Goal: Information Seeking & Learning: Learn about a topic

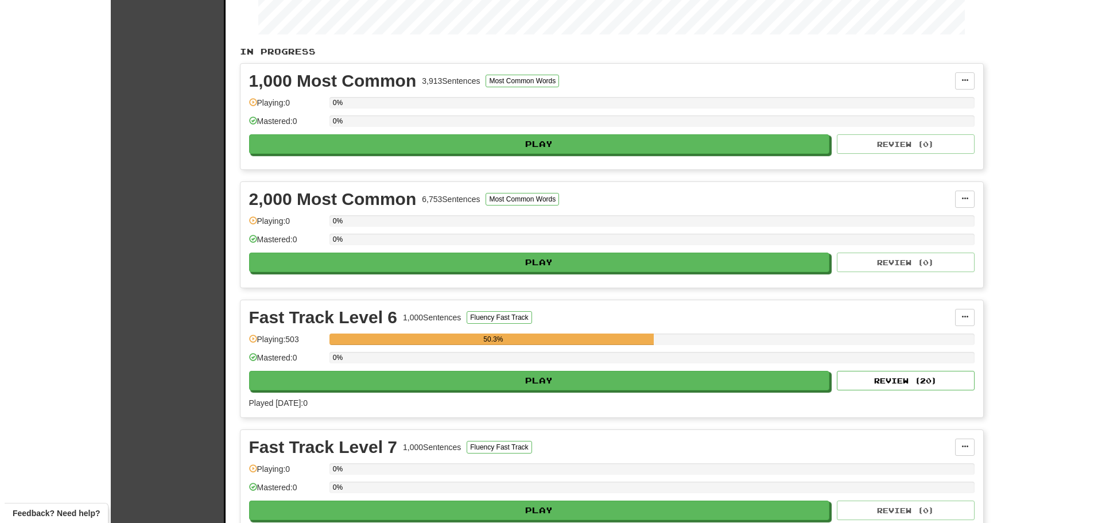
scroll to position [230, 0]
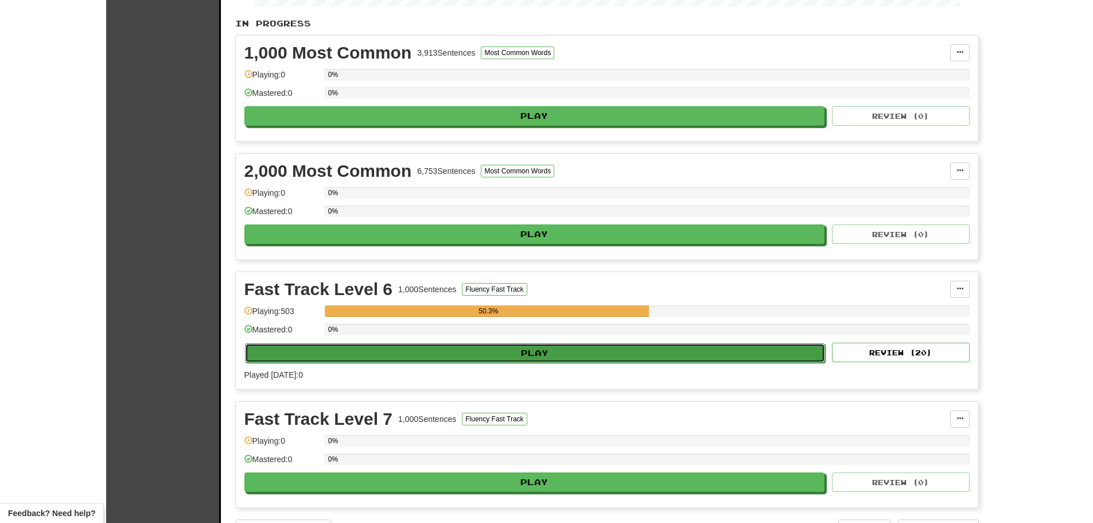
click at [547, 349] on button "Play" at bounding box center [535, 353] width 581 height 20
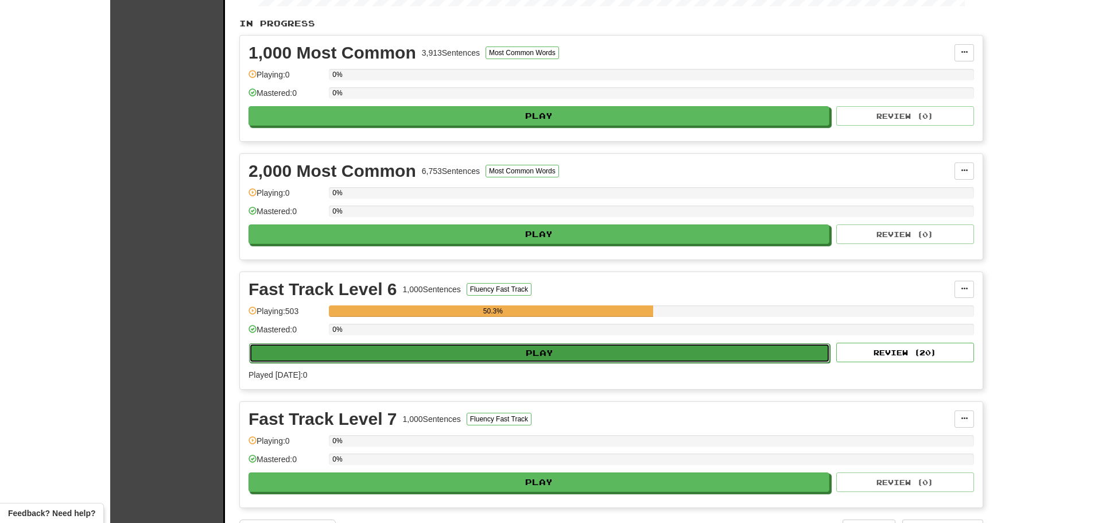
select select "**"
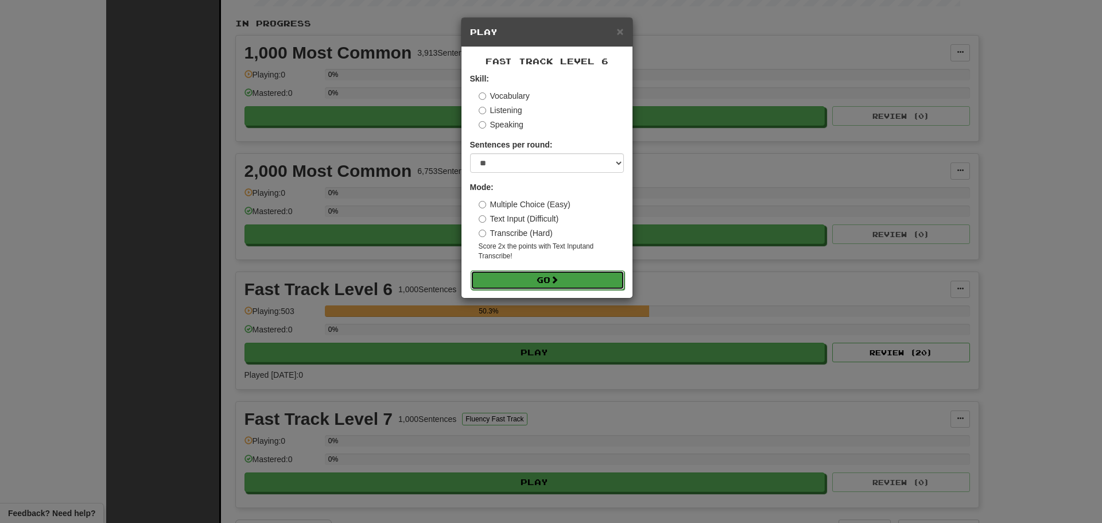
drag, startPoint x: 572, startPoint y: 278, endPoint x: 0, endPoint y: 103, distance: 598.0
click at [571, 277] on button "Go" at bounding box center [547, 280] width 154 height 20
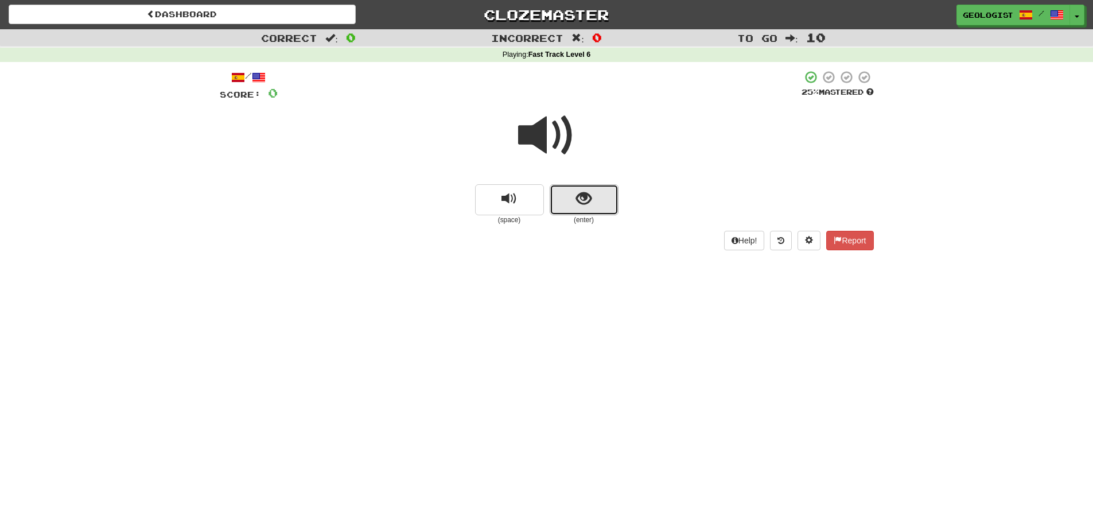
click at [574, 192] on button "show sentence" at bounding box center [584, 199] width 69 height 31
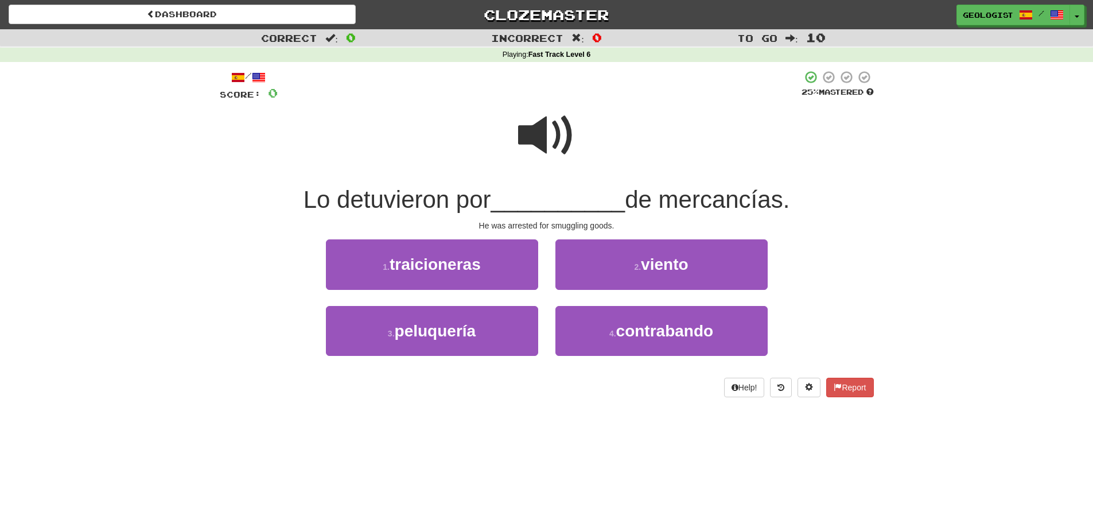
click at [525, 132] on span at bounding box center [546, 135] width 57 height 57
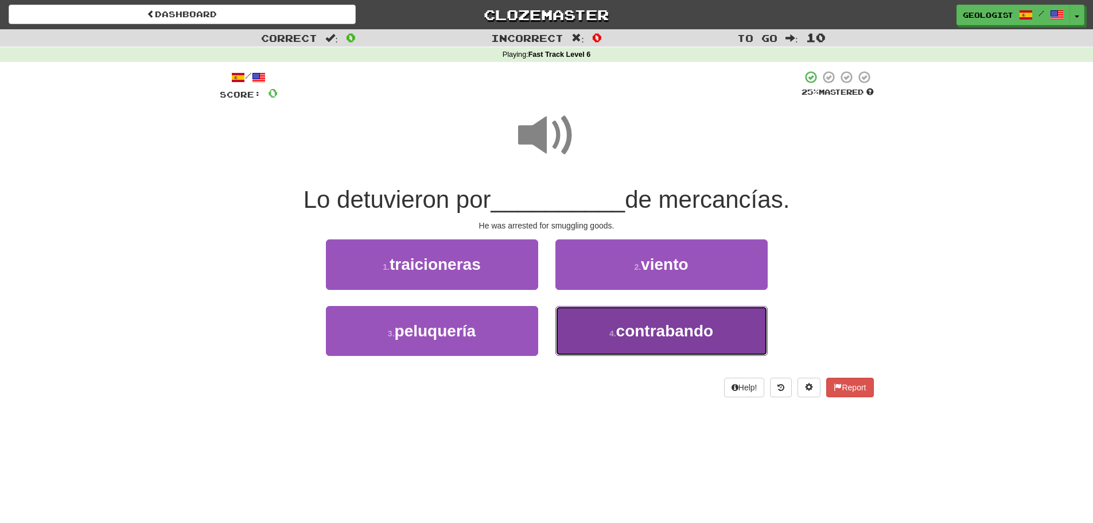
click at [684, 328] on span "contrabando" at bounding box center [665, 331] width 98 height 18
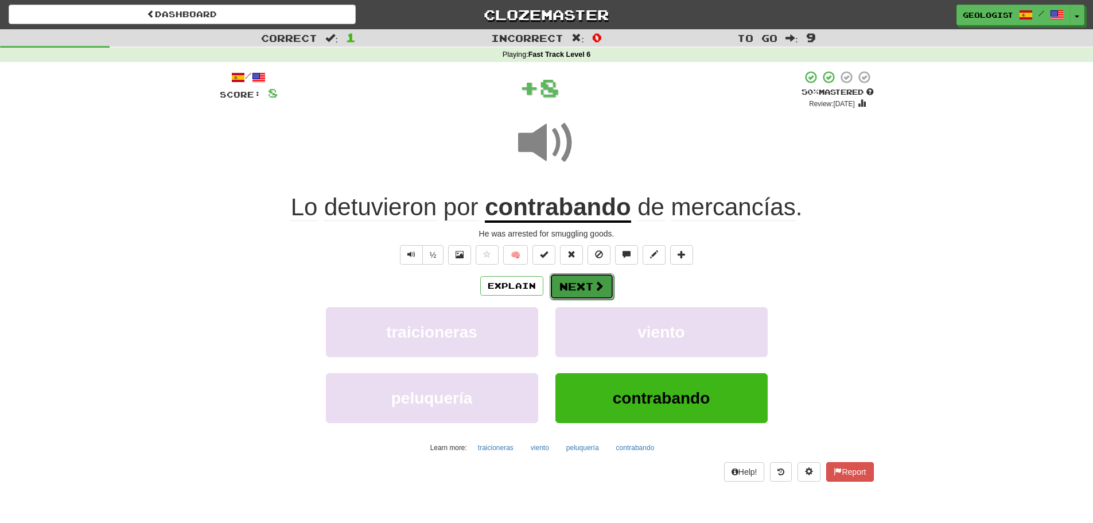
click at [575, 283] on button "Next" at bounding box center [582, 286] width 64 height 26
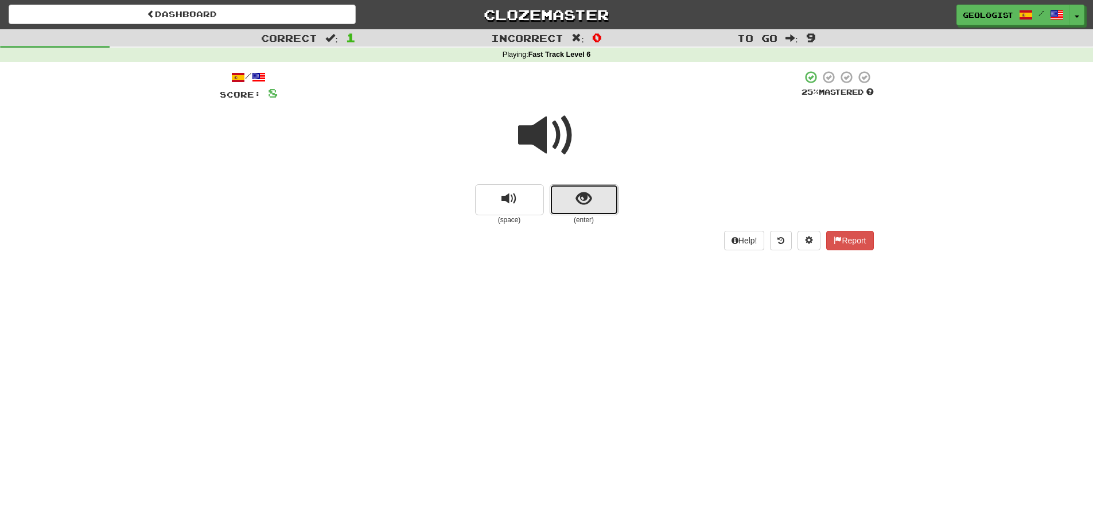
click at [583, 196] on span "show sentence" at bounding box center [583, 198] width 15 height 15
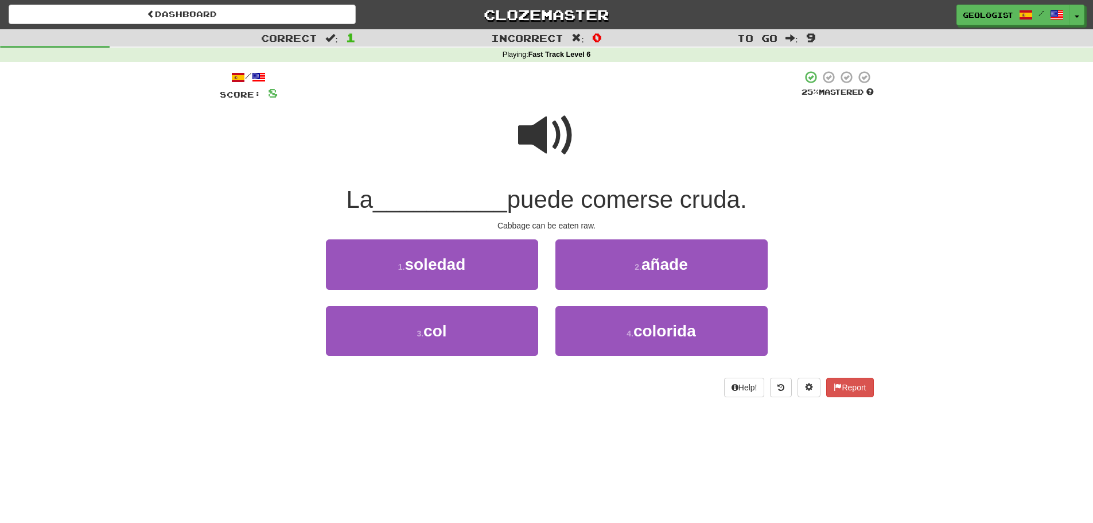
click at [551, 140] on span at bounding box center [546, 135] width 57 height 57
drag, startPoint x: 405, startPoint y: 340, endPoint x: 0, endPoint y: 185, distance: 433.3
click at [399, 338] on button "3 . col" at bounding box center [432, 331] width 212 height 50
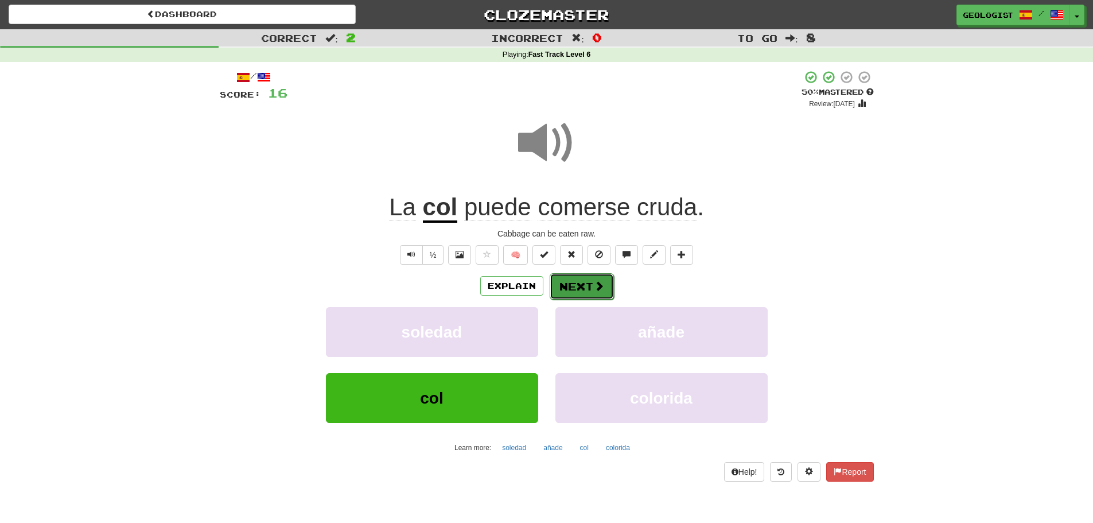
click at [594, 289] on span at bounding box center [599, 286] width 10 height 10
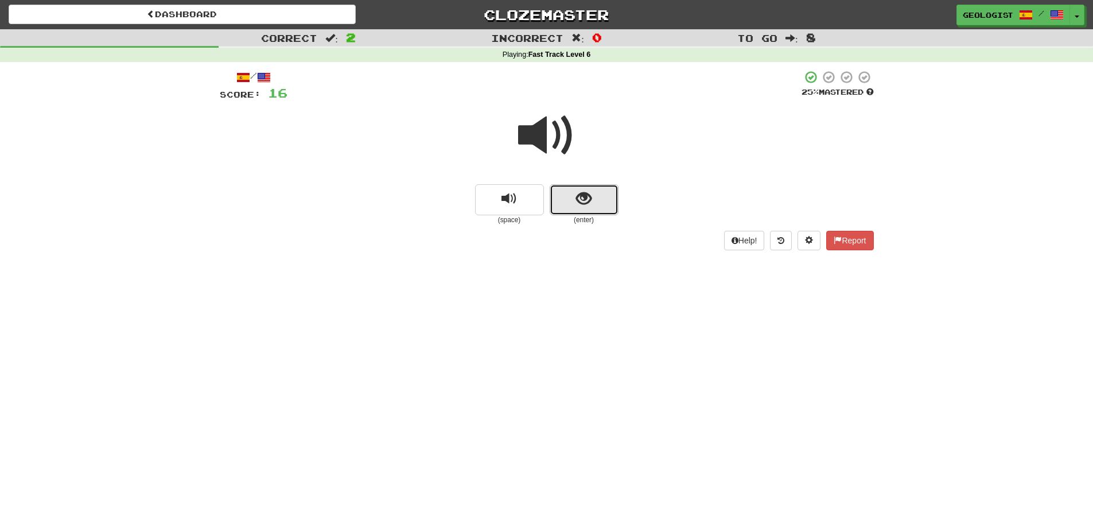
click at [563, 197] on button "show sentence" at bounding box center [584, 199] width 69 height 31
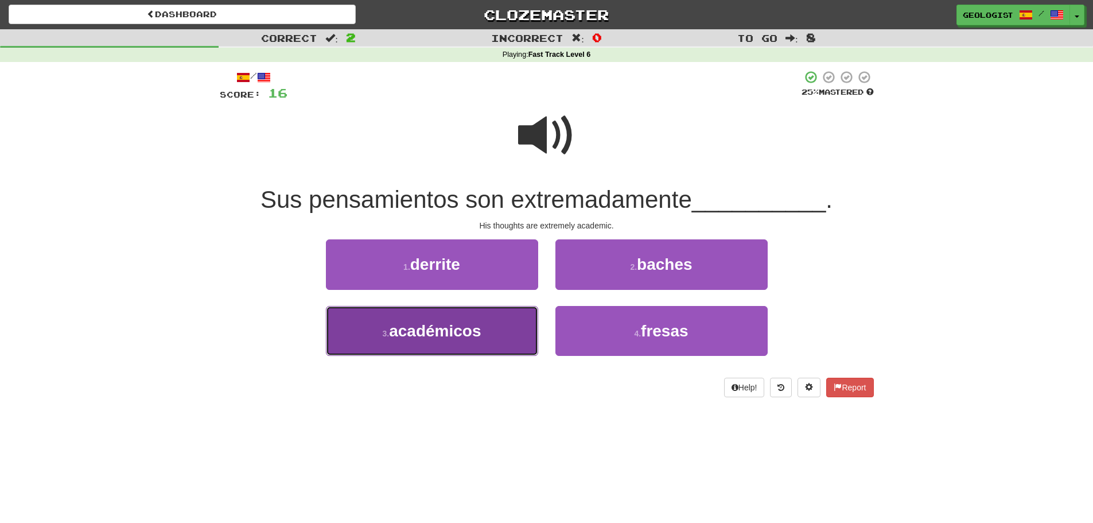
click at [445, 336] on span "académicos" at bounding box center [435, 331] width 92 height 18
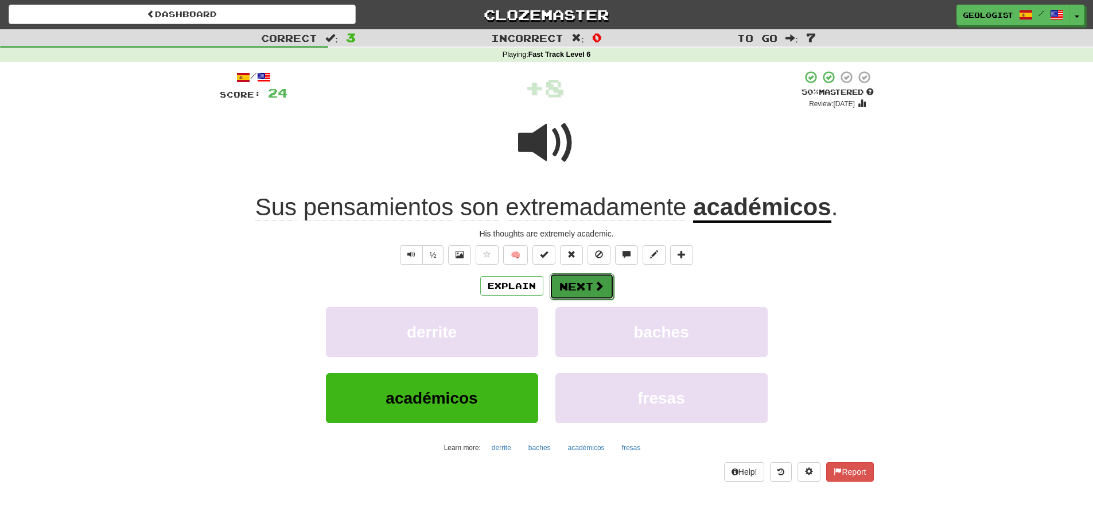
click at [578, 283] on button "Next" at bounding box center [582, 286] width 64 height 26
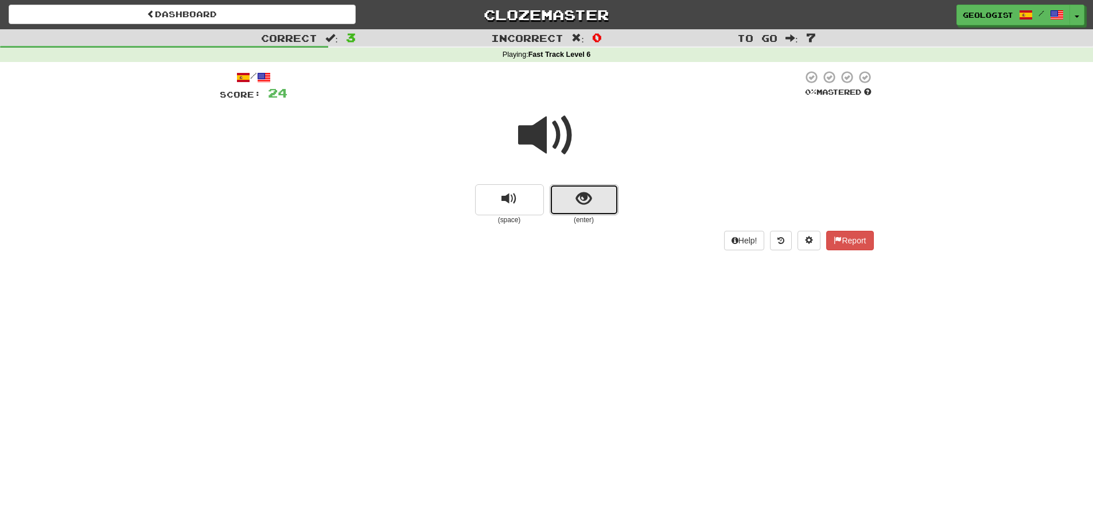
click at [602, 192] on button "show sentence" at bounding box center [584, 199] width 69 height 31
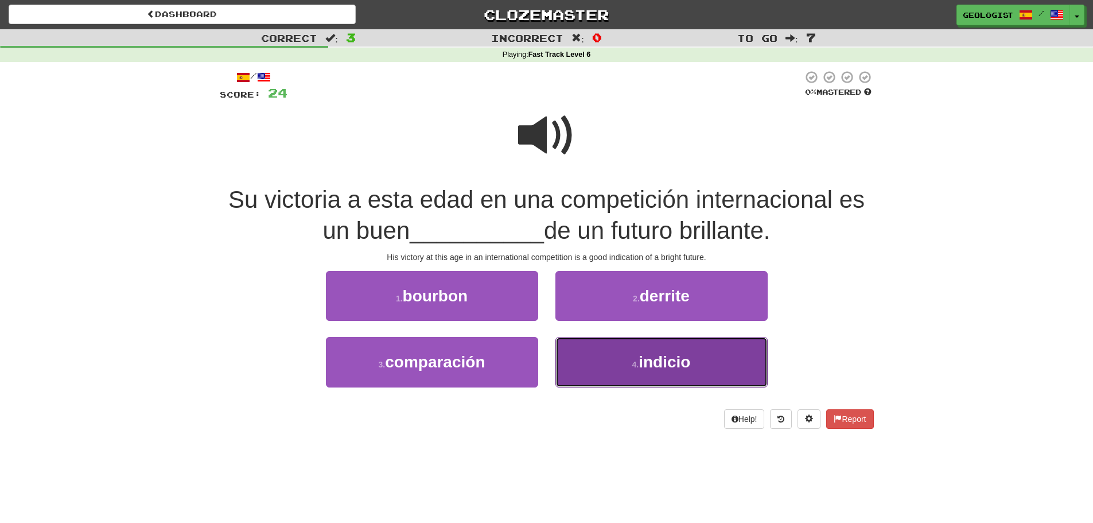
drag, startPoint x: 655, startPoint y: 366, endPoint x: 313, endPoint y: 225, distance: 369.5
click at [653, 363] on span "indicio" at bounding box center [665, 362] width 52 height 18
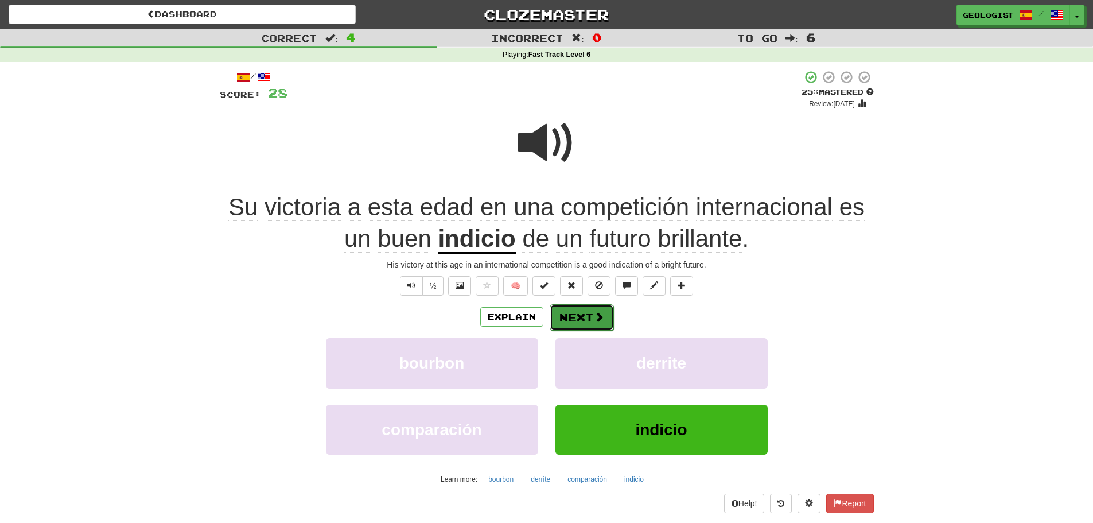
click at [594, 317] on span at bounding box center [599, 317] width 10 height 10
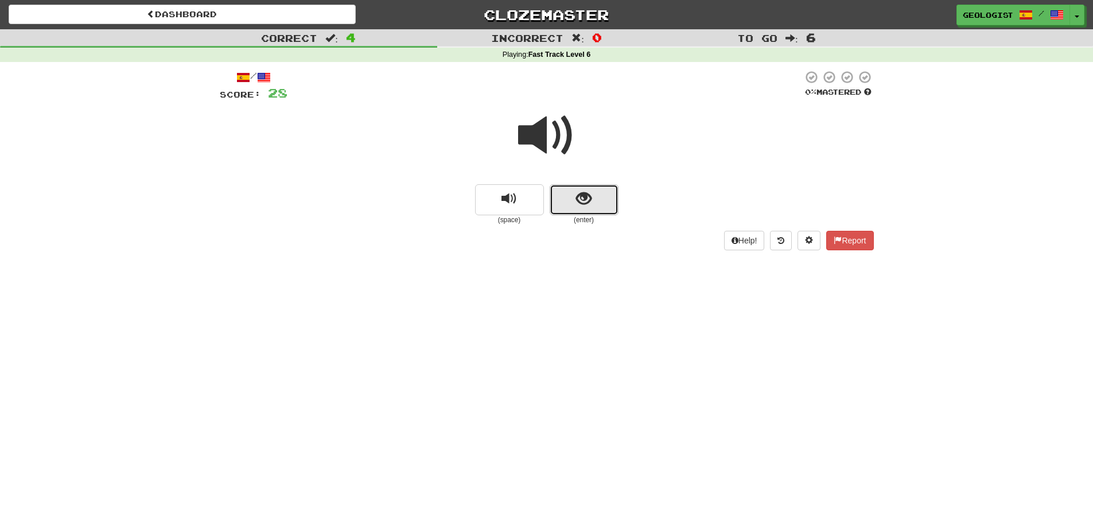
click at [603, 201] on button "show sentence" at bounding box center [584, 199] width 69 height 31
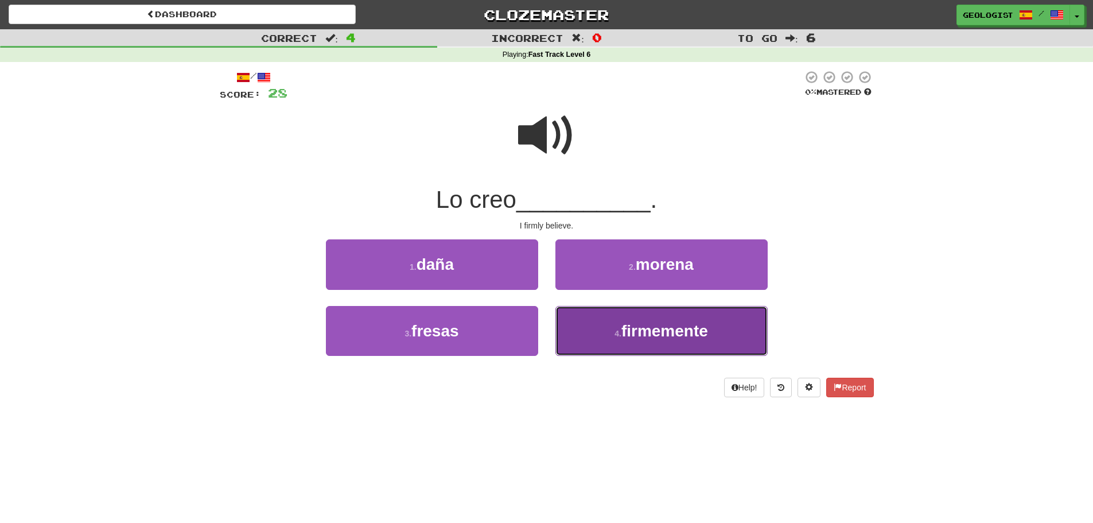
click at [624, 326] on span "firmemente" at bounding box center [665, 331] width 87 height 18
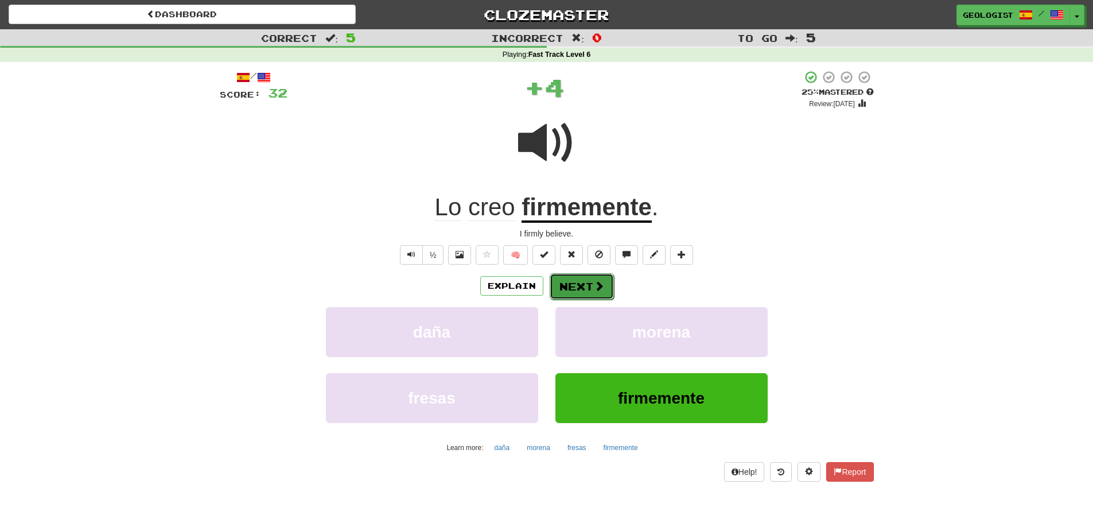
click at [579, 283] on button "Next" at bounding box center [582, 286] width 64 height 26
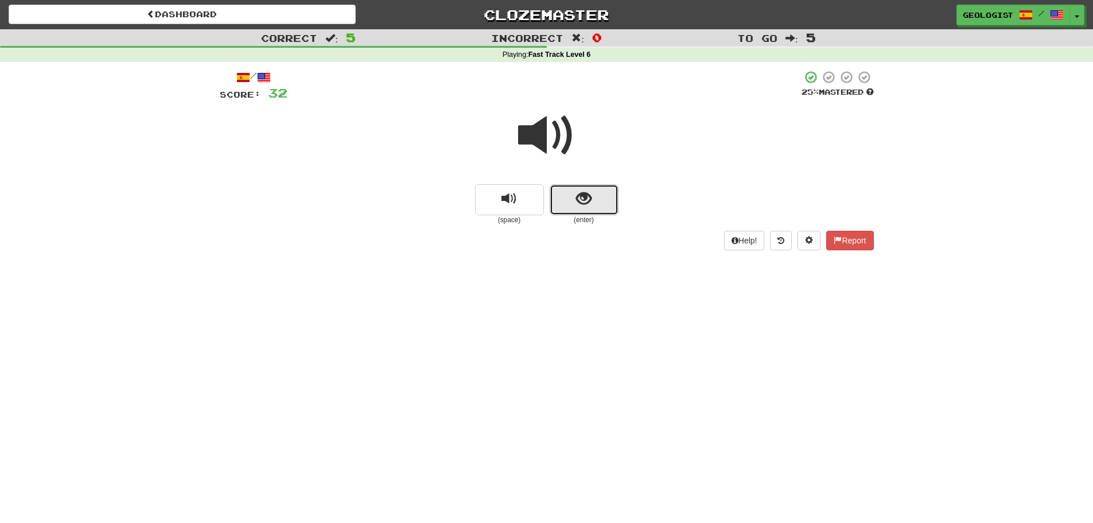
click at [594, 202] on button "show sentence" at bounding box center [584, 199] width 69 height 31
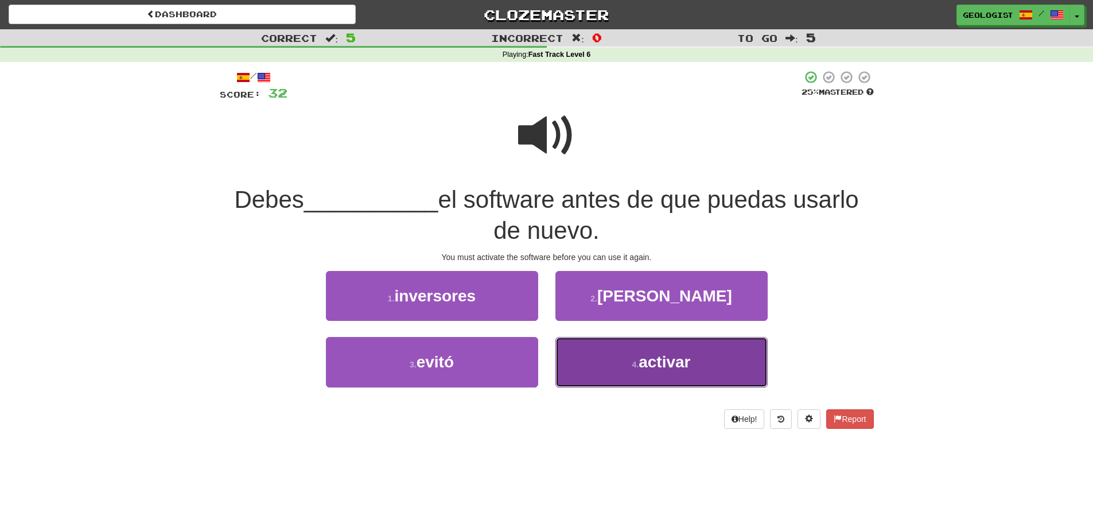
drag, startPoint x: 586, startPoint y: 359, endPoint x: 584, endPoint y: 352, distance: 7.1
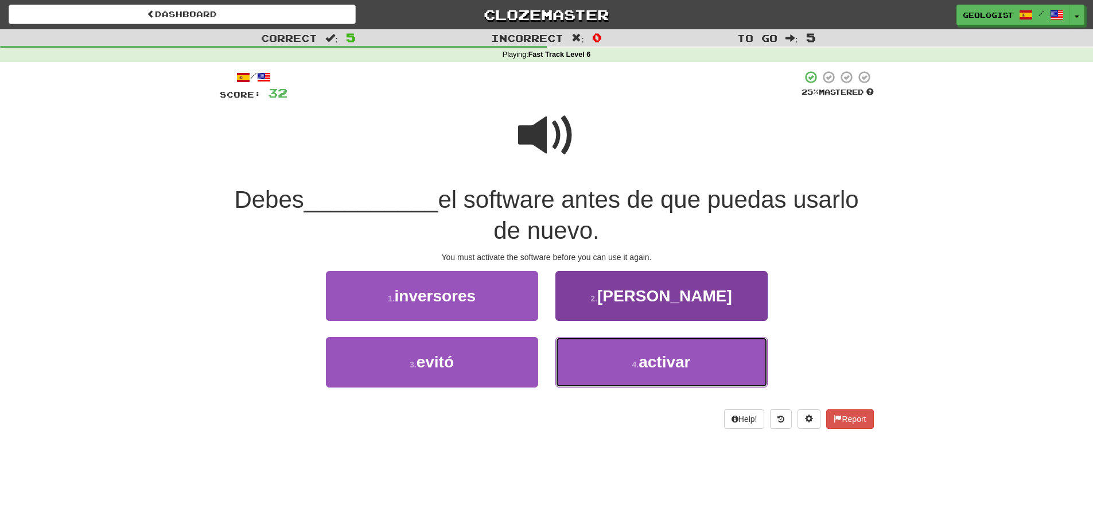
click at [585, 358] on button "4 . activar" at bounding box center [662, 362] width 212 height 50
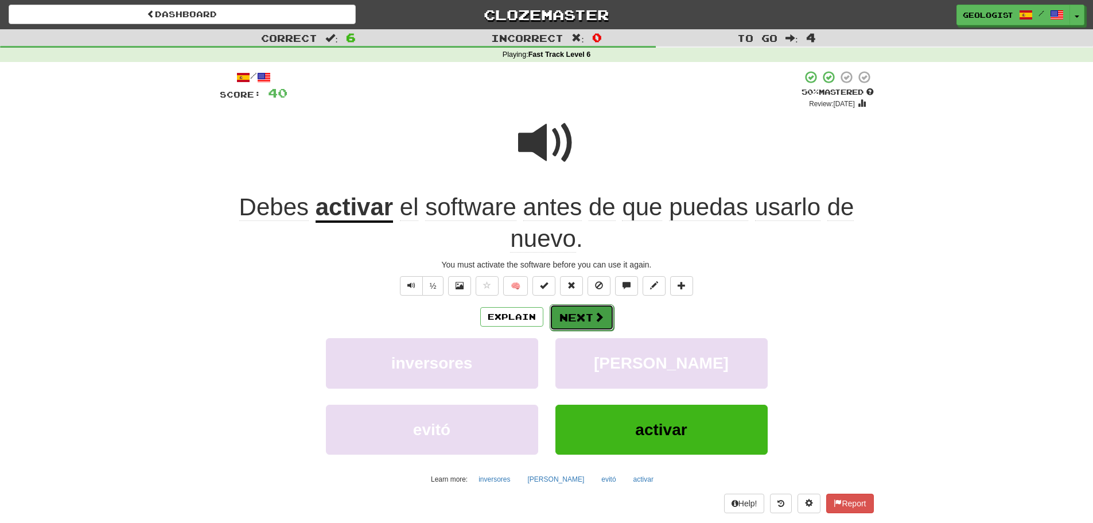
click at [581, 311] on button "Next" at bounding box center [582, 317] width 64 height 26
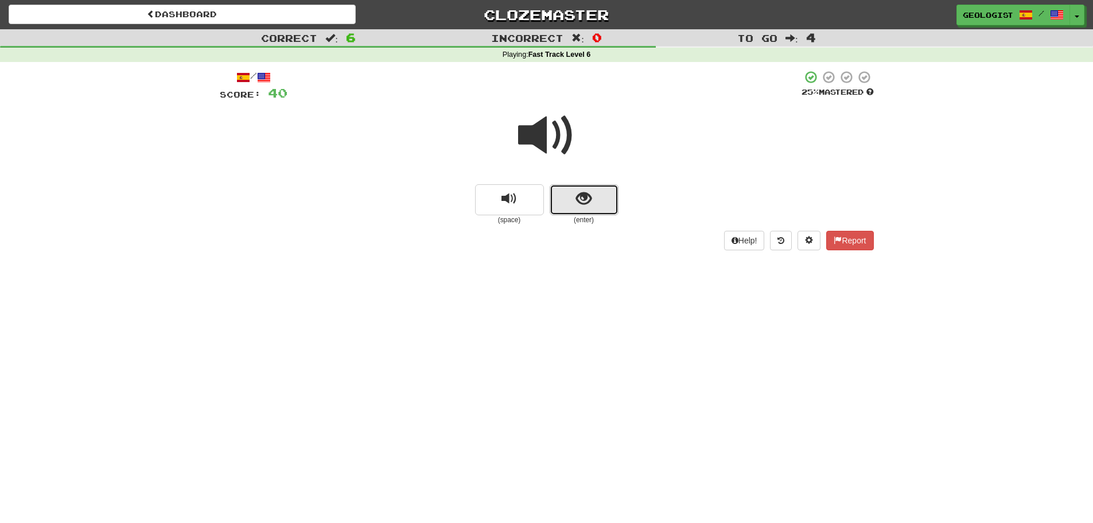
click at [604, 193] on button "show sentence" at bounding box center [584, 199] width 69 height 31
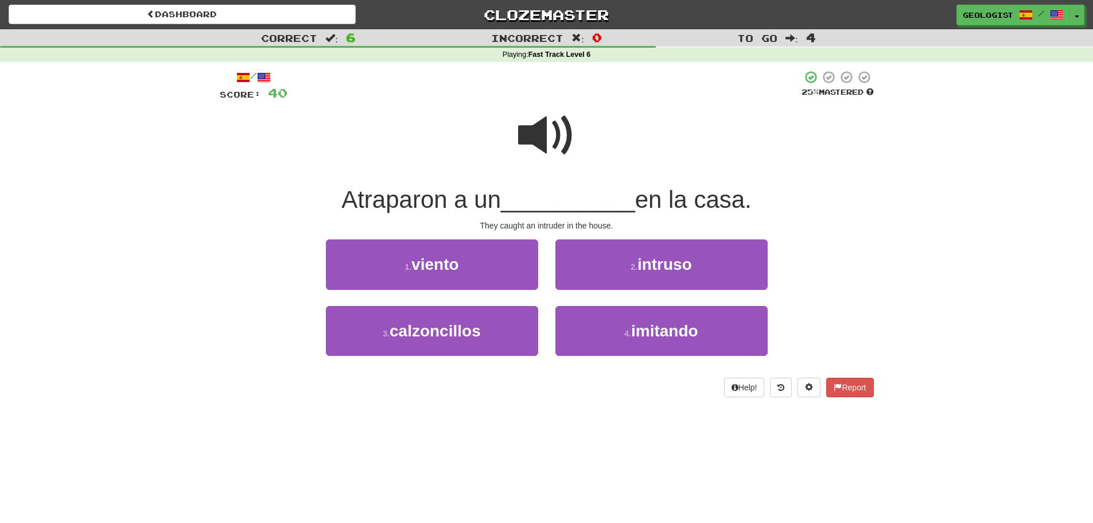
click at [537, 129] on span at bounding box center [546, 135] width 57 height 57
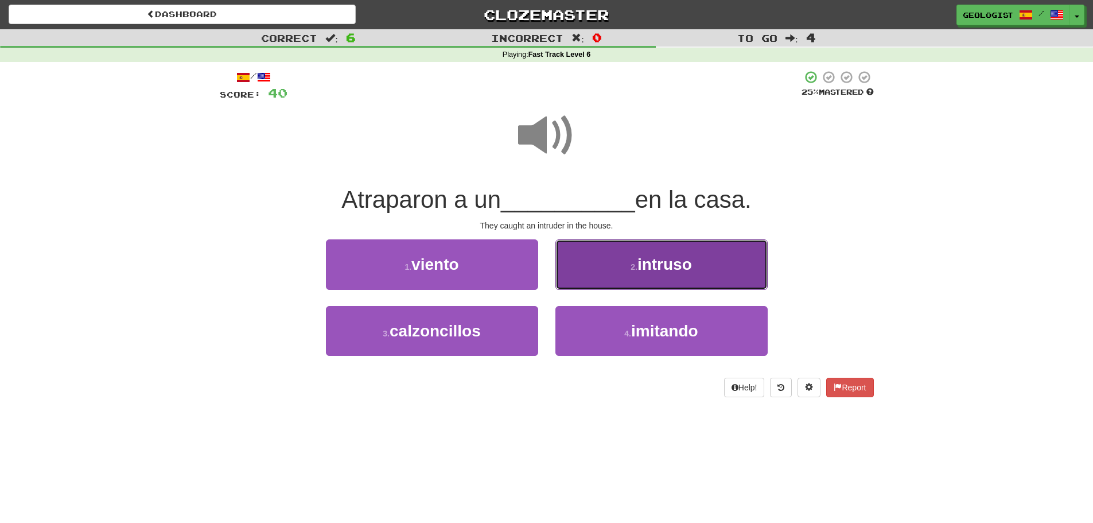
click at [632, 270] on small "2 ." at bounding box center [634, 266] width 7 height 9
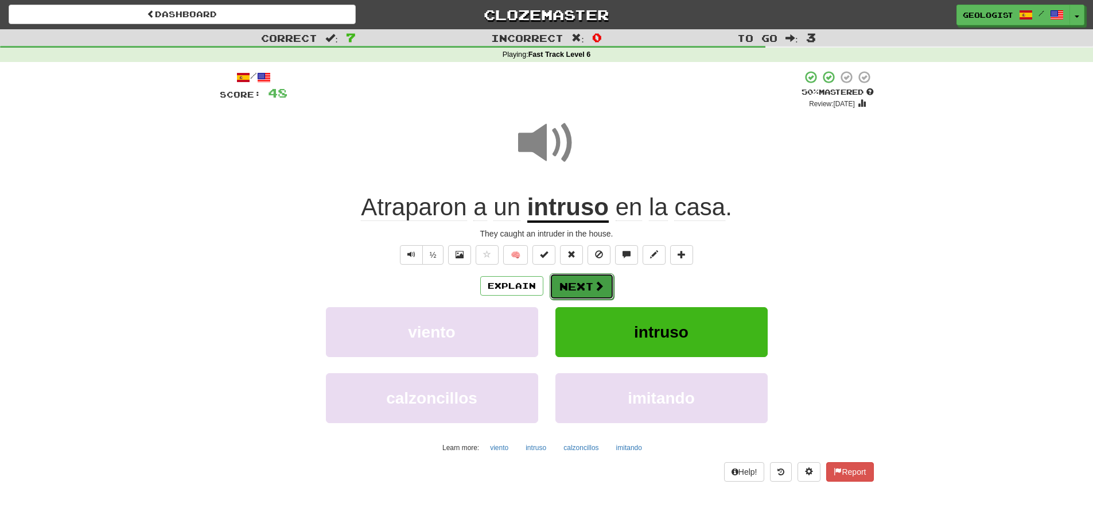
click at [588, 290] on button "Next" at bounding box center [582, 286] width 64 height 26
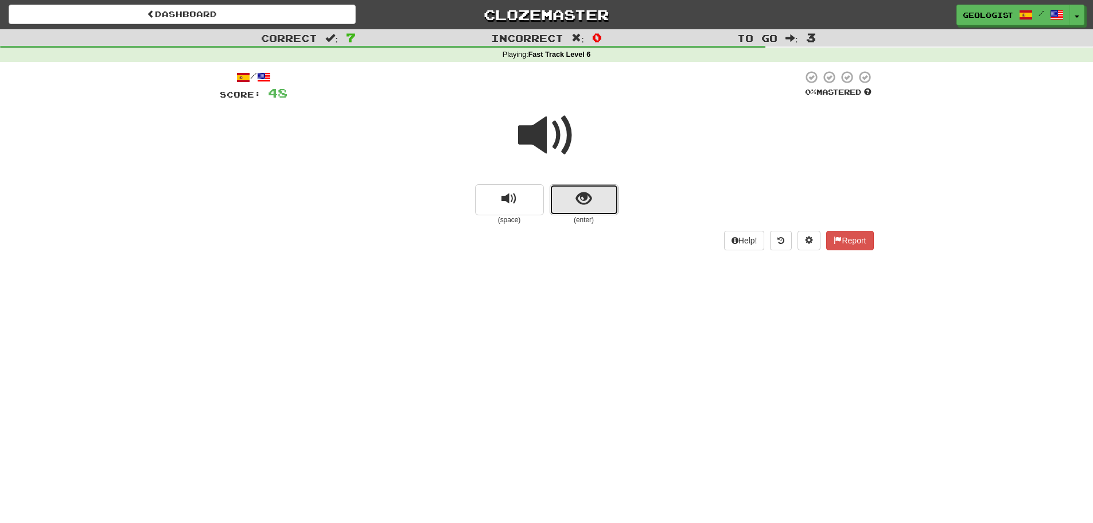
click at [576, 204] on span "show sentence" at bounding box center [583, 198] width 15 height 15
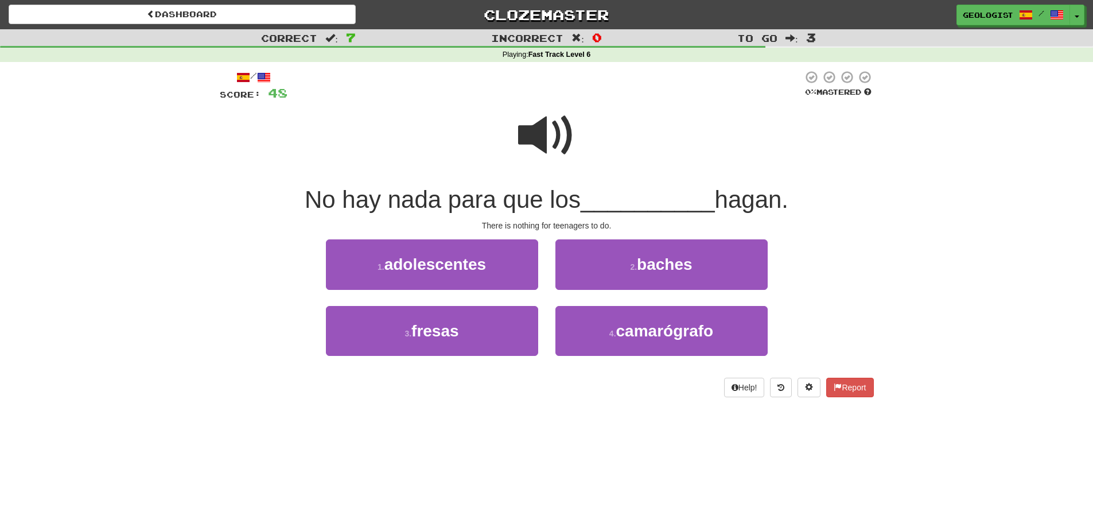
click at [544, 123] on span at bounding box center [546, 135] width 57 height 57
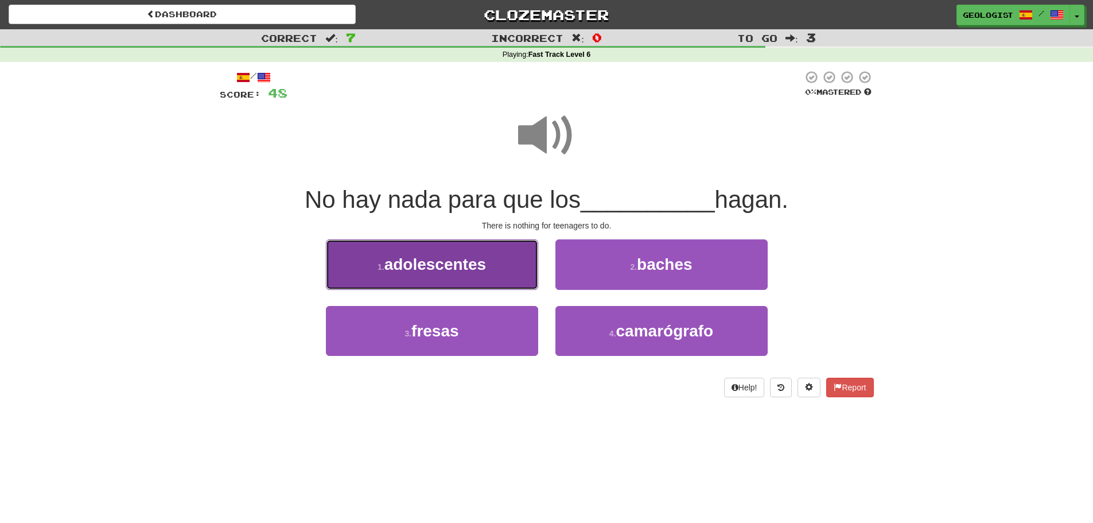
click at [385, 269] on small "1 ." at bounding box center [381, 266] width 7 height 9
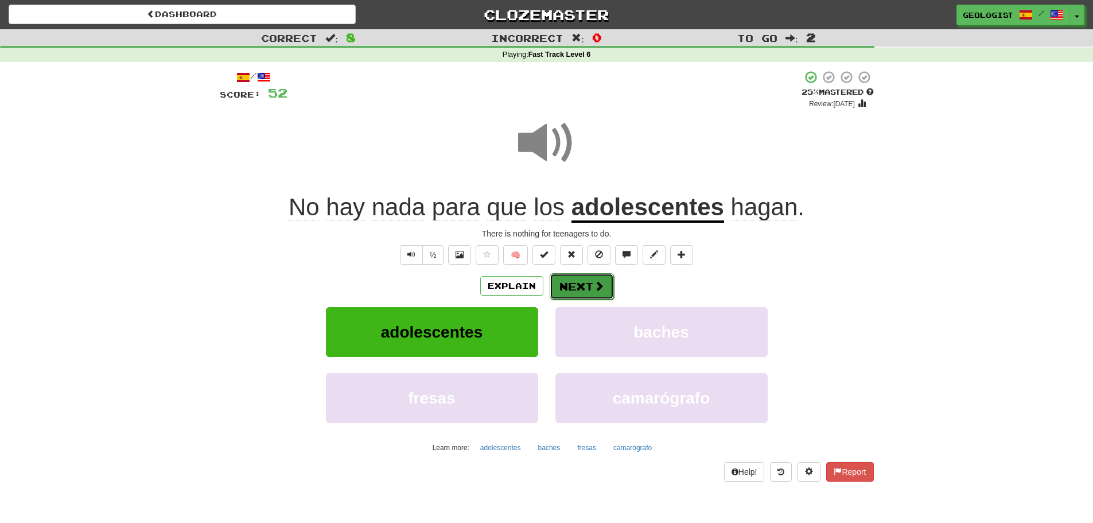
click at [580, 278] on button "Next" at bounding box center [582, 286] width 64 height 26
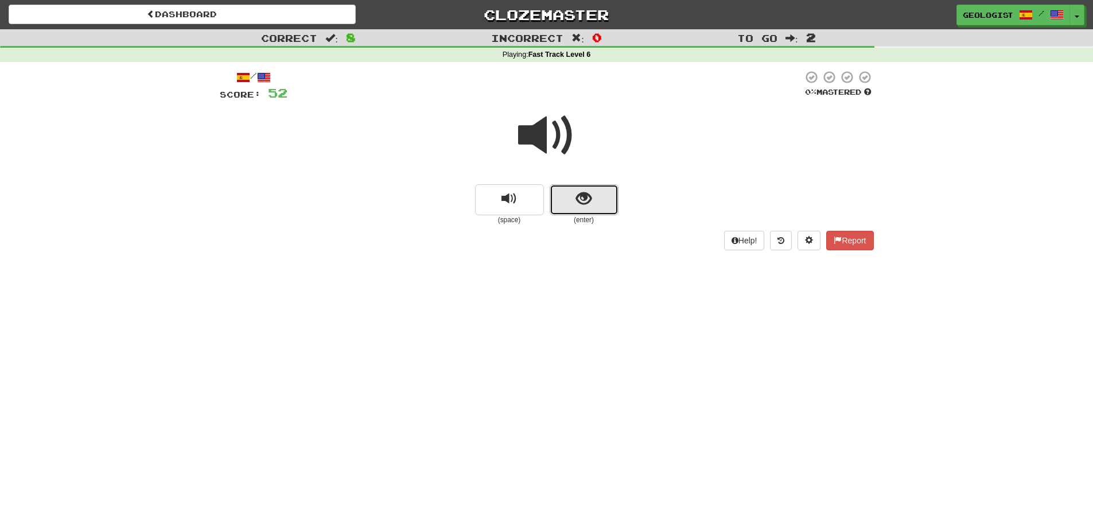
click at [575, 204] on button "show sentence" at bounding box center [584, 199] width 69 height 31
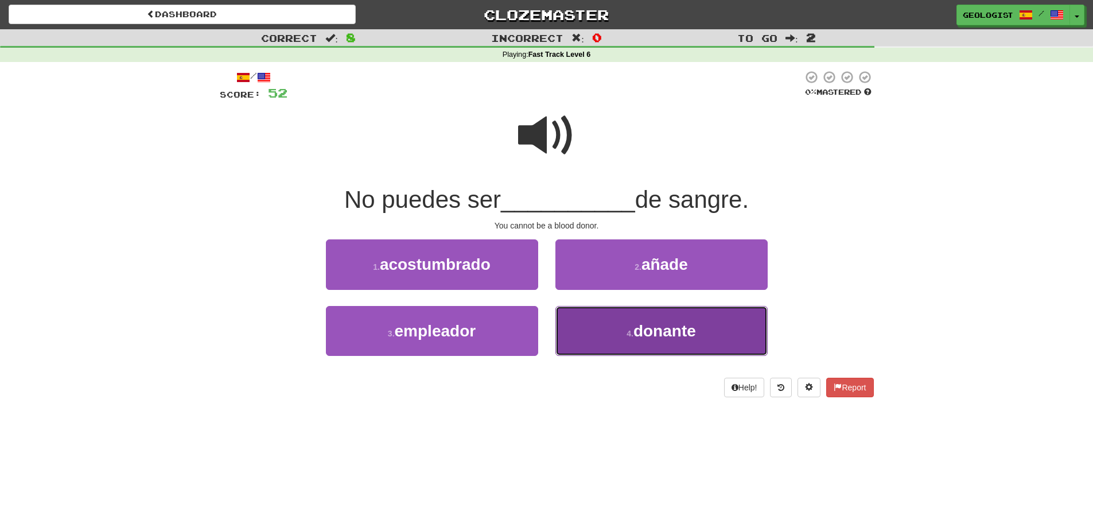
click at [643, 333] on span "donante" at bounding box center [665, 331] width 63 height 18
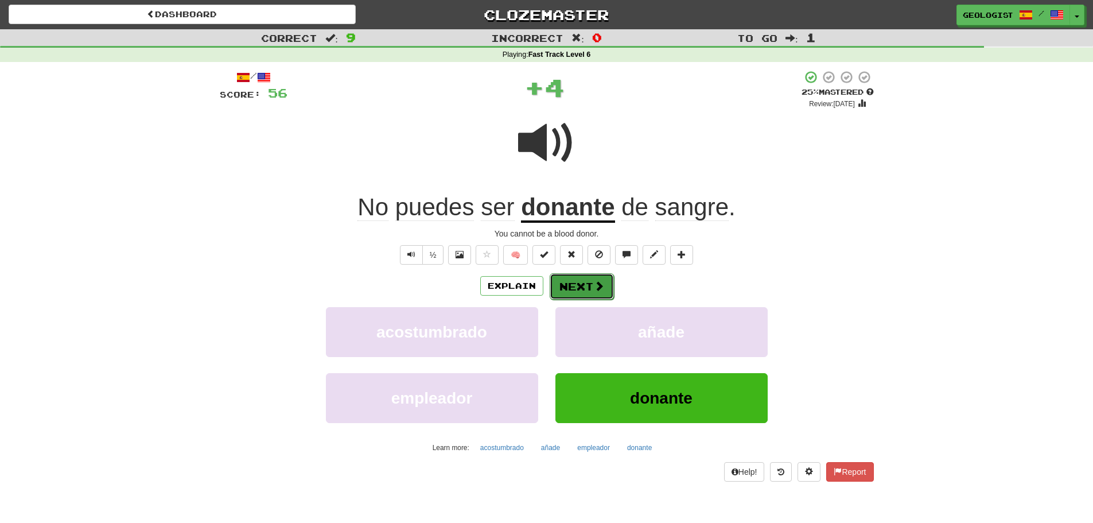
click at [589, 287] on button "Next" at bounding box center [582, 286] width 64 height 26
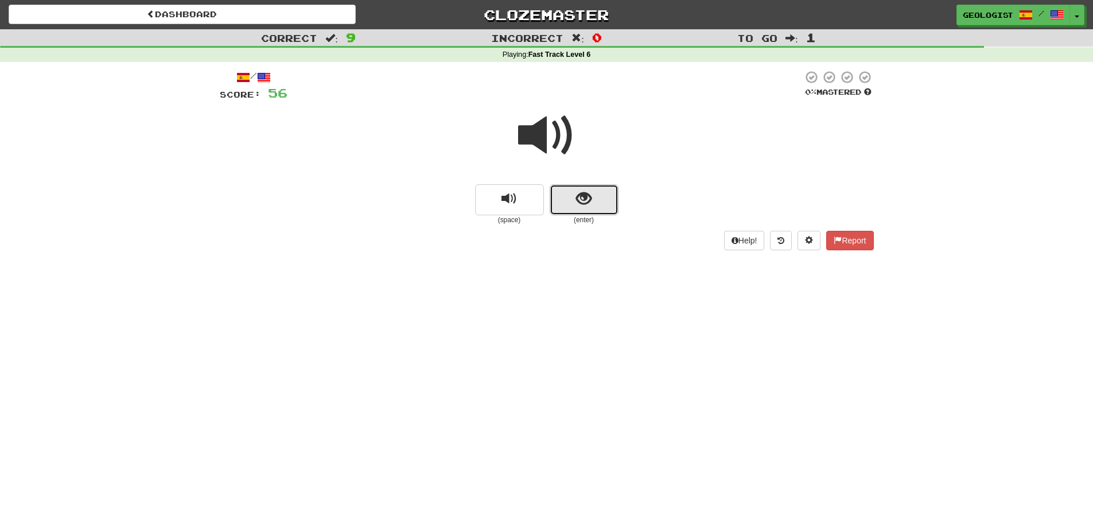
click at [580, 197] on span "show sentence" at bounding box center [583, 198] width 15 height 15
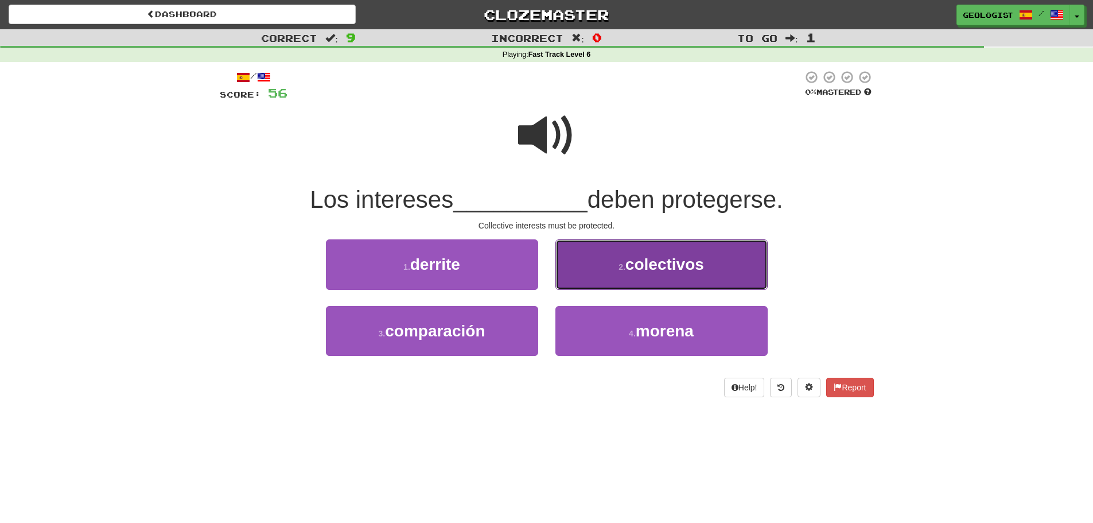
click at [674, 256] on span "colectivos" at bounding box center [665, 264] width 79 height 18
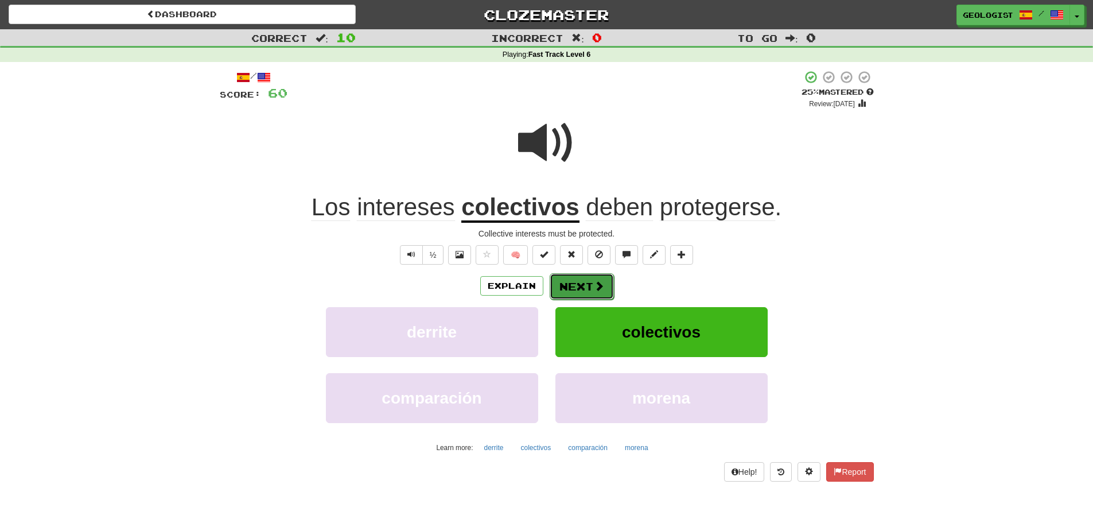
click at [582, 286] on button "Next" at bounding box center [582, 286] width 64 height 26
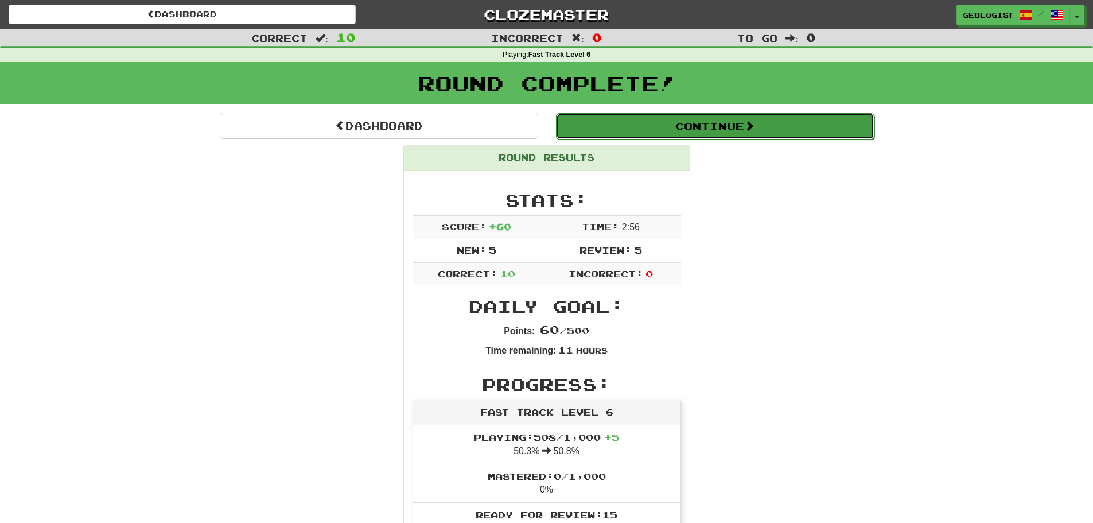
click at [793, 128] on button "Continue" at bounding box center [715, 126] width 319 height 26
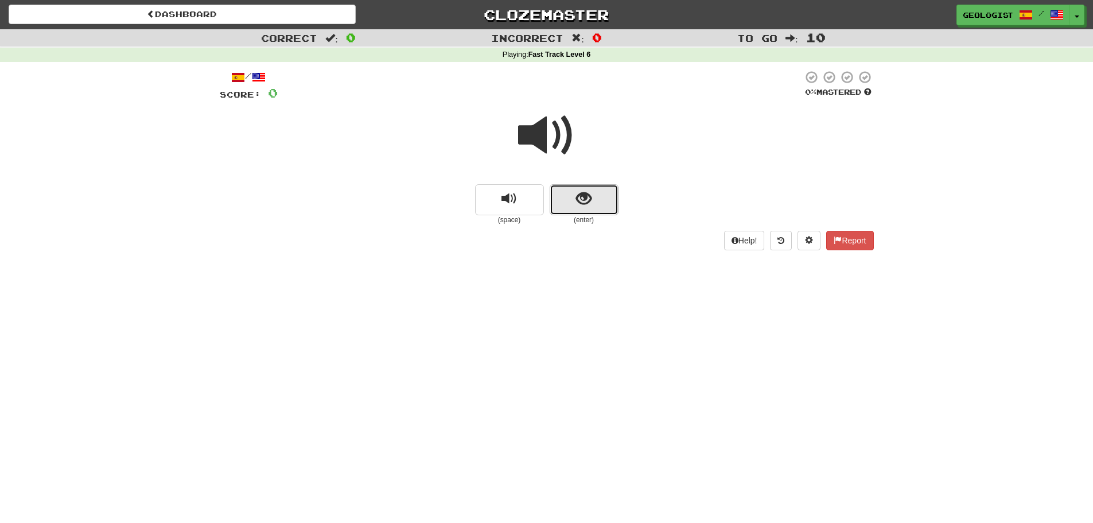
click at [591, 205] on span "show sentence" at bounding box center [583, 198] width 15 height 15
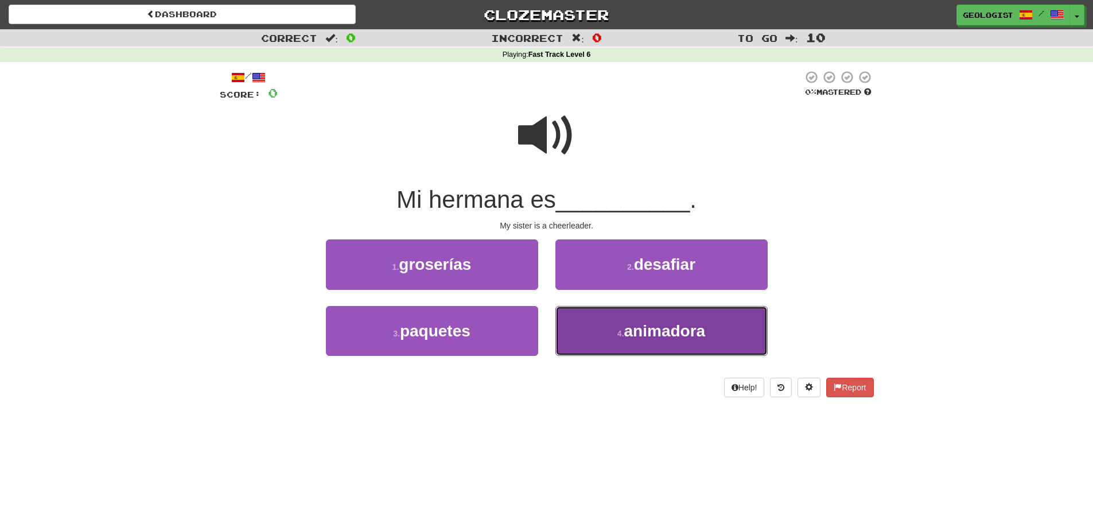
click at [646, 333] on span "animadora" at bounding box center [665, 331] width 82 height 18
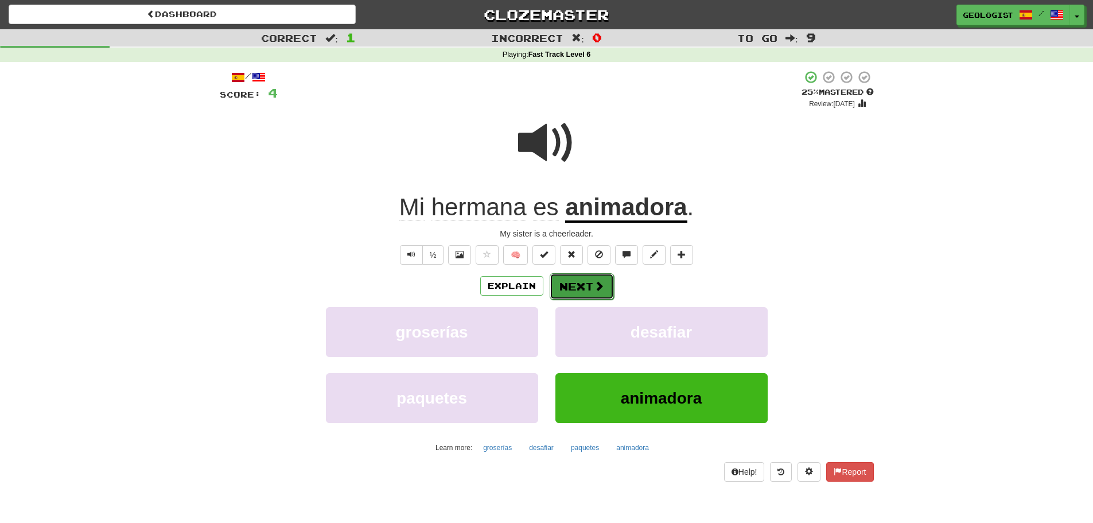
click at [567, 280] on button "Next" at bounding box center [582, 286] width 64 height 26
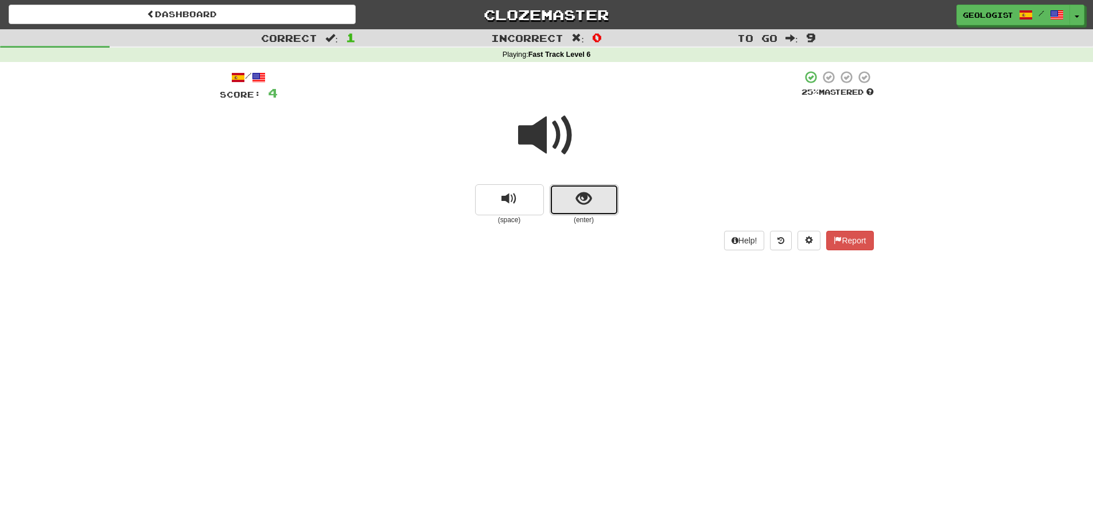
click at [593, 202] on button "show sentence" at bounding box center [584, 199] width 69 height 31
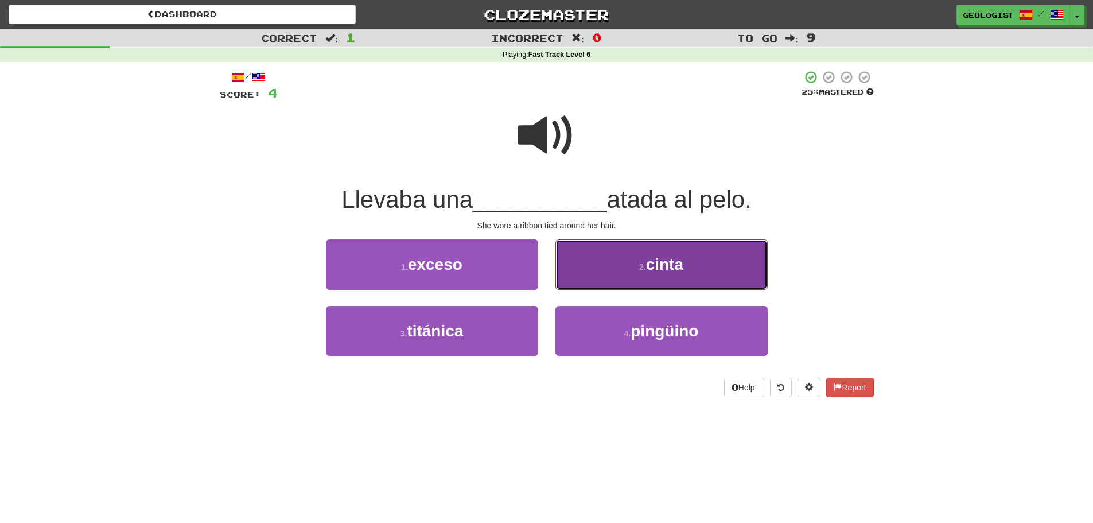
click at [678, 260] on span "cinta" at bounding box center [664, 264] width 37 height 18
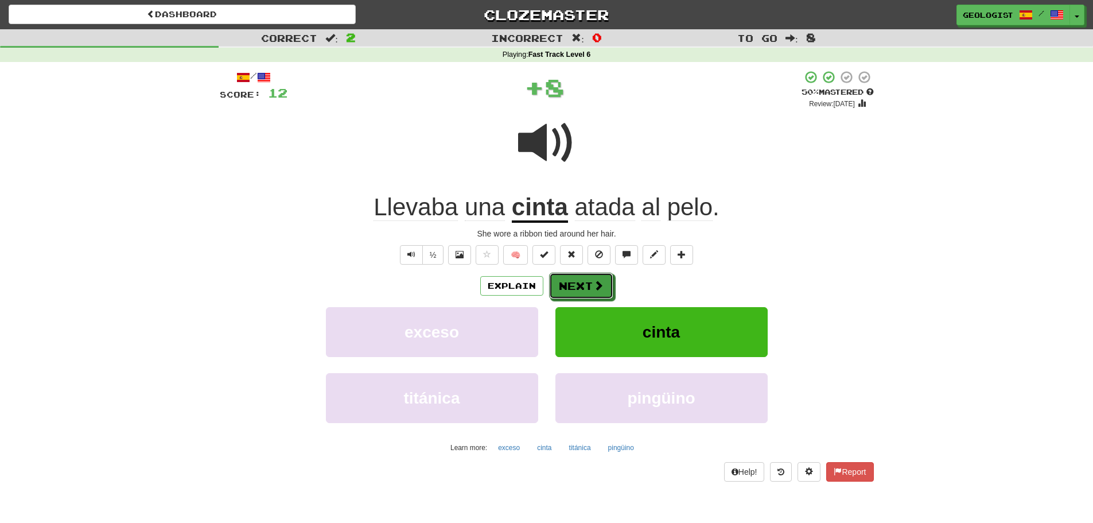
click at [573, 287] on button "Next" at bounding box center [581, 286] width 64 height 26
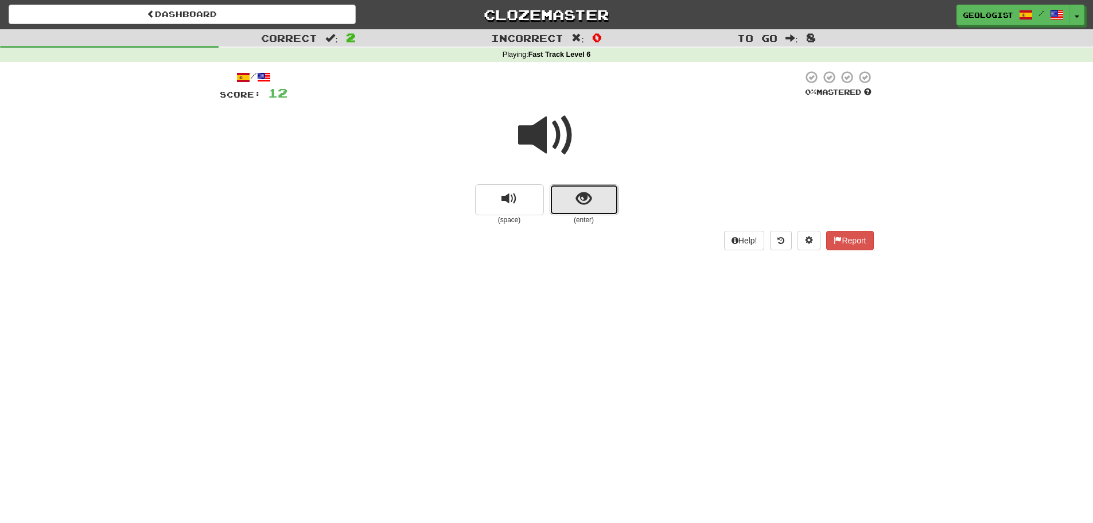
click at [585, 204] on span "show sentence" at bounding box center [583, 198] width 15 height 15
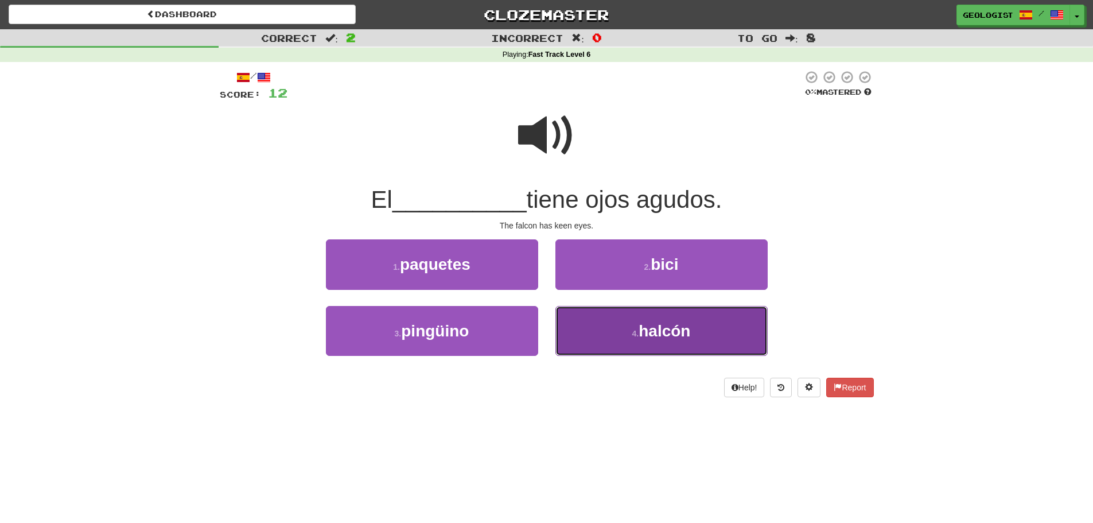
drag, startPoint x: 655, startPoint y: 325, endPoint x: 383, endPoint y: 304, distance: 272.3
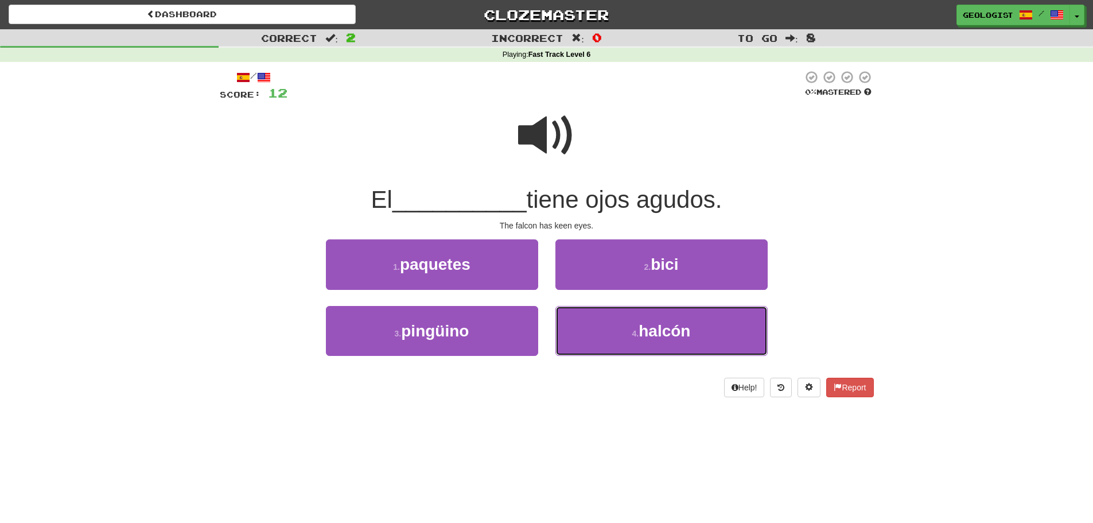
click at [654, 325] on span "halcón" at bounding box center [665, 331] width 52 height 18
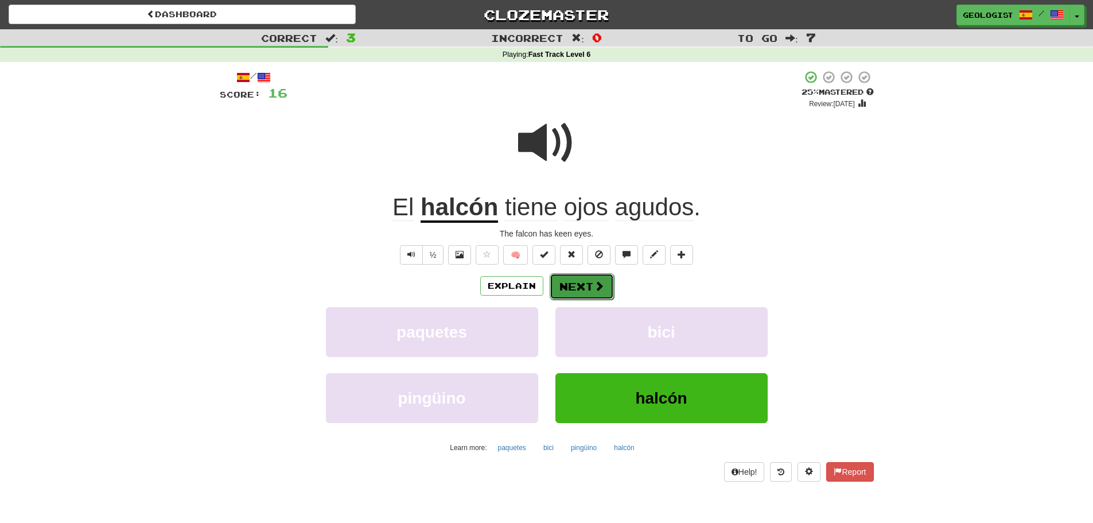
click at [577, 290] on button "Next" at bounding box center [582, 286] width 64 height 26
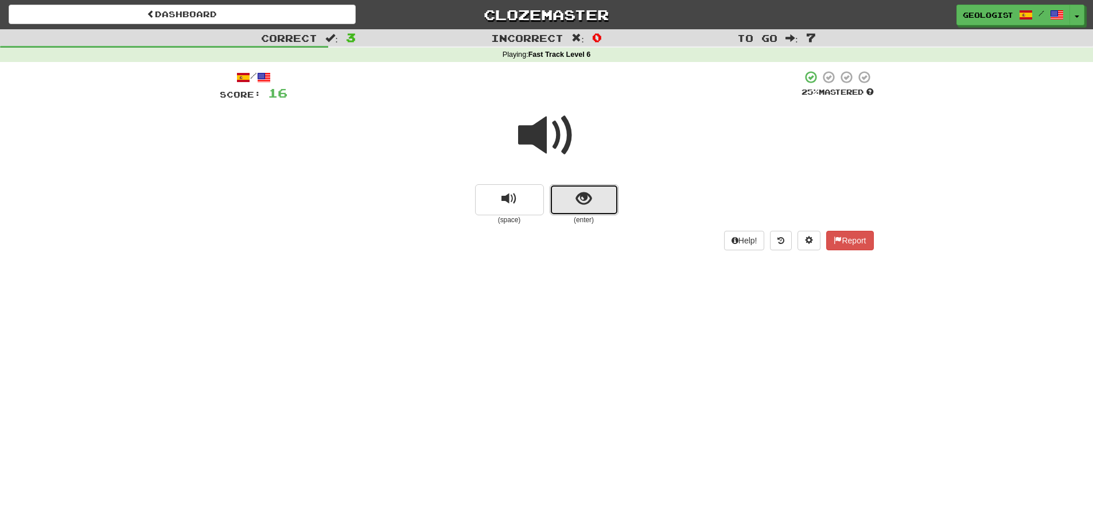
click at [562, 195] on button "show sentence" at bounding box center [584, 199] width 69 height 31
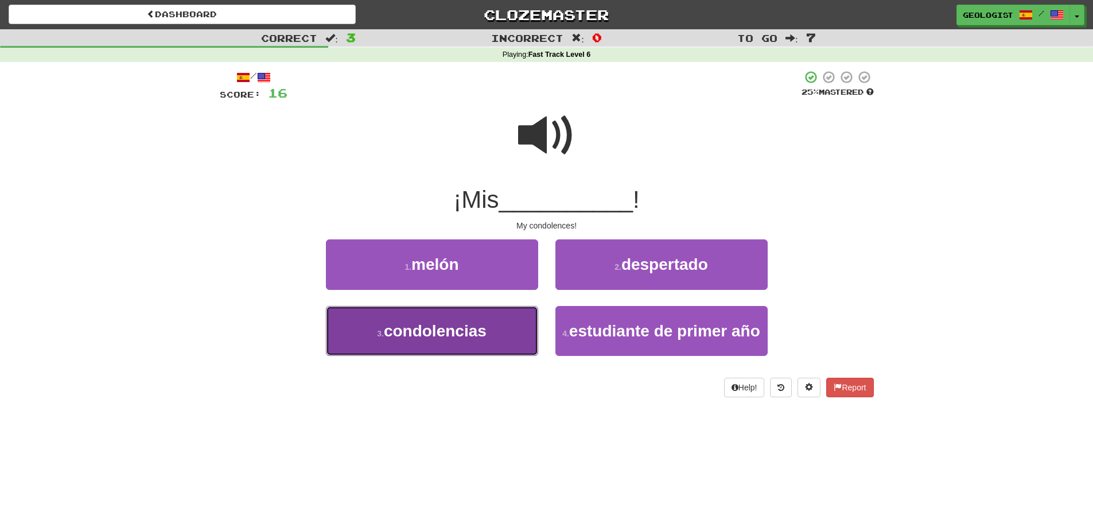
click at [378, 331] on small "3 ." at bounding box center [380, 333] width 7 height 9
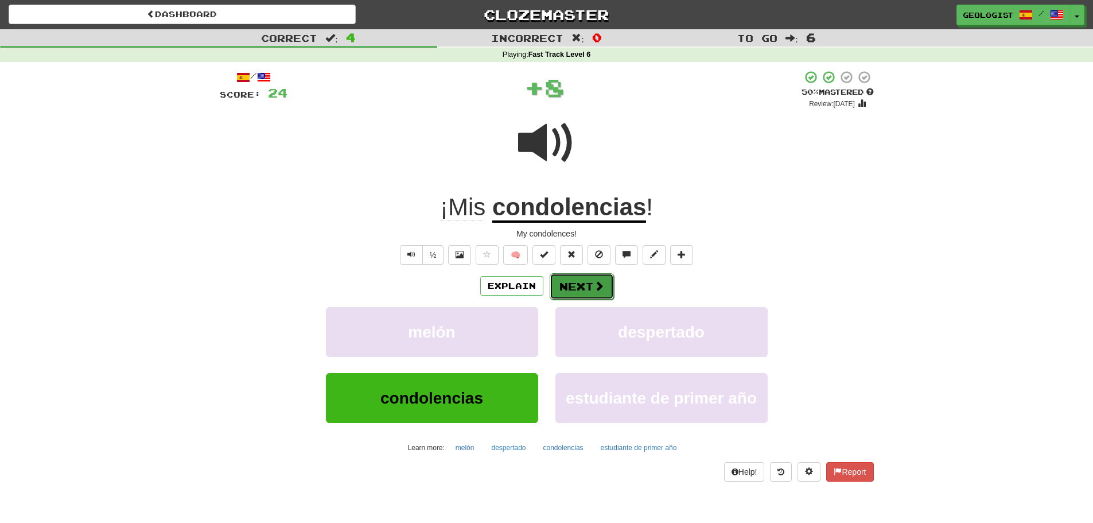
click at [597, 293] on button "Next" at bounding box center [582, 286] width 64 height 26
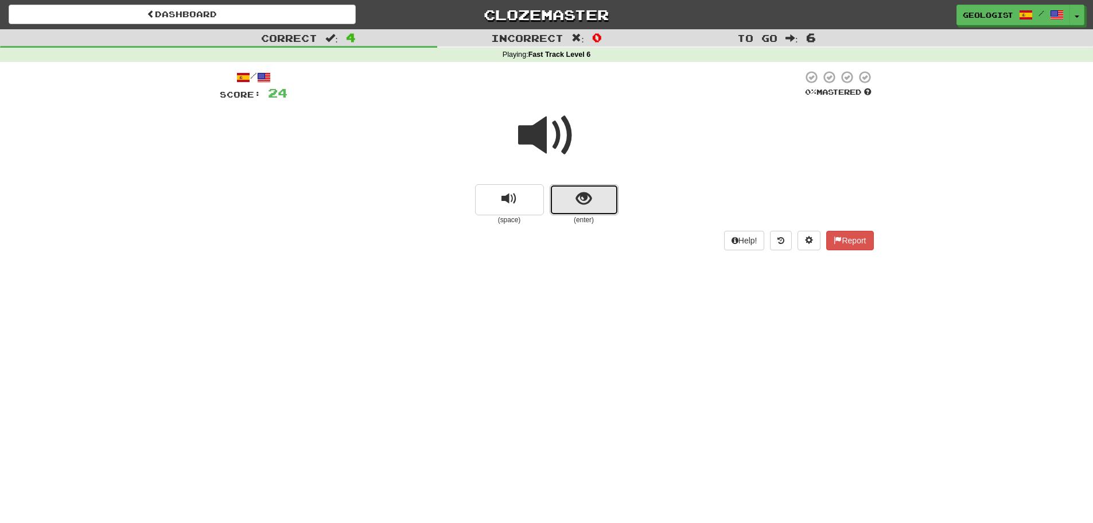
click at [581, 193] on span "show sentence" at bounding box center [583, 198] width 15 height 15
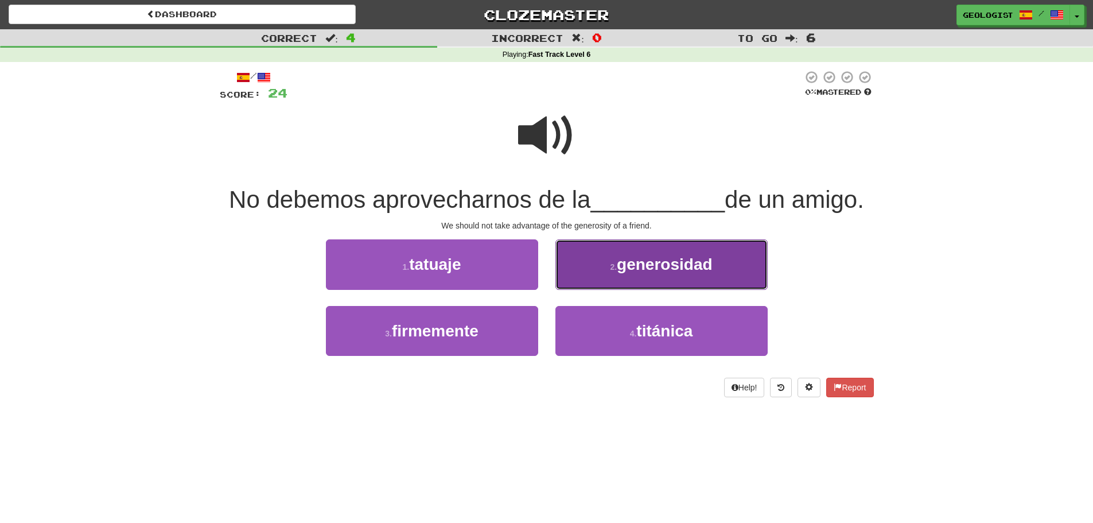
click at [653, 251] on button "2 . generosidad" at bounding box center [662, 264] width 212 height 50
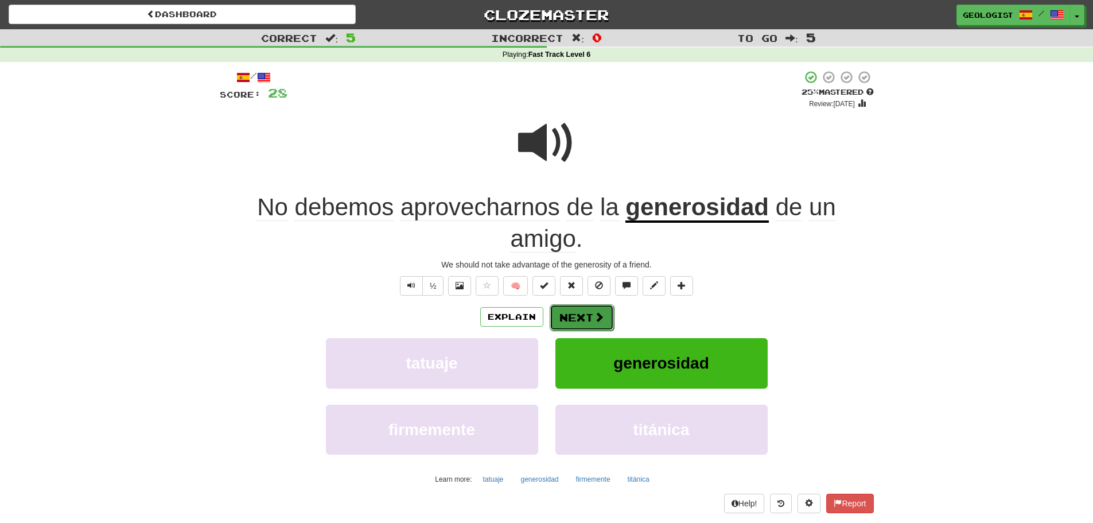
click at [584, 317] on button "Next" at bounding box center [582, 317] width 64 height 26
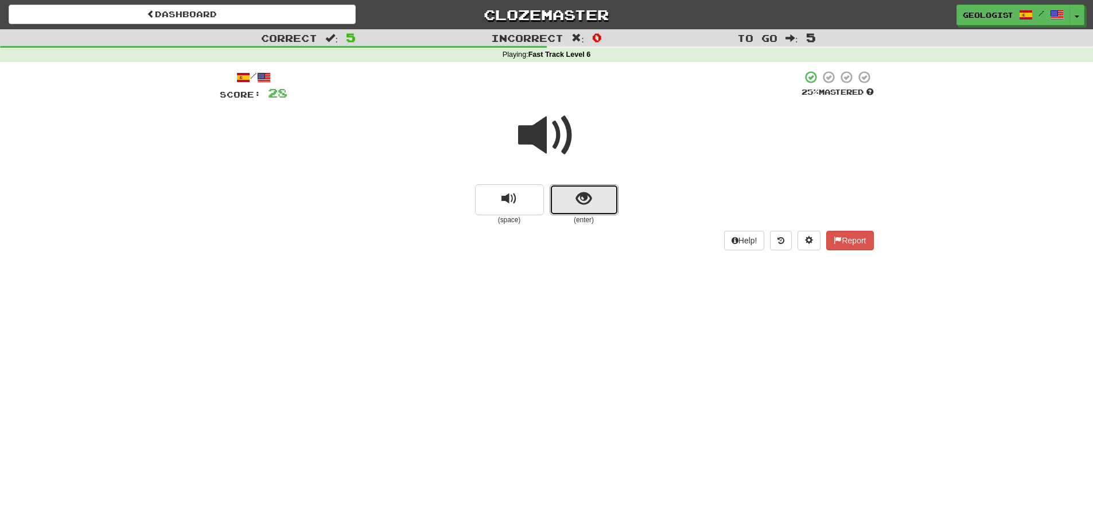
drag, startPoint x: 589, startPoint y: 200, endPoint x: 336, endPoint y: 168, distance: 255.2
click at [588, 200] on span "show sentence" at bounding box center [583, 198] width 15 height 15
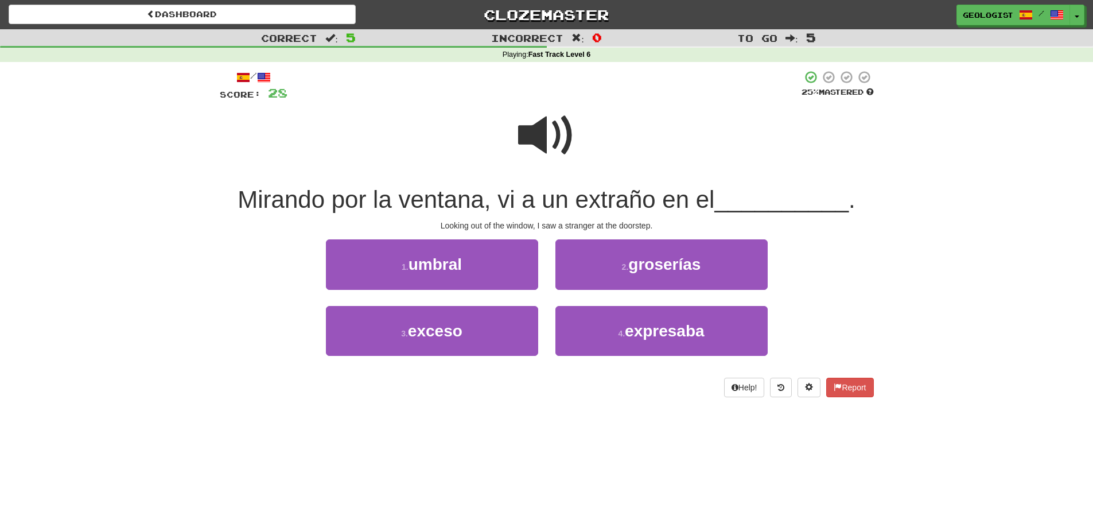
click at [545, 134] on span at bounding box center [546, 135] width 57 height 57
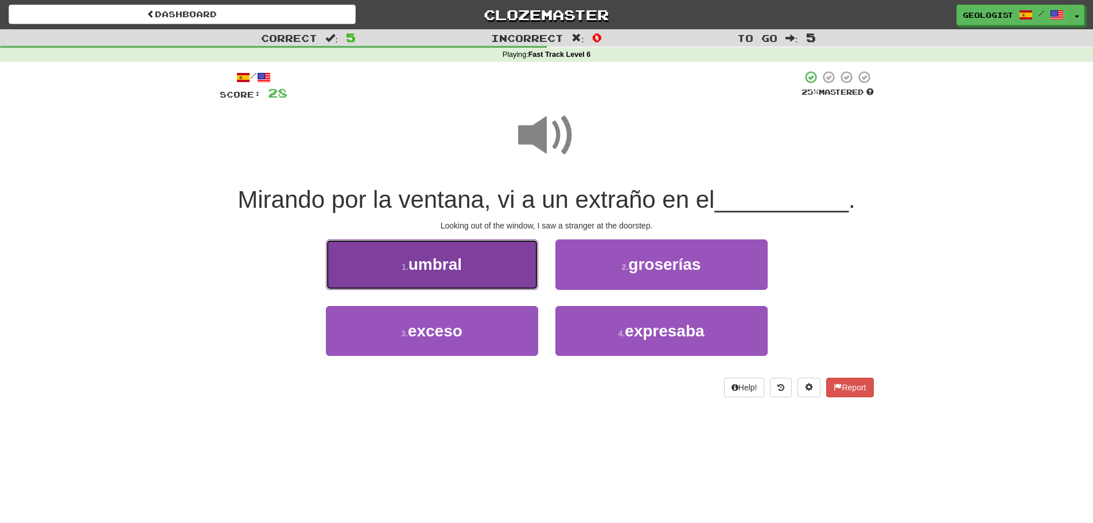
click at [377, 265] on button "1 . umbral" at bounding box center [432, 264] width 212 height 50
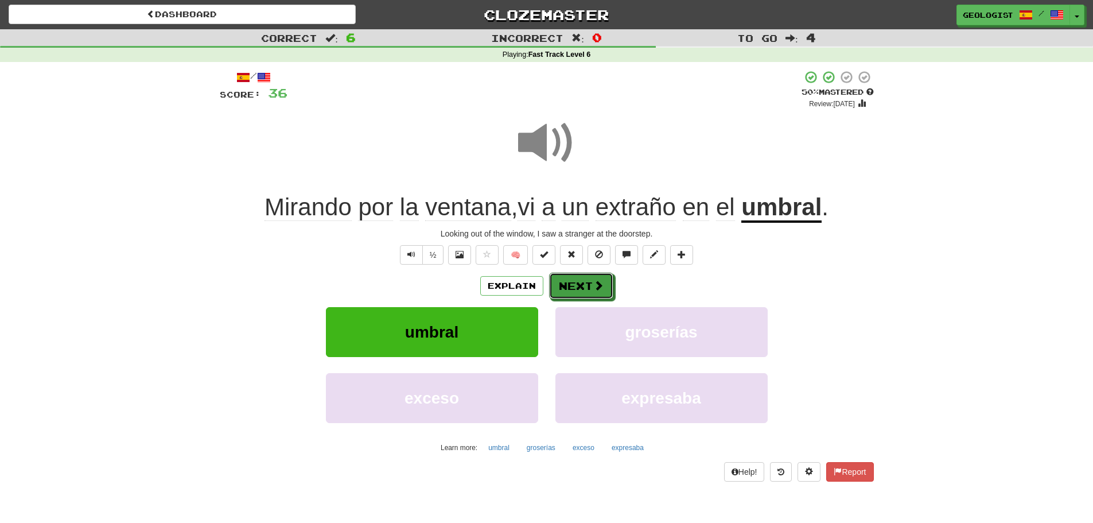
click at [585, 281] on button "Next" at bounding box center [581, 286] width 64 height 26
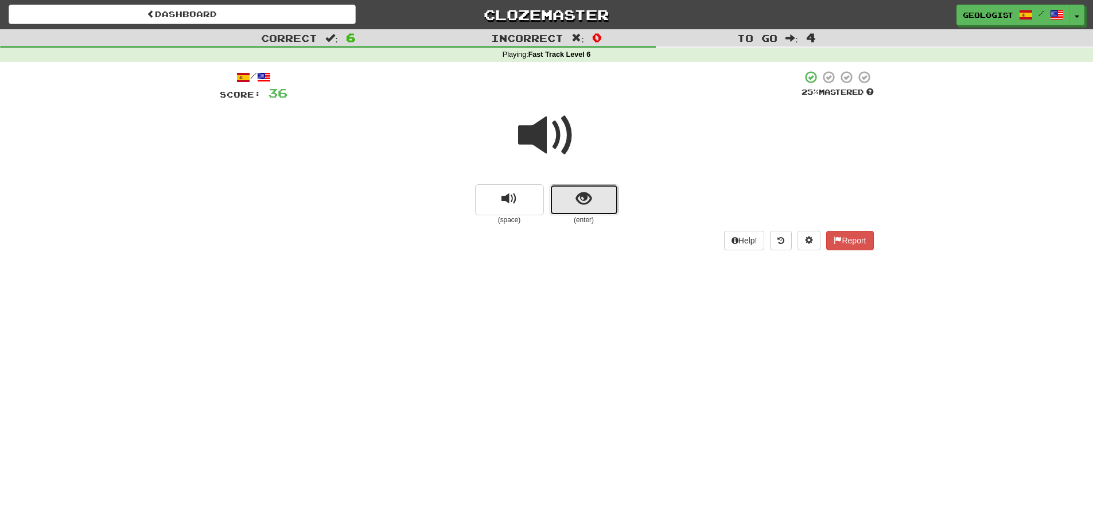
click at [579, 200] on span "show sentence" at bounding box center [583, 198] width 15 height 15
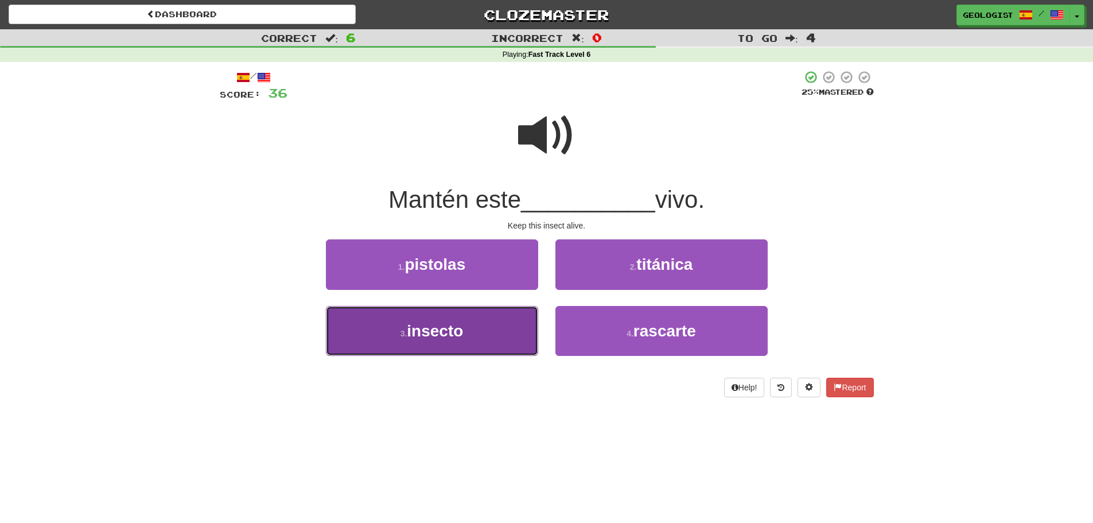
click at [403, 332] on small "3 ." at bounding box center [404, 333] width 7 height 9
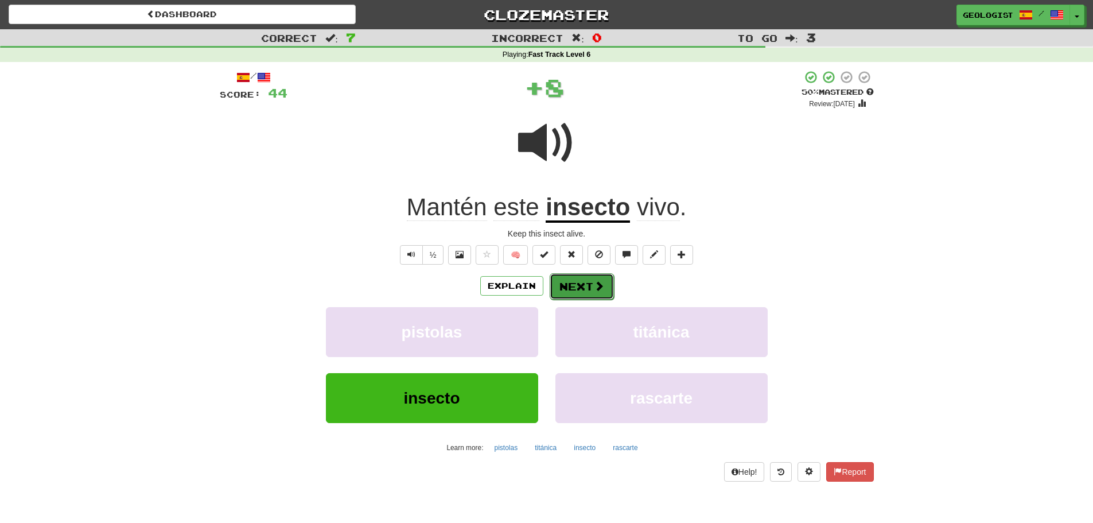
click at [562, 283] on button "Next" at bounding box center [582, 286] width 64 height 26
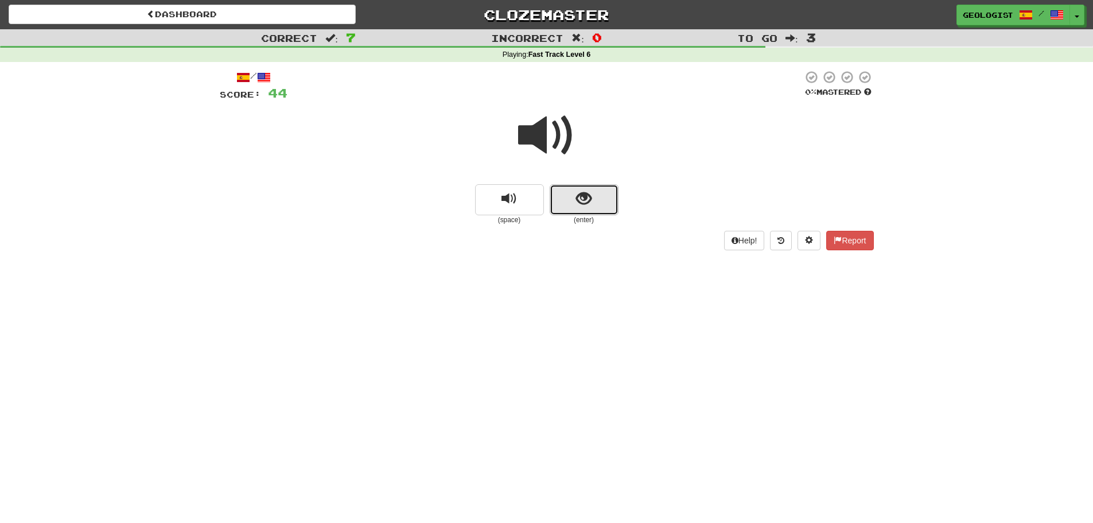
click at [578, 205] on span "show sentence" at bounding box center [583, 198] width 15 height 15
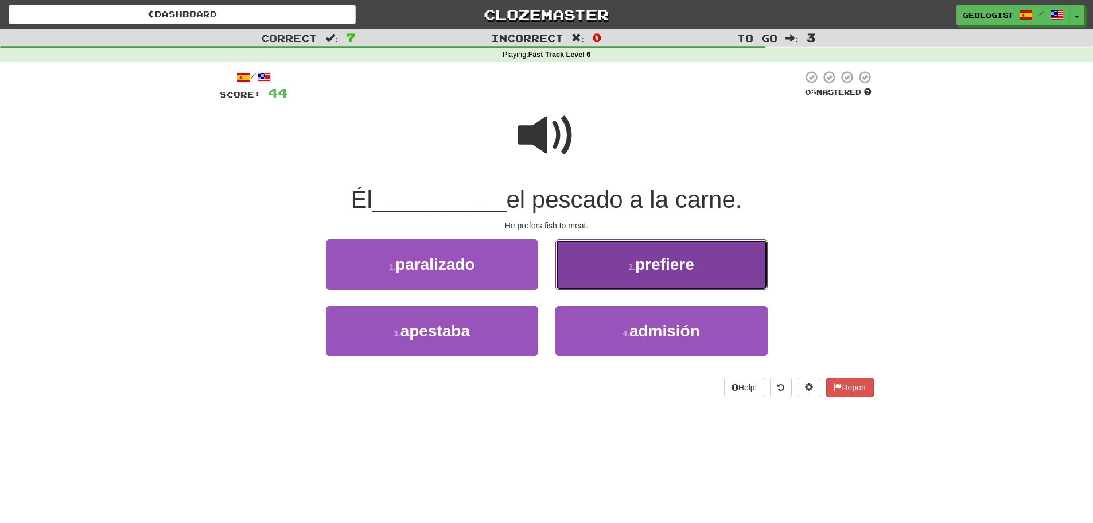
click at [614, 266] on button "2 . prefiere" at bounding box center [662, 264] width 212 height 50
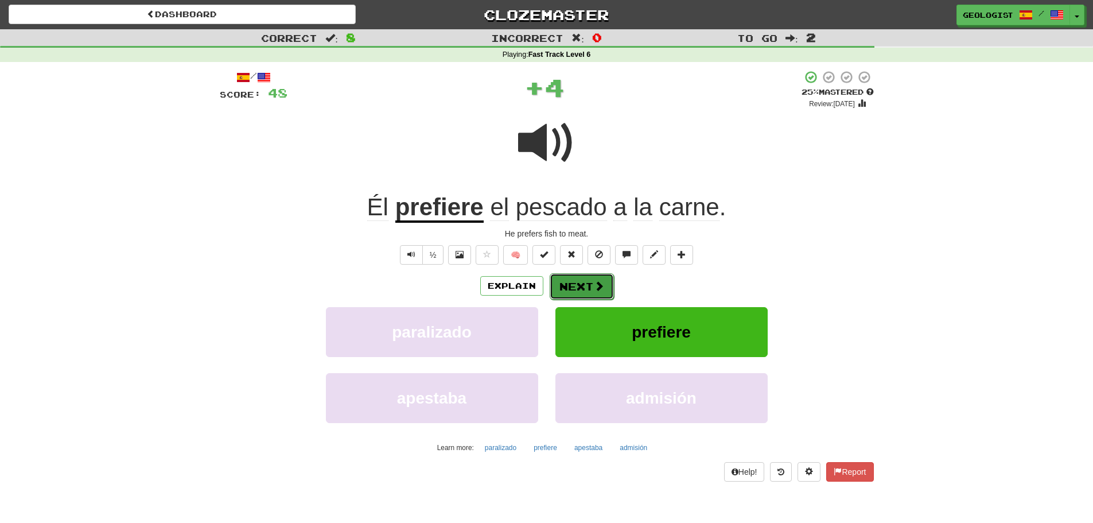
click at [579, 285] on button "Next" at bounding box center [582, 286] width 64 height 26
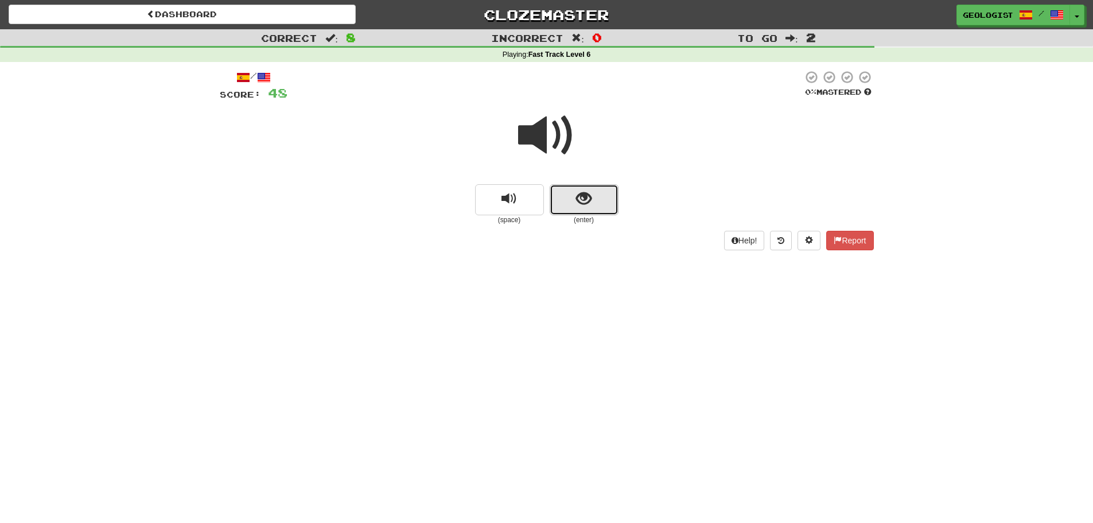
click at [601, 203] on button "show sentence" at bounding box center [584, 199] width 69 height 31
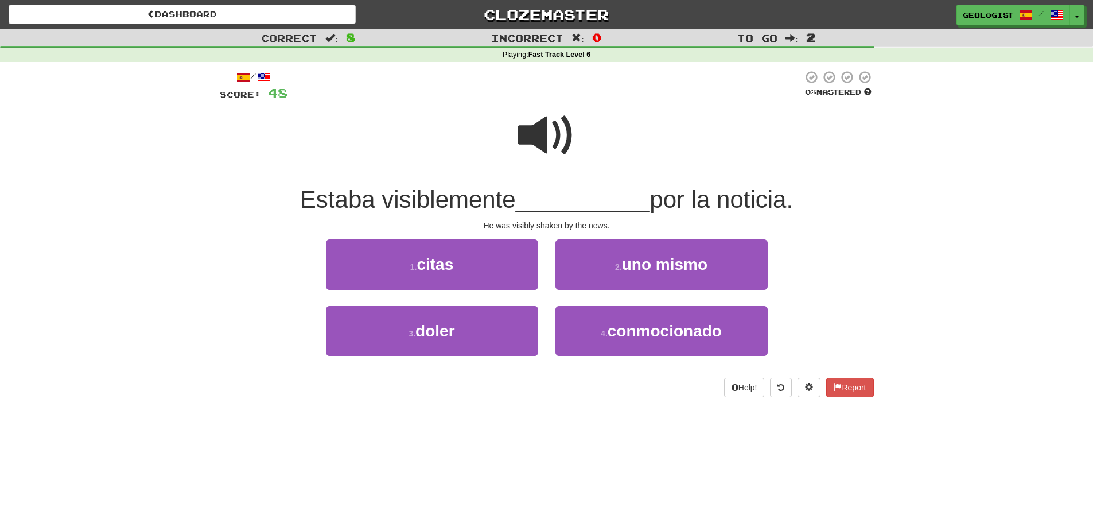
click at [538, 139] on span at bounding box center [546, 135] width 57 height 57
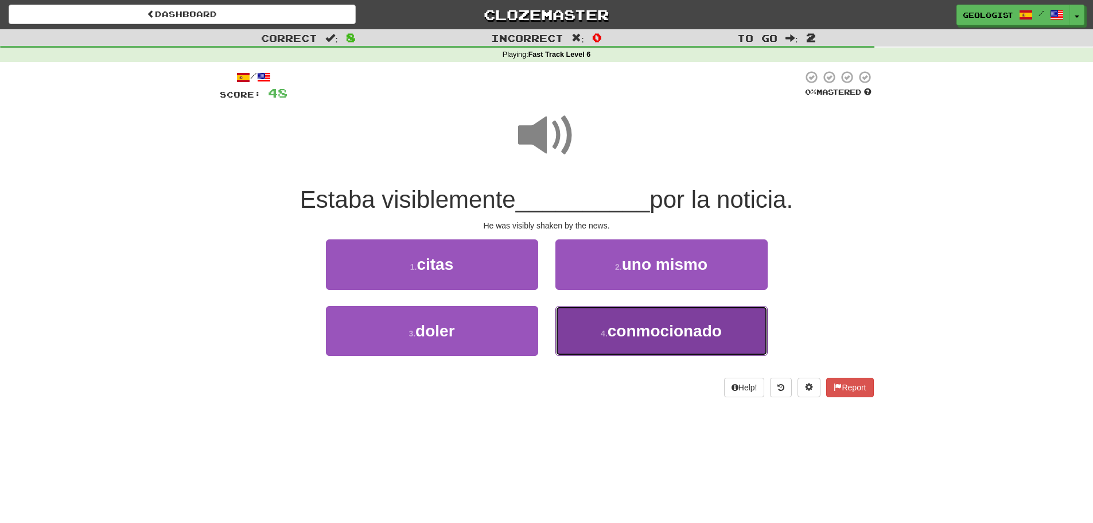
click at [615, 340] on button "4 . conmocionado" at bounding box center [662, 331] width 212 height 50
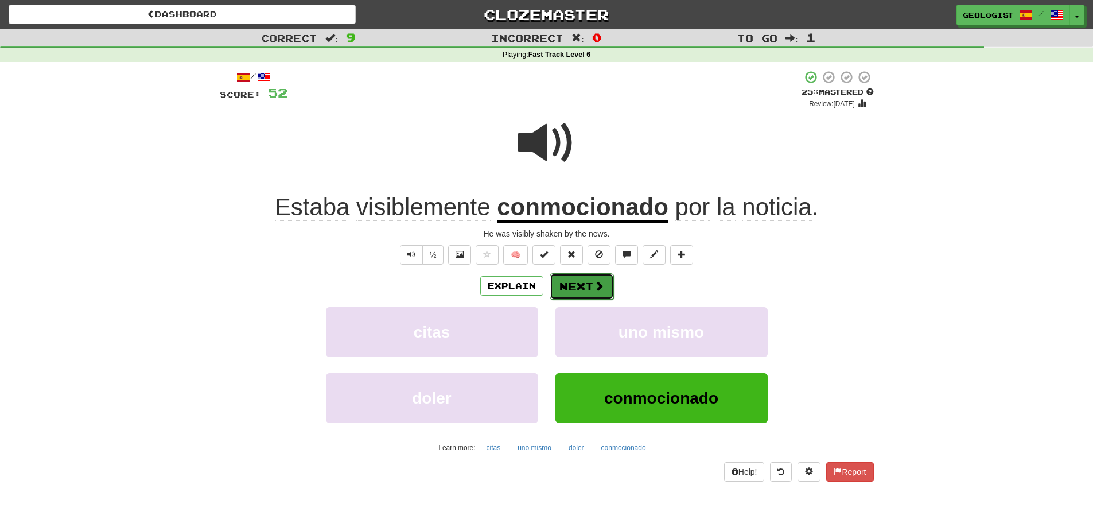
click at [571, 281] on button "Next" at bounding box center [582, 286] width 64 height 26
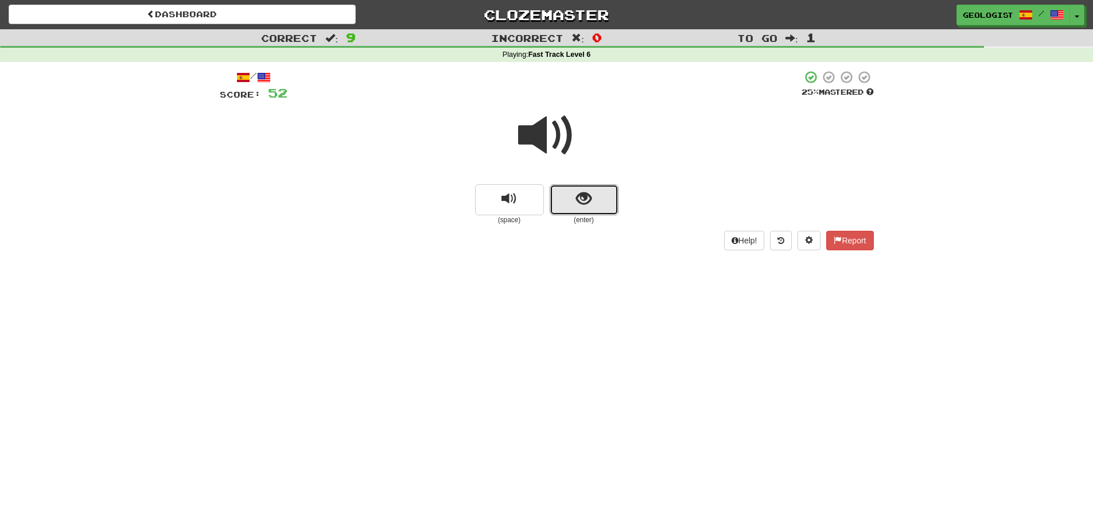
click at [598, 205] on button "show sentence" at bounding box center [584, 199] width 69 height 31
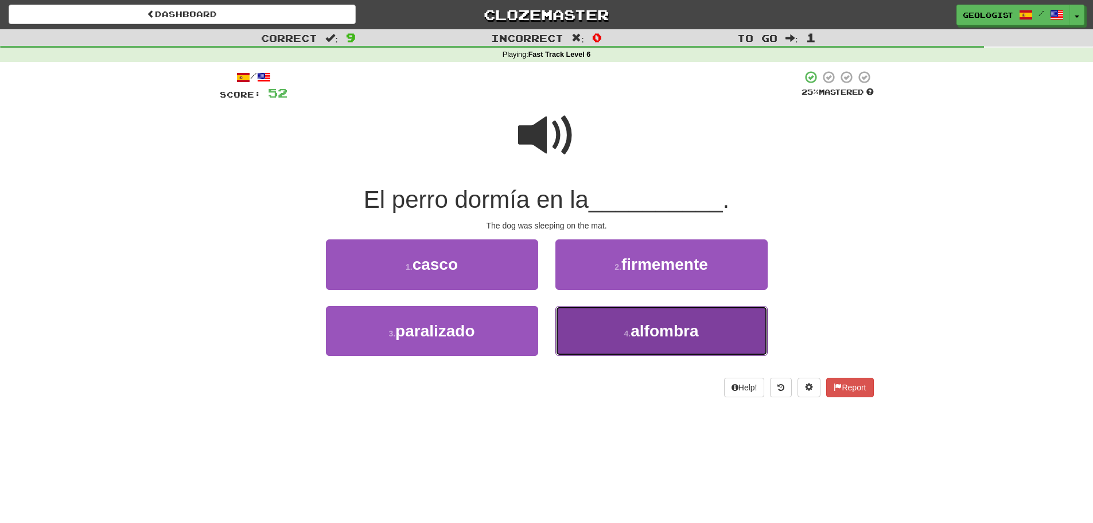
click at [661, 337] on span "alfombra" at bounding box center [665, 331] width 68 height 18
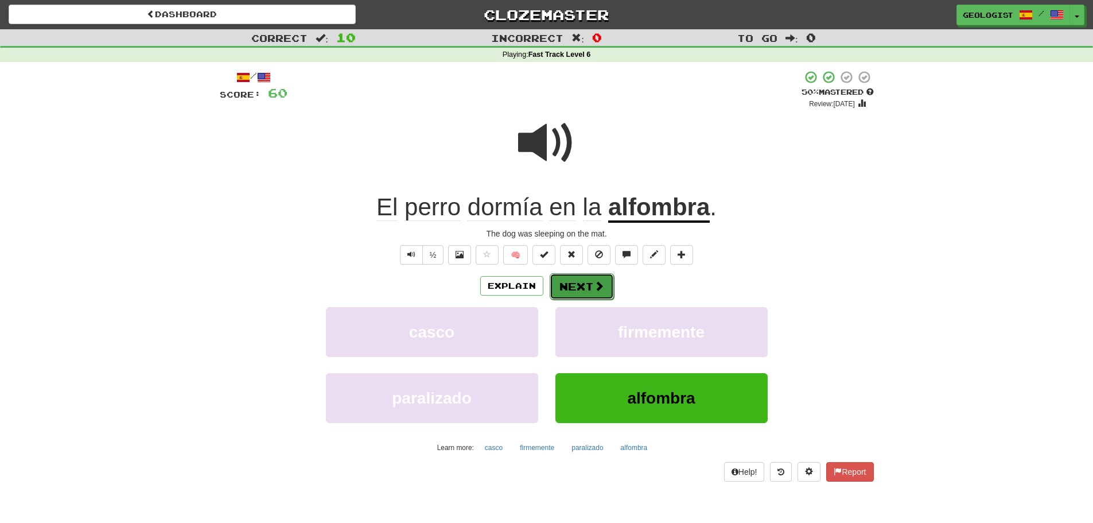
click at [590, 286] on button "Next" at bounding box center [582, 286] width 64 height 26
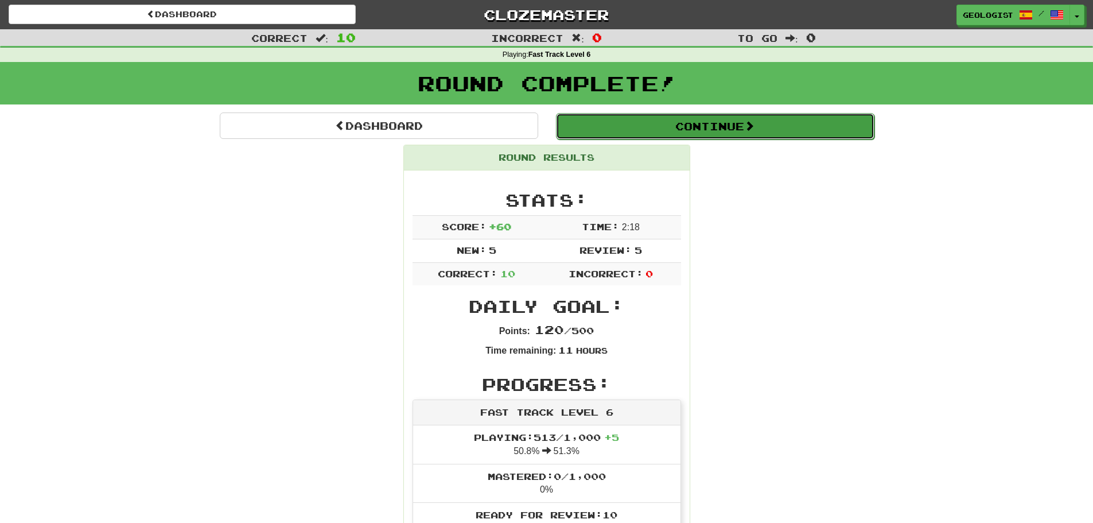
click at [673, 127] on button "Continue" at bounding box center [715, 126] width 319 height 26
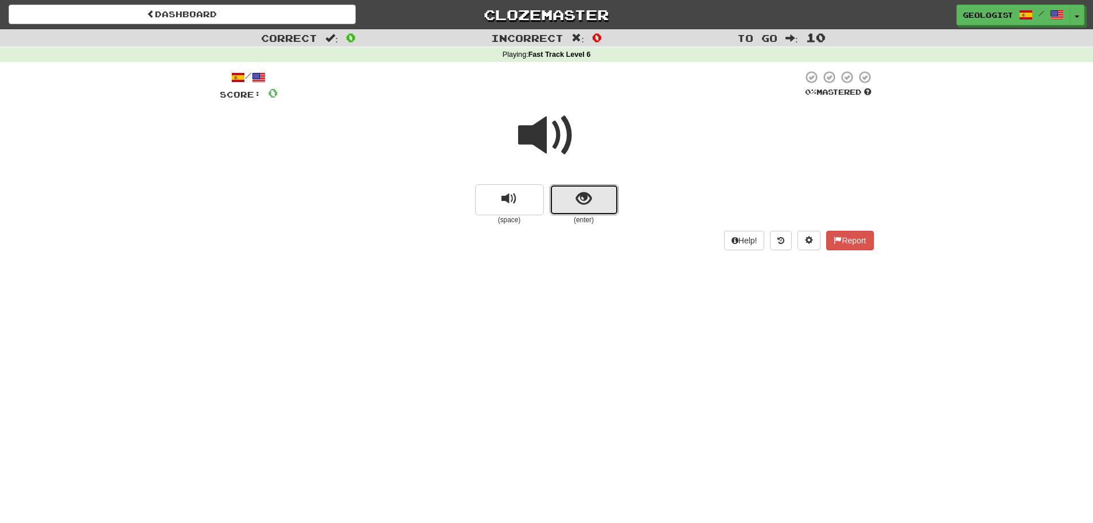
drag, startPoint x: 616, startPoint y: 201, endPoint x: 604, endPoint y: 179, distance: 25.9
click at [615, 196] on button "show sentence" at bounding box center [584, 199] width 69 height 31
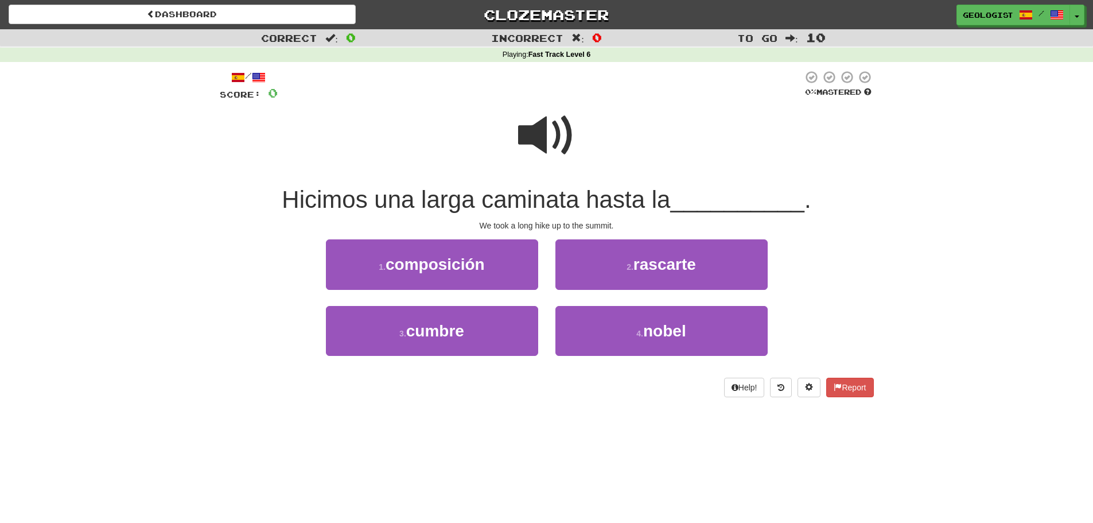
click at [535, 130] on span at bounding box center [546, 135] width 57 height 57
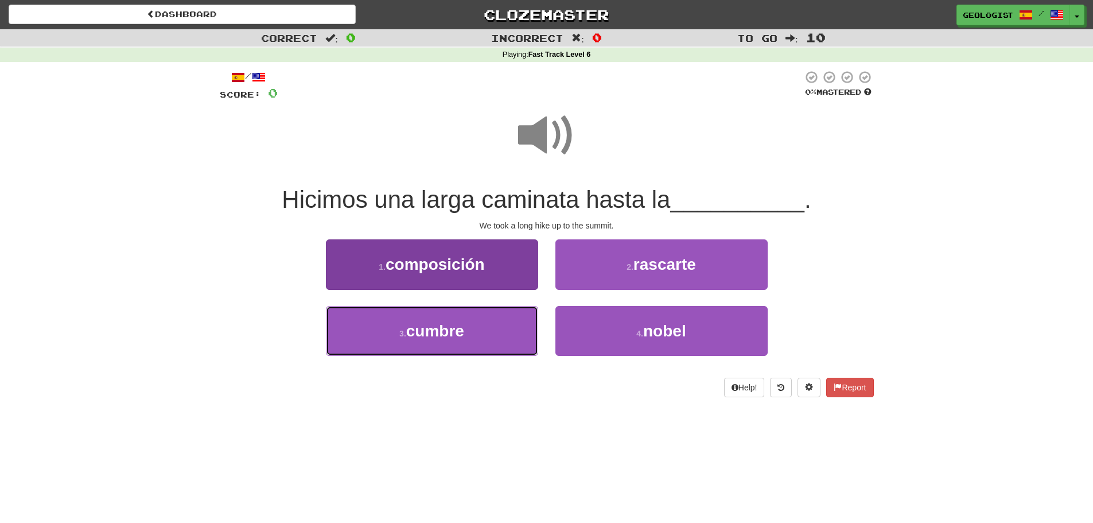
click at [428, 333] on span "cumbre" at bounding box center [435, 331] width 58 height 18
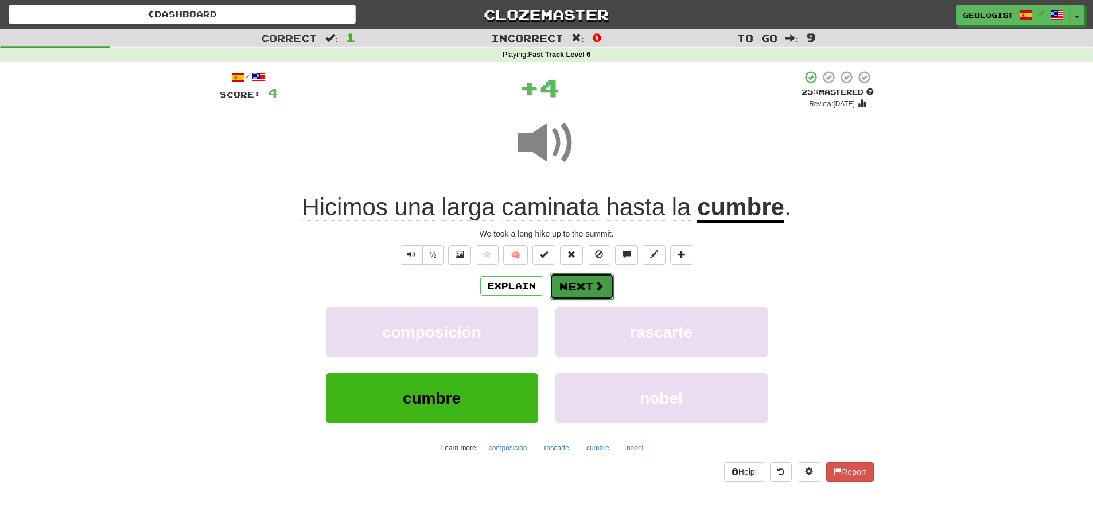
click at [586, 274] on button "Next" at bounding box center [582, 286] width 64 height 26
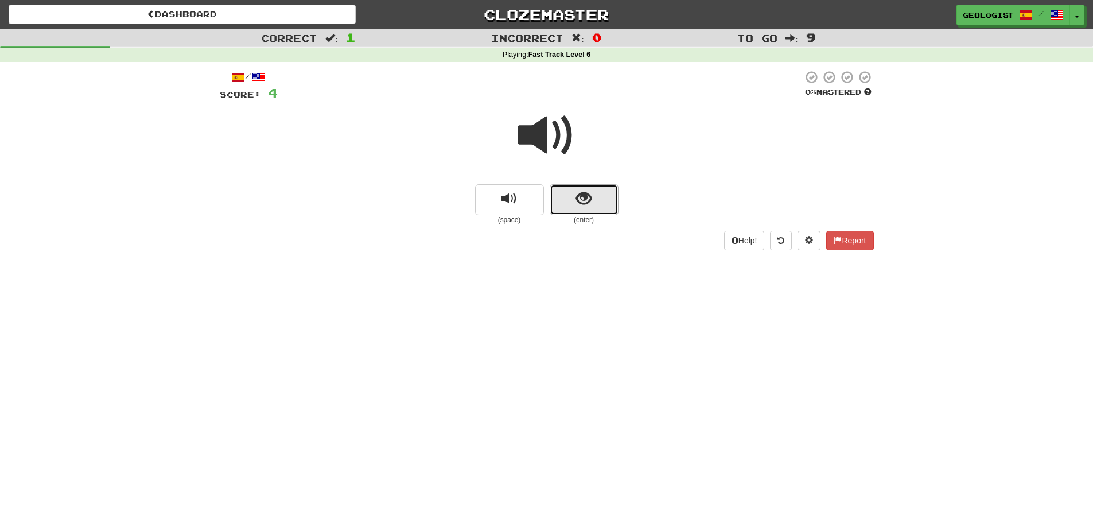
click at [579, 199] on span "show sentence" at bounding box center [583, 198] width 15 height 15
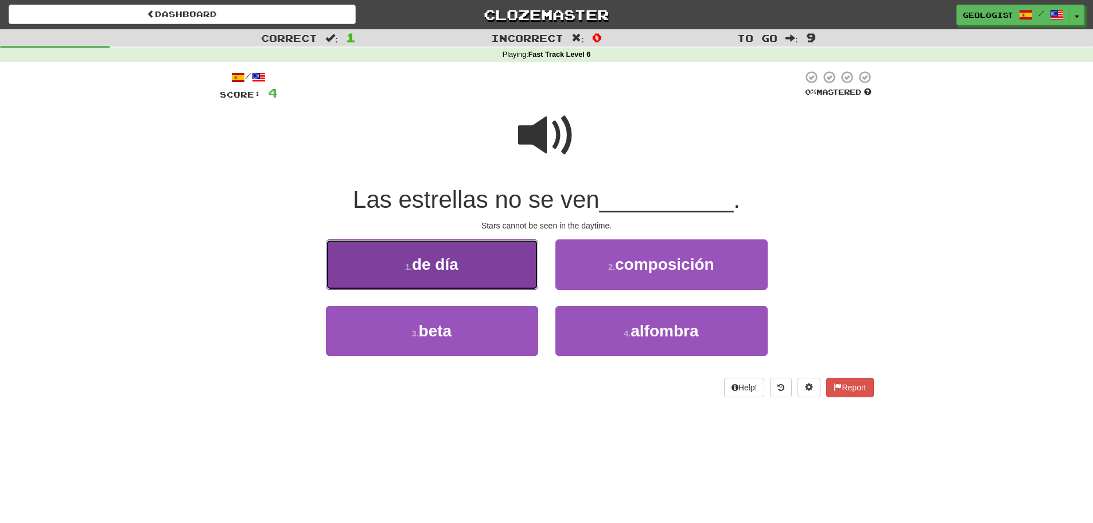
click at [381, 267] on button "1 . de día" at bounding box center [432, 264] width 212 height 50
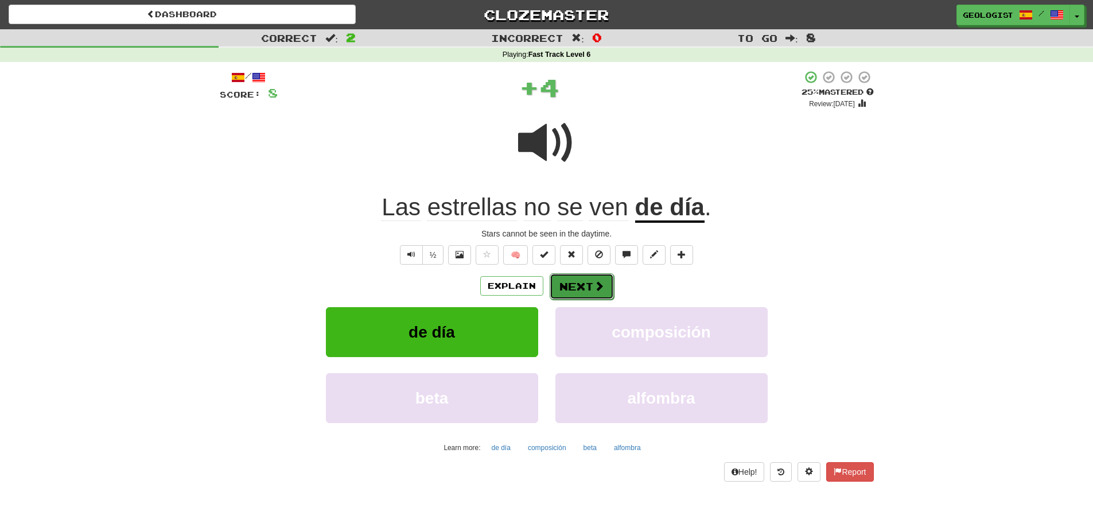
click at [597, 284] on span at bounding box center [599, 286] width 10 height 10
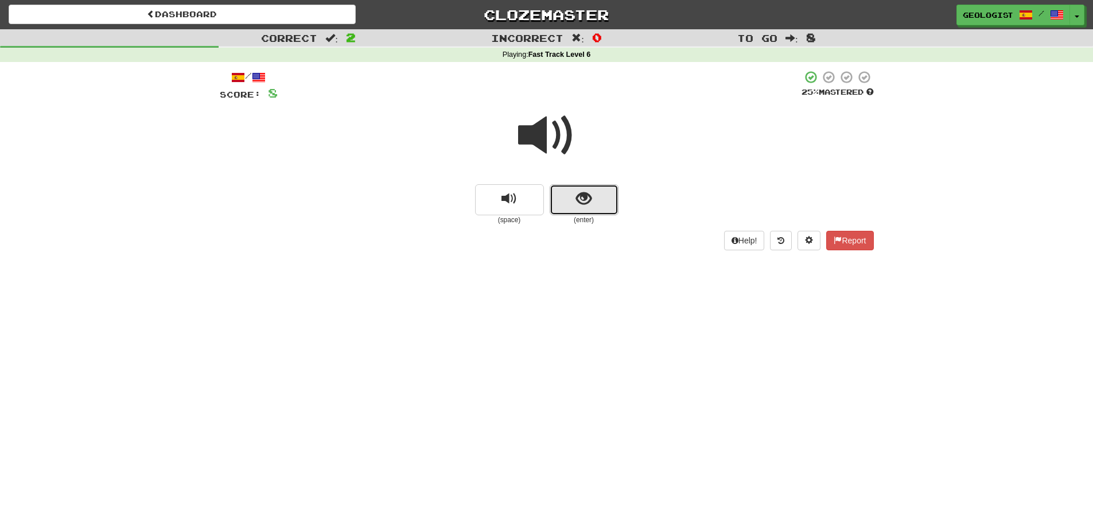
click at [589, 200] on span "show sentence" at bounding box center [583, 198] width 15 height 15
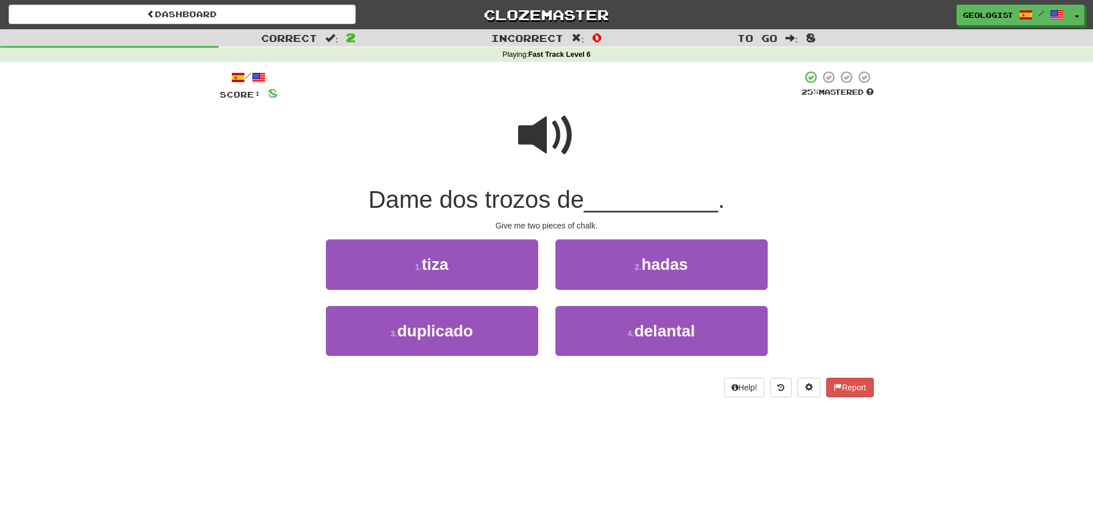
click at [549, 129] on span at bounding box center [546, 135] width 57 height 57
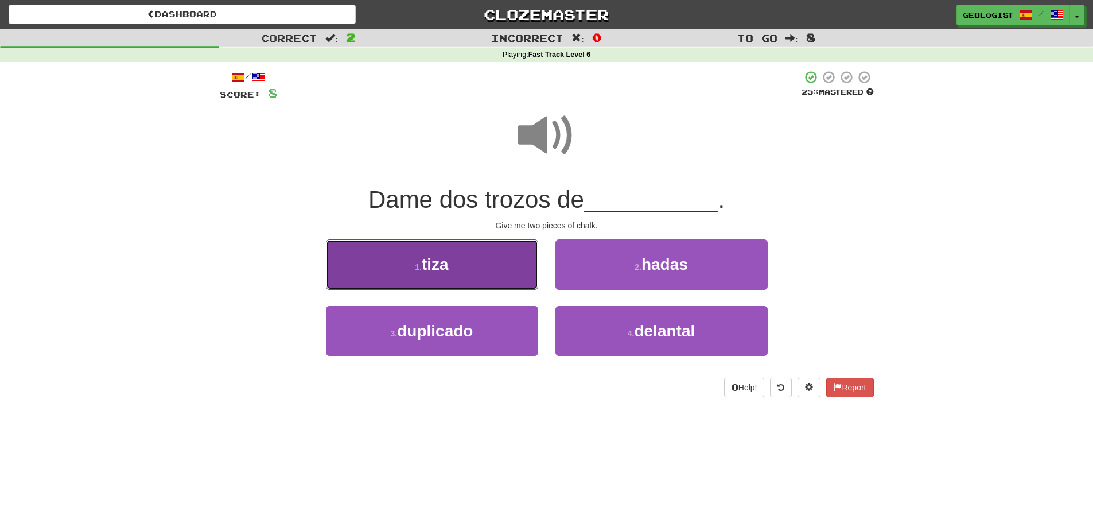
click at [417, 263] on small "1 ." at bounding box center [418, 266] width 7 height 9
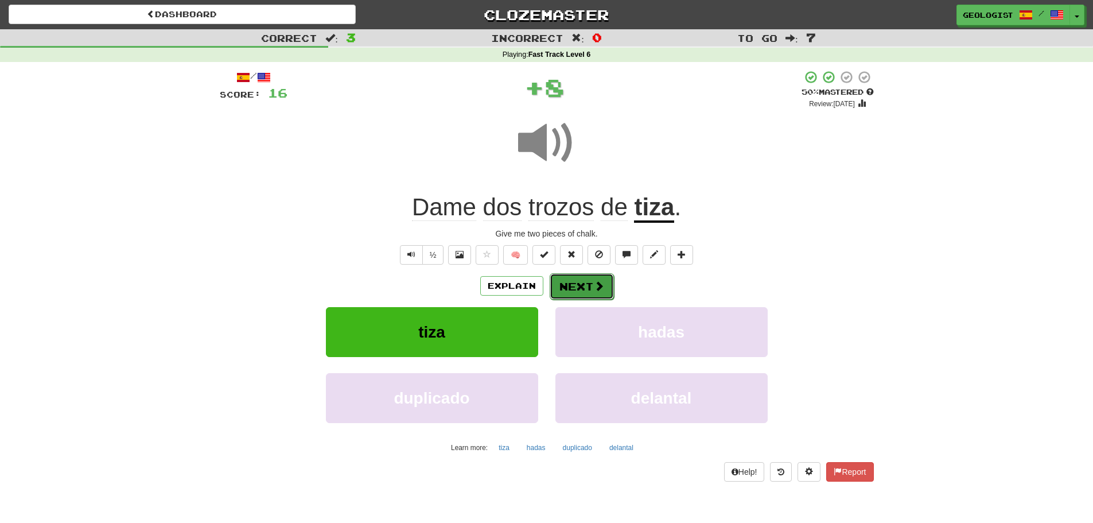
click at [568, 282] on button "Next" at bounding box center [582, 286] width 64 height 26
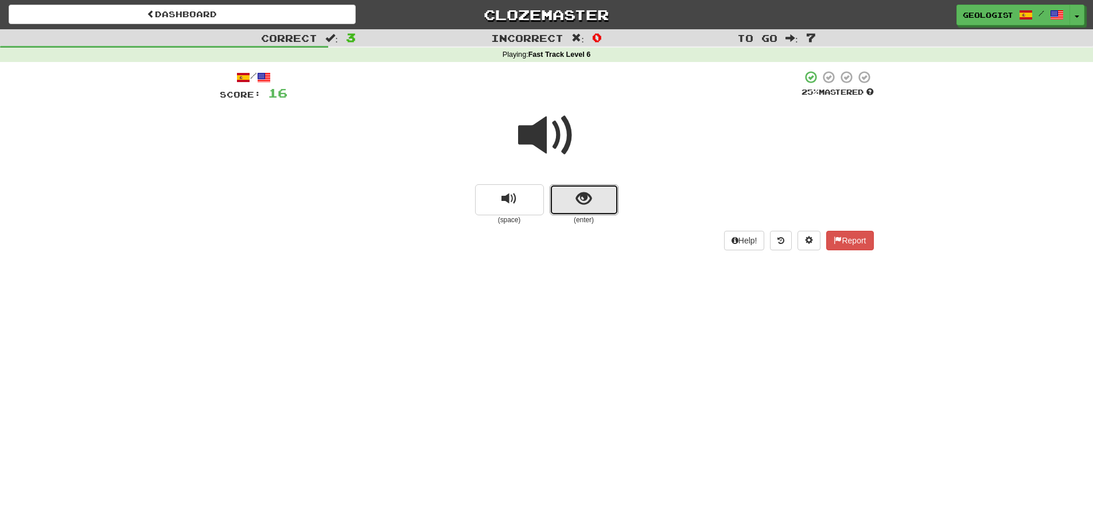
drag, startPoint x: 603, startPoint y: 199, endPoint x: 550, endPoint y: 219, distance: 56.7
click at [600, 198] on button "show sentence" at bounding box center [584, 199] width 69 height 31
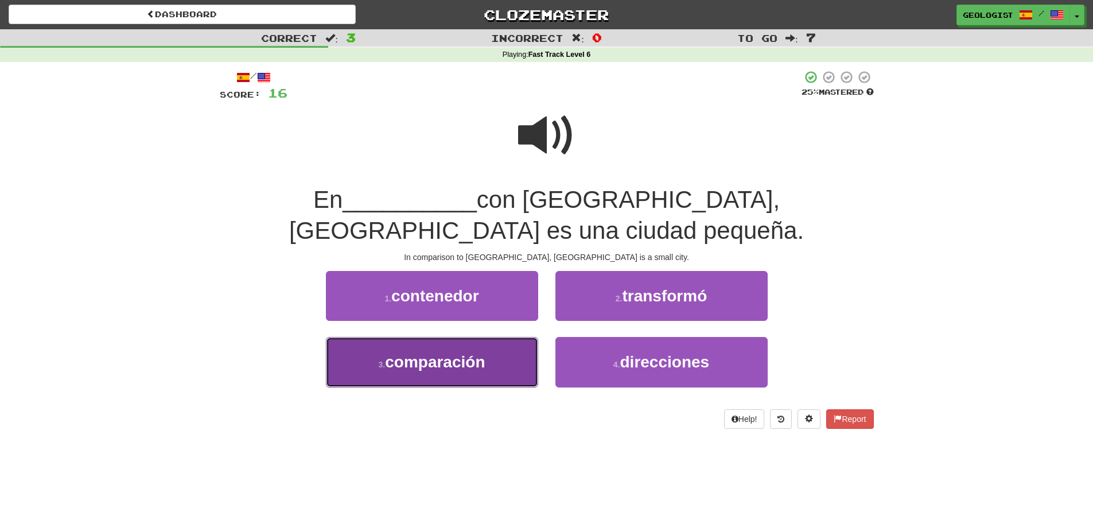
click at [412, 340] on button "3 . comparación" at bounding box center [432, 362] width 212 height 50
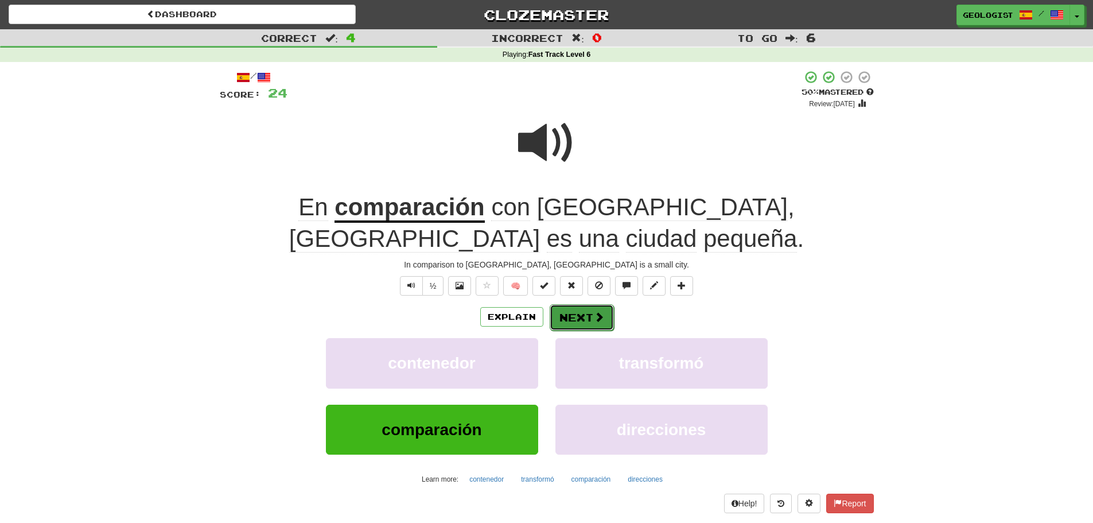
click at [585, 313] on button "Next" at bounding box center [582, 317] width 64 height 26
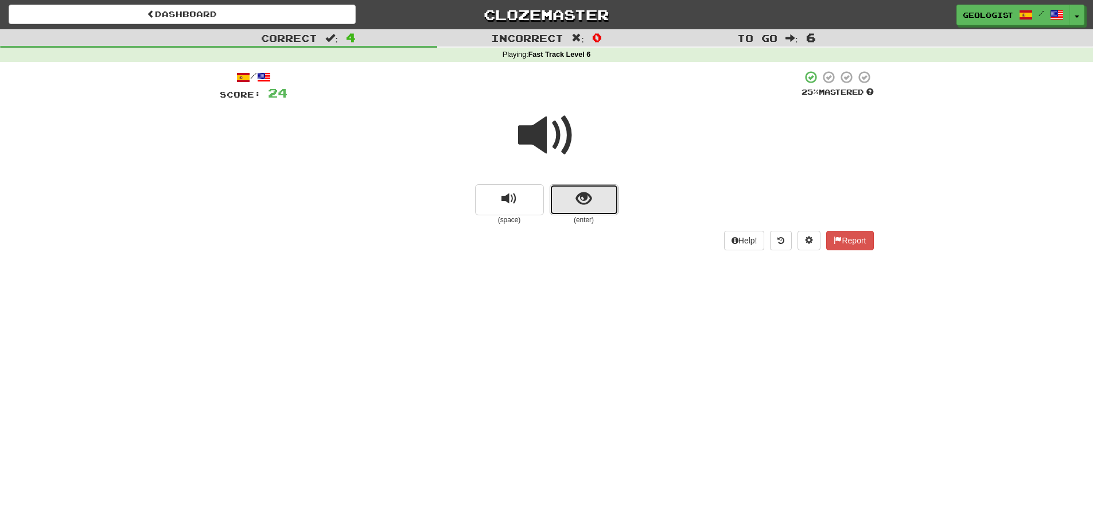
click at [576, 201] on span "show sentence" at bounding box center [583, 198] width 15 height 15
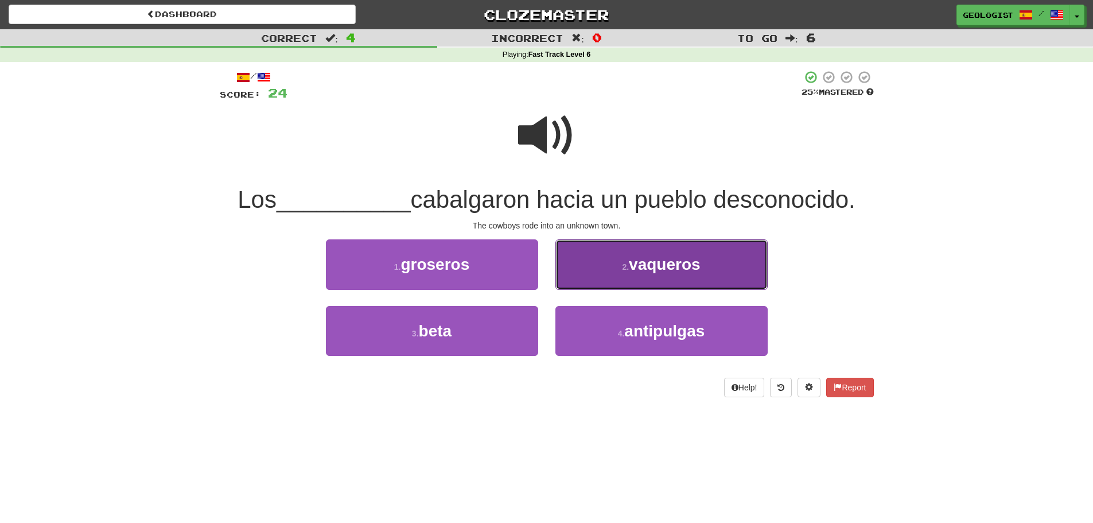
click at [626, 269] on small "2 ." at bounding box center [625, 266] width 7 height 9
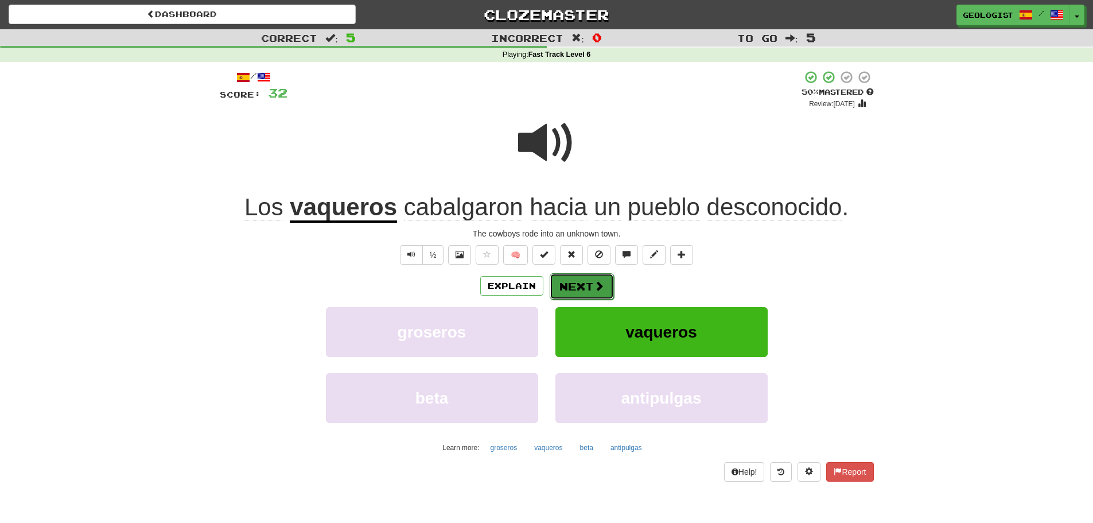
click at [595, 286] on span at bounding box center [599, 286] width 10 height 10
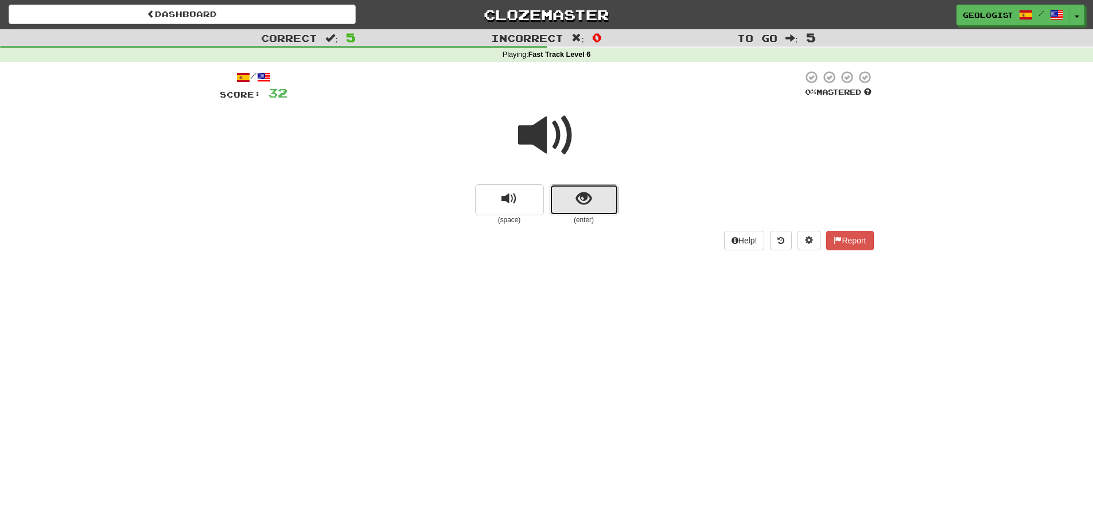
click at [590, 198] on span "show sentence" at bounding box center [583, 198] width 15 height 15
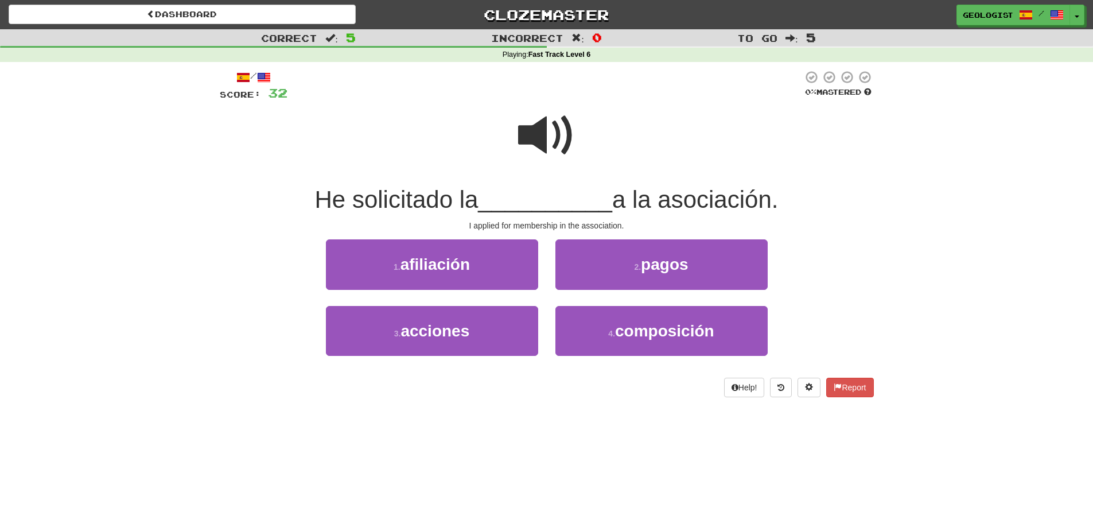
click at [542, 128] on span at bounding box center [546, 135] width 57 height 57
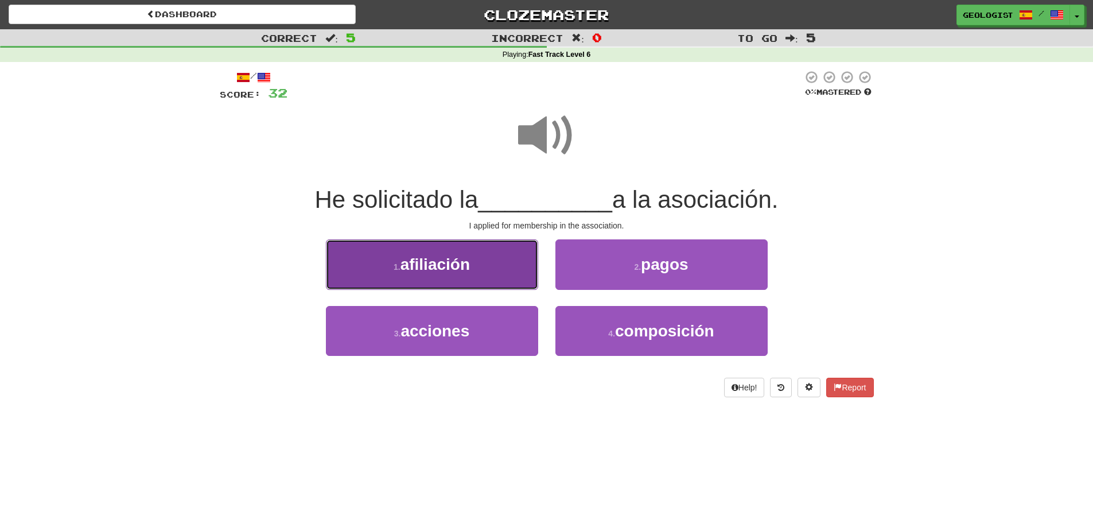
click at [377, 263] on button "1 . afiliación" at bounding box center [432, 264] width 212 height 50
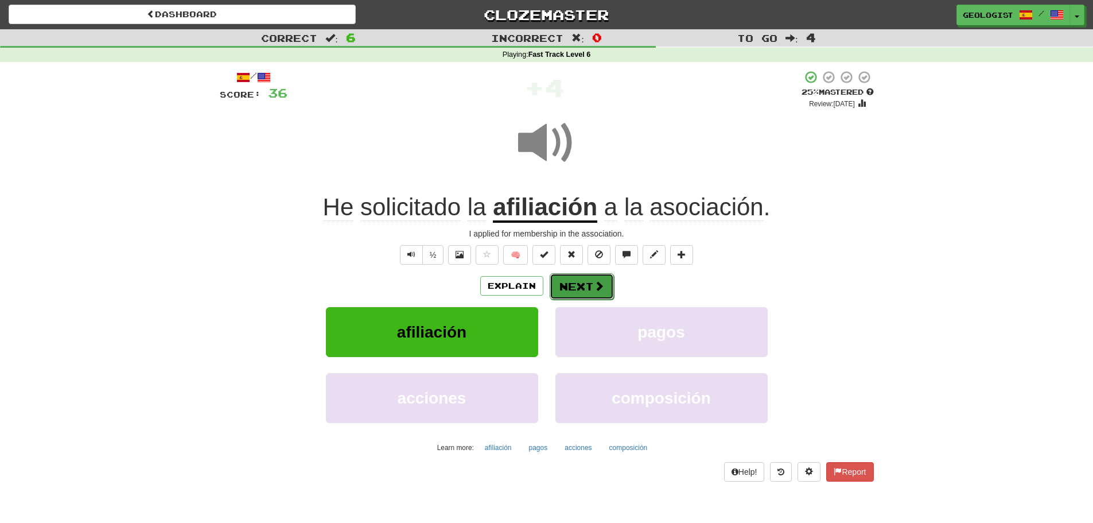
click at [571, 277] on button "Next" at bounding box center [582, 286] width 64 height 26
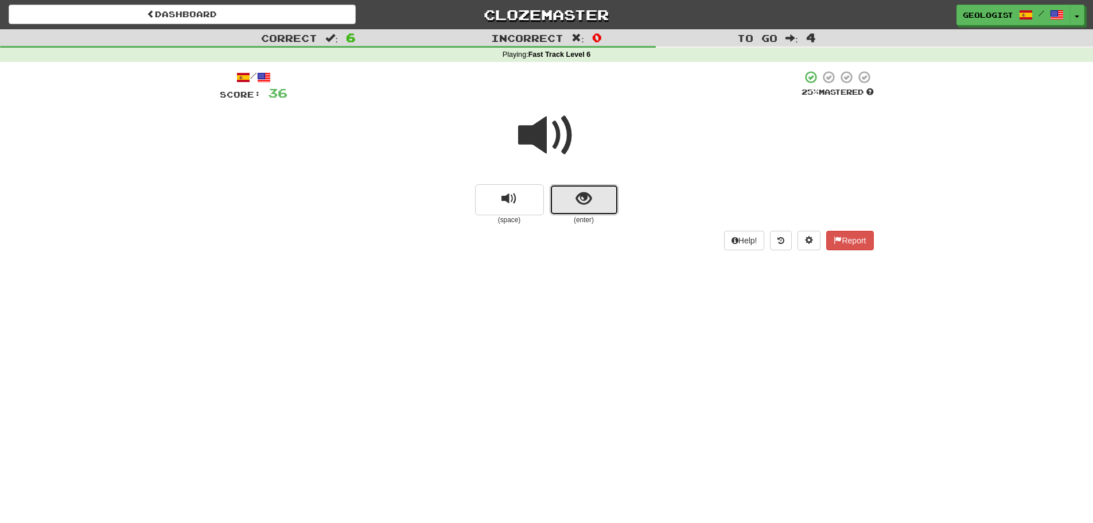
click at [583, 195] on span "show sentence" at bounding box center [583, 198] width 15 height 15
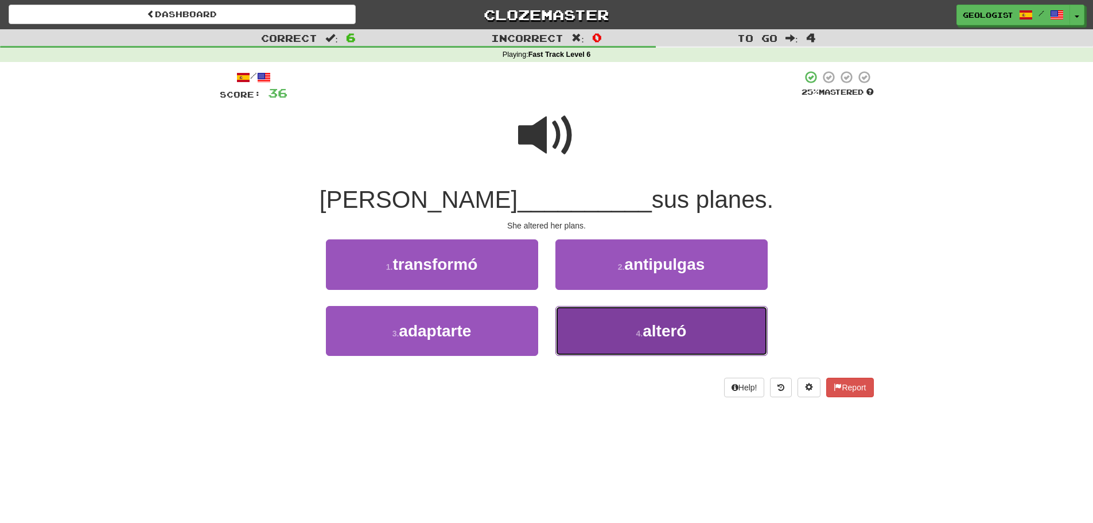
click at [656, 319] on button "4 . alteró" at bounding box center [662, 331] width 212 height 50
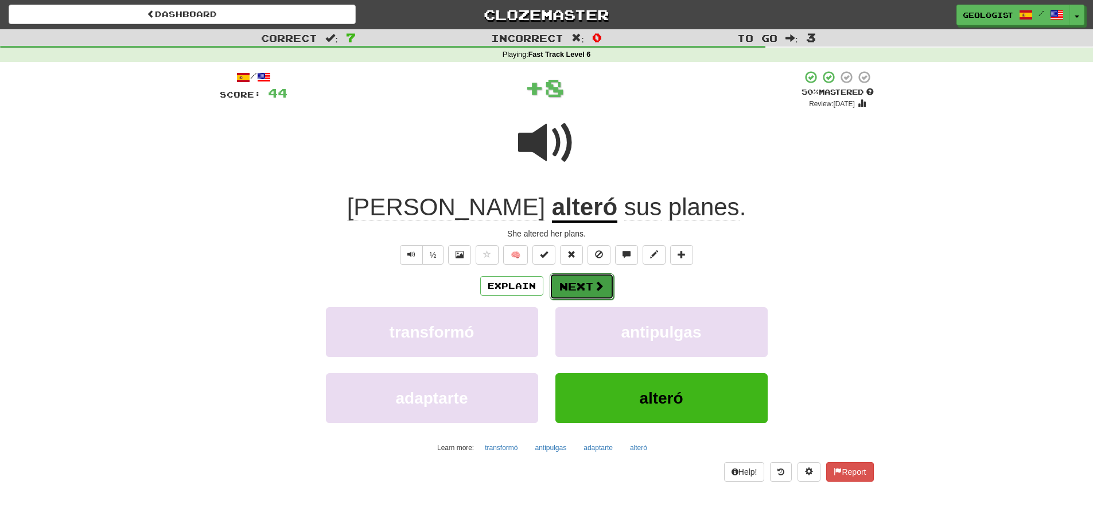
click at [573, 285] on button "Next" at bounding box center [582, 286] width 64 height 26
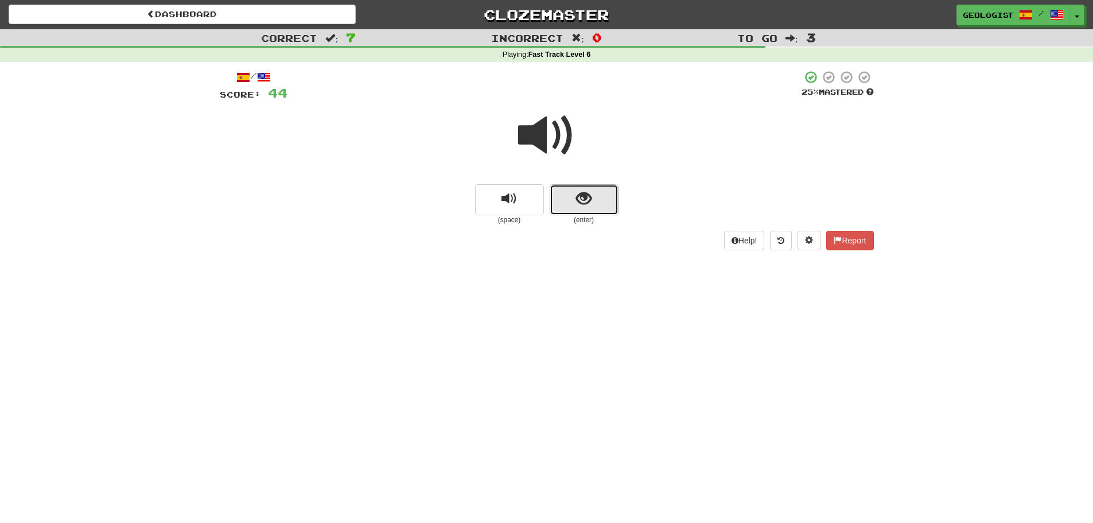
click at [595, 201] on button "show sentence" at bounding box center [584, 199] width 69 height 31
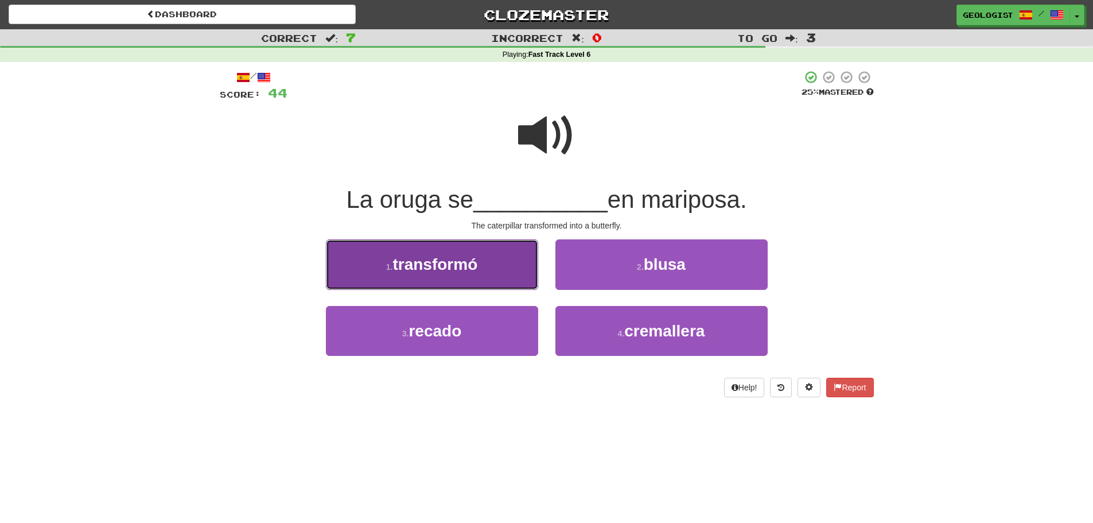
click at [488, 262] on button "1 . transformó" at bounding box center [432, 264] width 212 height 50
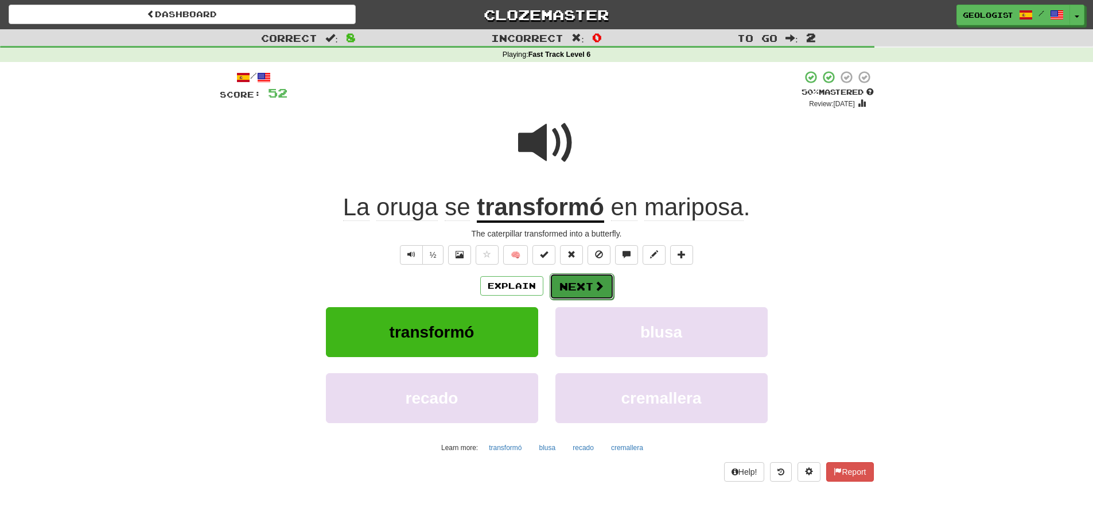
click at [597, 298] on button "Next" at bounding box center [582, 286] width 64 height 26
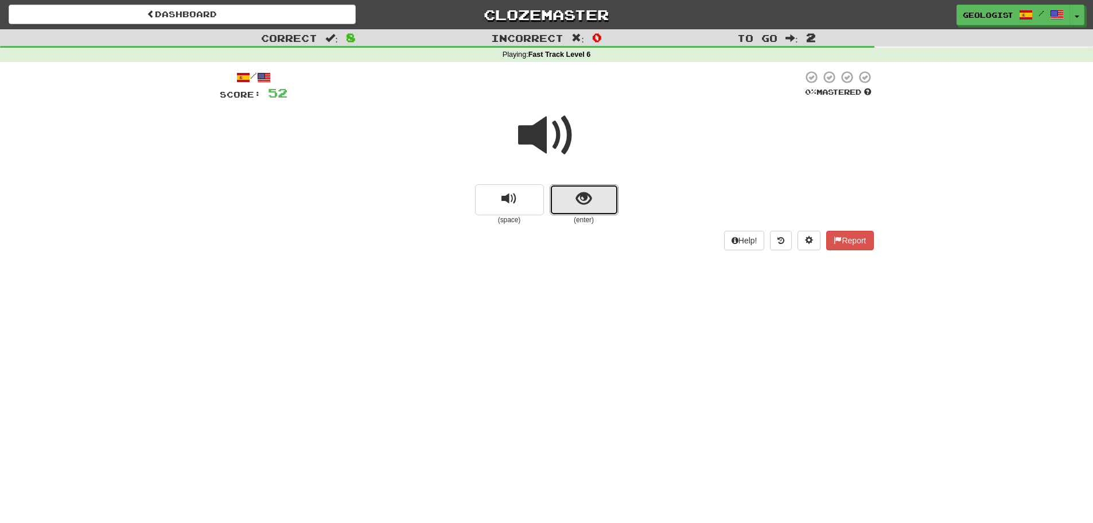
drag, startPoint x: 571, startPoint y: 200, endPoint x: 0, endPoint y: 181, distance: 571.4
click at [569, 200] on button "show sentence" at bounding box center [584, 199] width 69 height 31
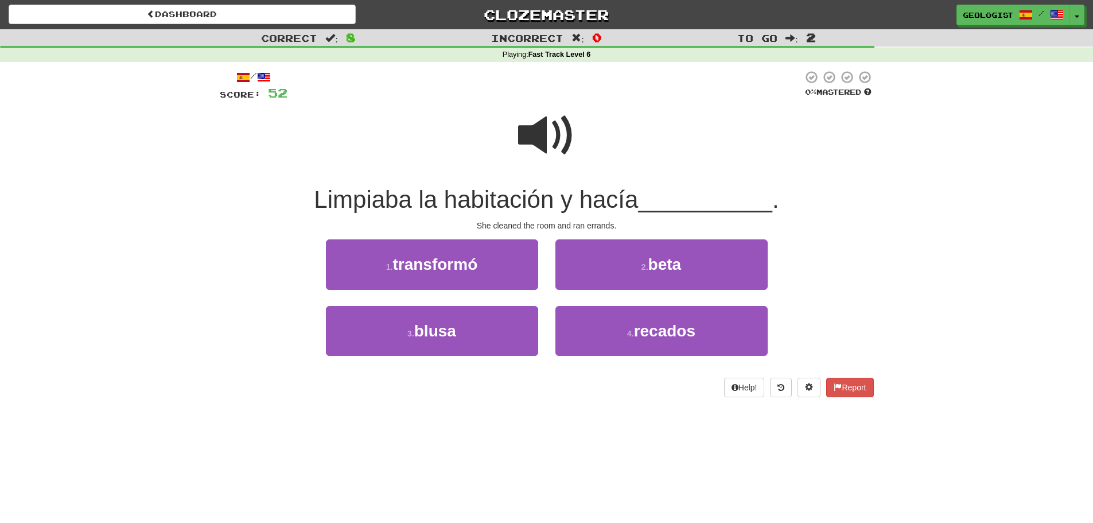
click at [536, 133] on span at bounding box center [546, 135] width 57 height 57
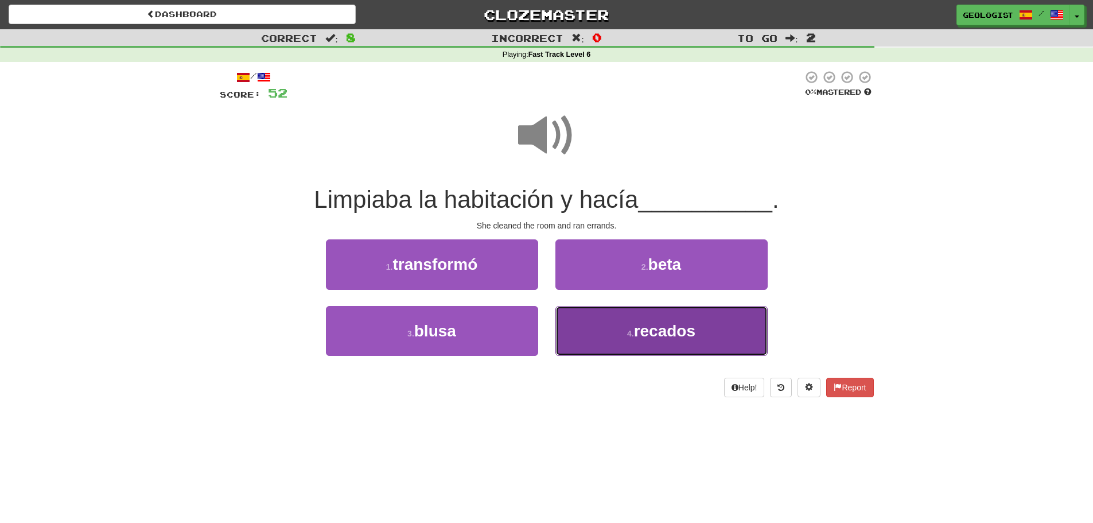
click at [677, 332] on span "recados" at bounding box center [664, 331] width 61 height 18
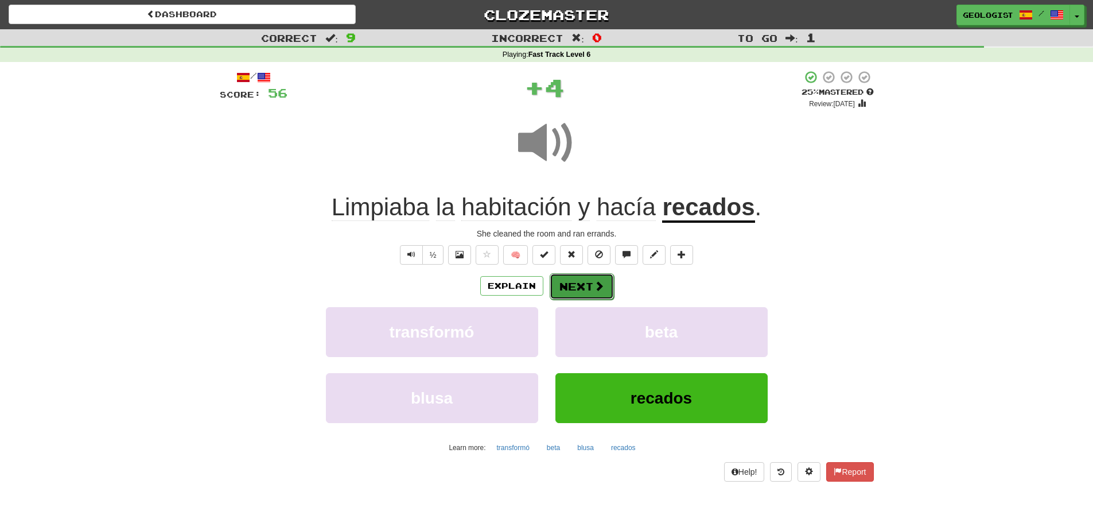
click at [577, 283] on button "Next" at bounding box center [582, 286] width 64 height 26
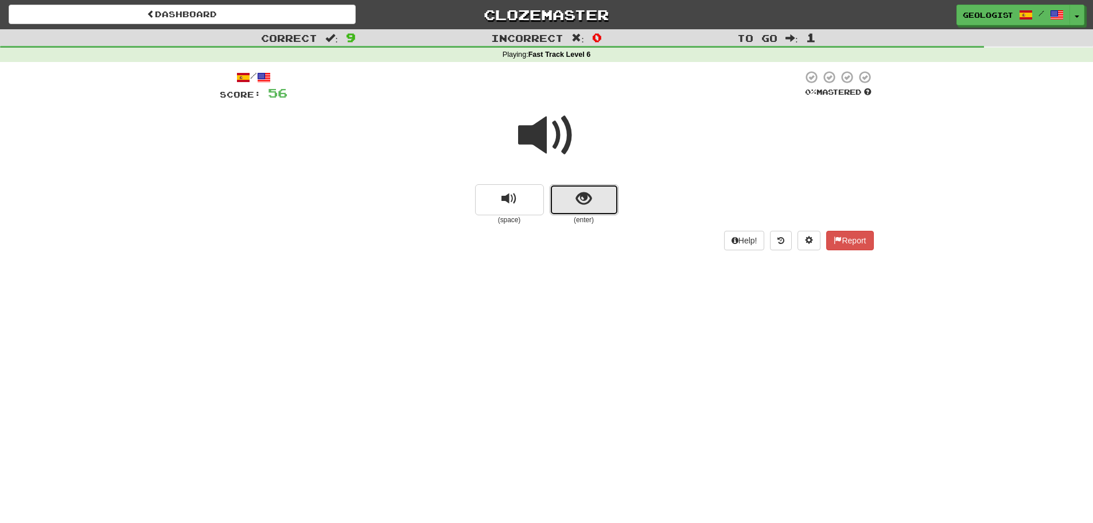
click at [597, 201] on button "show sentence" at bounding box center [584, 199] width 69 height 31
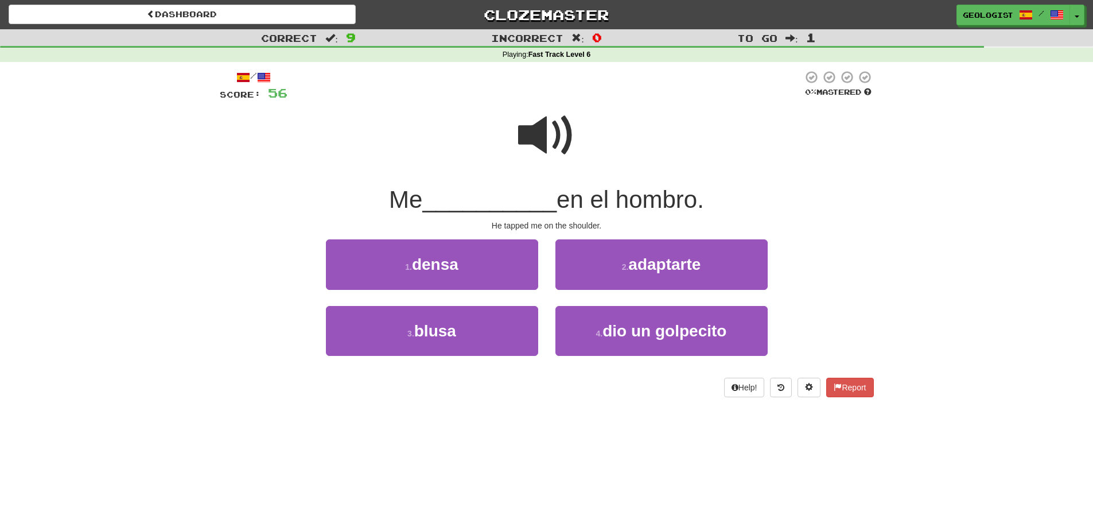
click at [544, 129] on span at bounding box center [546, 135] width 57 height 57
click at [550, 134] on span at bounding box center [546, 135] width 57 height 57
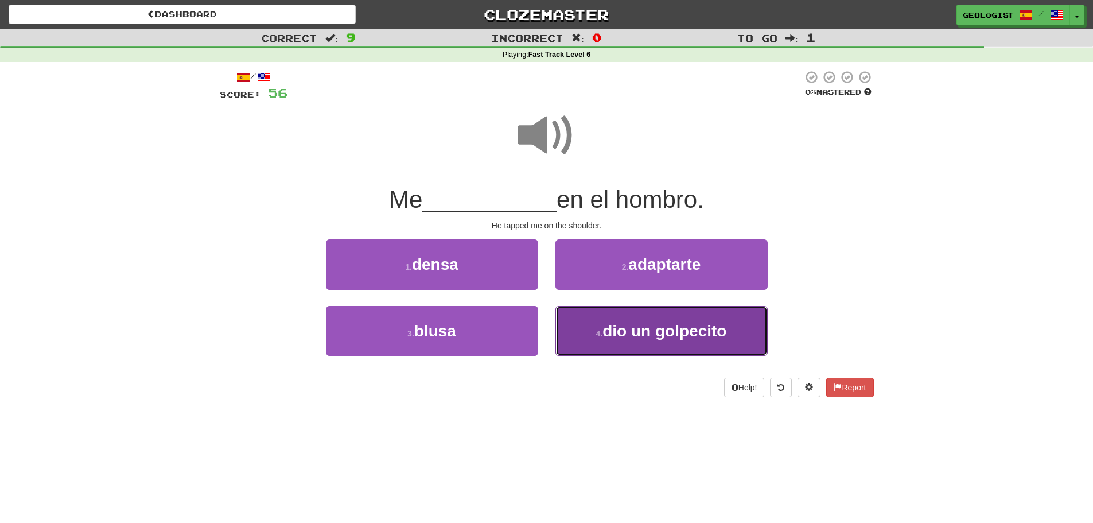
click at [690, 330] on span "dio un golpecito" at bounding box center [665, 331] width 124 height 18
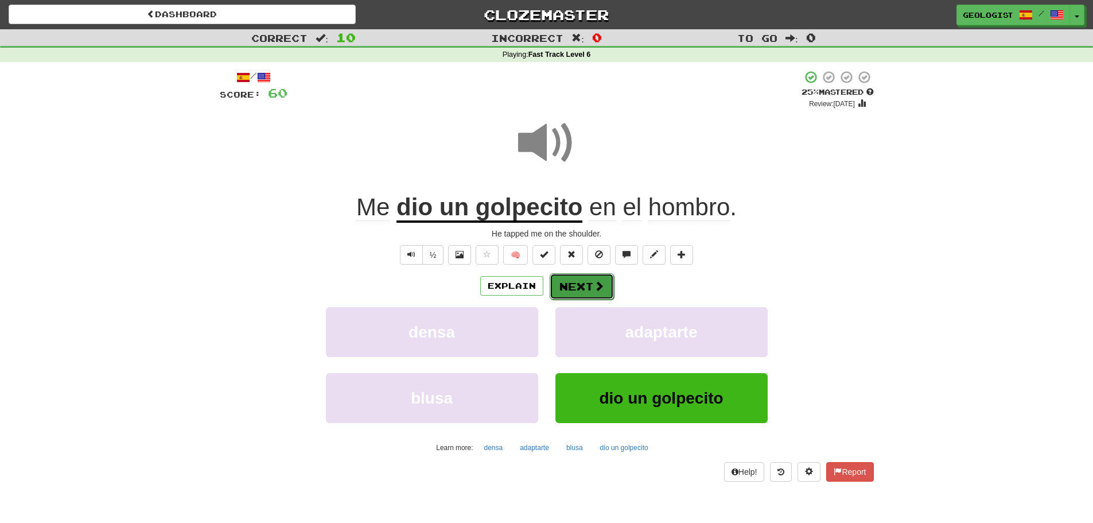
click at [598, 289] on span at bounding box center [599, 286] width 10 height 10
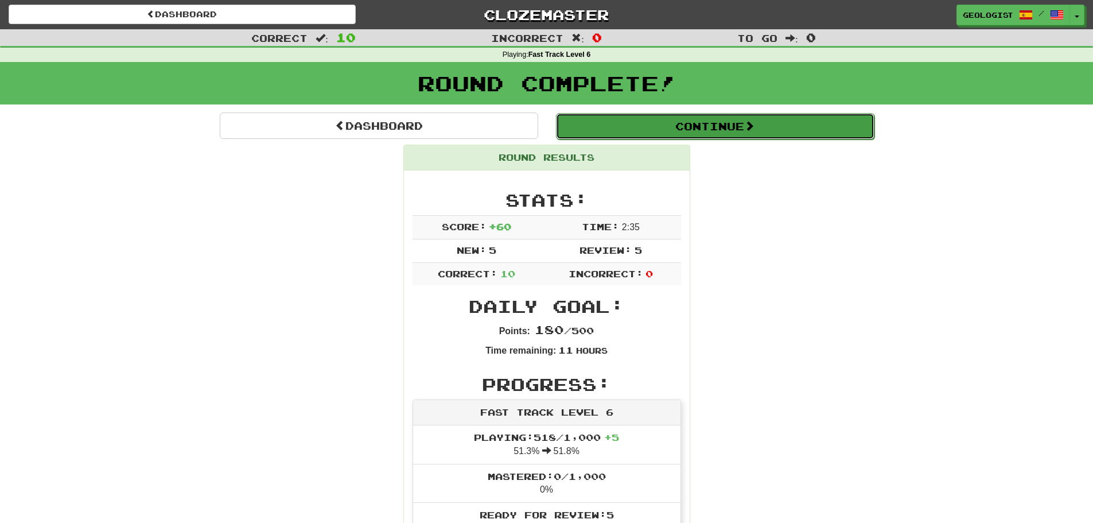
click at [672, 121] on button "Continue" at bounding box center [715, 126] width 319 height 26
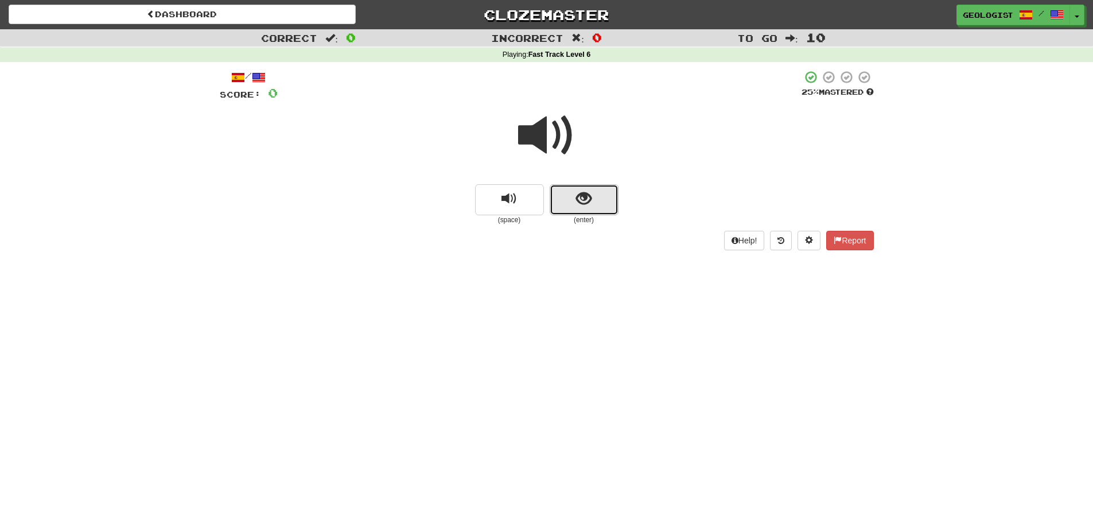
click at [599, 200] on button "show sentence" at bounding box center [584, 199] width 69 height 31
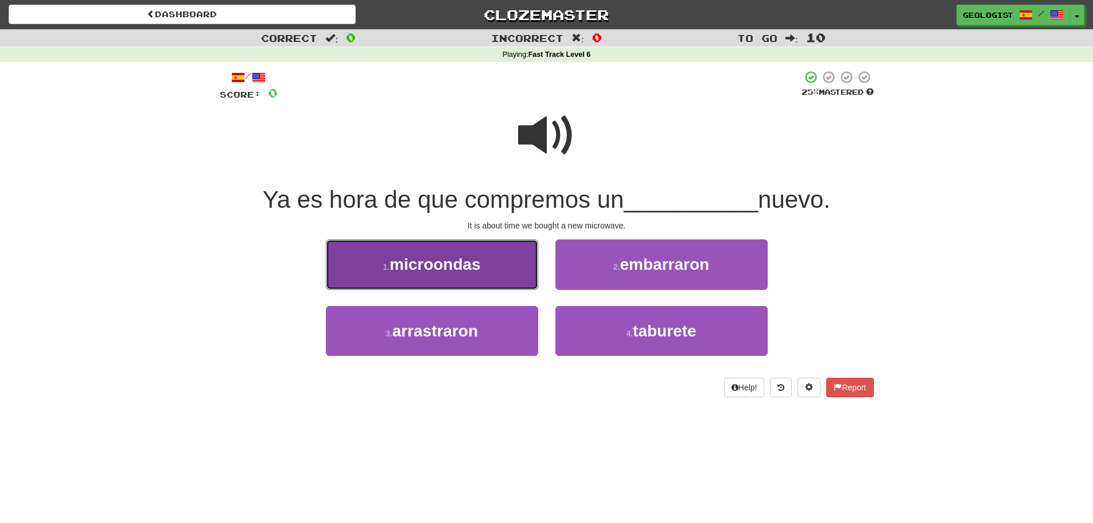
click at [385, 254] on button "1 . microondas" at bounding box center [432, 264] width 212 height 50
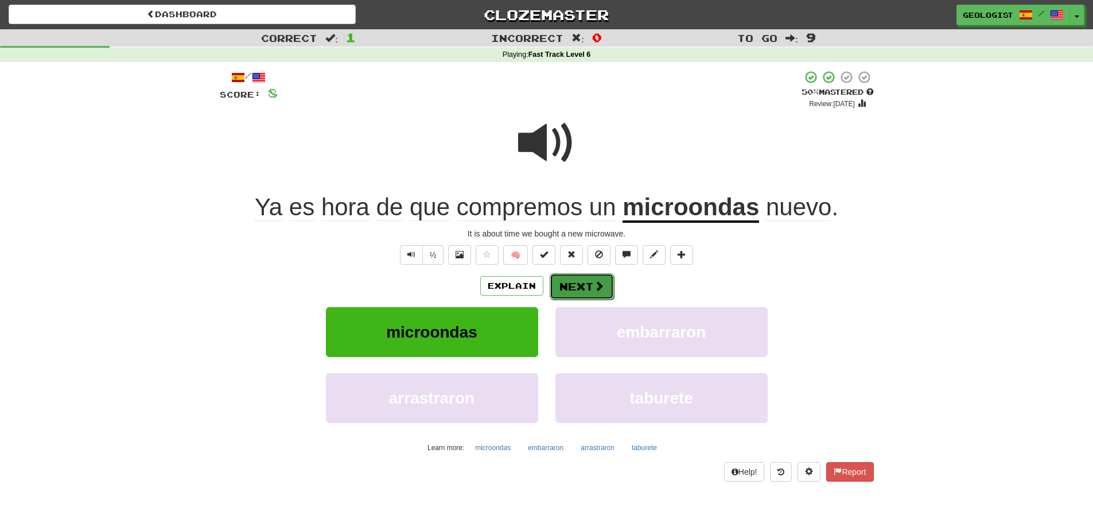
click at [585, 282] on button "Next" at bounding box center [582, 286] width 64 height 26
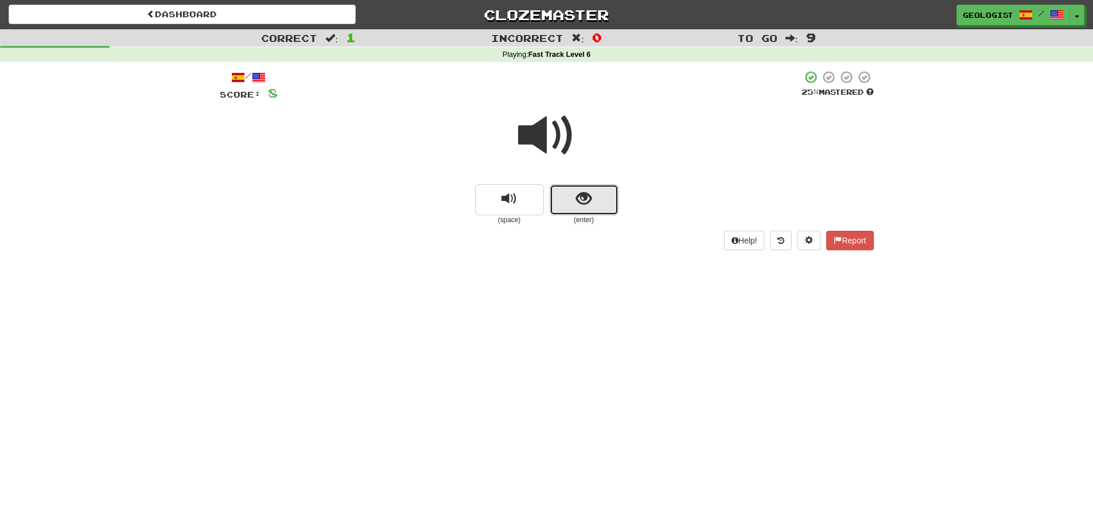
click at [595, 197] on button "show sentence" at bounding box center [584, 199] width 69 height 31
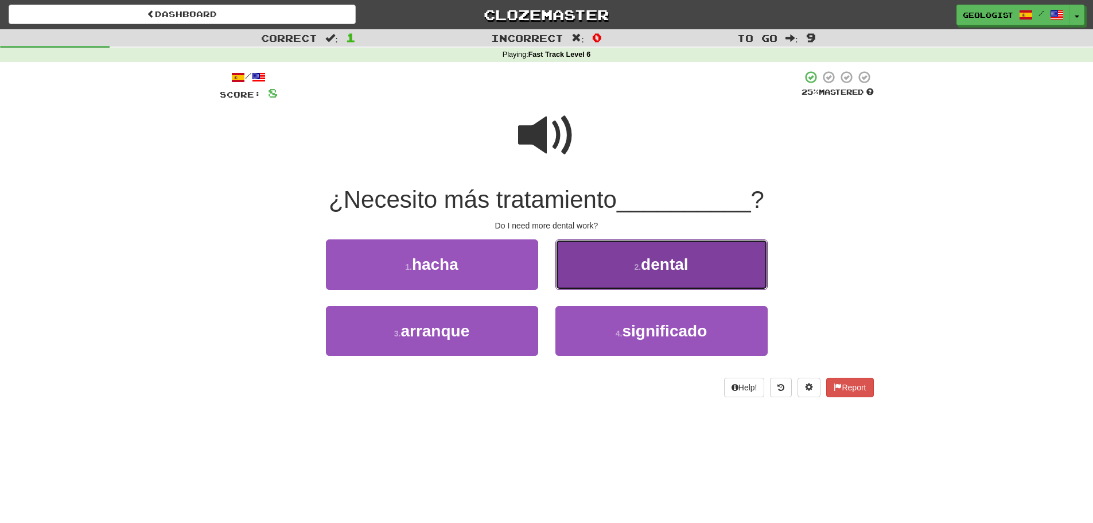
click at [672, 271] on span "dental" at bounding box center [664, 264] width 47 height 18
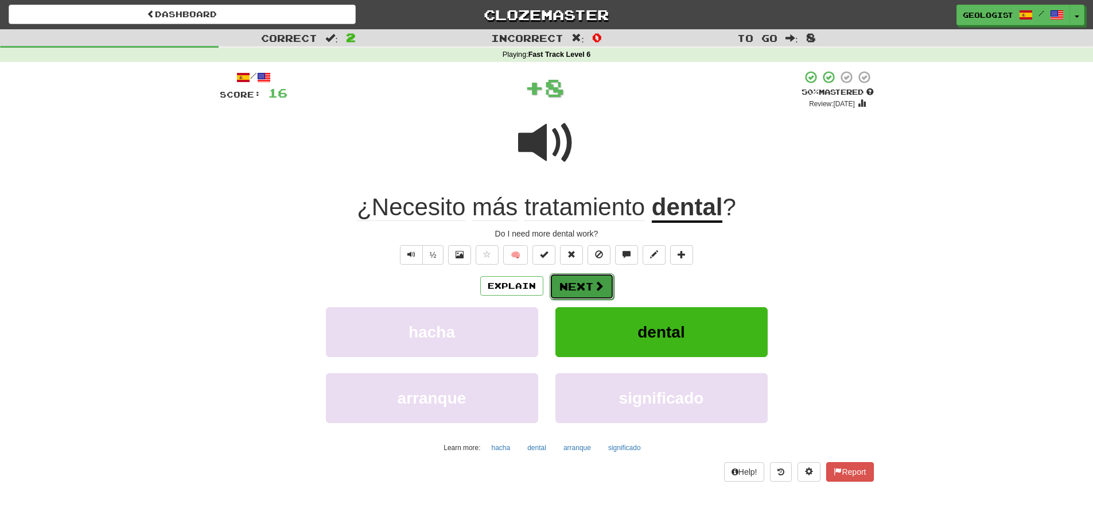
click at [567, 289] on button "Next" at bounding box center [582, 286] width 64 height 26
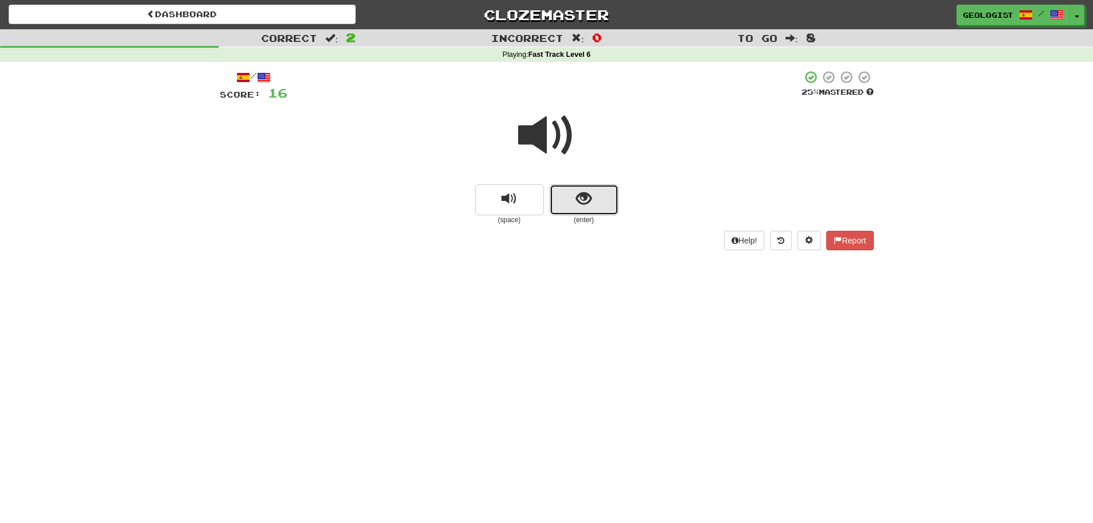
click at [594, 198] on button "show sentence" at bounding box center [584, 199] width 69 height 31
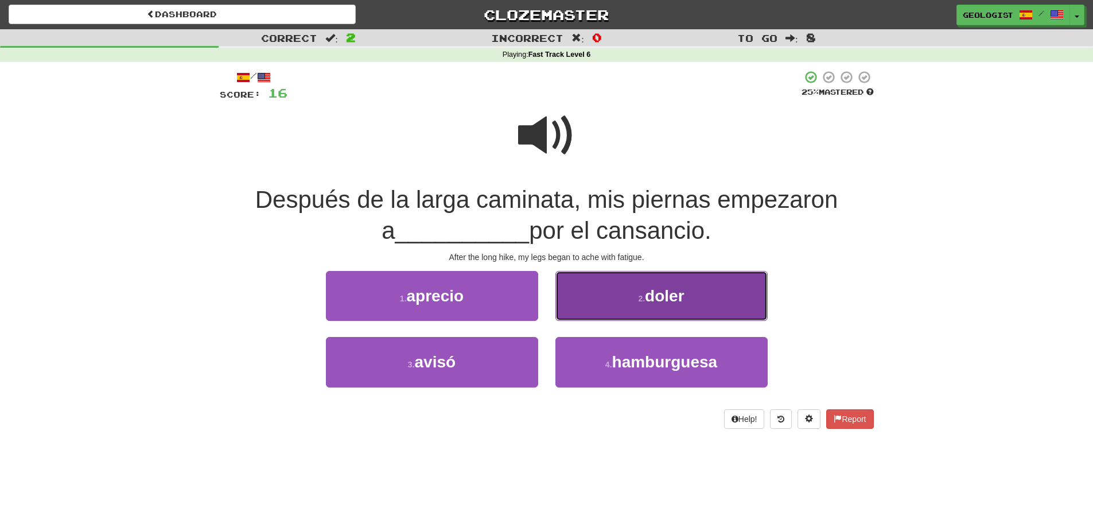
click at [653, 294] on span "doler" at bounding box center [664, 296] width 39 height 18
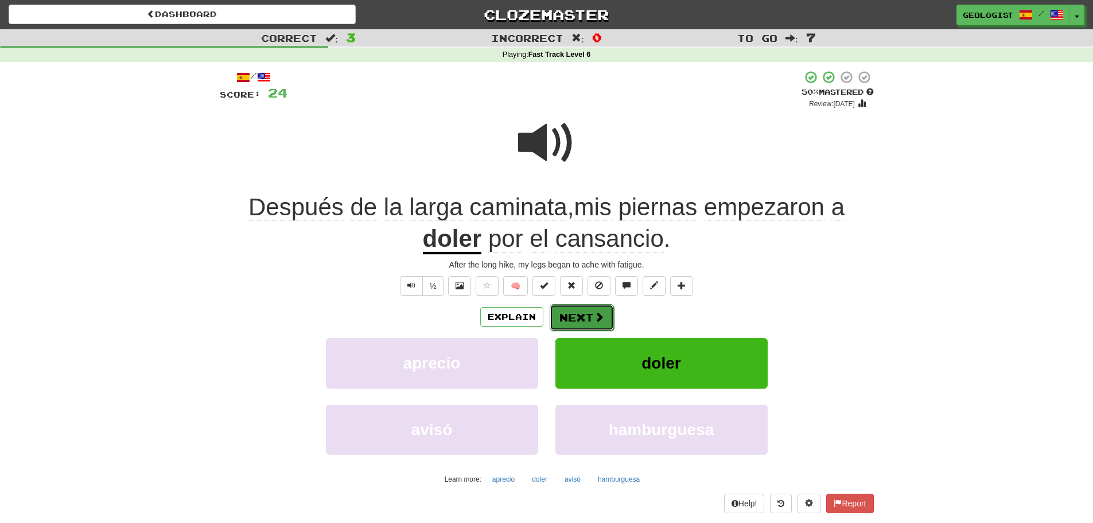
click at [571, 312] on button "Next" at bounding box center [582, 317] width 64 height 26
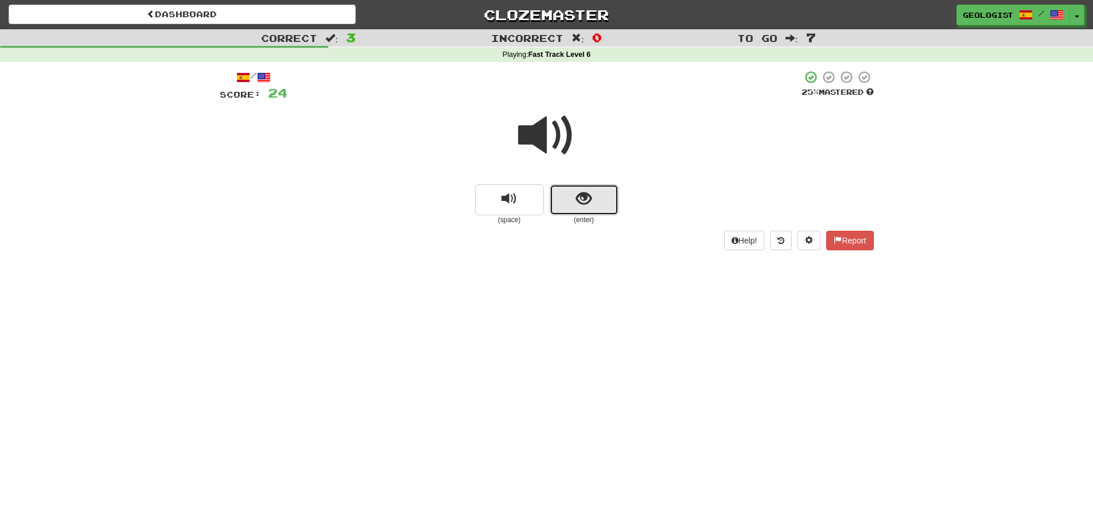
click at [575, 189] on button "show sentence" at bounding box center [584, 199] width 69 height 31
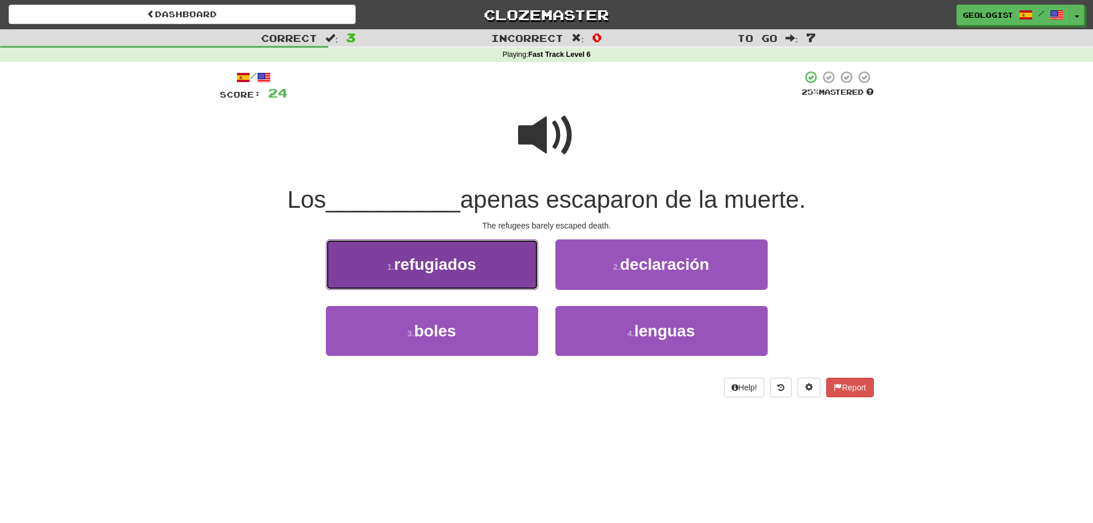
click at [386, 275] on button "1 . refugiados" at bounding box center [432, 264] width 212 height 50
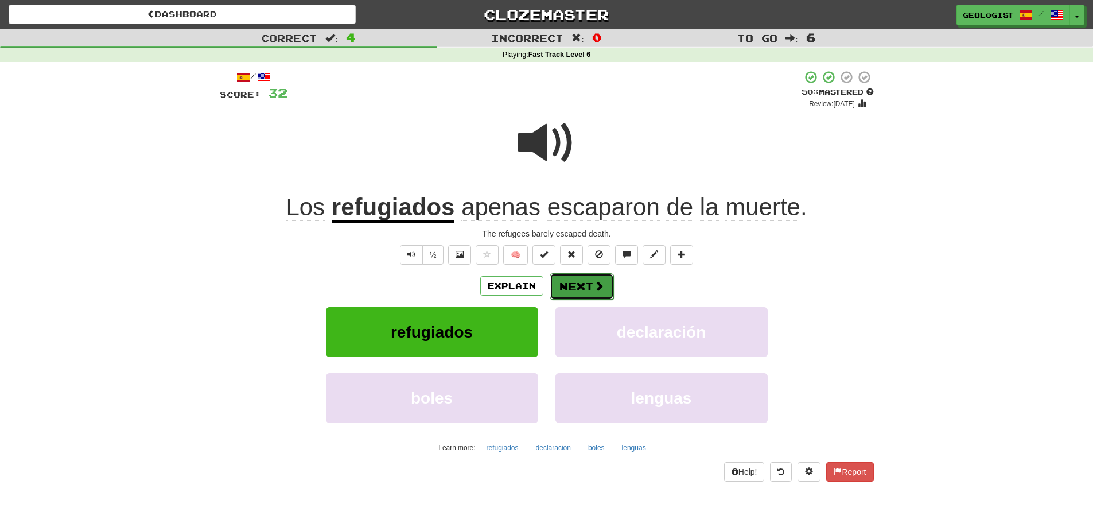
click at [587, 288] on button "Next" at bounding box center [582, 286] width 64 height 26
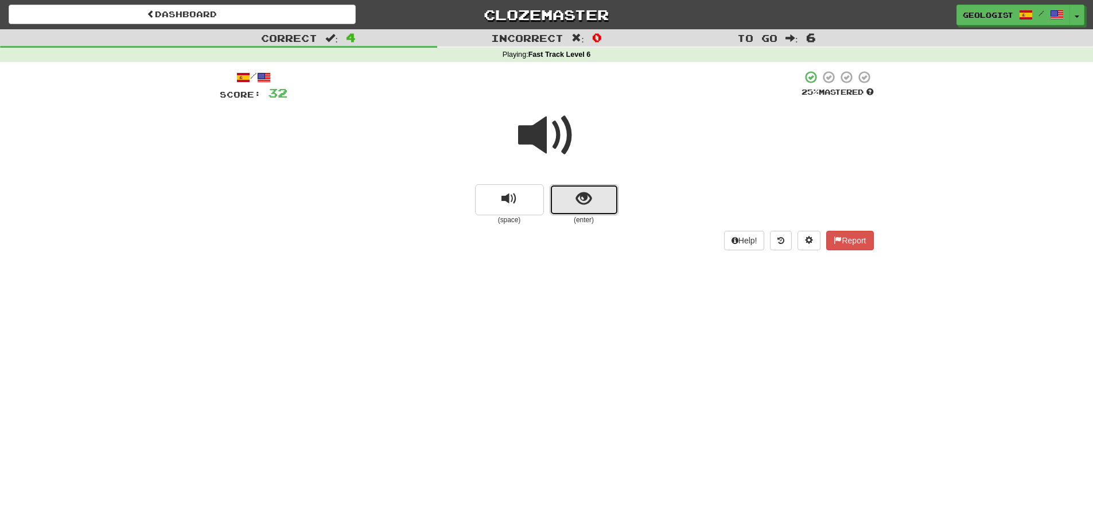
click at [571, 201] on button "show sentence" at bounding box center [584, 199] width 69 height 31
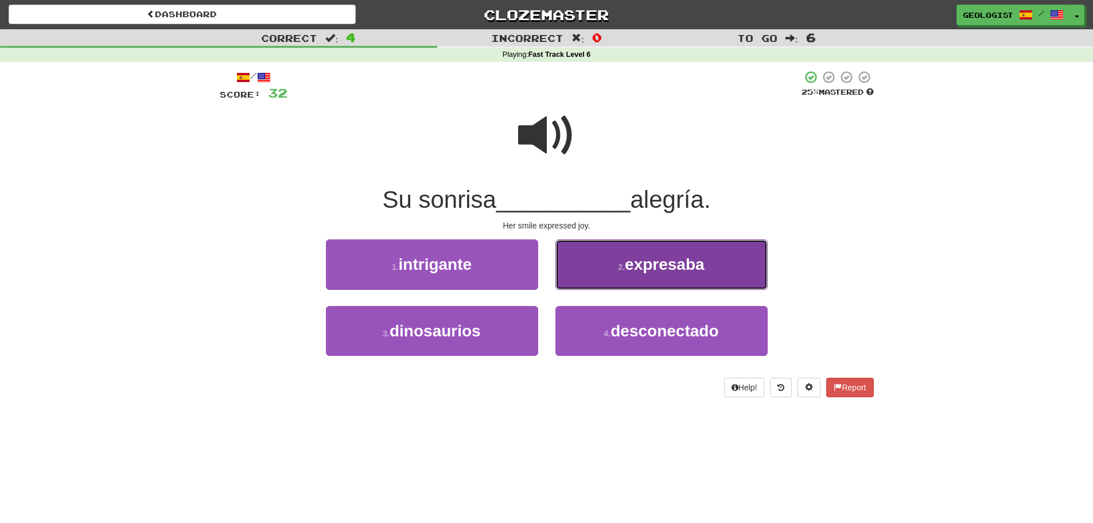
click at [618, 254] on button "2 . expresaba" at bounding box center [662, 264] width 212 height 50
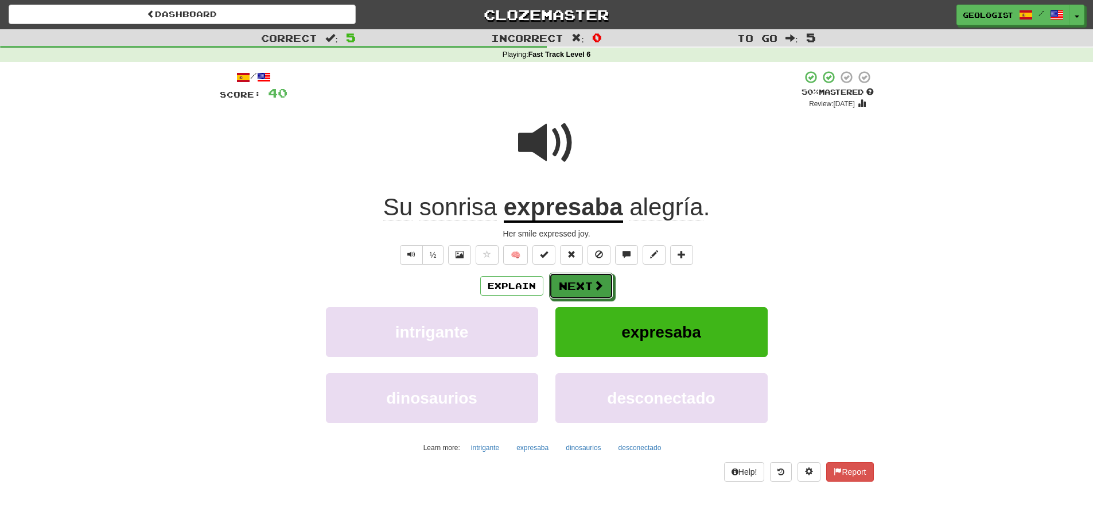
click at [594, 287] on span at bounding box center [598, 285] width 10 height 10
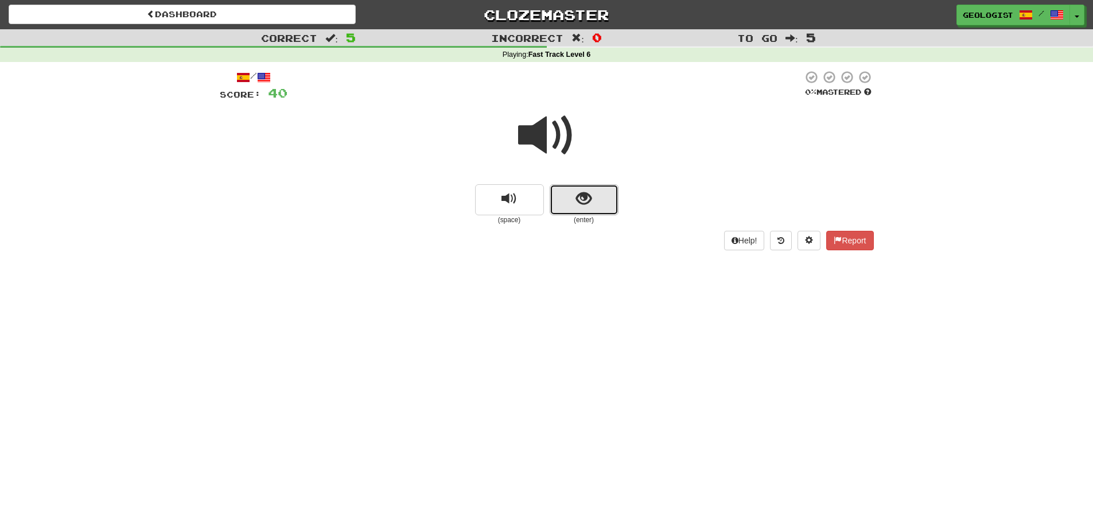
click at [608, 196] on button "show sentence" at bounding box center [584, 199] width 69 height 31
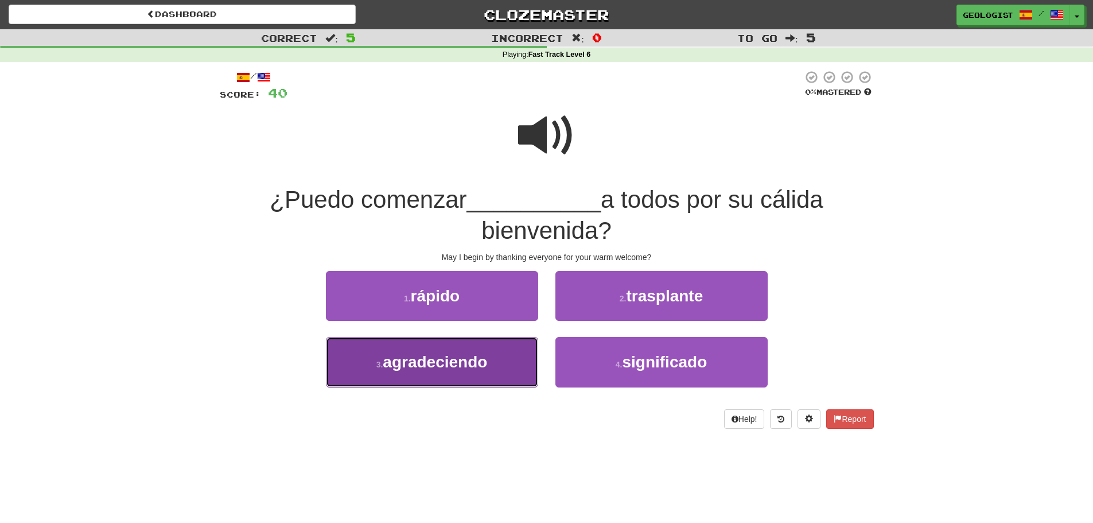
click at [377, 370] on button "3 . agradeciendo" at bounding box center [432, 362] width 212 height 50
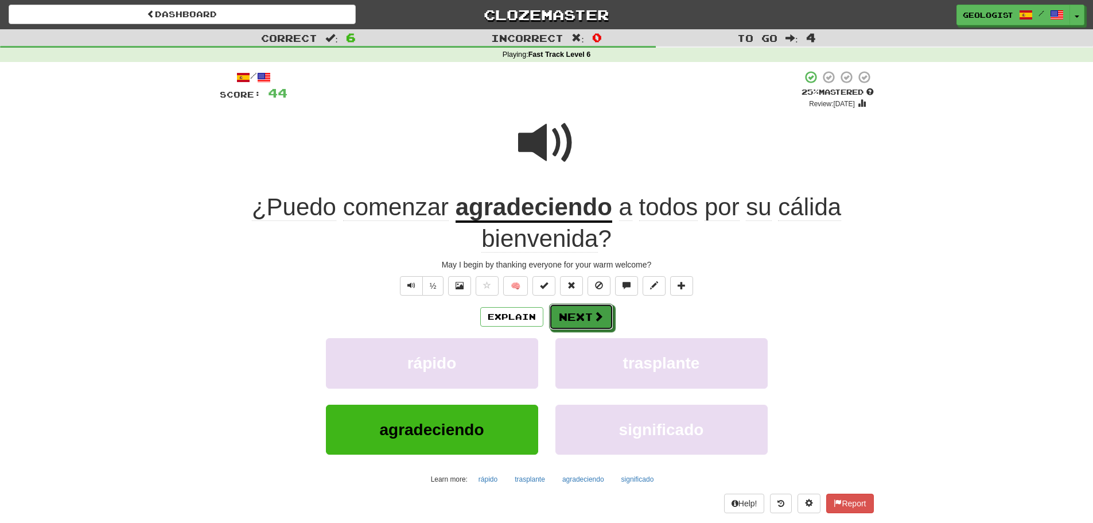
click at [575, 312] on button "Next" at bounding box center [581, 317] width 64 height 26
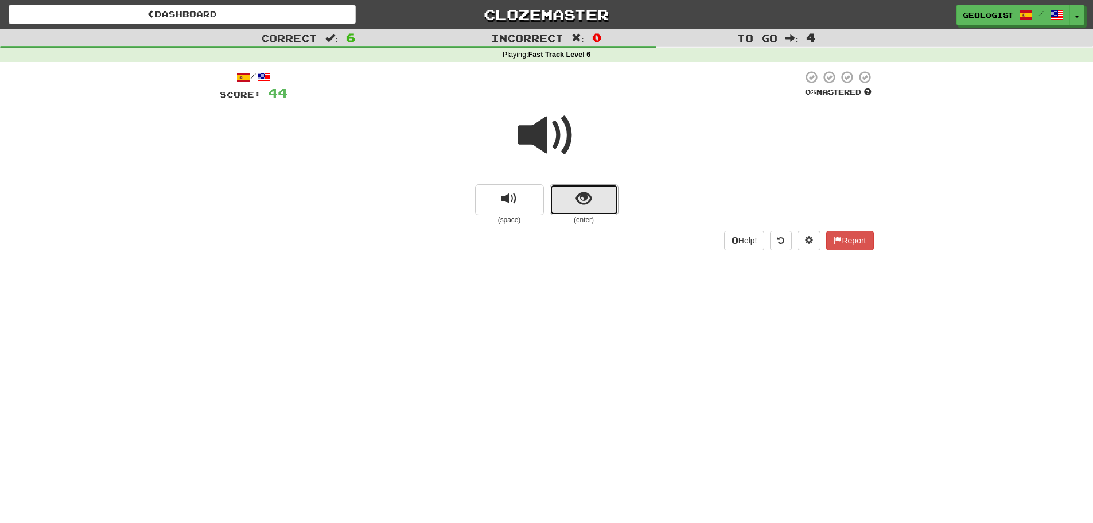
click at [596, 206] on button "show sentence" at bounding box center [584, 199] width 69 height 31
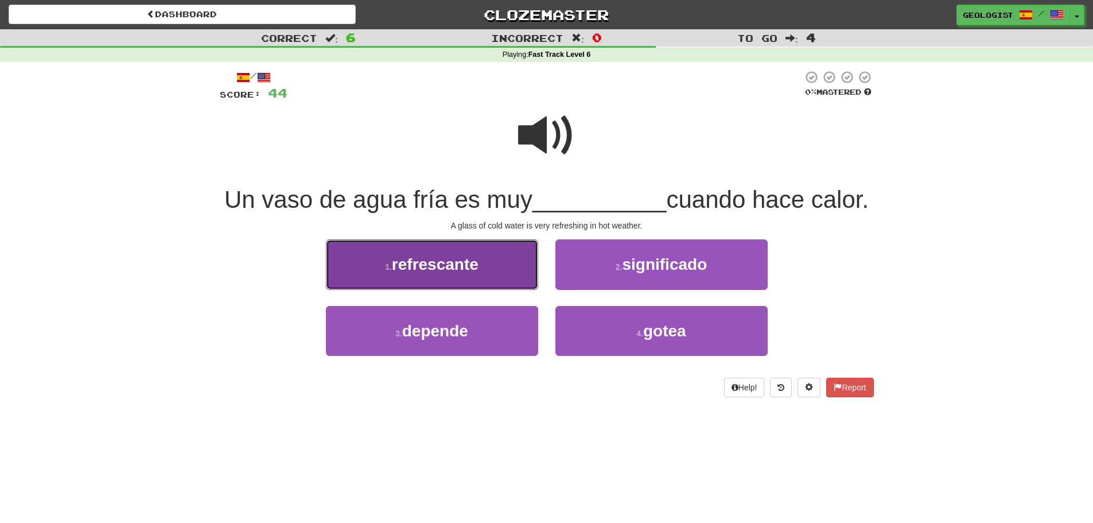
click at [436, 273] on span "refrescante" at bounding box center [435, 264] width 87 height 18
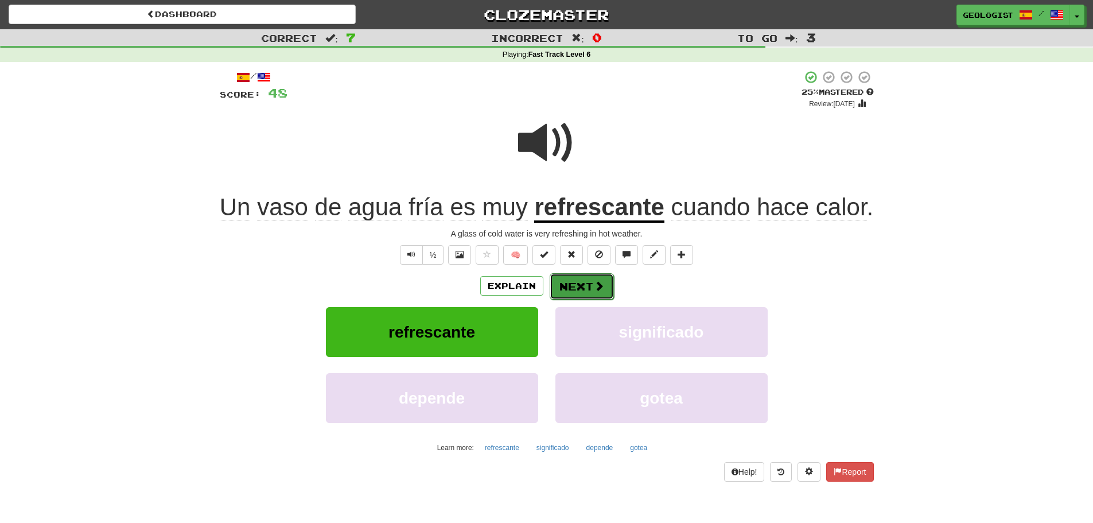
click at [564, 282] on button "Next" at bounding box center [582, 286] width 64 height 26
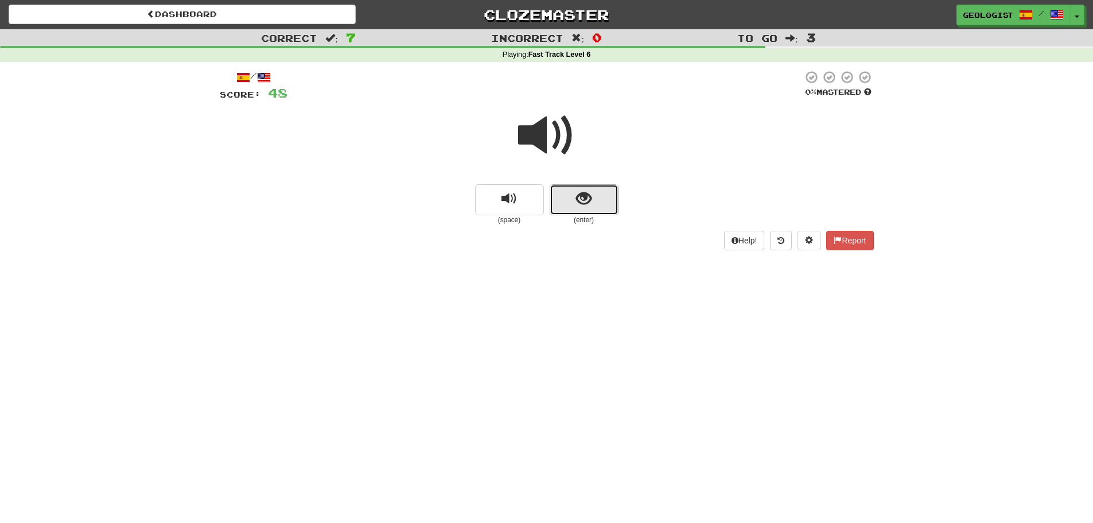
click at [583, 205] on span "show sentence" at bounding box center [583, 198] width 15 height 15
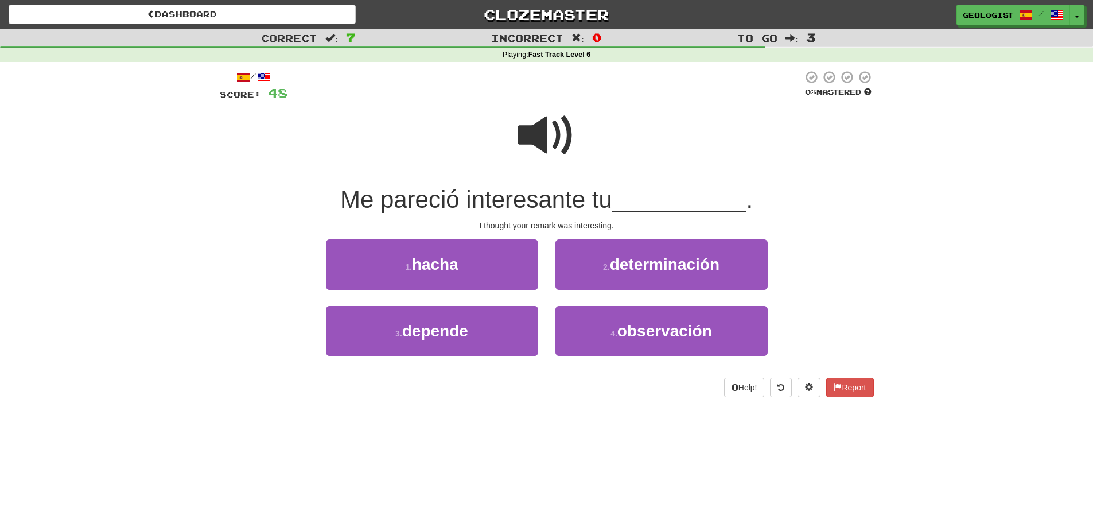
click at [557, 129] on span at bounding box center [546, 135] width 57 height 57
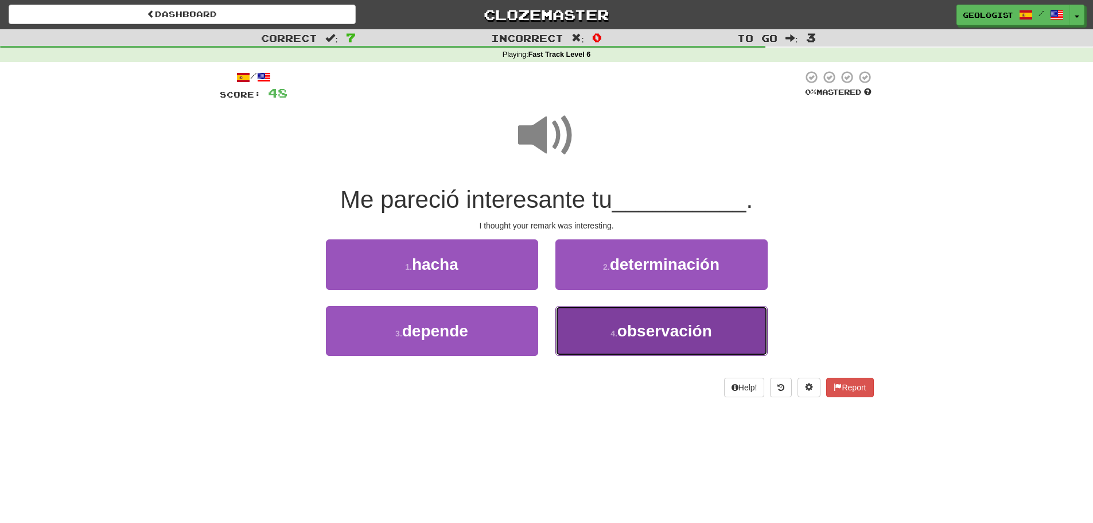
click at [615, 337] on small "4 ." at bounding box center [614, 333] width 7 height 9
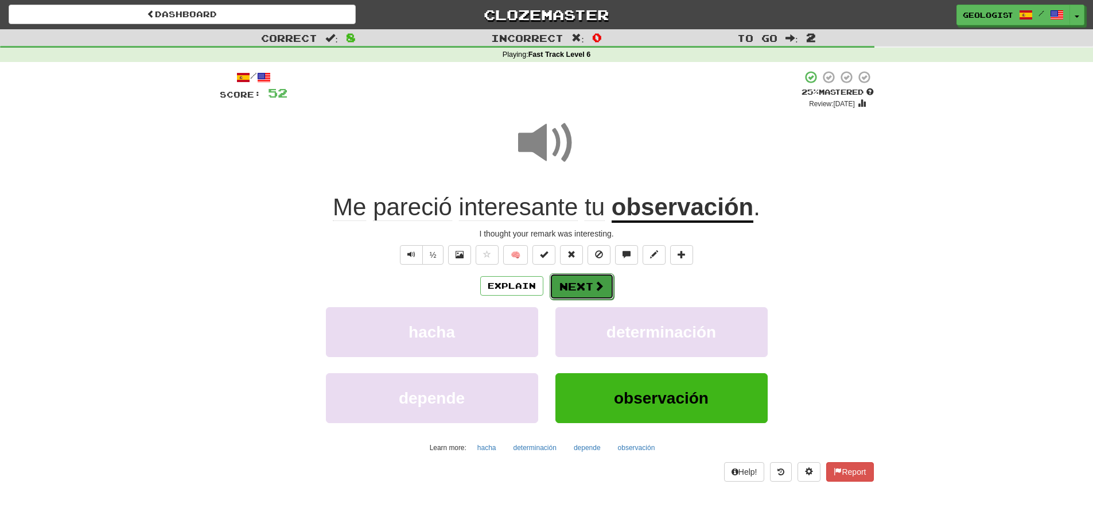
click at [579, 288] on button "Next" at bounding box center [582, 286] width 64 height 26
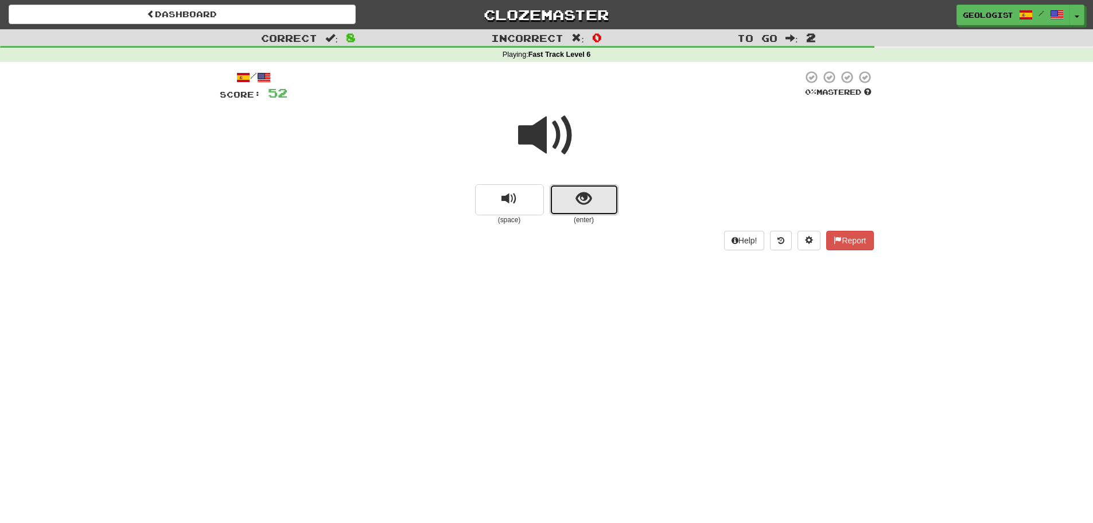
click at [596, 203] on button "show sentence" at bounding box center [584, 199] width 69 height 31
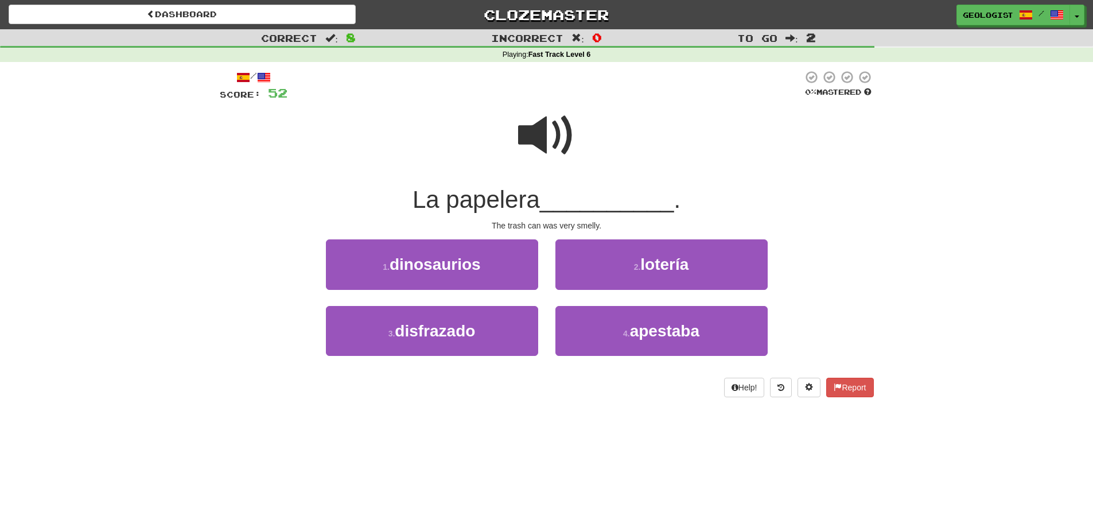
click at [554, 138] on span at bounding box center [546, 135] width 57 height 57
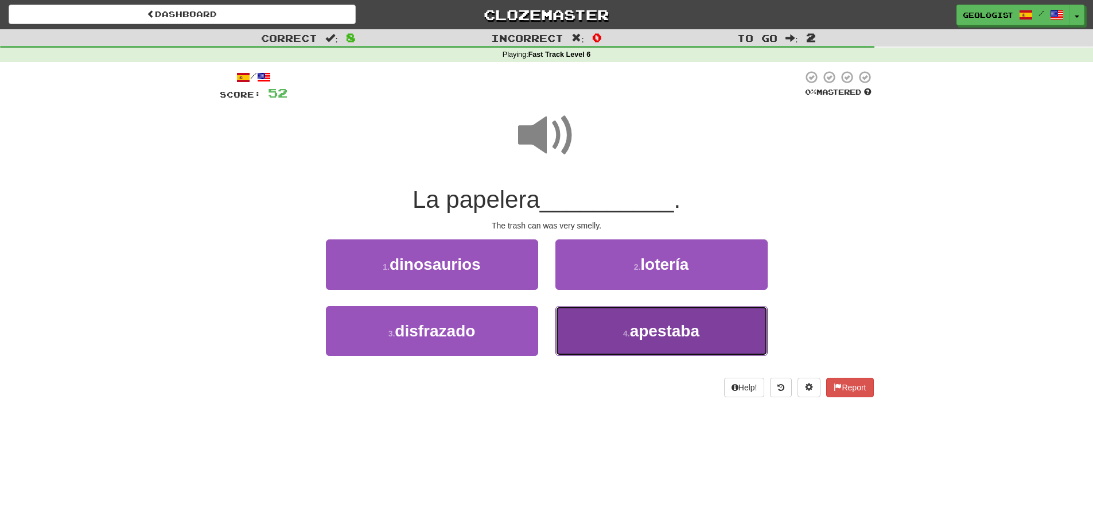
click at [689, 335] on span "apestaba" at bounding box center [664, 331] width 69 height 18
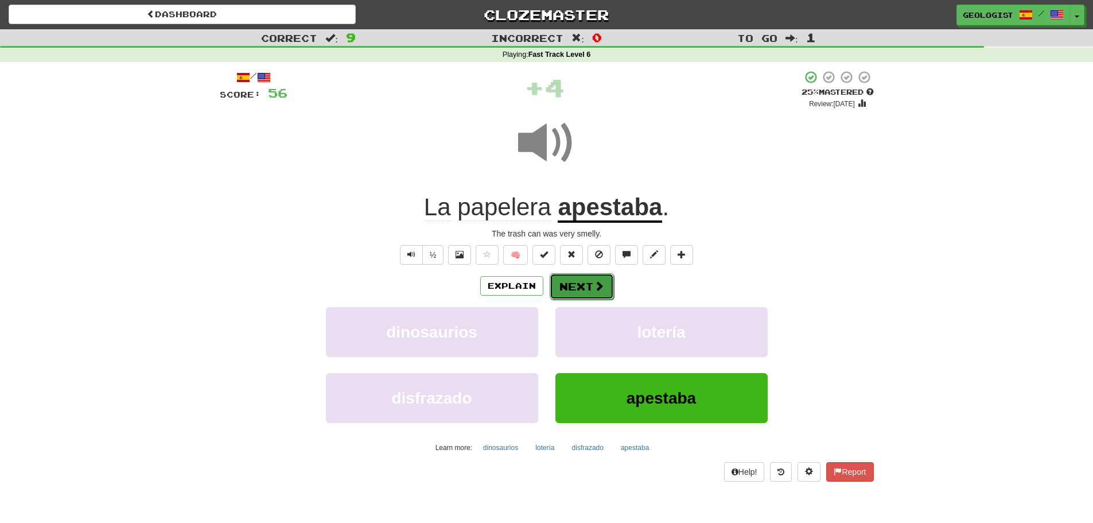
click at [603, 281] on span at bounding box center [599, 286] width 10 height 10
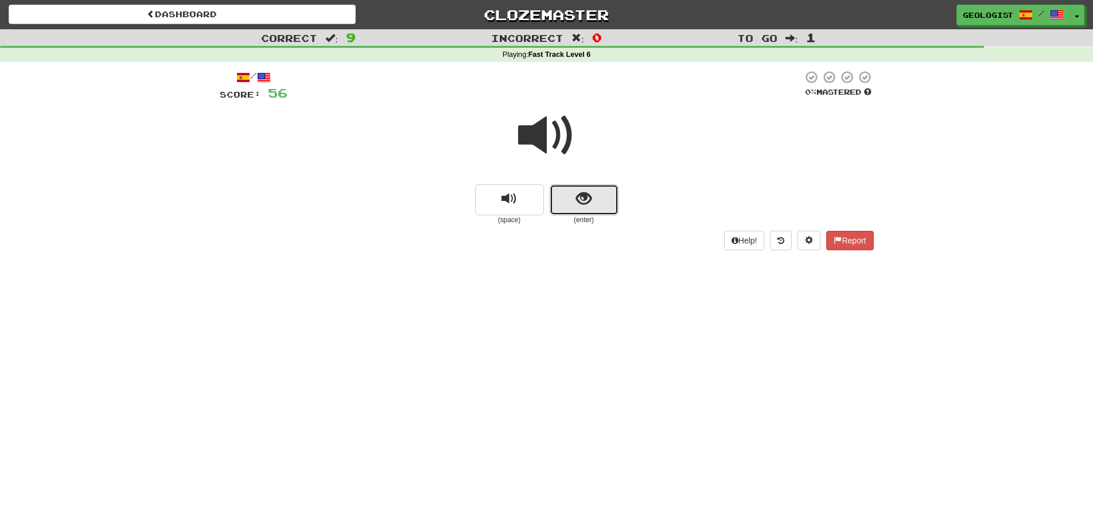
click at [602, 194] on button "show sentence" at bounding box center [584, 199] width 69 height 31
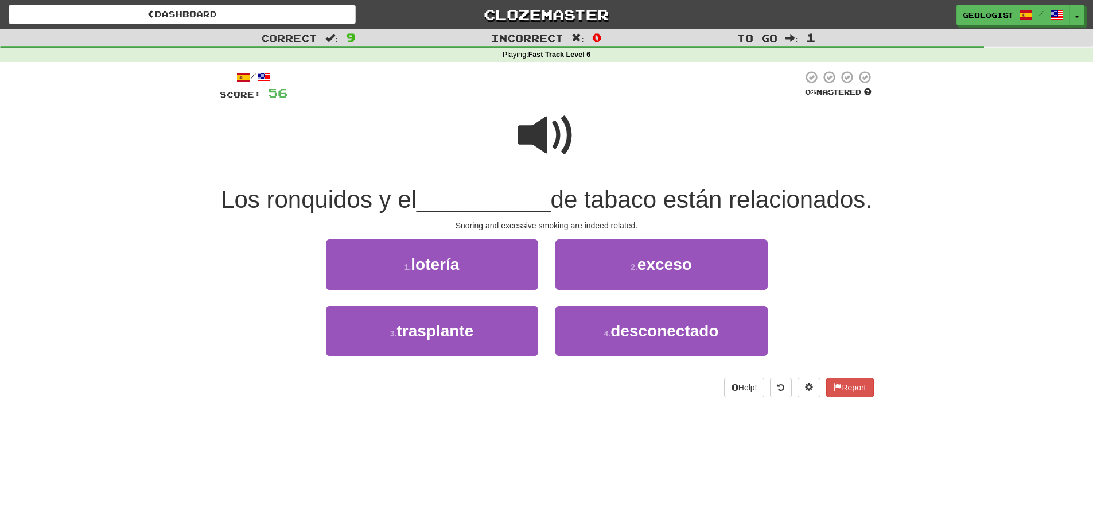
click at [550, 124] on span at bounding box center [546, 135] width 57 height 57
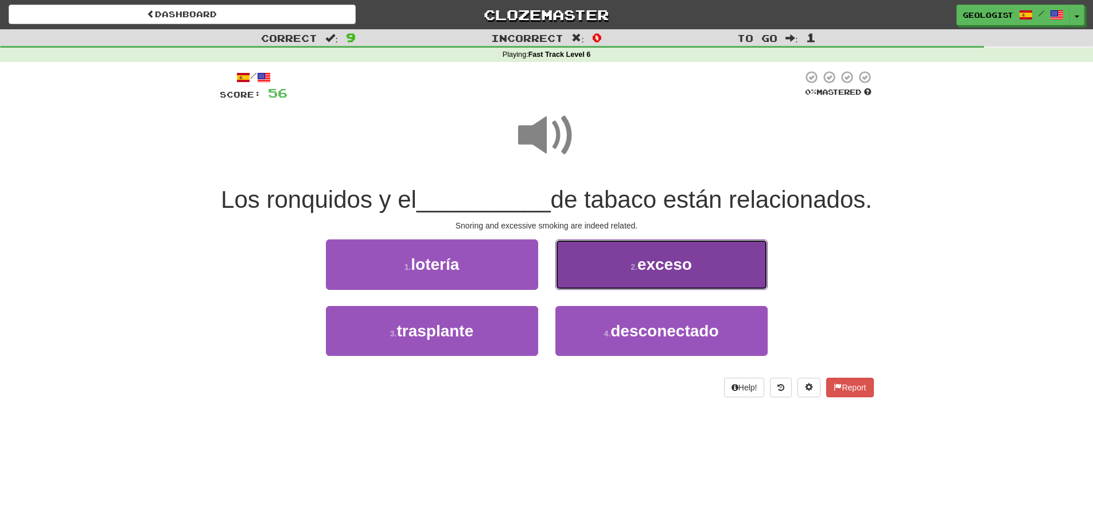
click at [672, 273] on span "exceso" at bounding box center [665, 264] width 55 height 18
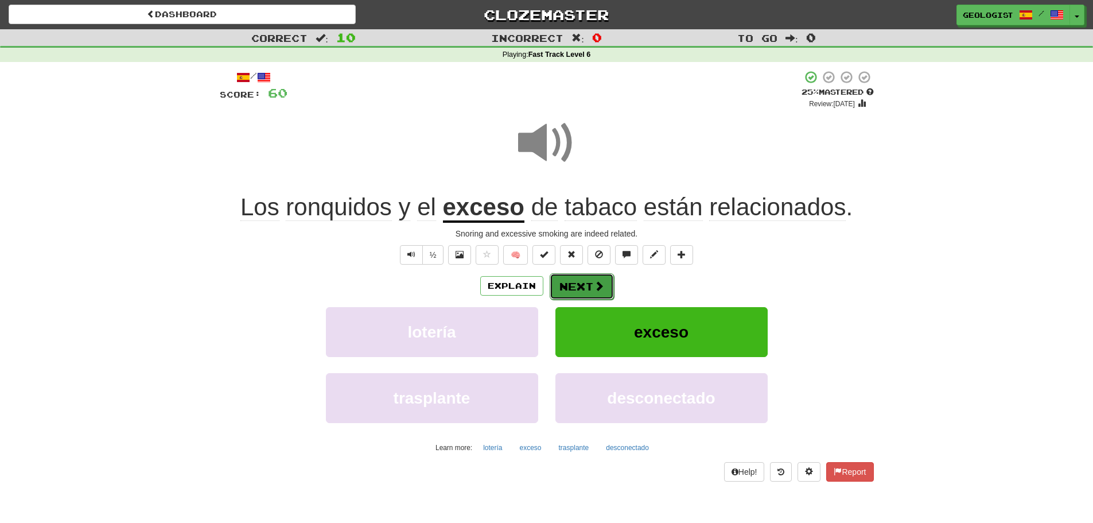
click at [564, 288] on button "Next" at bounding box center [582, 286] width 64 height 26
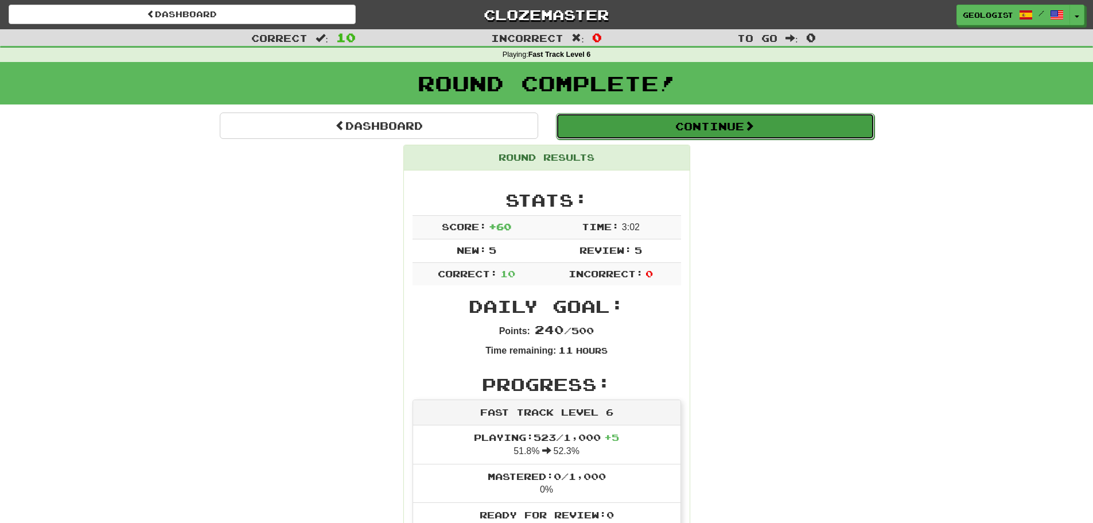
drag, startPoint x: 844, startPoint y: 118, endPoint x: 539, endPoint y: 131, distance: 305.6
click at [843, 119] on button "Continue" at bounding box center [715, 126] width 319 height 26
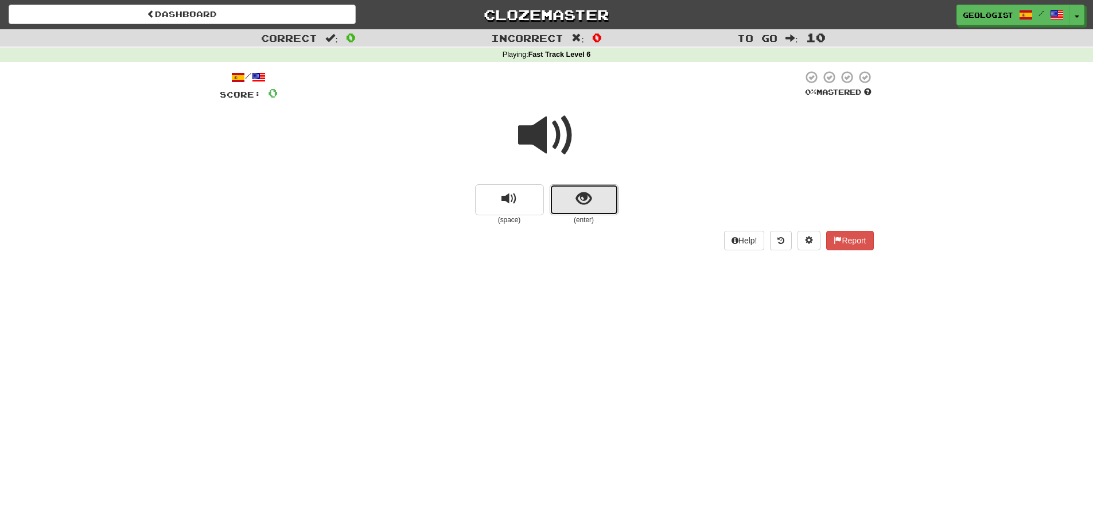
click at [576, 200] on button "show sentence" at bounding box center [584, 199] width 69 height 31
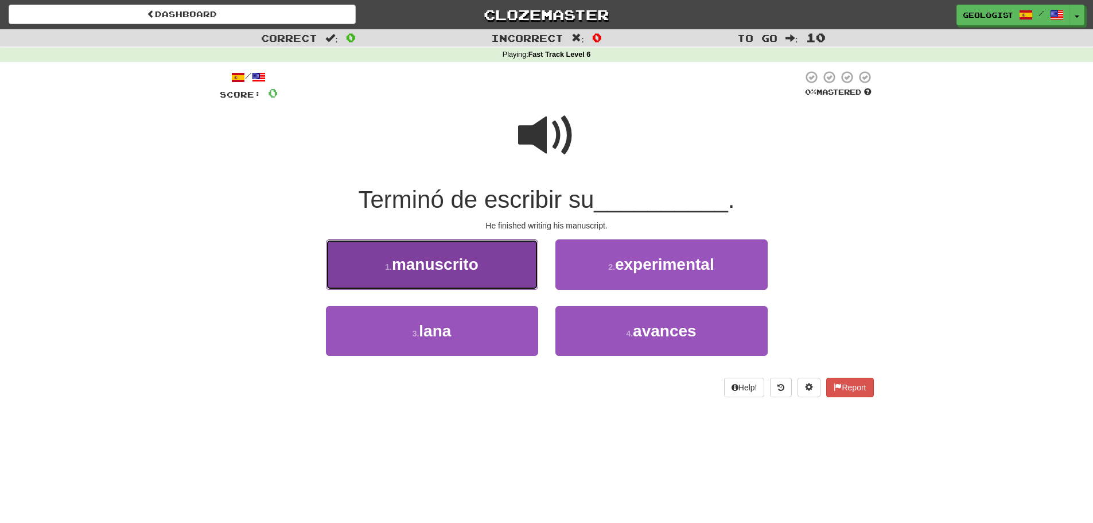
click at [385, 266] on small "1 ." at bounding box center [388, 266] width 7 height 9
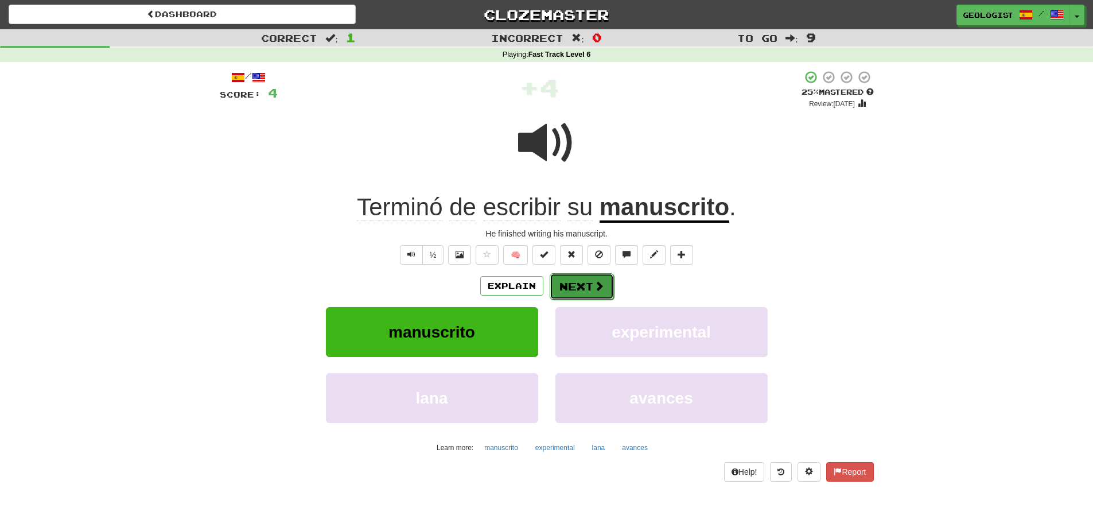
click at [583, 285] on button "Next" at bounding box center [582, 286] width 64 height 26
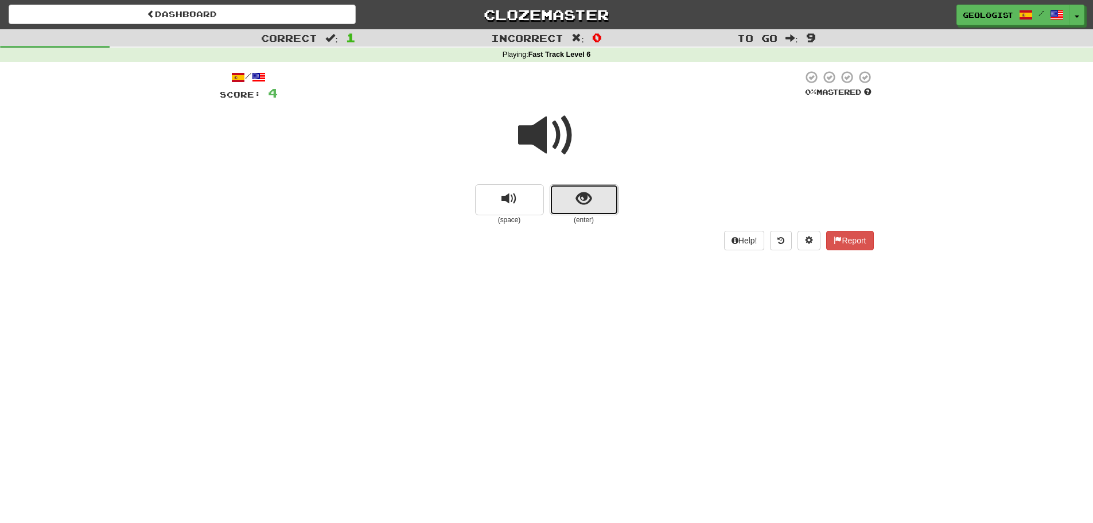
click at [589, 199] on span "show sentence" at bounding box center [583, 198] width 15 height 15
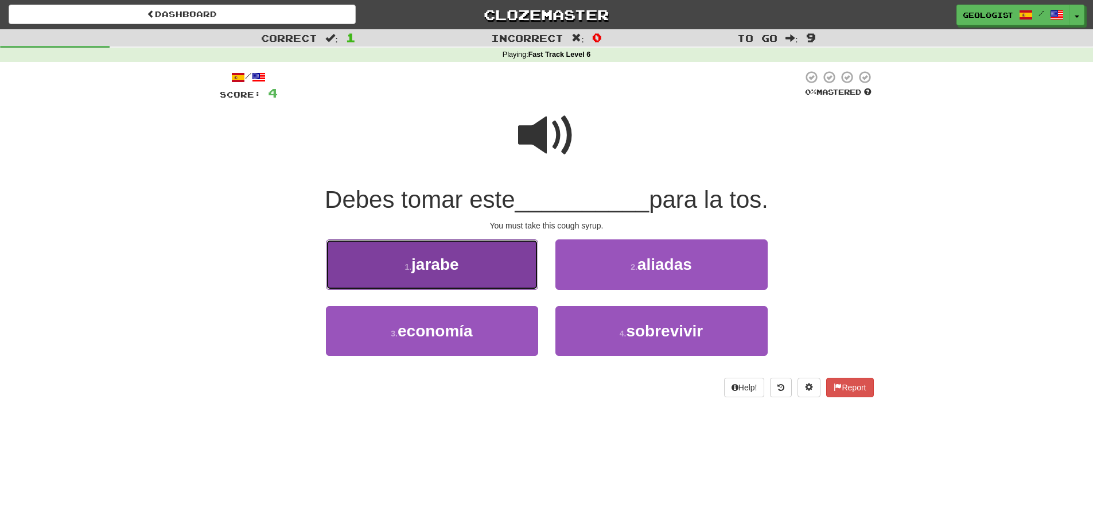
click at [426, 263] on span "jarabe" at bounding box center [436, 264] width 48 height 18
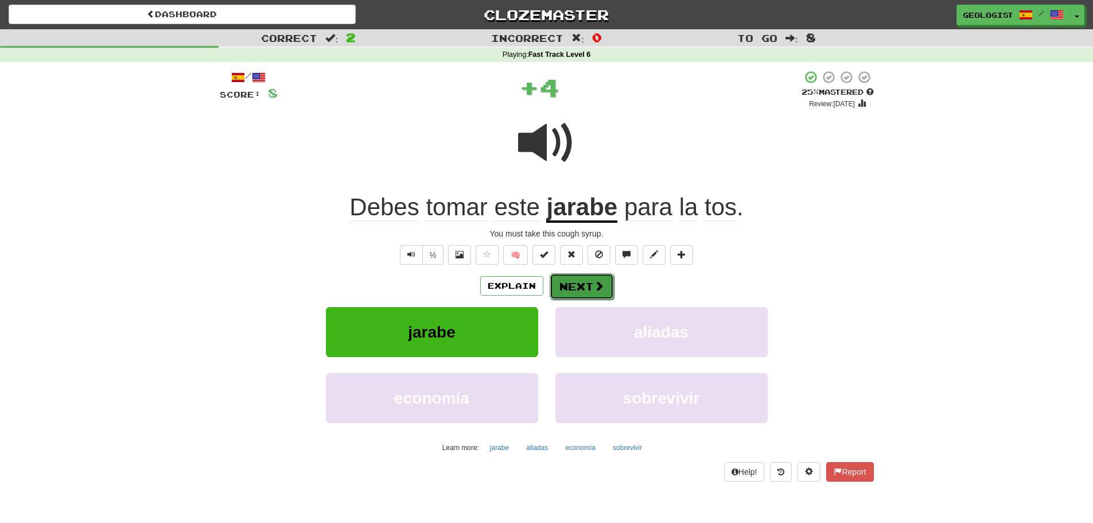
click at [595, 286] on span at bounding box center [599, 286] width 10 height 10
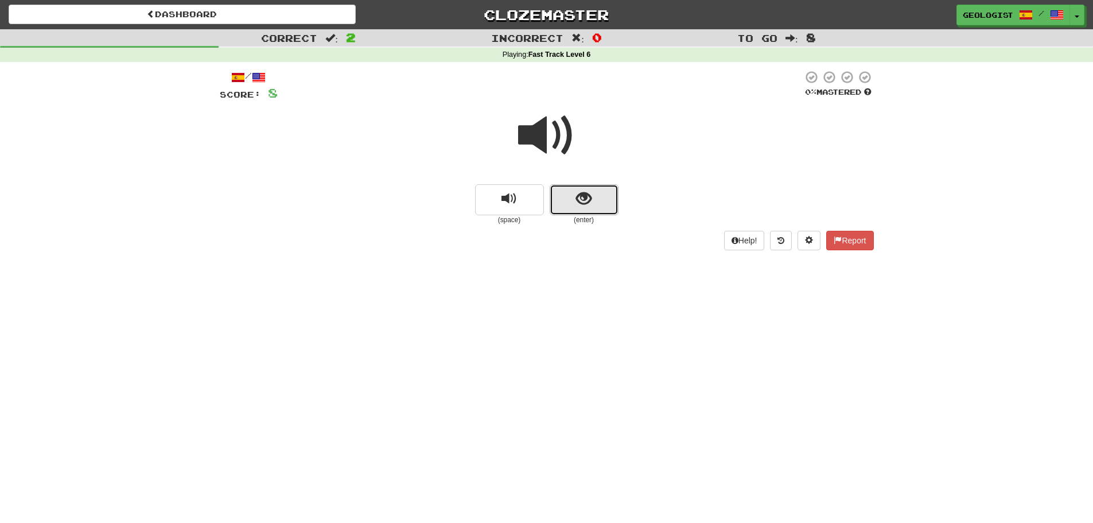
click at [597, 205] on button "show sentence" at bounding box center [584, 199] width 69 height 31
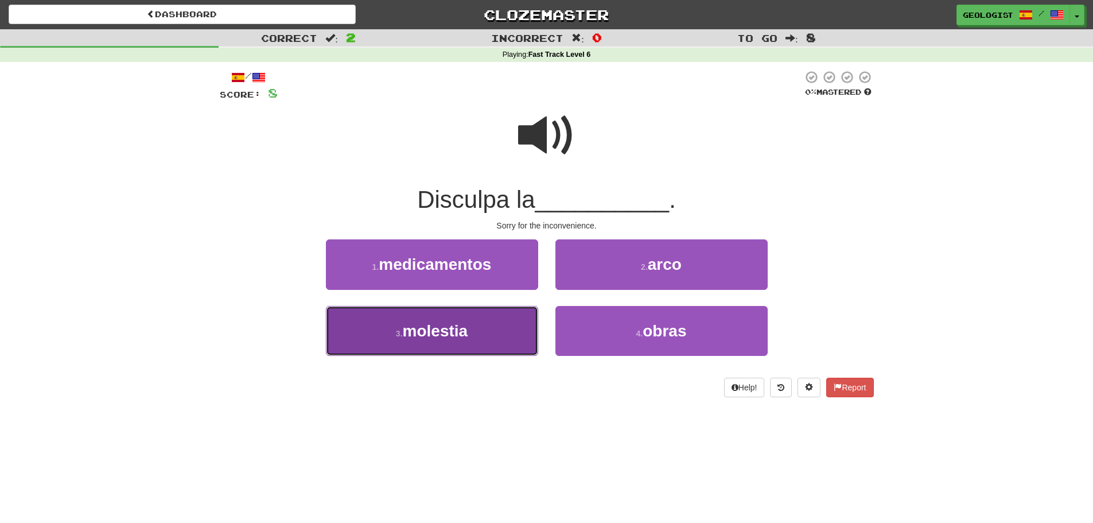
click at [469, 342] on button "3 . molestia" at bounding box center [432, 331] width 212 height 50
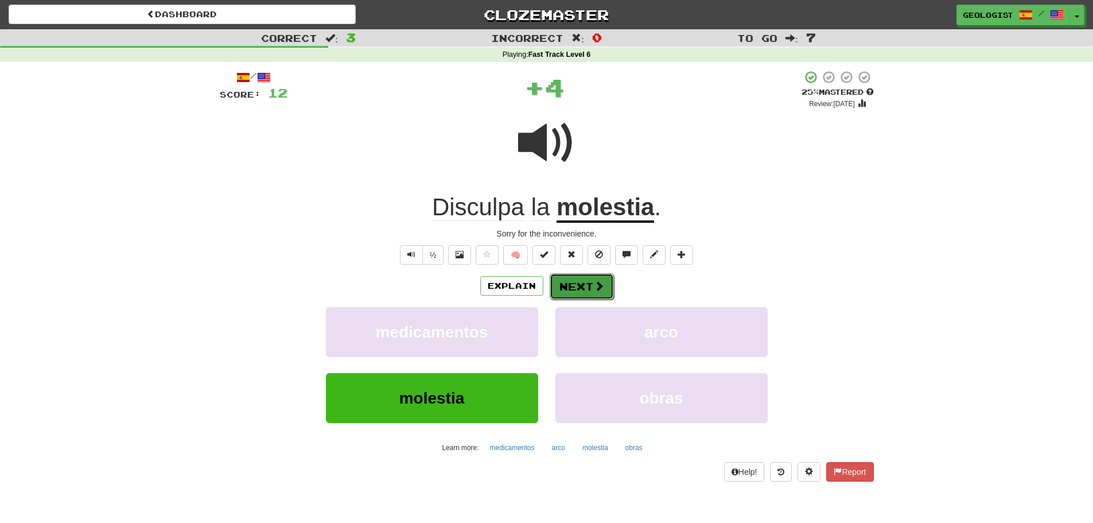
click at [568, 288] on button "Next" at bounding box center [582, 286] width 64 height 26
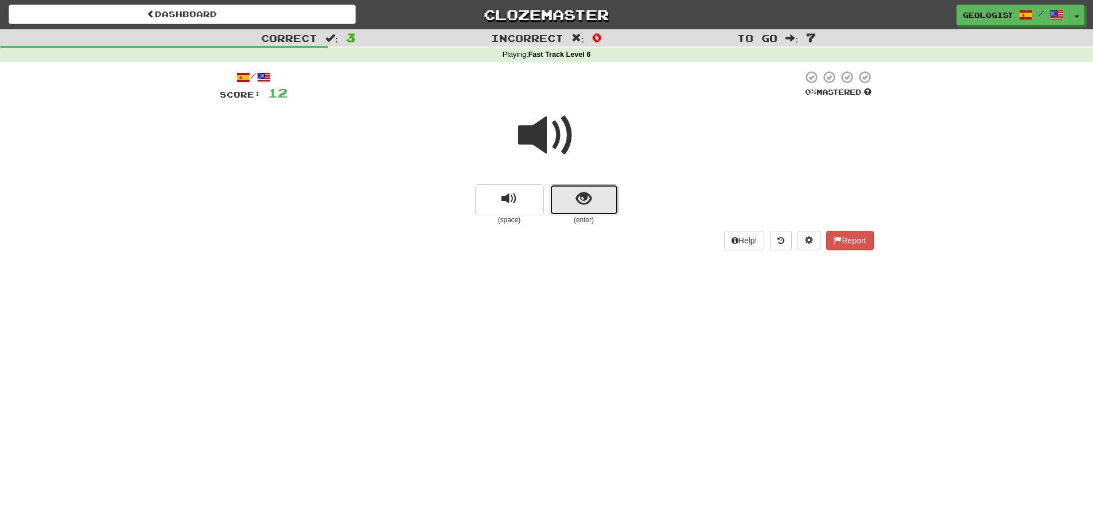
click at [592, 207] on button "show sentence" at bounding box center [584, 199] width 69 height 31
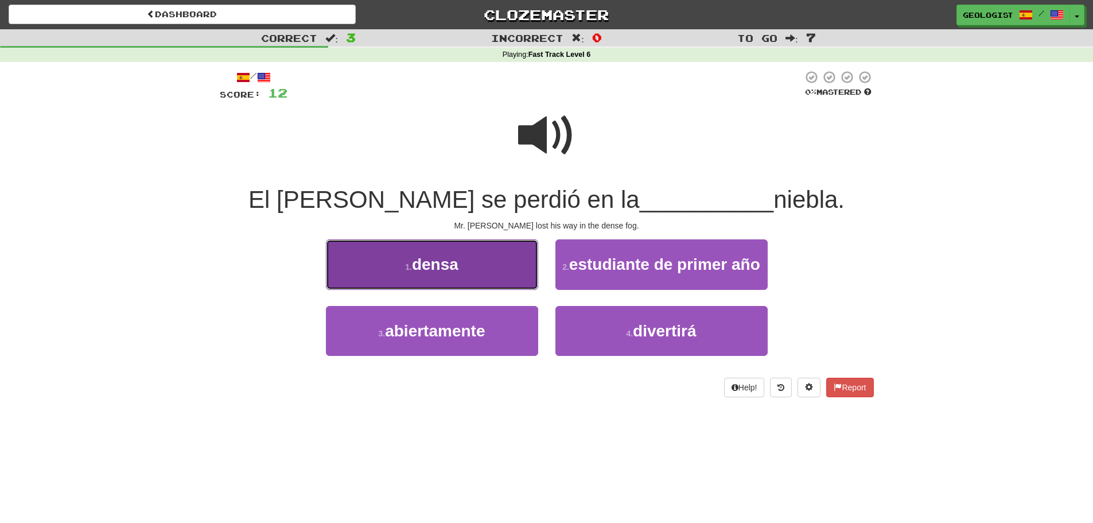
click at [358, 262] on button "1 . densa" at bounding box center [432, 264] width 212 height 50
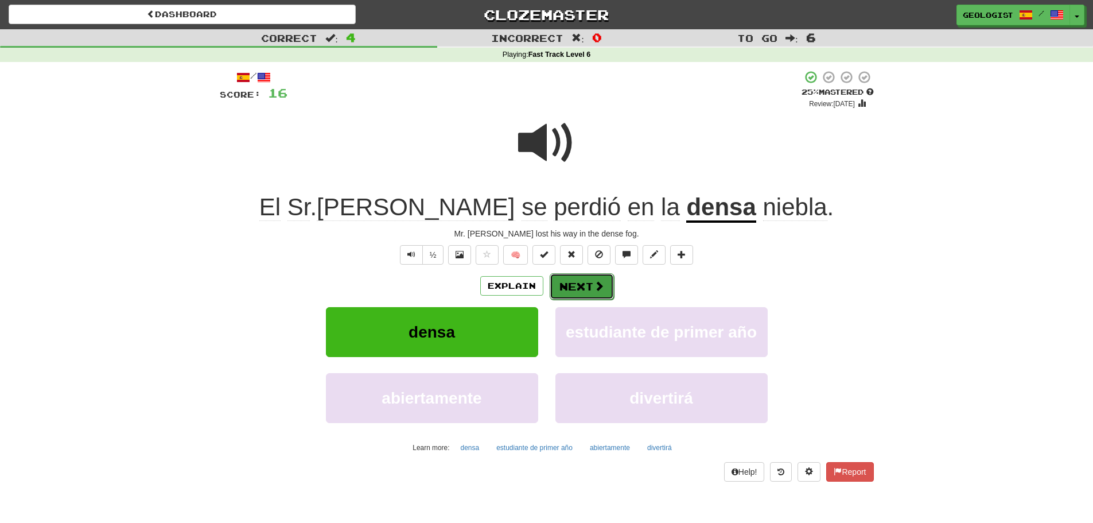
click at [570, 288] on button "Next" at bounding box center [582, 286] width 64 height 26
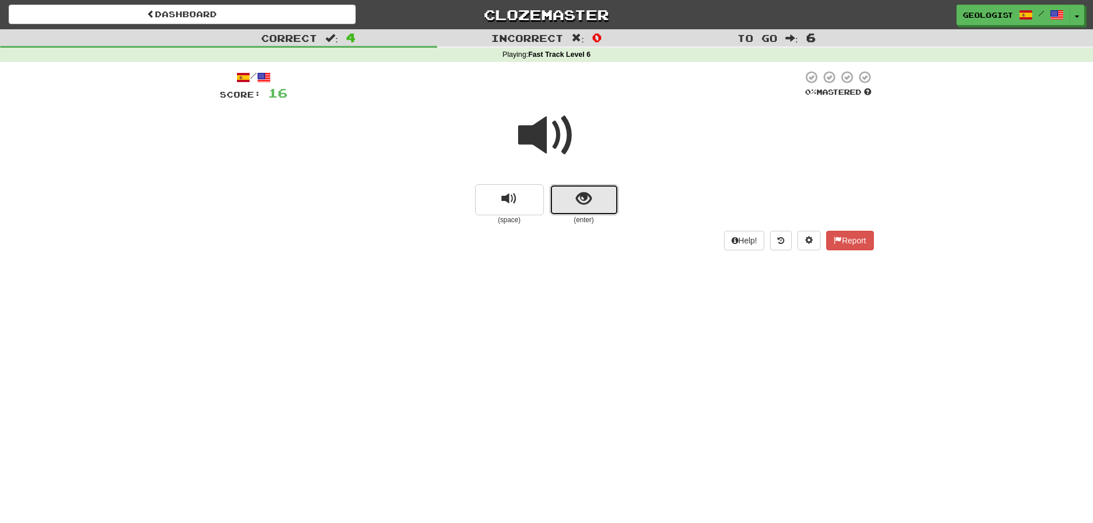
click at [592, 195] on button "show sentence" at bounding box center [584, 199] width 69 height 31
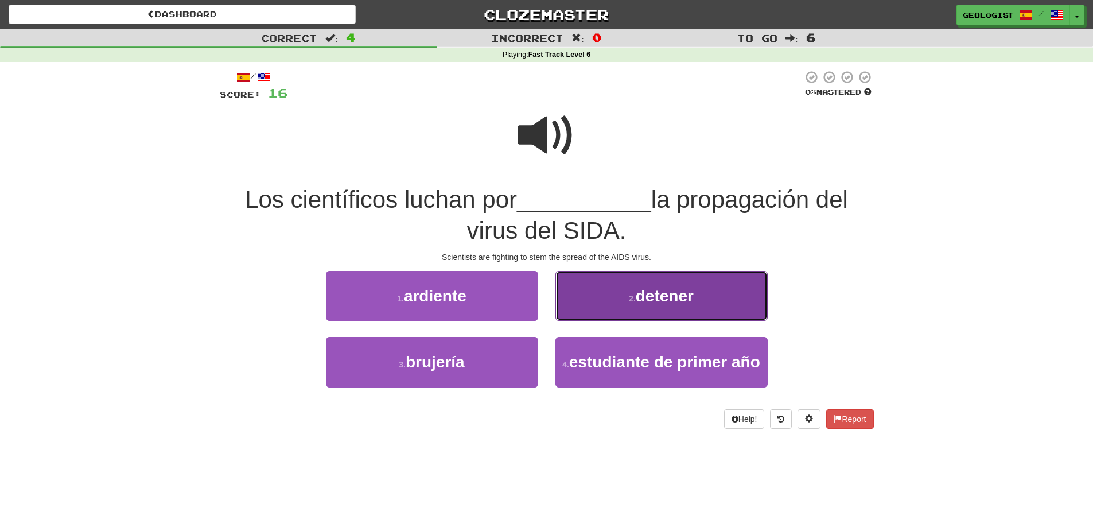
click at [673, 293] on span "detener" at bounding box center [665, 296] width 58 height 18
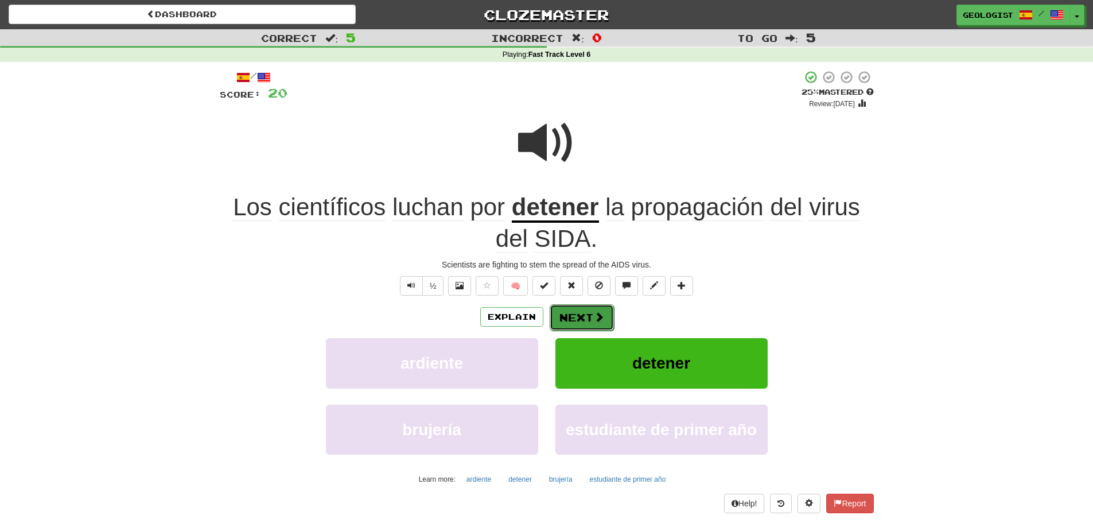
click at [593, 324] on button "Next" at bounding box center [582, 317] width 64 height 26
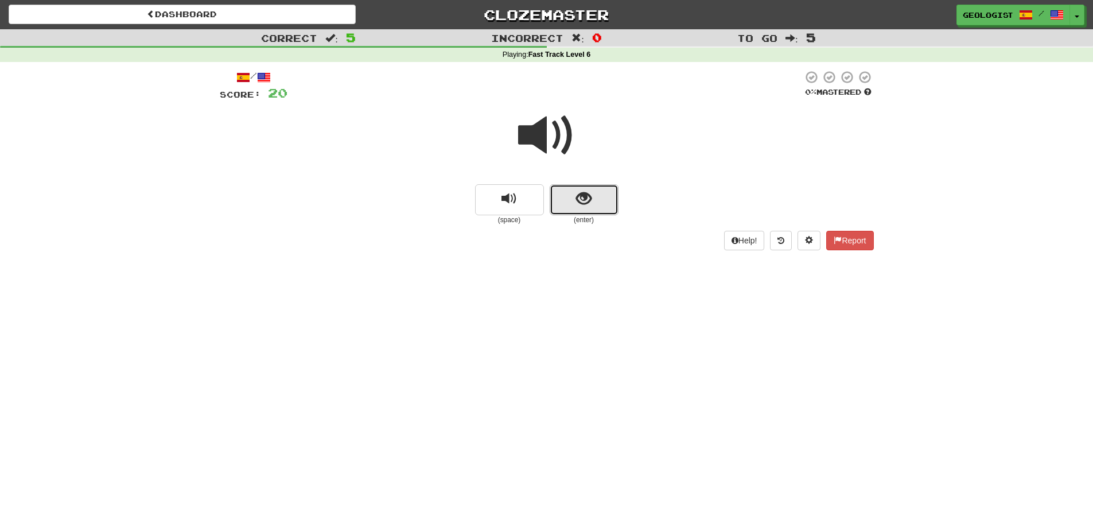
click at [580, 203] on span "show sentence" at bounding box center [583, 198] width 15 height 15
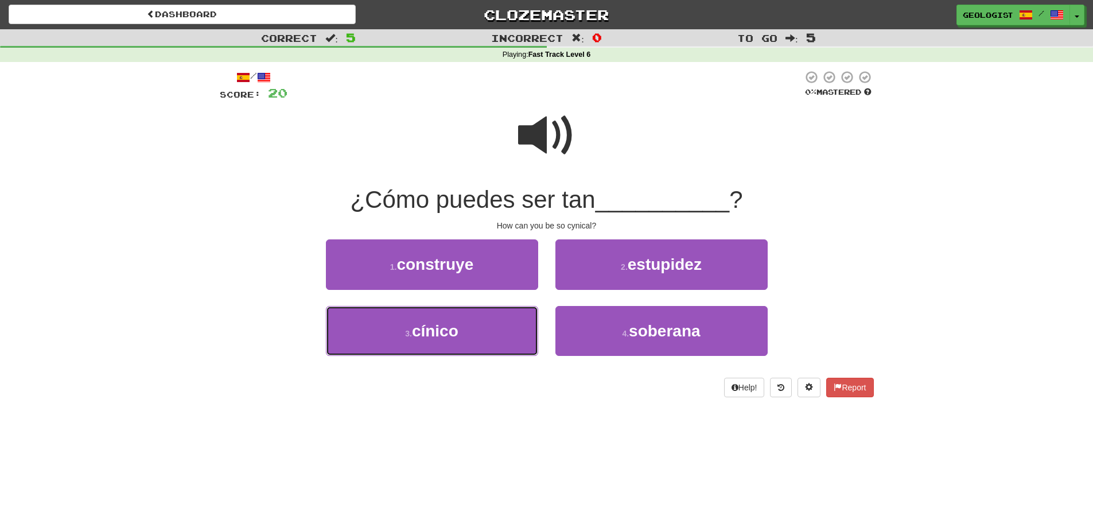
drag, startPoint x: 409, startPoint y: 315, endPoint x: 132, endPoint y: 224, distance: 291.9
click at [403, 309] on button "3 . cínico" at bounding box center [432, 331] width 212 height 50
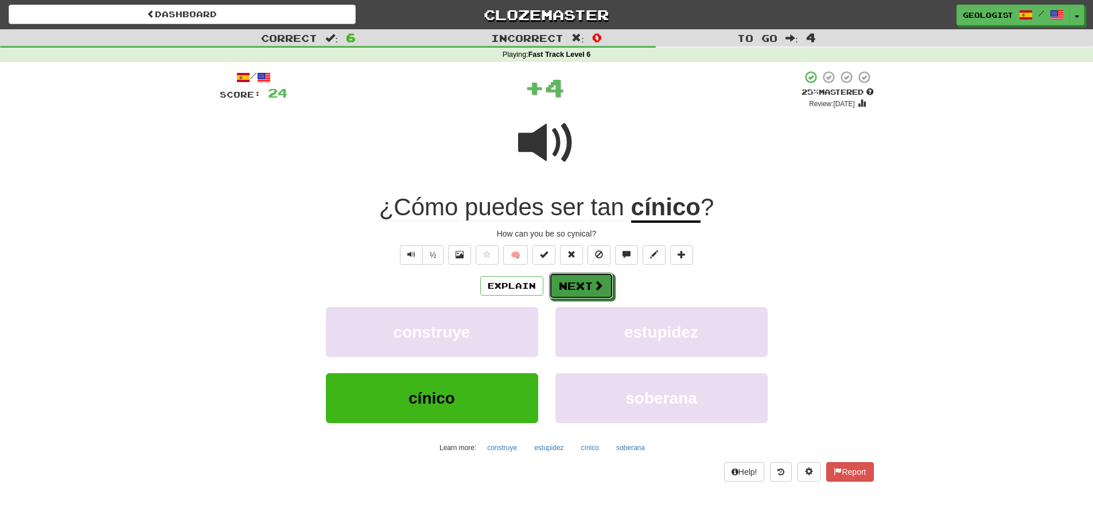
drag, startPoint x: 572, startPoint y: 282, endPoint x: 137, endPoint y: 188, distance: 445.6
click at [571, 280] on button "Next" at bounding box center [581, 286] width 64 height 26
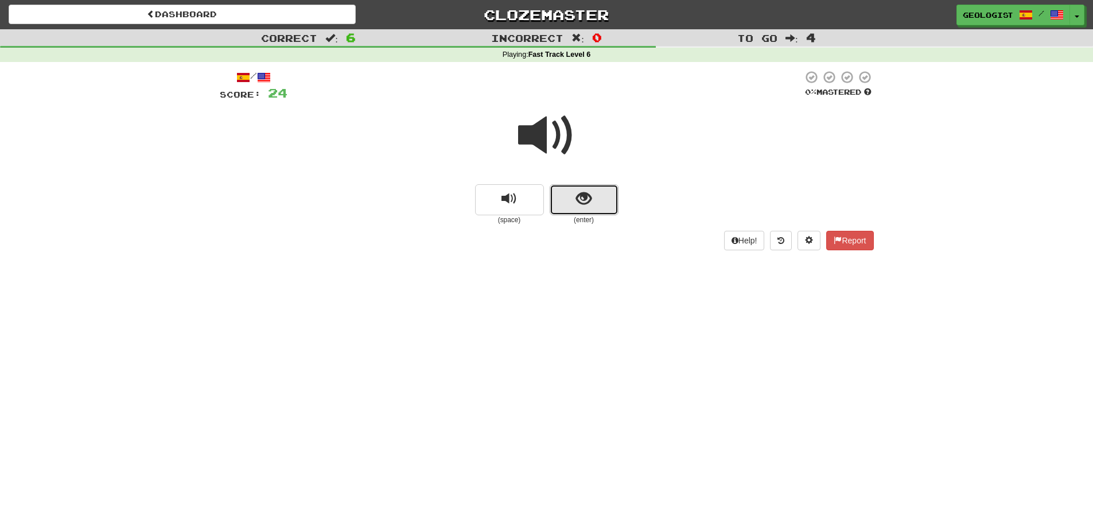
click at [587, 191] on span "show sentence" at bounding box center [583, 198] width 15 height 15
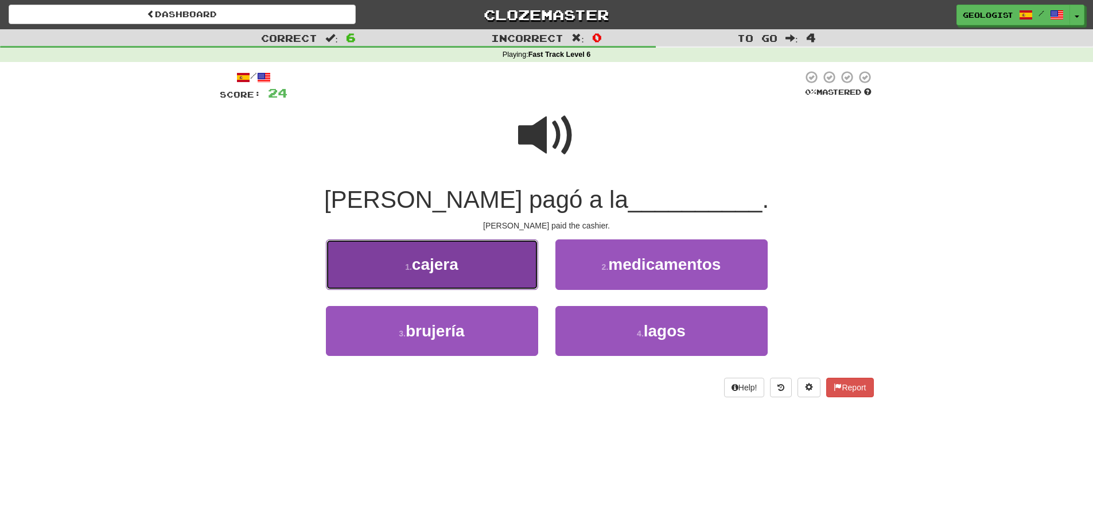
click at [390, 278] on button "1 . cajera" at bounding box center [432, 264] width 212 height 50
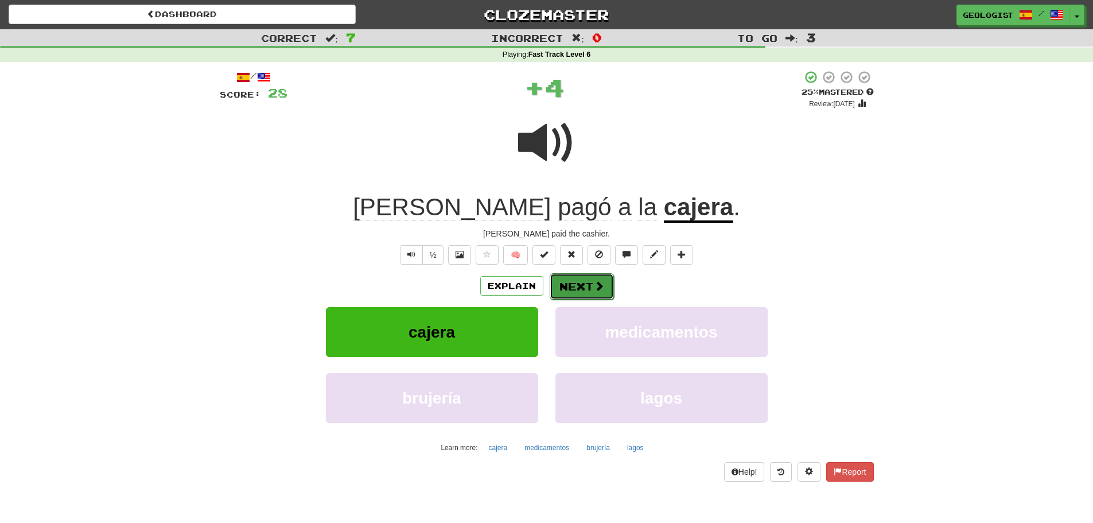
drag, startPoint x: 572, startPoint y: 281, endPoint x: 549, endPoint y: 268, distance: 26.5
click at [569, 279] on button "Next" at bounding box center [582, 286] width 64 height 26
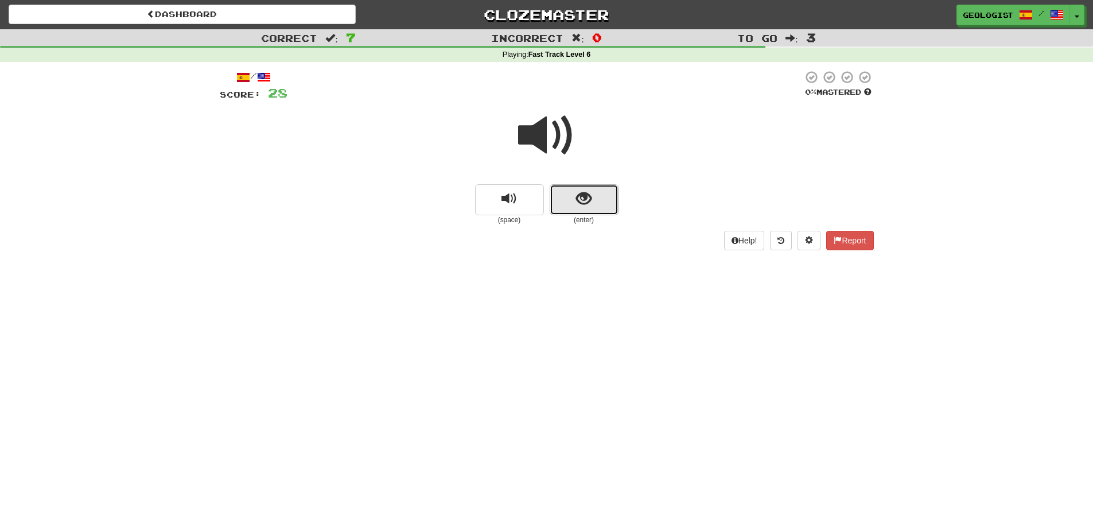
click at [585, 195] on span "show sentence" at bounding box center [583, 198] width 15 height 15
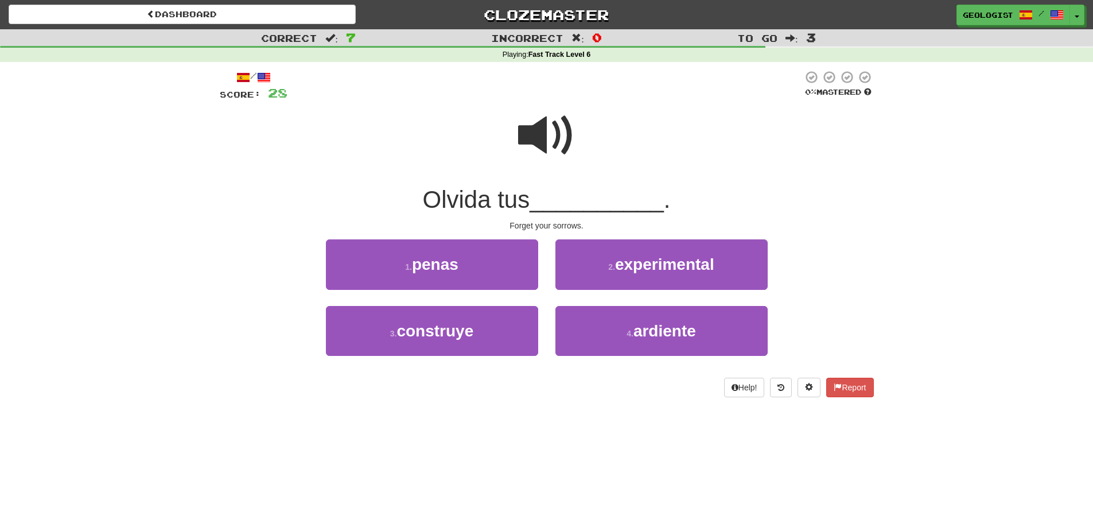
click at [544, 135] on span at bounding box center [546, 135] width 57 height 57
drag, startPoint x: 382, startPoint y: 245, endPoint x: 370, endPoint y: 237, distance: 14.2
click at [378, 242] on button "1 . penas" at bounding box center [432, 264] width 212 height 50
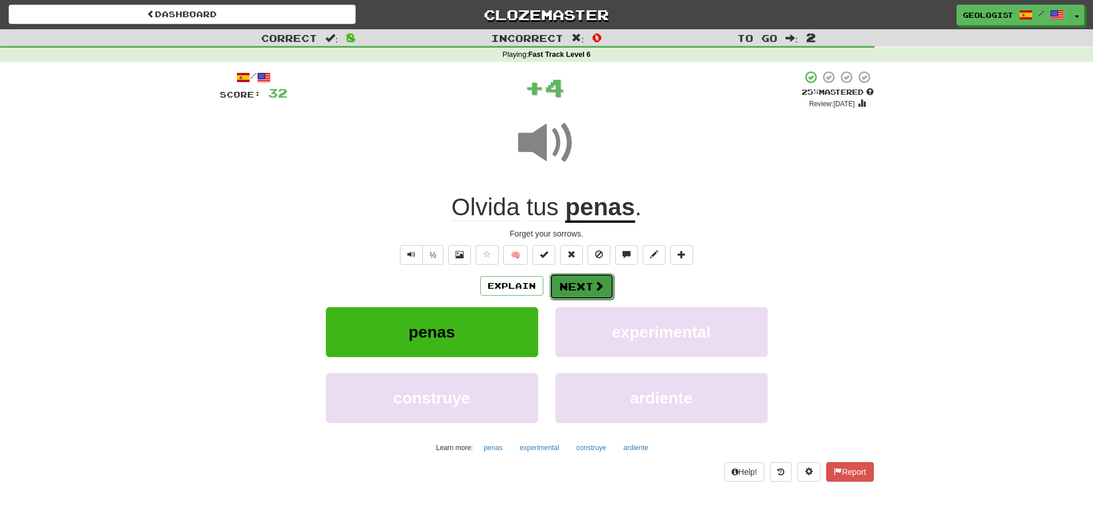
click at [575, 291] on button "Next" at bounding box center [582, 286] width 64 height 26
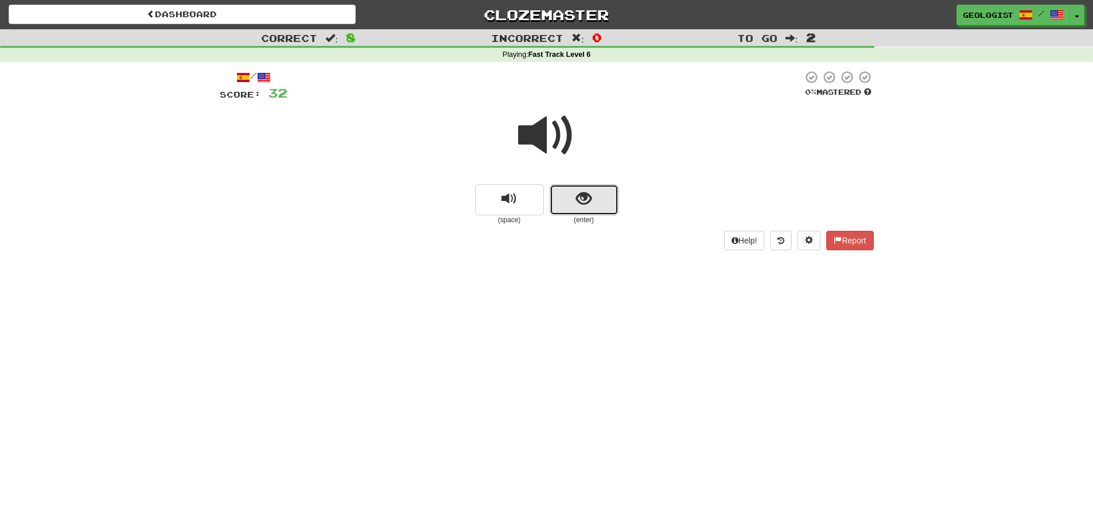
click at [562, 192] on button "show sentence" at bounding box center [584, 199] width 69 height 31
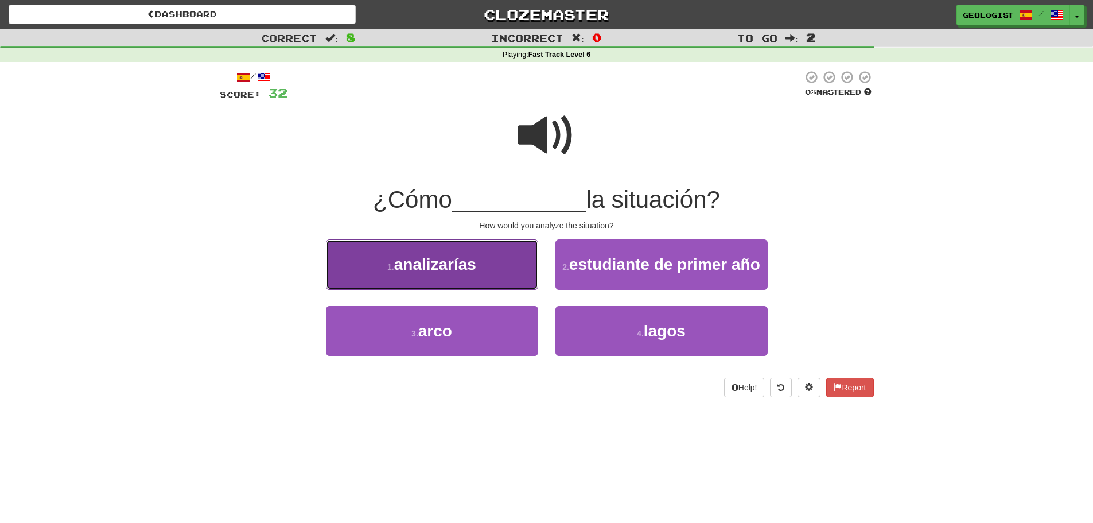
click at [389, 266] on small "1 ." at bounding box center [390, 266] width 7 height 9
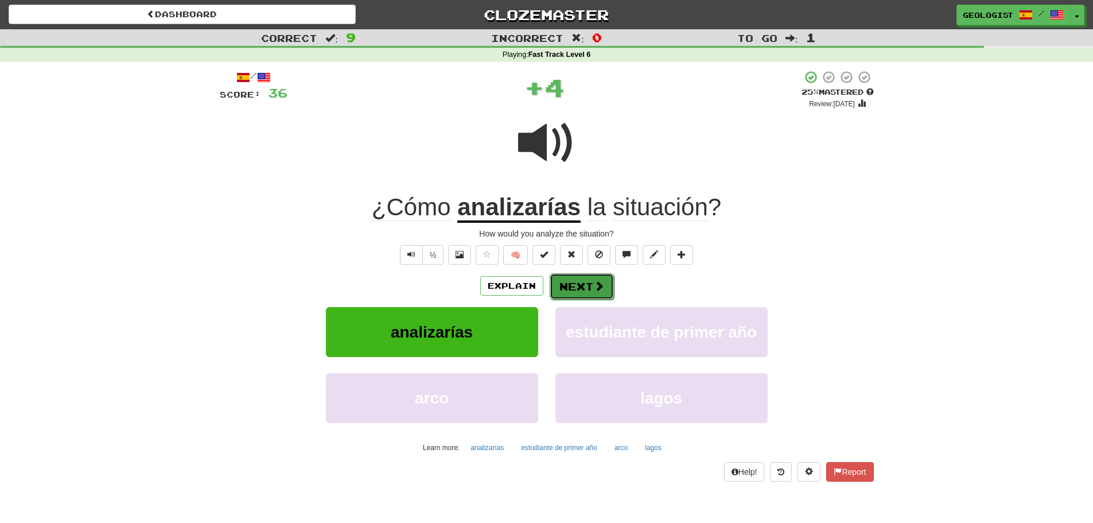
click at [592, 292] on button "Next" at bounding box center [582, 286] width 64 height 26
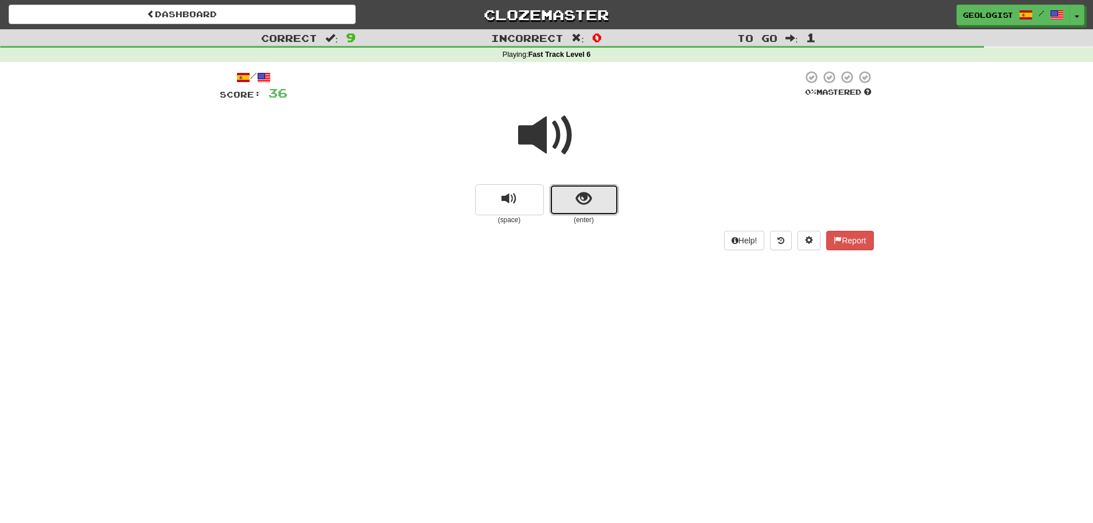
click at [583, 188] on button "show sentence" at bounding box center [584, 199] width 69 height 31
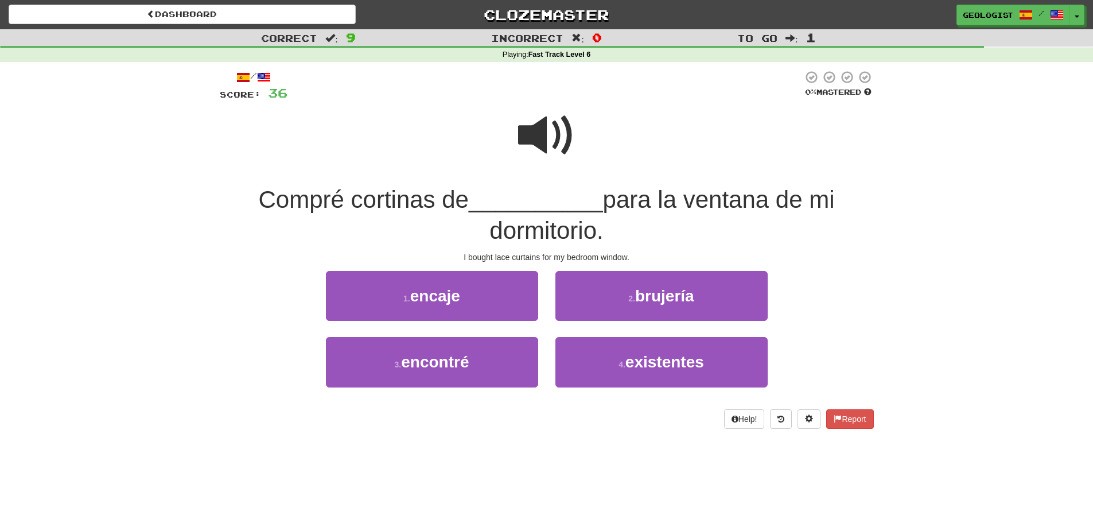
click at [526, 129] on span at bounding box center [546, 135] width 57 height 57
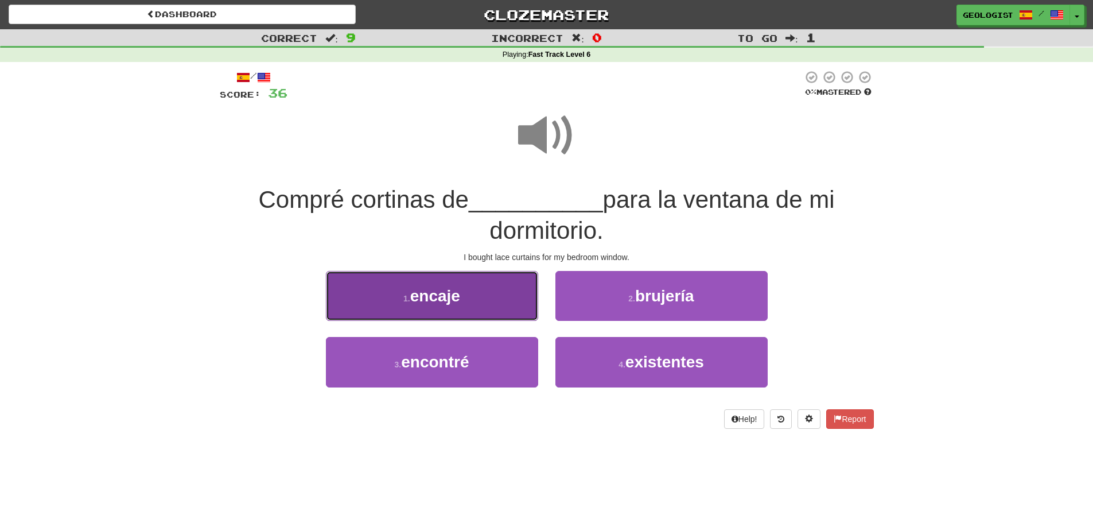
click at [386, 305] on button "1 . encaje" at bounding box center [432, 296] width 212 height 50
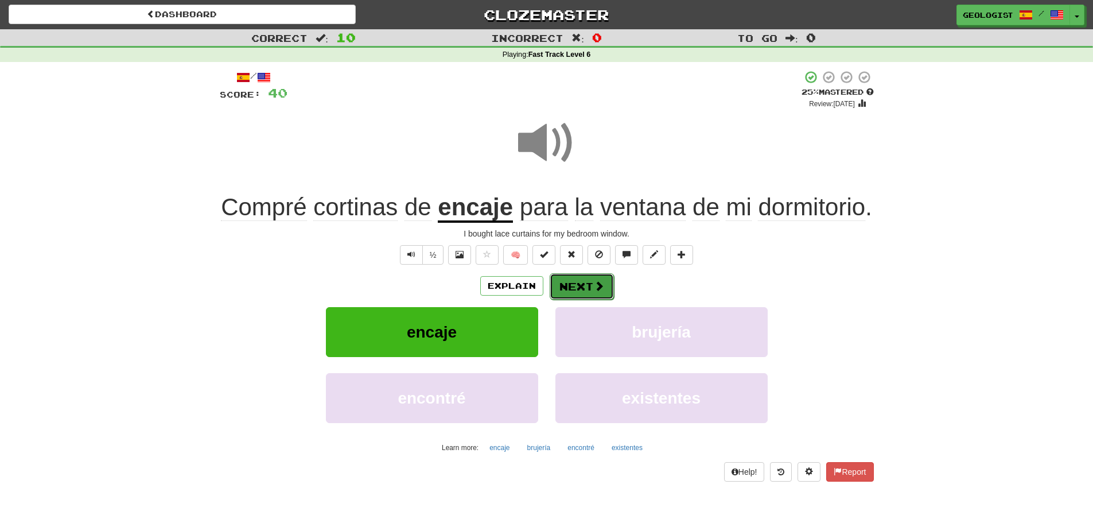
click at [588, 280] on button "Next" at bounding box center [582, 286] width 64 height 26
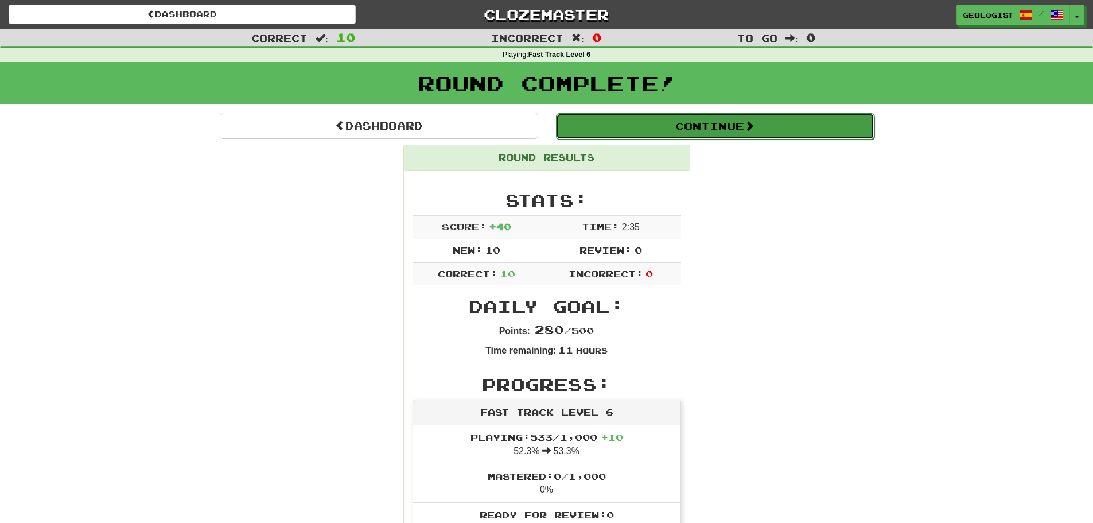
click at [688, 124] on button "Continue" at bounding box center [715, 126] width 319 height 26
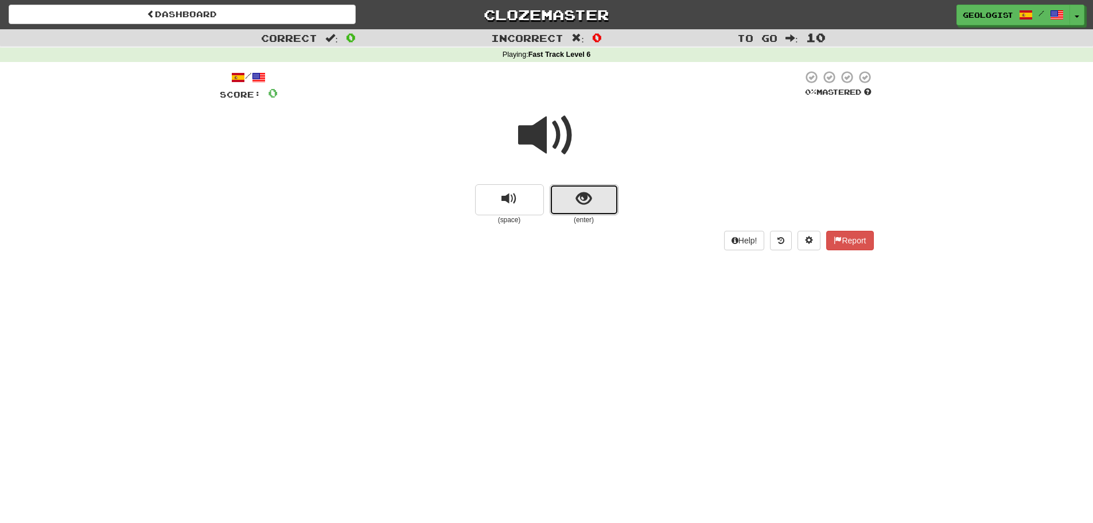
click at [592, 201] on button "show sentence" at bounding box center [584, 199] width 69 height 31
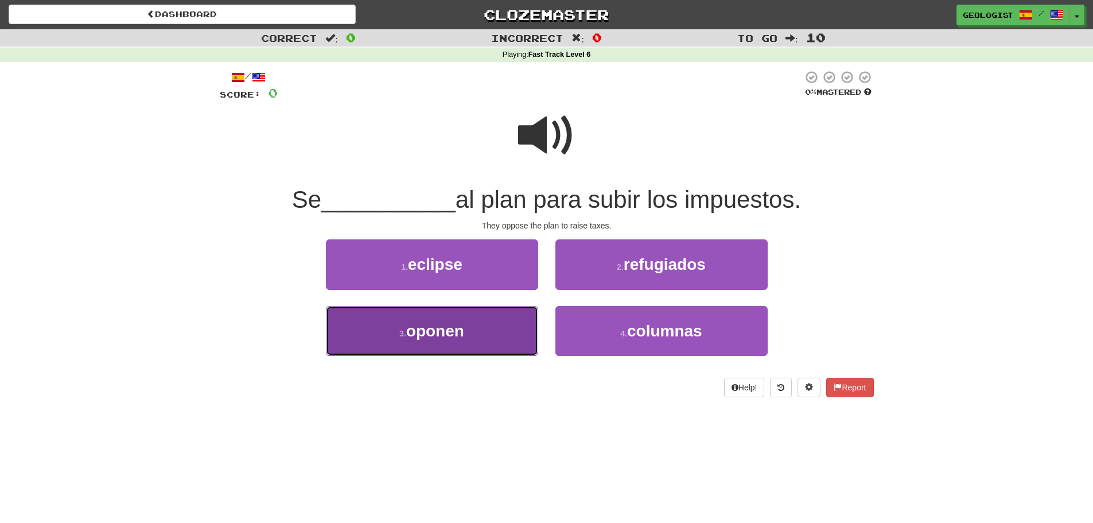
click at [383, 333] on button "3 . oponen" at bounding box center [432, 331] width 212 height 50
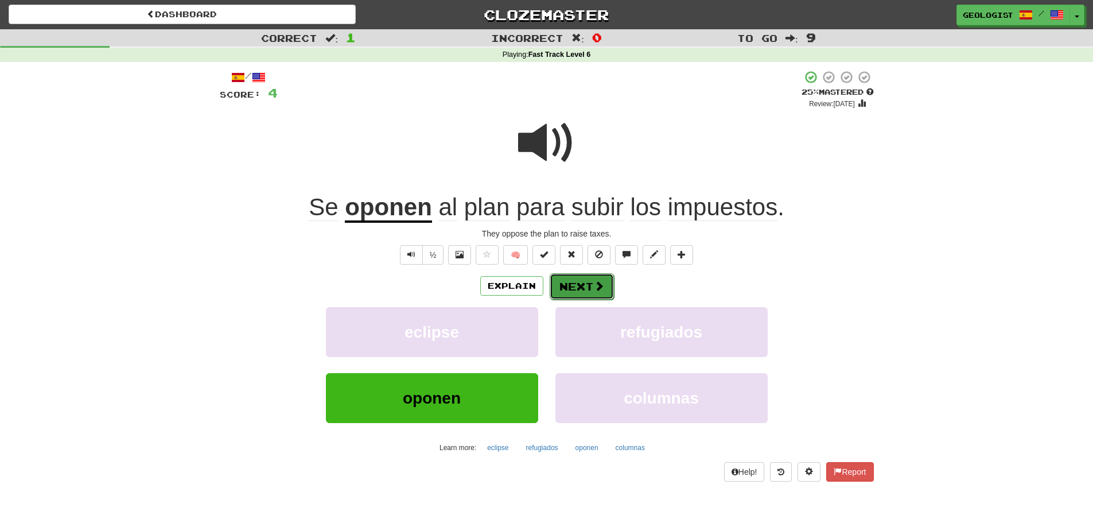
click at [592, 289] on button "Next" at bounding box center [582, 286] width 64 height 26
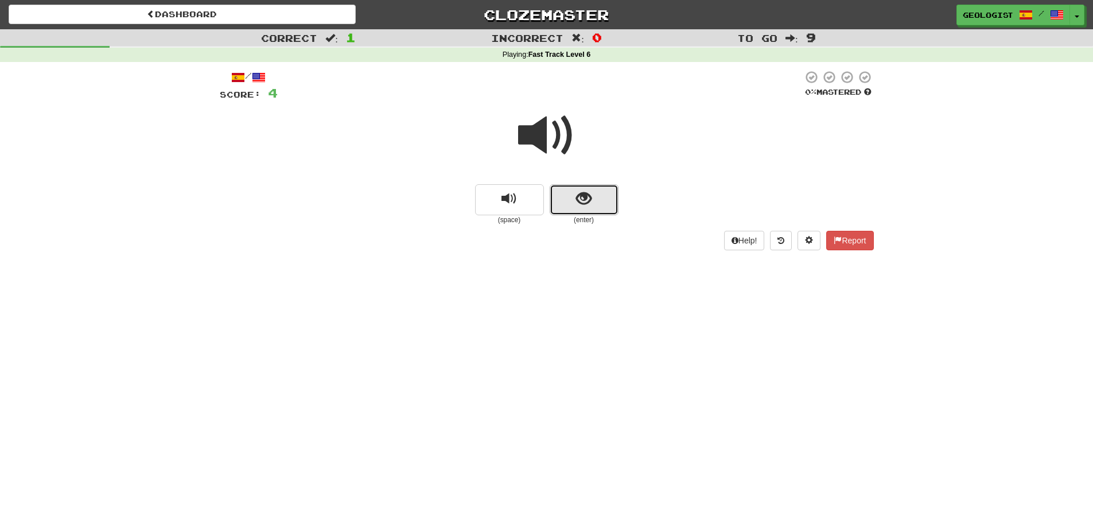
click at [608, 208] on button "show sentence" at bounding box center [584, 199] width 69 height 31
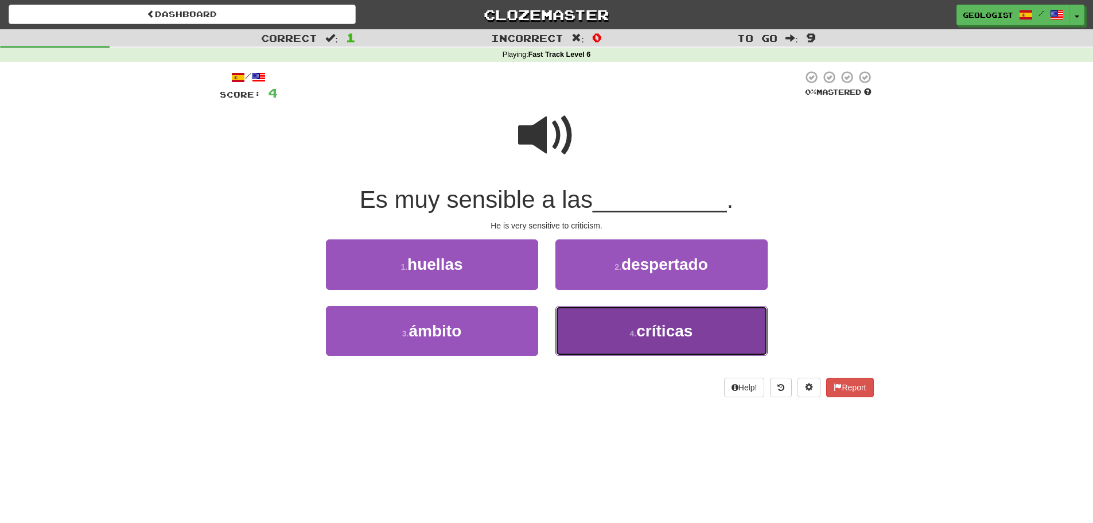
click at [666, 331] on span "críticas" at bounding box center [665, 331] width 56 height 18
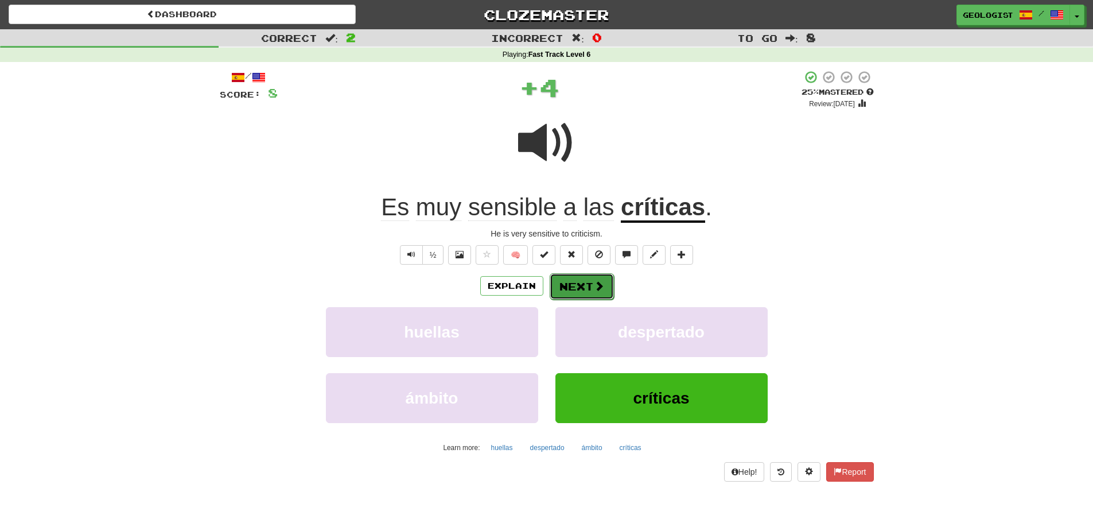
click at [577, 285] on button "Next" at bounding box center [582, 286] width 64 height 26
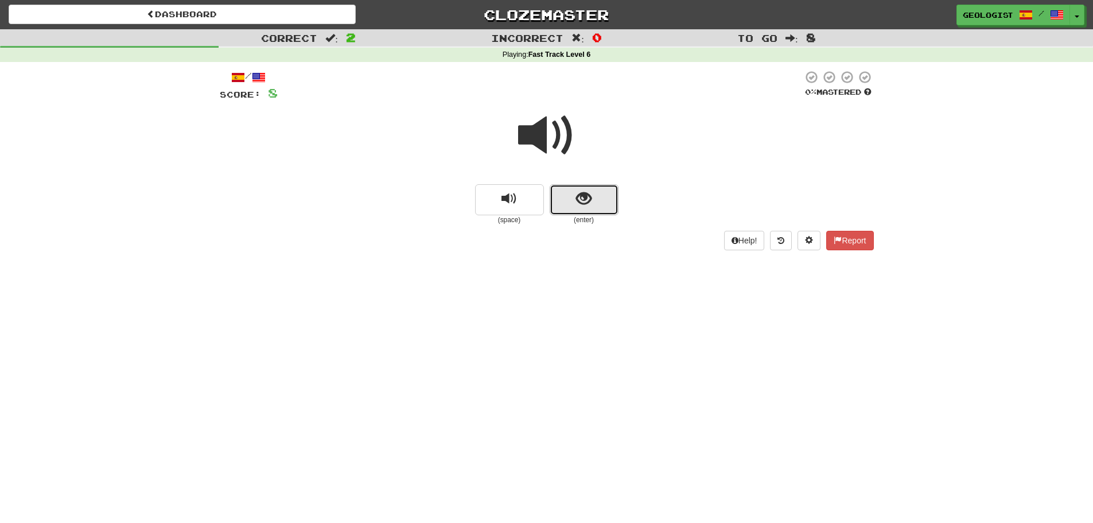
click at [577, 208] on button "show sentence" at bounding box center [584, 199] width 69 height 31
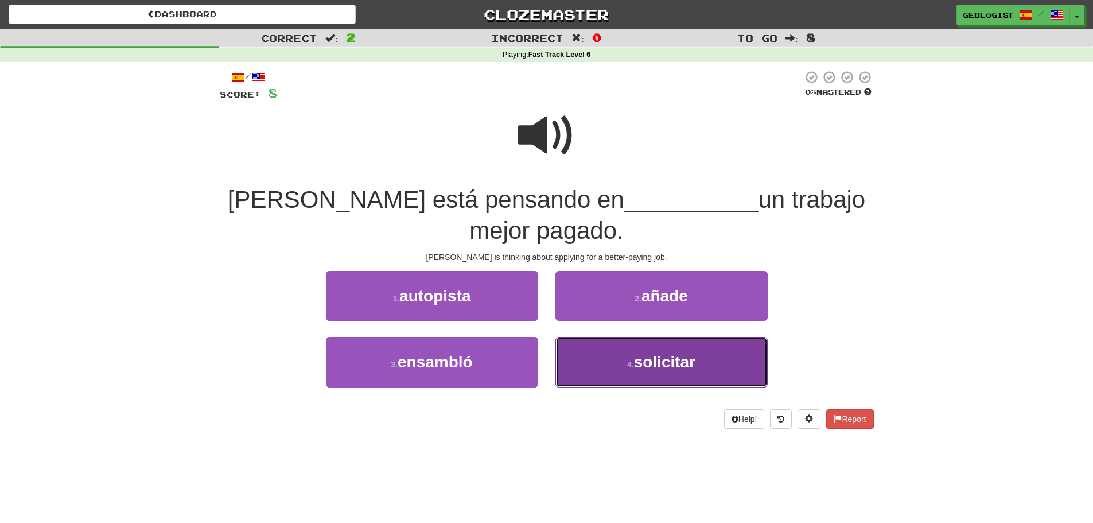
click at [652, 366] on span "solicitar" at bounding box center [664, 362] width 61 height 18
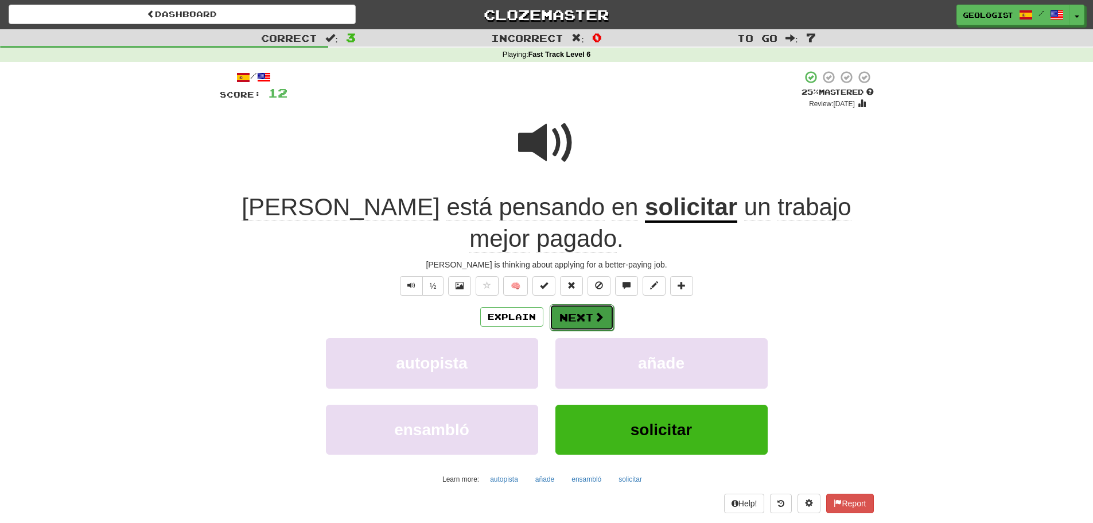
click at [584, 304] on button "Next" at bounding box center [582, 317] width 64 height 26
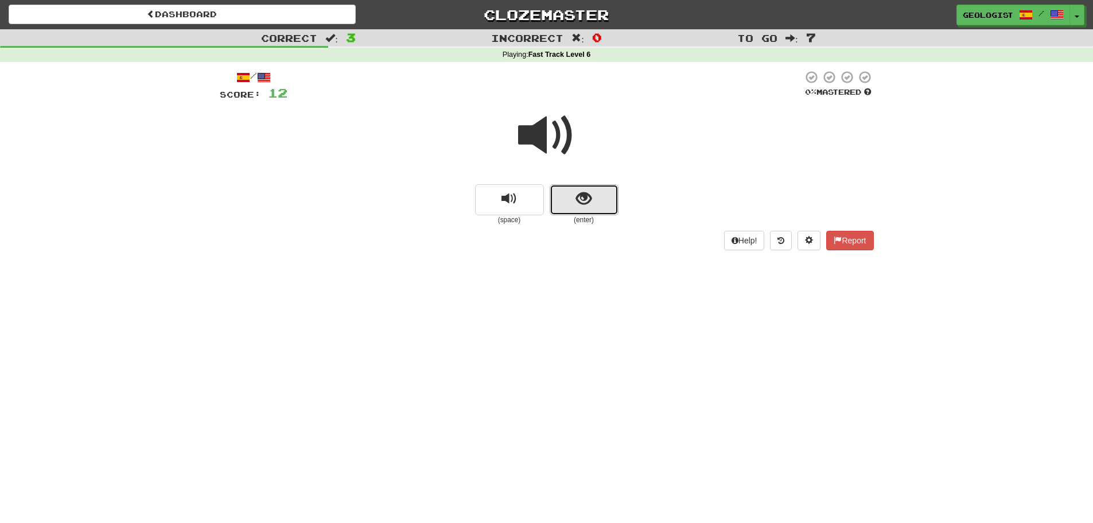
click at [584, 201] on span "show sentence" at bounding box center [583, 198] width 15 height 15
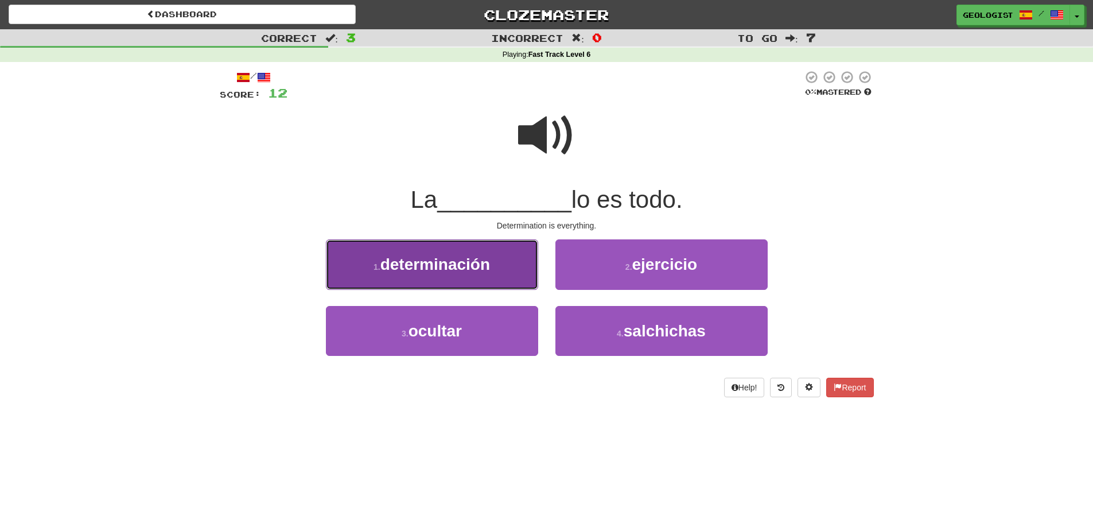
click at [401, 245] on button "1 . determinación" at bounding box center [432, 264] width 212 height 50
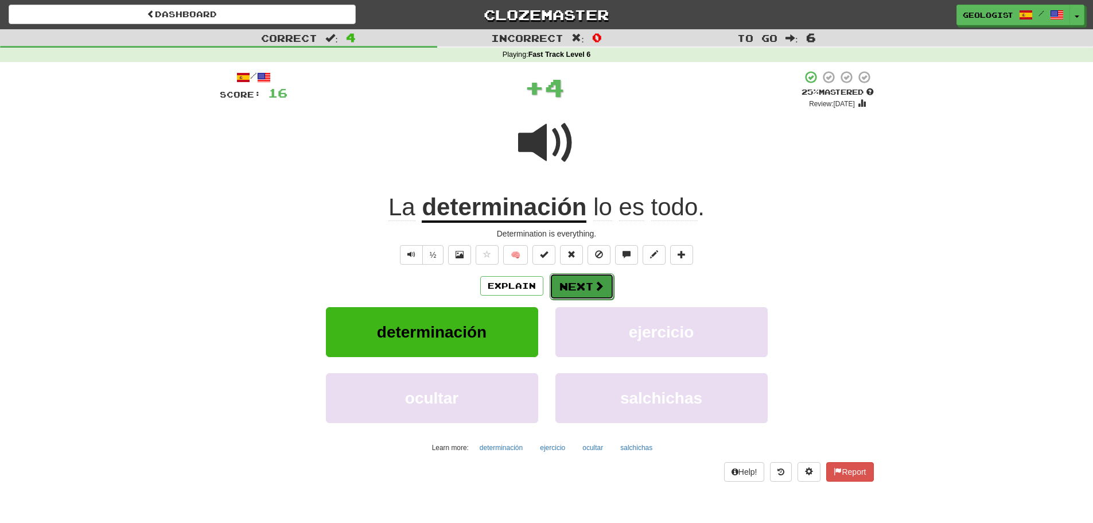
click at [580, 278] on button "Next" at bounding box center [582, 286] width 64 height 26
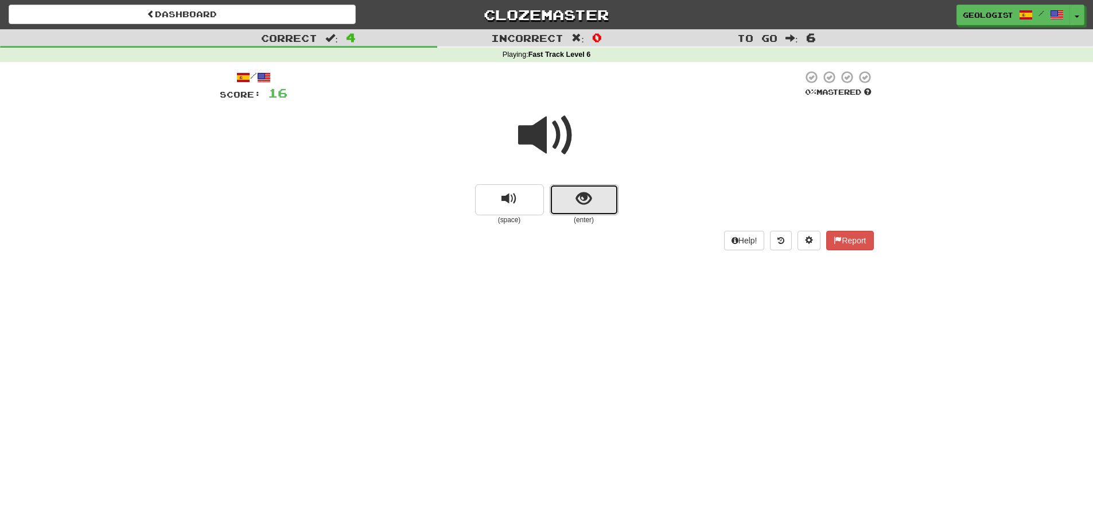
click at [580, 200] on span "show sentence" at bounding box center [583, 198] width 15 height 15
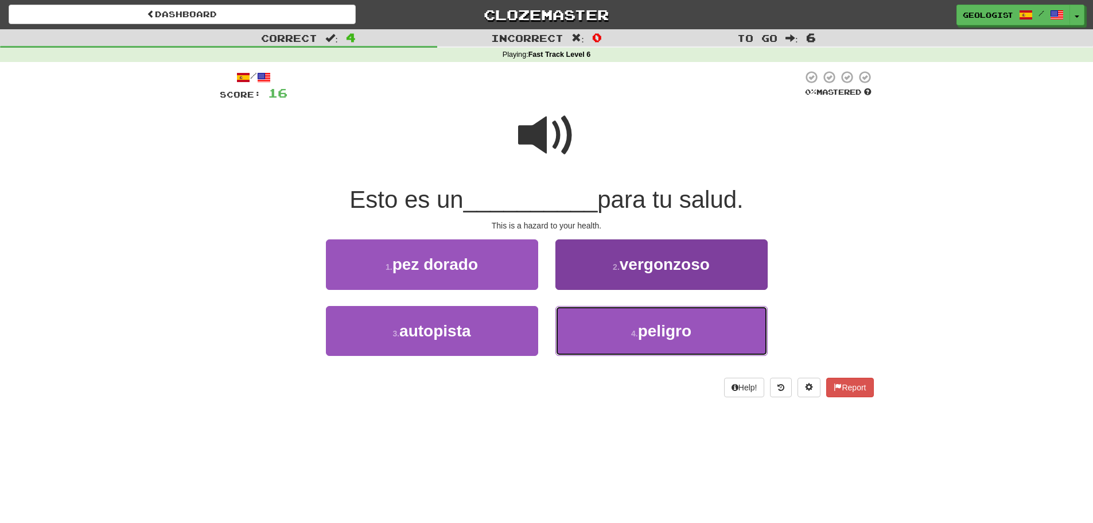
click at [611, 344] on button "4 . peligro" at bounding box center [662, 331] width 212 height 50
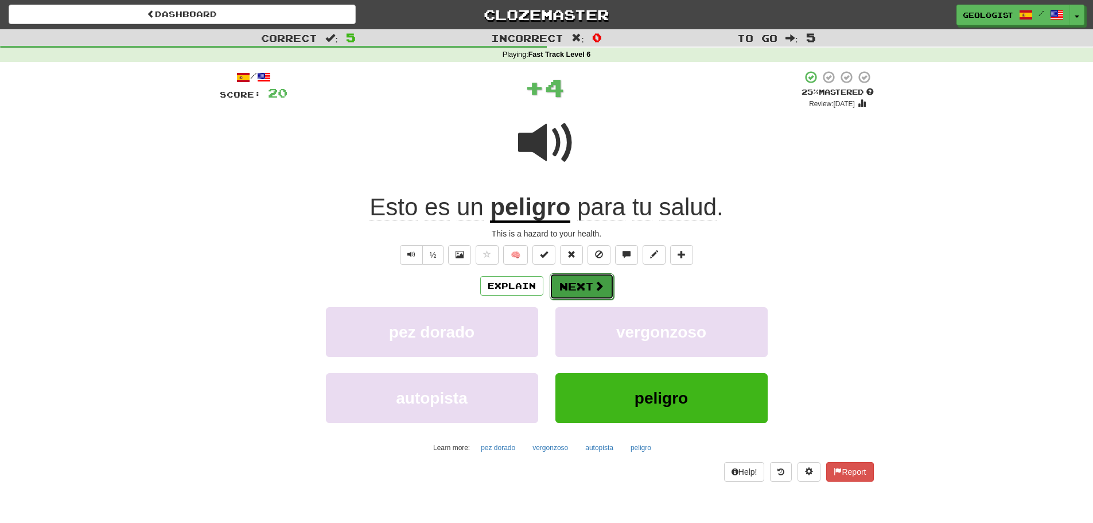
click at [589, 283] on button "Next" at bounding box center [582, 286] width 64 height 26
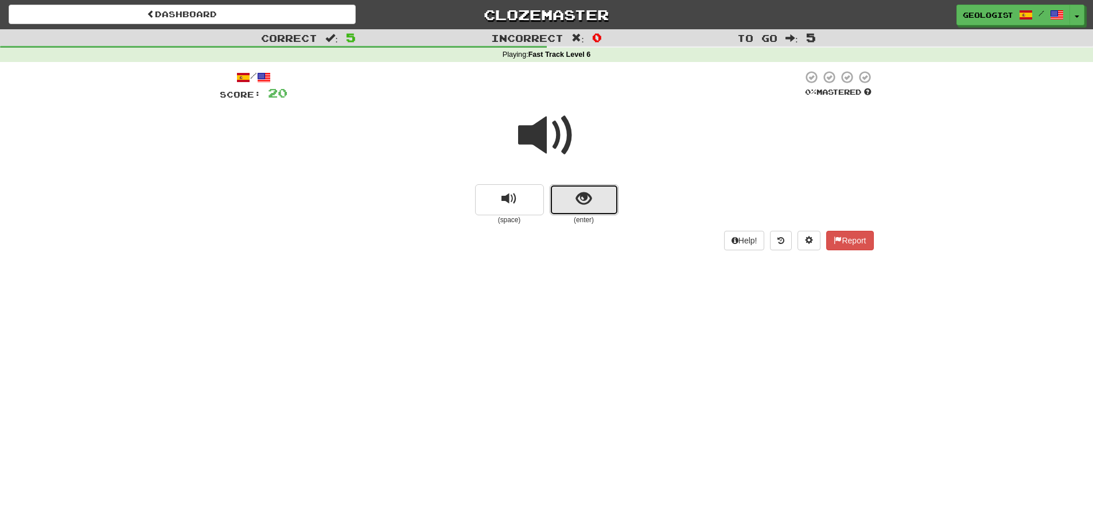
click at [585, 205] on span "show sentence" at bounding box center [583, 198] width 15 height 15
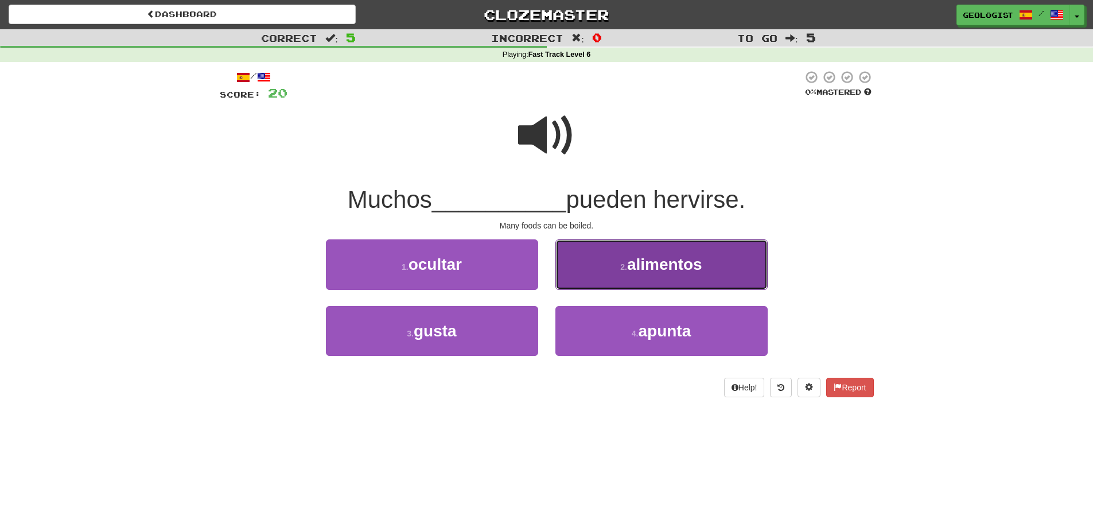
click at [625, 259] on button "2 . alimentos" at bounding box center [662, 264] width 212 height 50
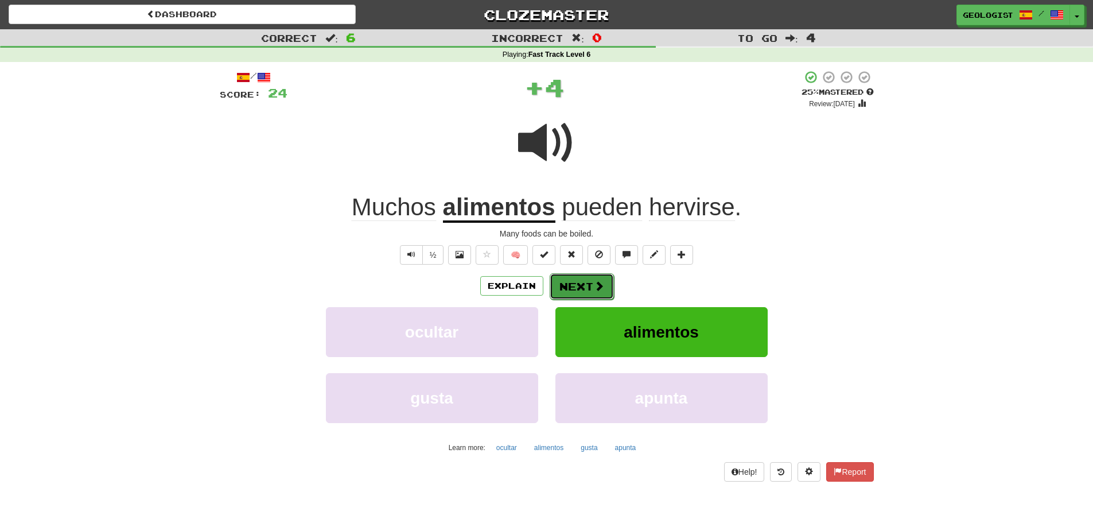
drag, startPoint x: 580, startPoint y: 292, endPoint x: 528, endPoint y: 277, distance: 54.5
click at [577, 289] on button "Next" at bounding box center [581, 286] width 64 height 26
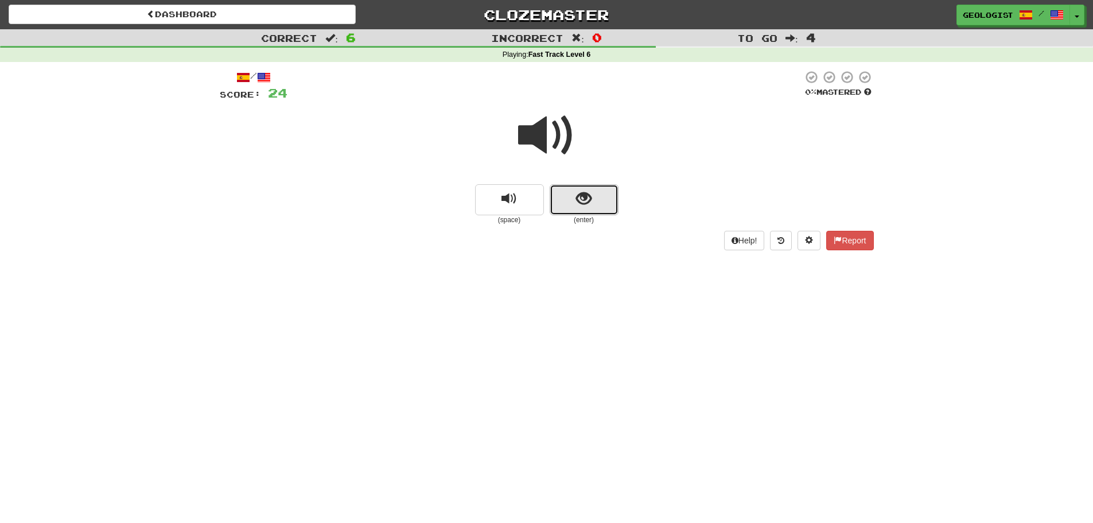
click at [588, 191] on span "show sentence" at bounding box center [583, 198] width 15 height 15
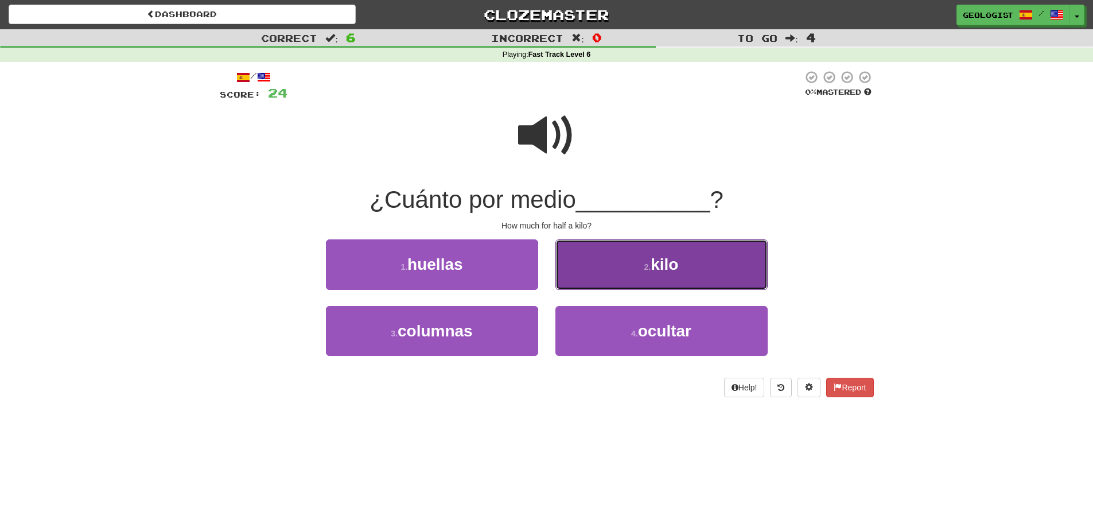
click at [614, 263] on button "2 . kilo" at bounding box center [662, 264] width 212 height 50
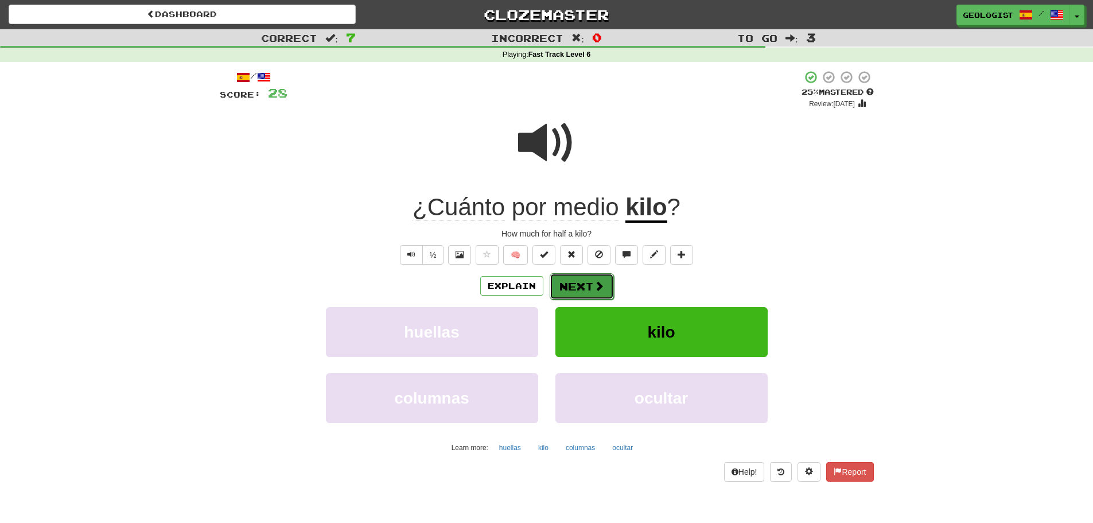
click at [581, 287] on button "Next" at bounding box center [582, 286] width 64 height 26
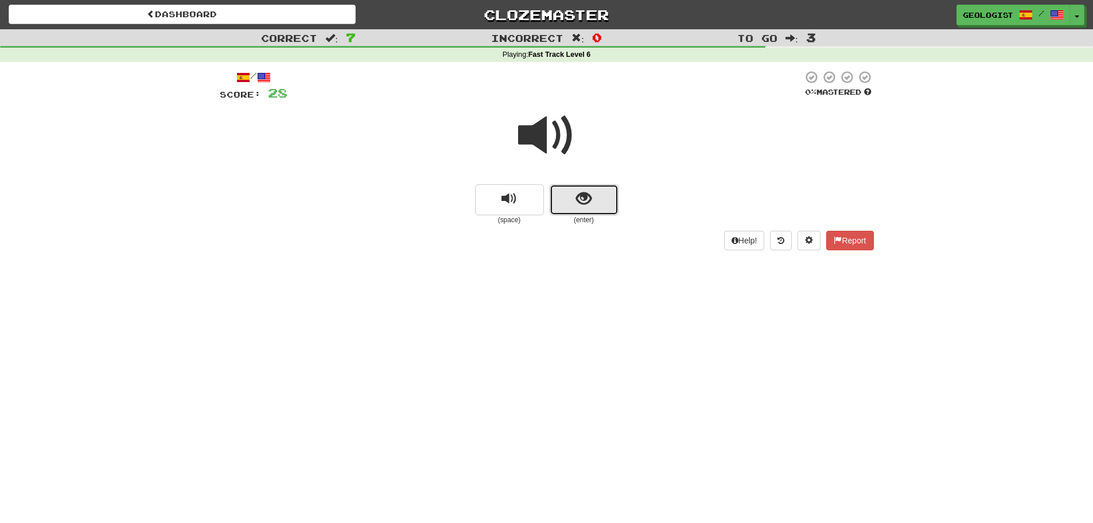
click at [581, 202] on span "show sentence" at bounding box center [583, 198] width 15 height 15
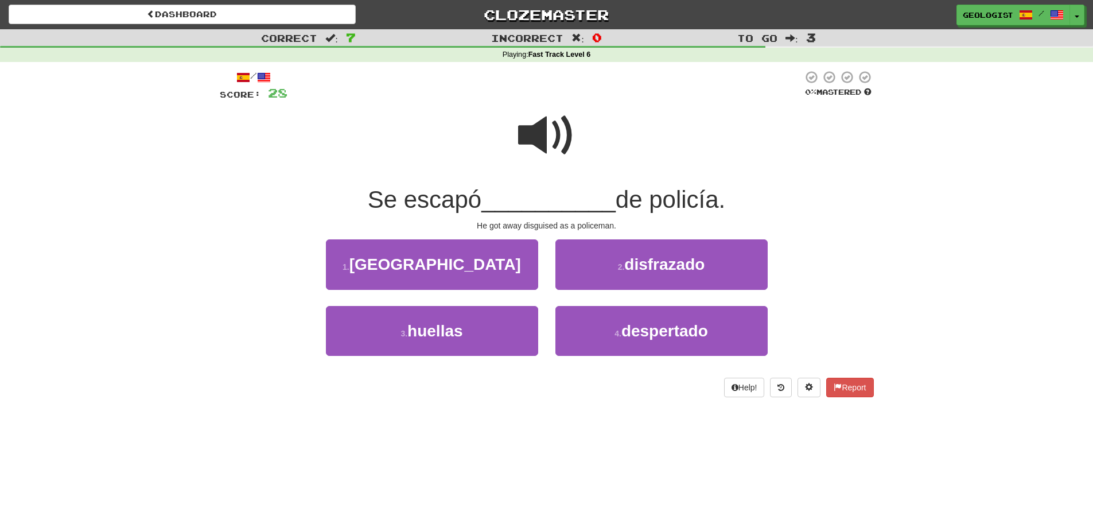
click at [552, 127] on span at bounding box center [546, 135] width 57 height 57
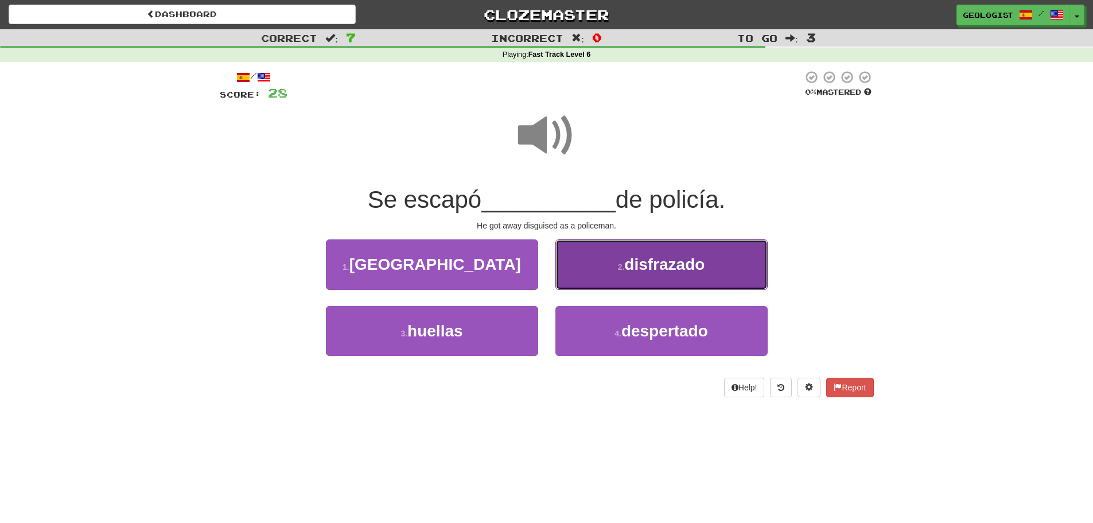
click at [656, 259] on span "disfrazado" at bounding box center [664, 264] width 80 height 18
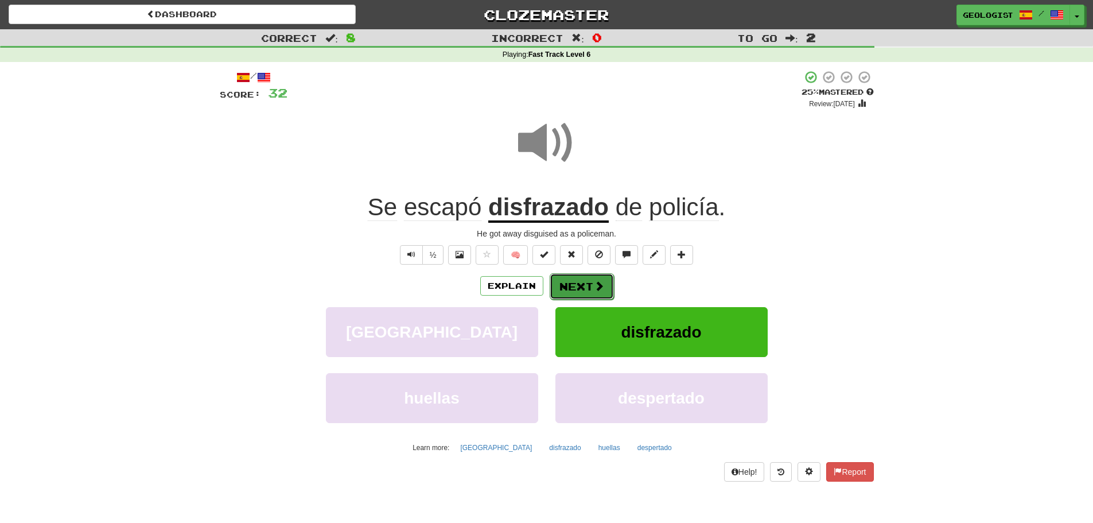
click at [585, 284] on button "Next" at bounding box center [582, 286] width 64 height 26
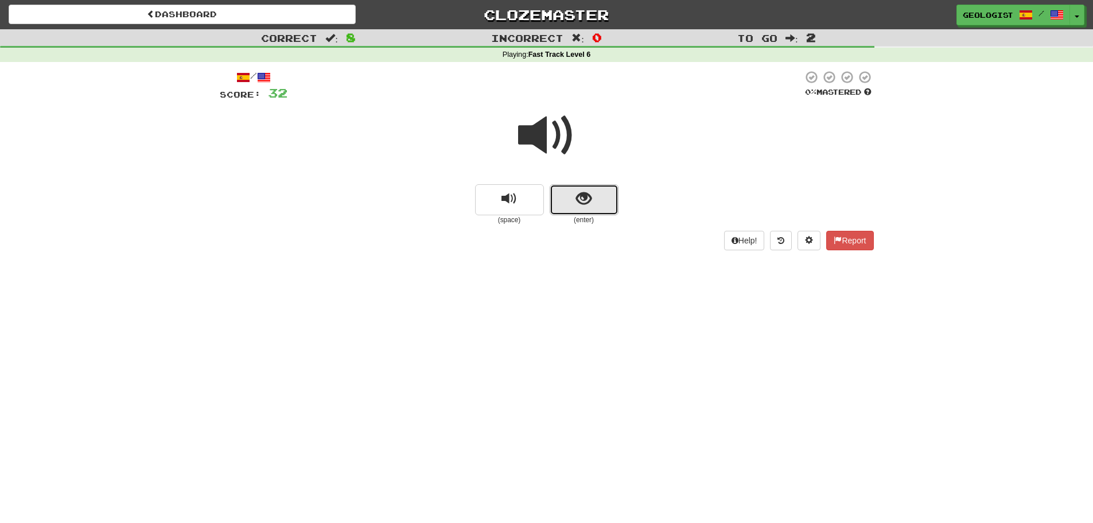
click at [607, 197] on button "show sentence" at bounding box center [584, 199] width 69 height 31
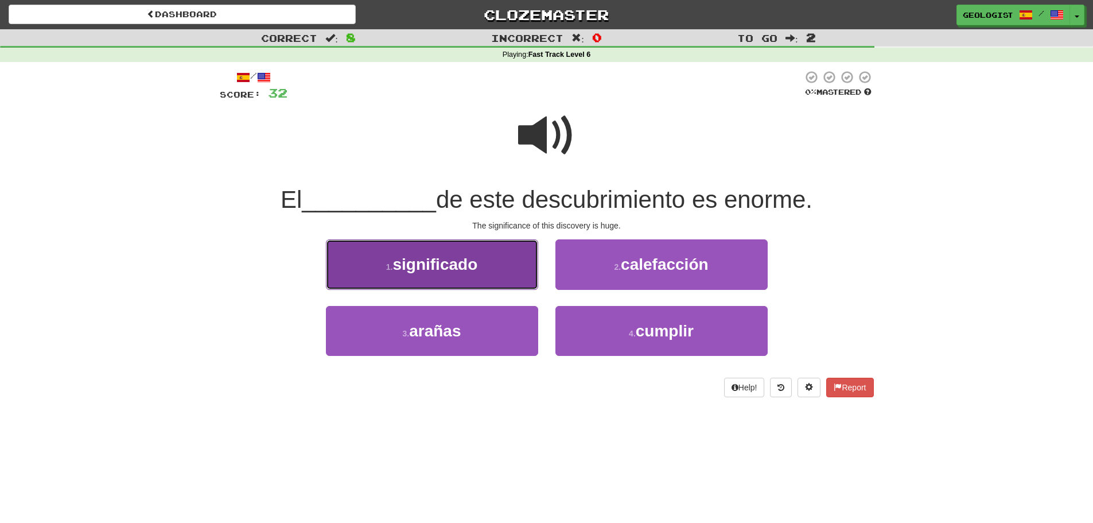
click at [428, 258] on span "significado" at bounding box center [435, 264] width 85 height 18
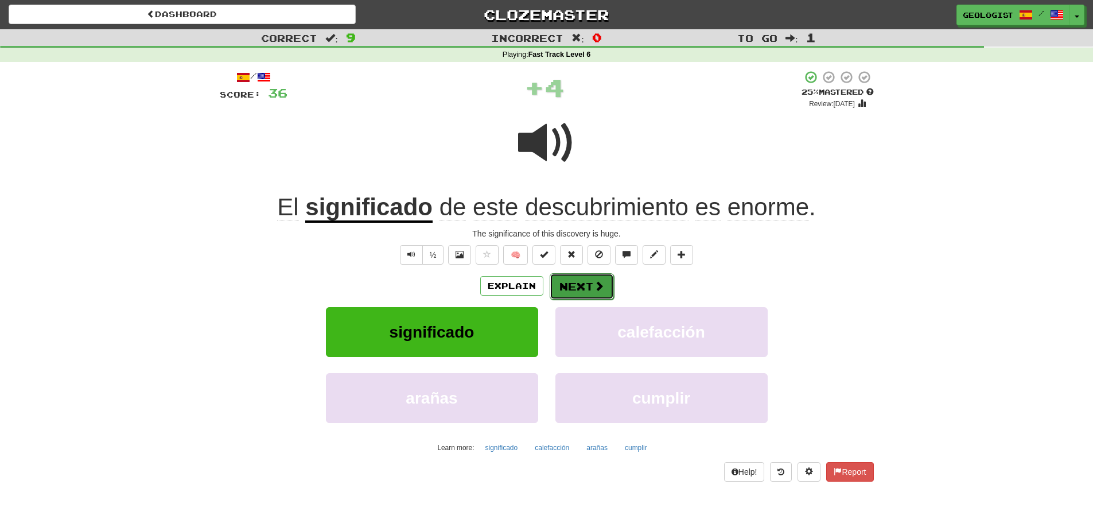
click at [581, 279] on button "Next" at bounding box center [582, 286] width 64 height 26
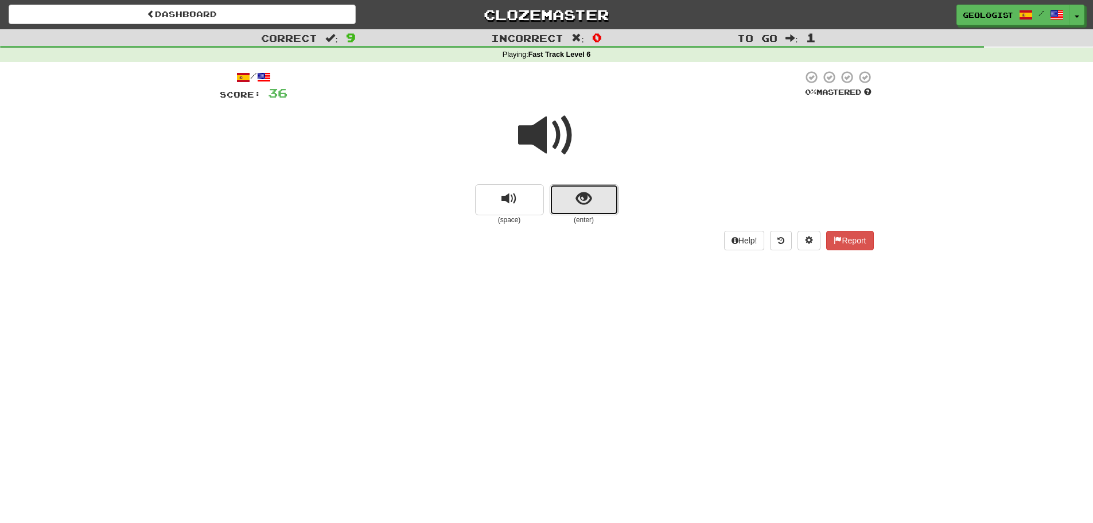
click at [584, 199] on span "show sentence" at bounding box center [583, 198] width 15 height 15
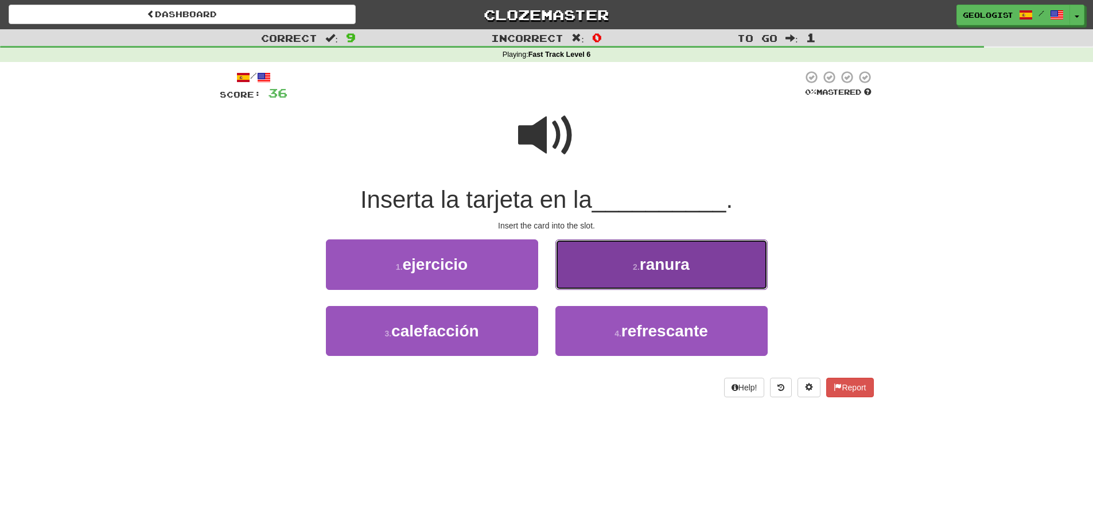
click at [680, 261] on span "ranura" at bounding box center [665, 264] width 50 height 18
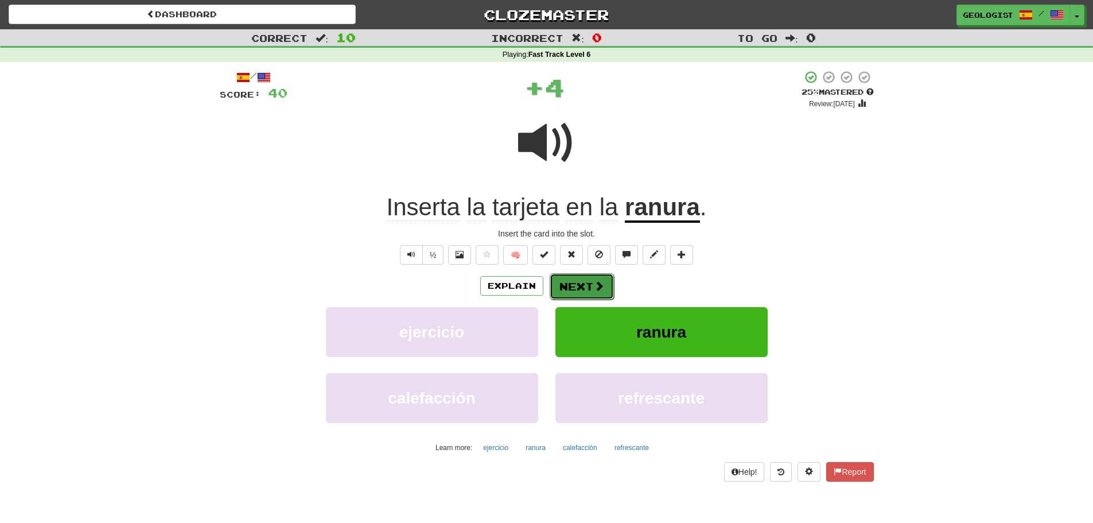
click at [594, 284] on span at bounding box center [599, 286] width 10 height 10
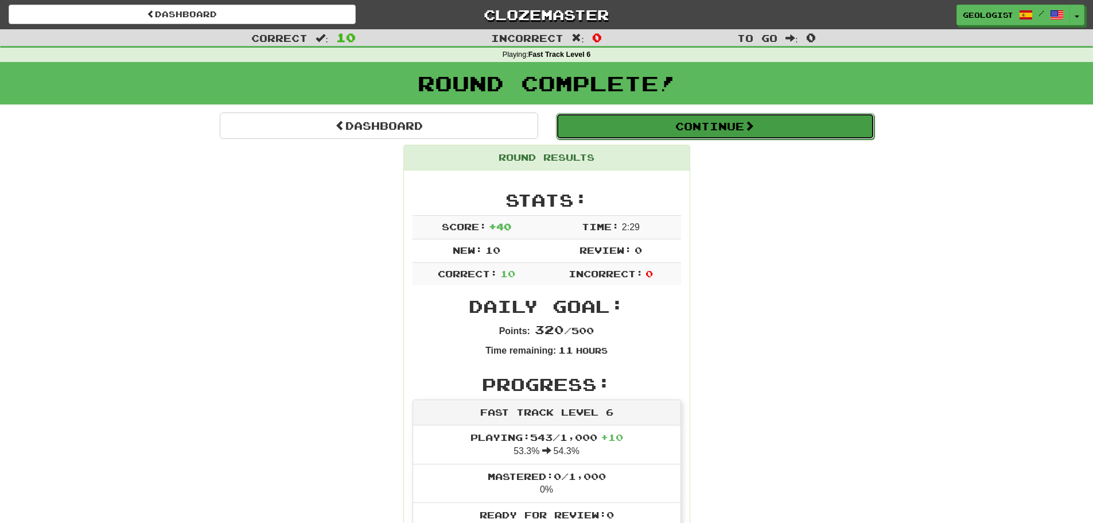
click at [722, 117] on button "Continue" at bounding box center [715, 126] width 319 height 26
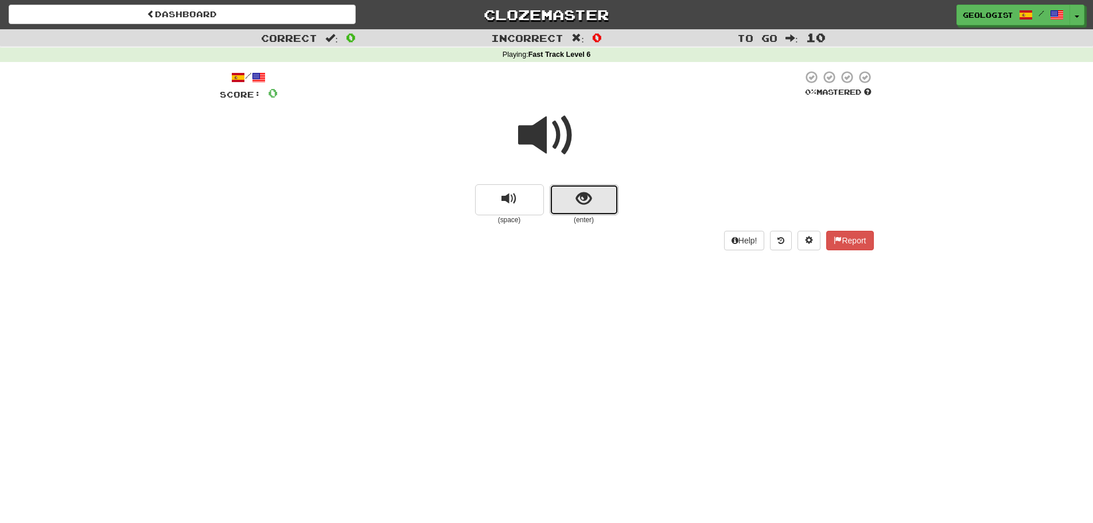
click at [585, 213] on button "show sentence" at bounding box center [584, 199] width 69 height 31
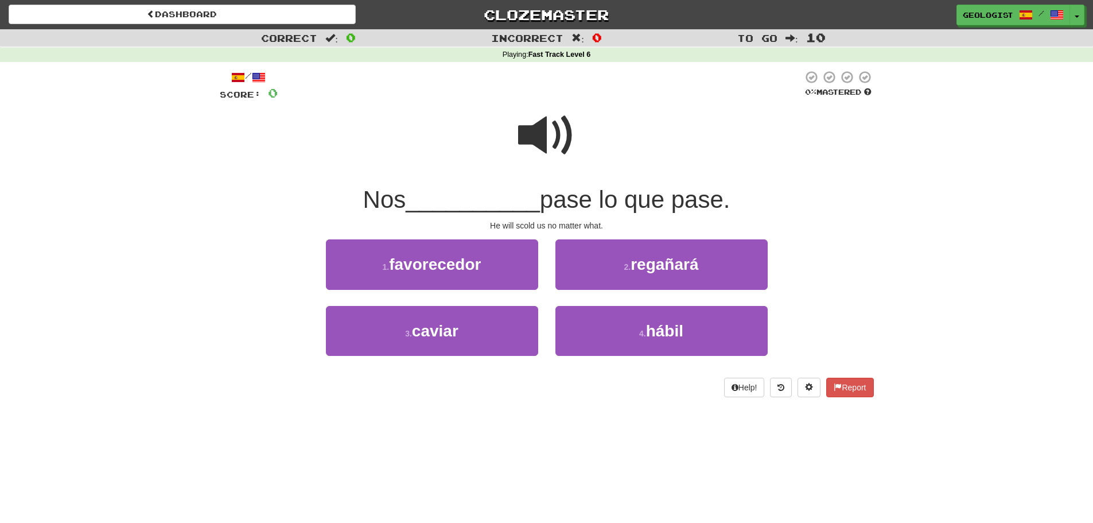
click at [536, 134] on span at bounding box center [546, 135] width 57 height 57
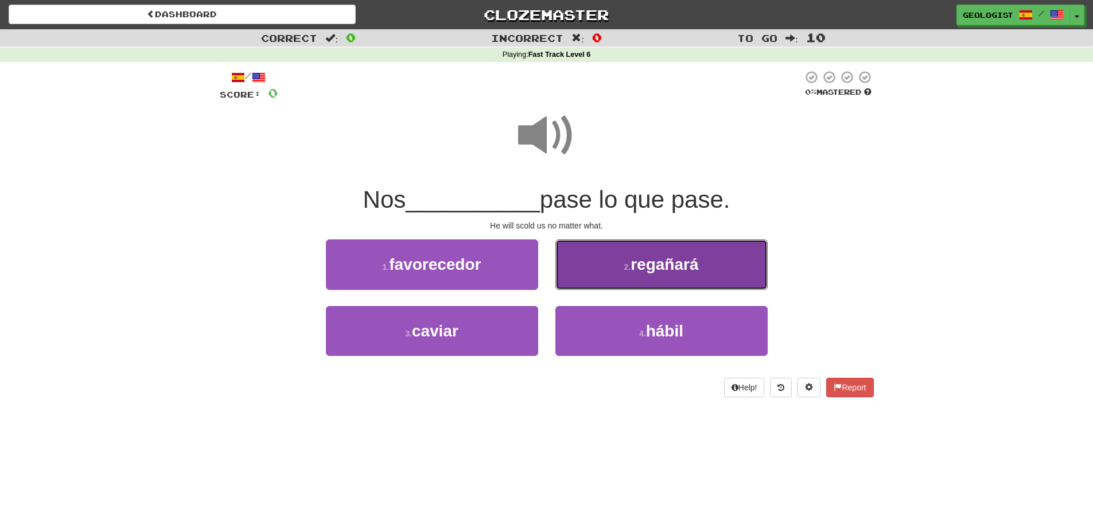
click at [657, 268] on span "regañará" at bounding box center [665, 264] width 68 height 18
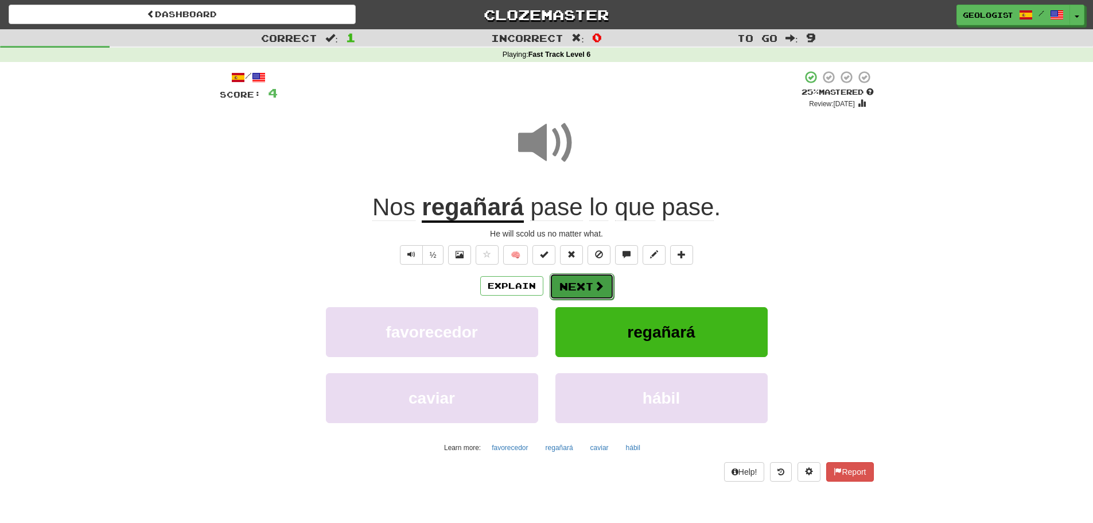
click at [585, 282] on button "Next" at bounding box center [582, 286] width 64 height 26
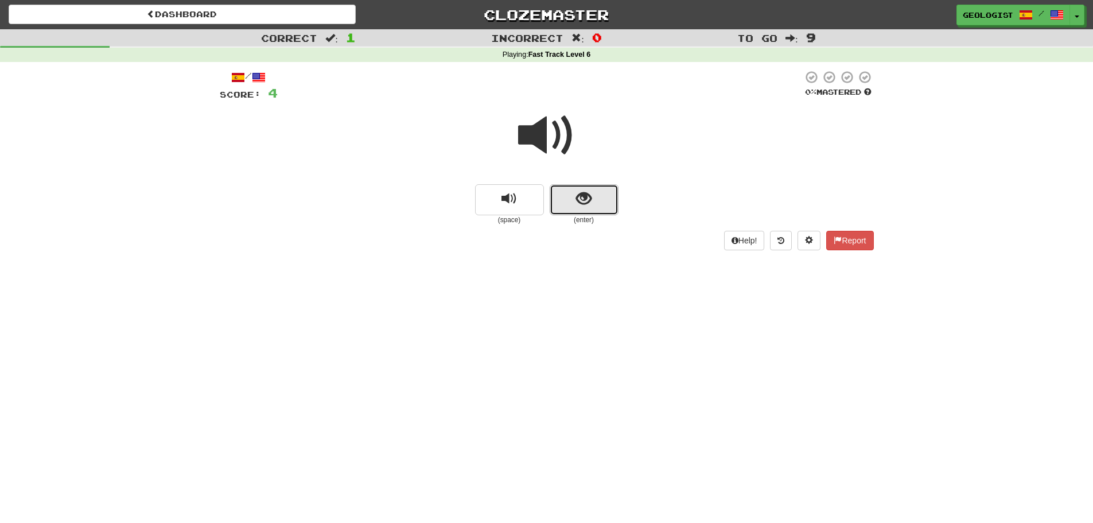
click at [595, 193] on button "show sentence" at bounding box center [584, 199] width 69 height 31
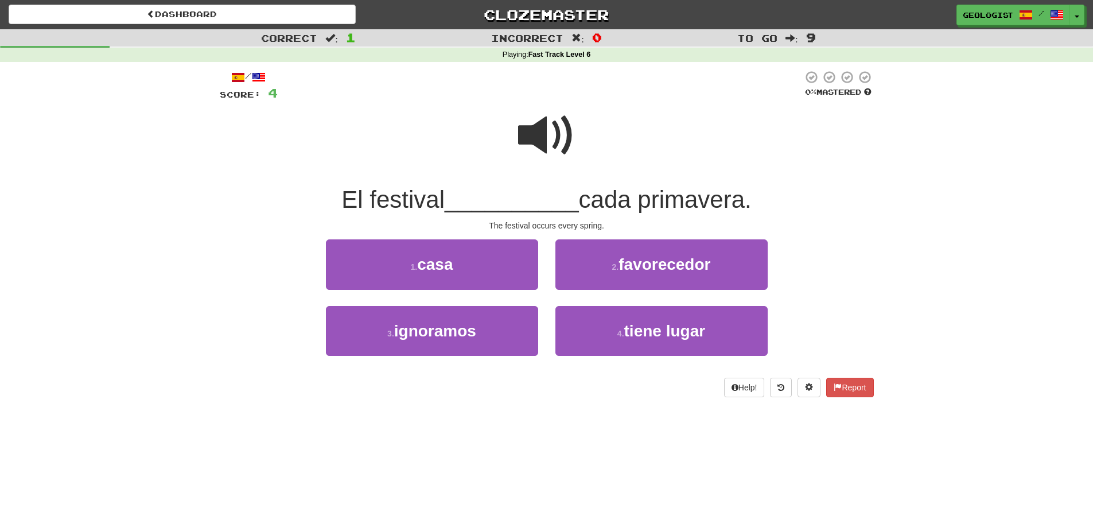
click at [531, 135] on span at bounding box center [546, 135] width 57 height 57
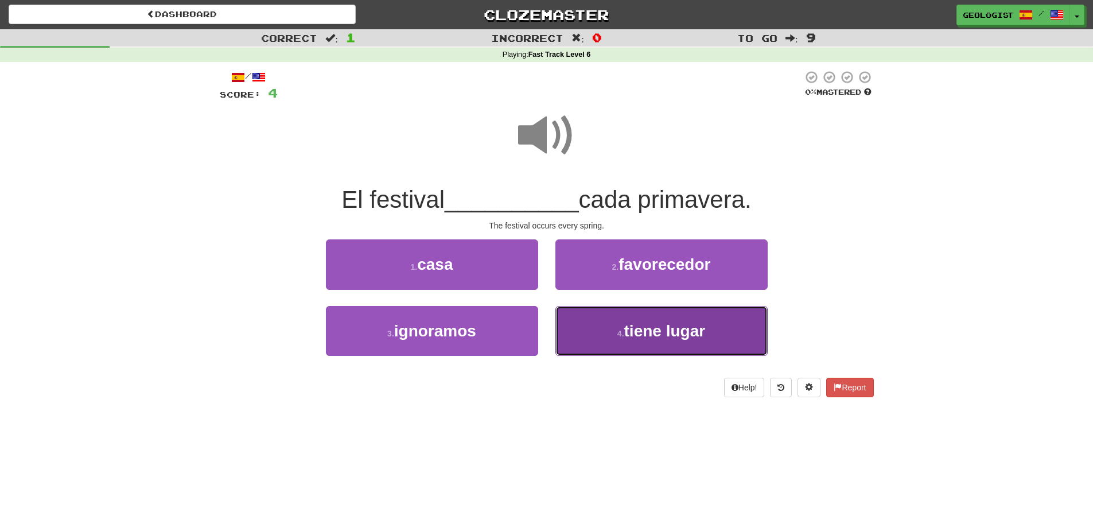
click at [671, 335] on span "tiene lugar" at bounding box center [665, 331] width 82 height 18
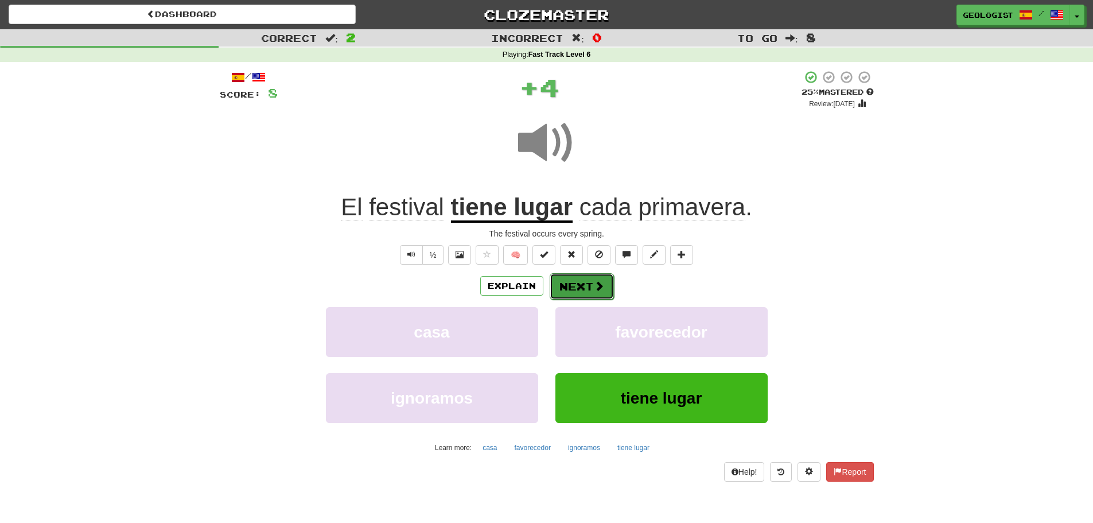
click at [594, 285] on span at bounding box center [599, 286] width 10 height 10
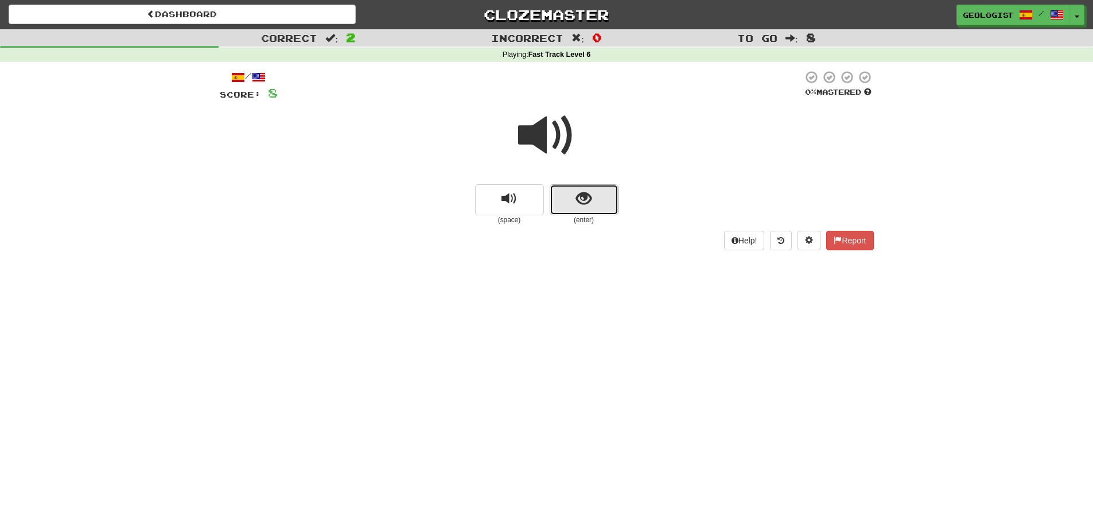
click at [602, 202] on button "show sentence" at bounding box center [584, 199] width 69 height 31
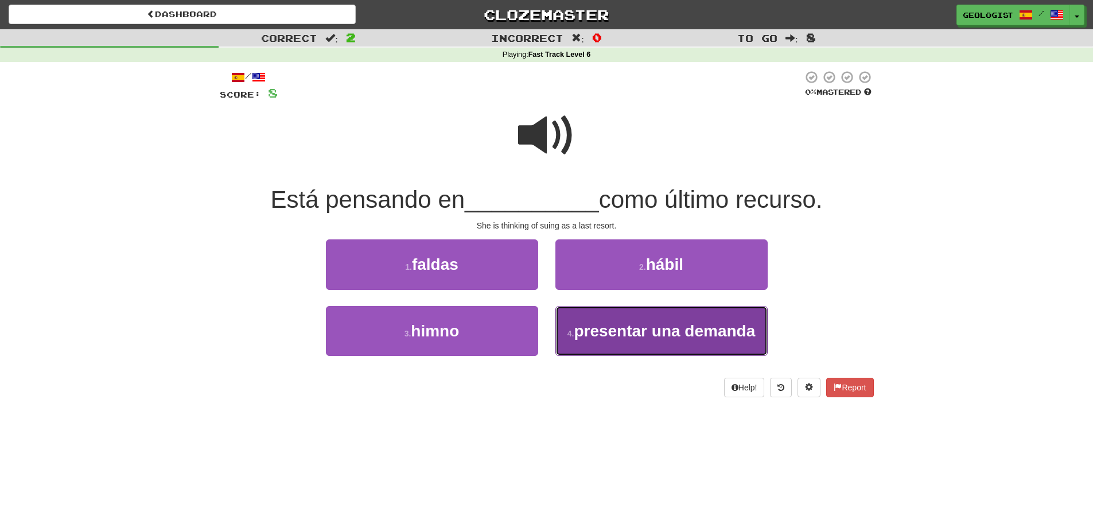
click at [598, 336] on span "presentar una demanda" at bounding box center [664, 331] width 181 height 18
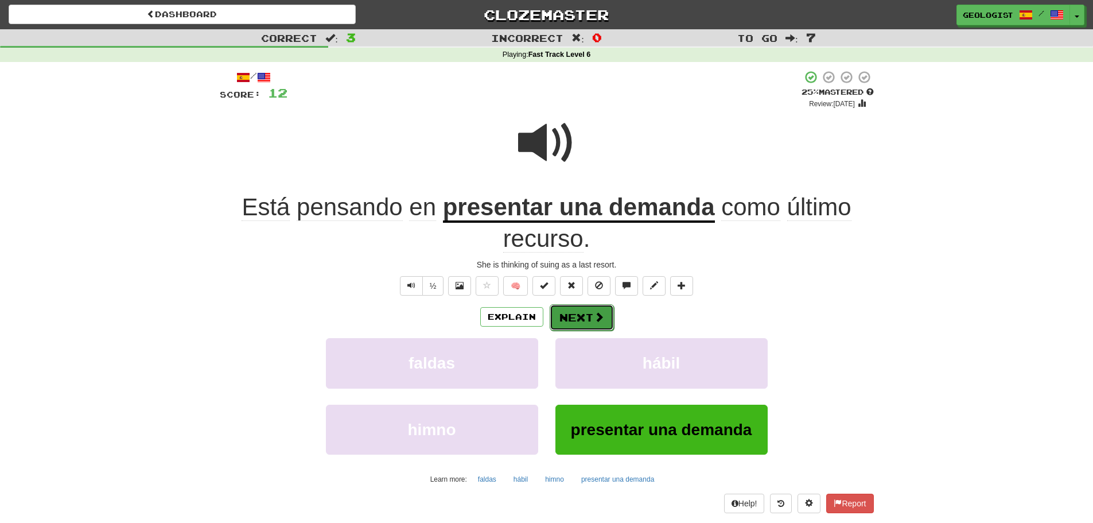
click at [585, 321] on button "Next" at bounding box center [582, 317] width 64 height 26
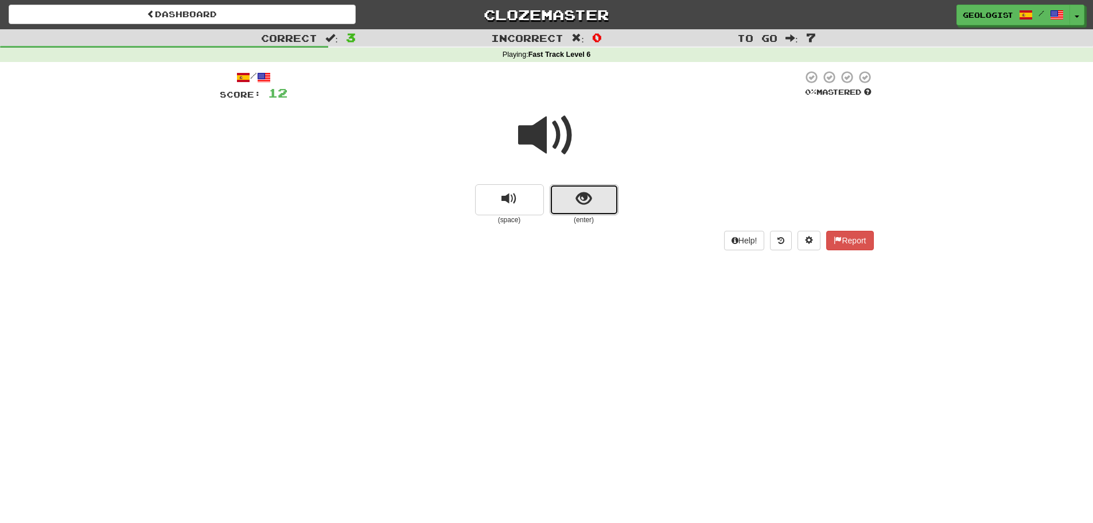
click at [604, 204] on button "show sentence" at bounding box center [584, 199] width 69 height 31
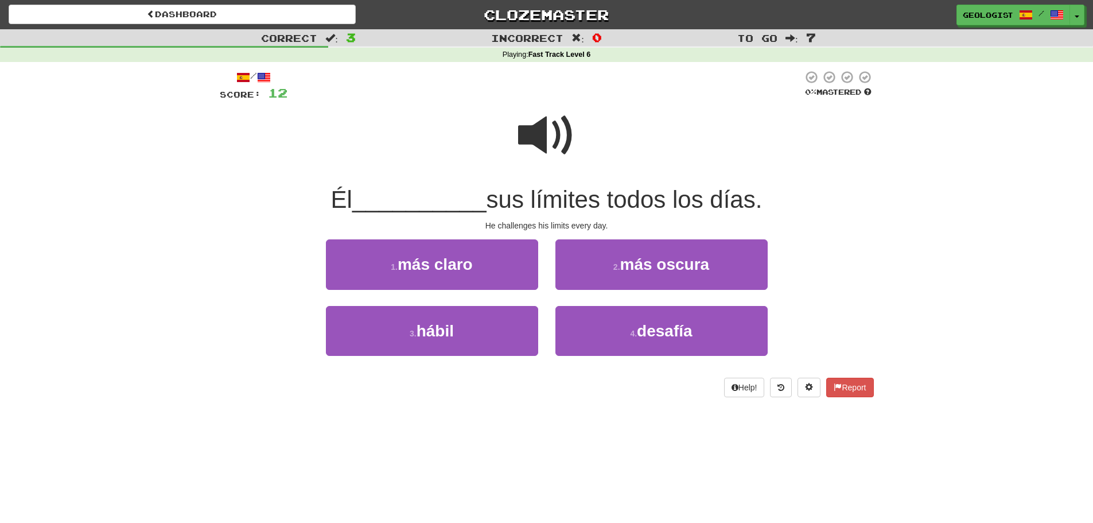
click at [533, 133] on span at bounding box center [546, 135] width 57 height 57
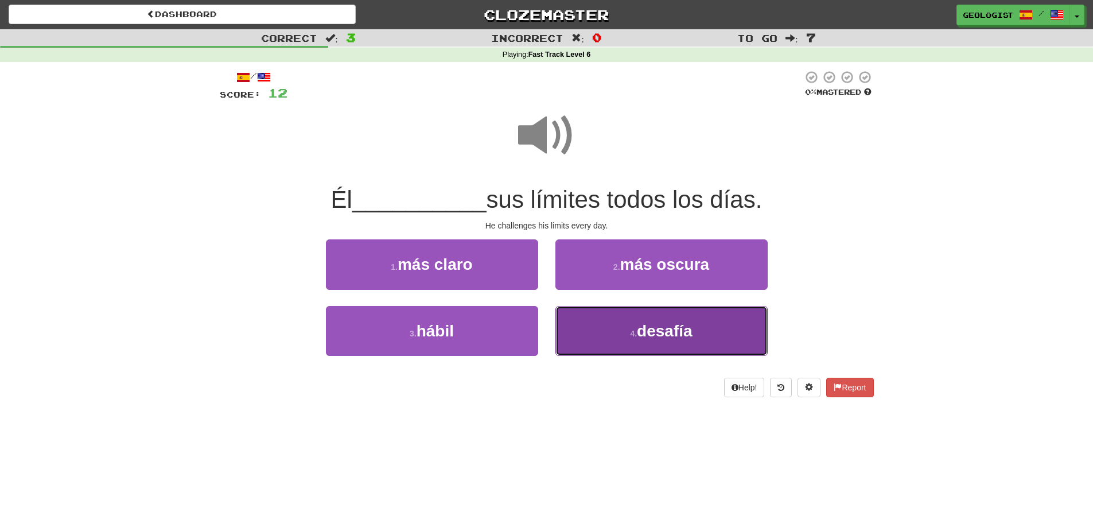
click at [657, 341] on button "4 . desafía" at bounding box center [662, 331] width 212 height 50
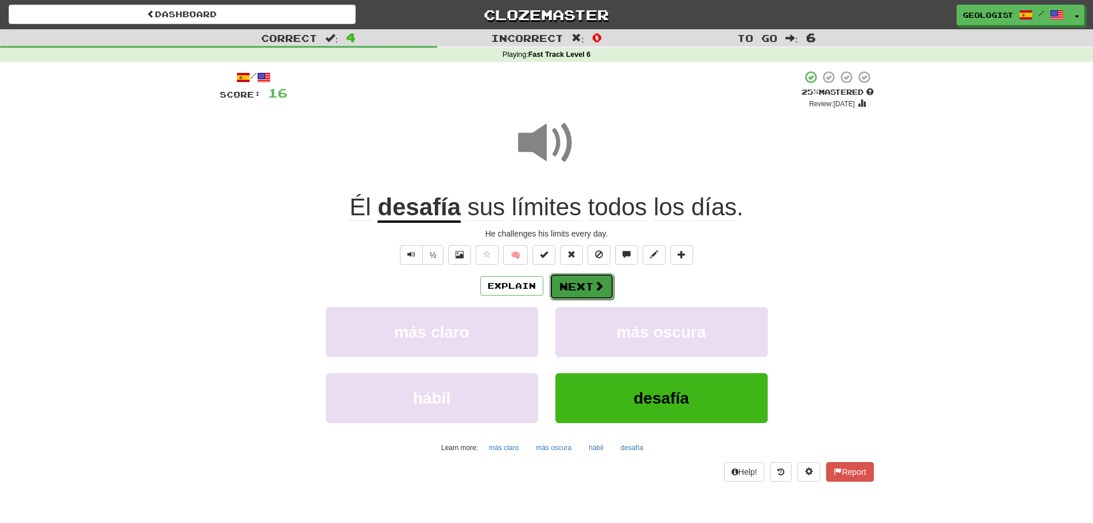
click at [572, 293] on button "Next" at bounding box center [582, 286] width 64 height 26
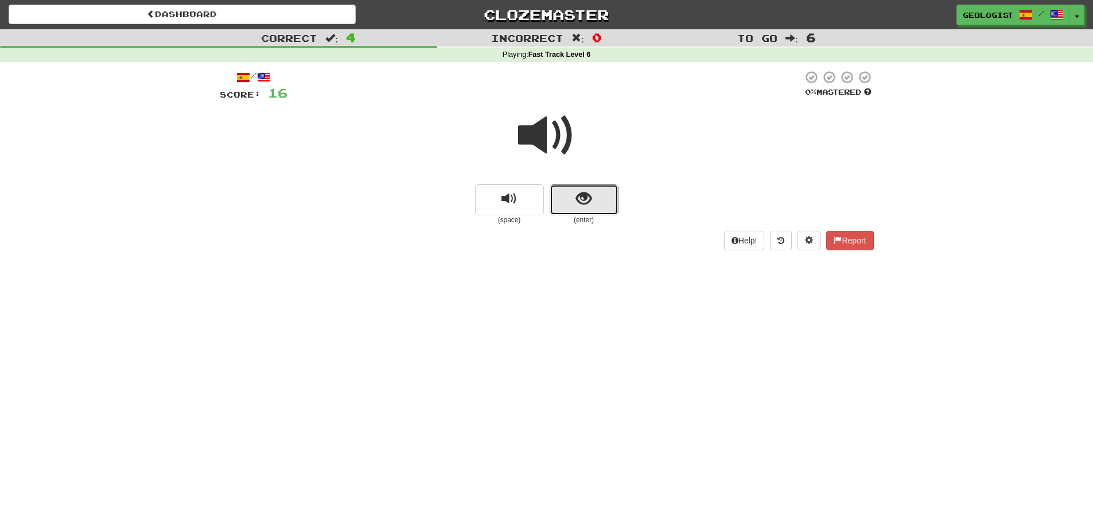
drag, startPoint x: 591, startPoint y: 203, endPoint x: 41, endPoint y: 114, distance: 557.0
click at [589, 200] on span "show sentence" at bounding box center [583, 198] width 15 height 15
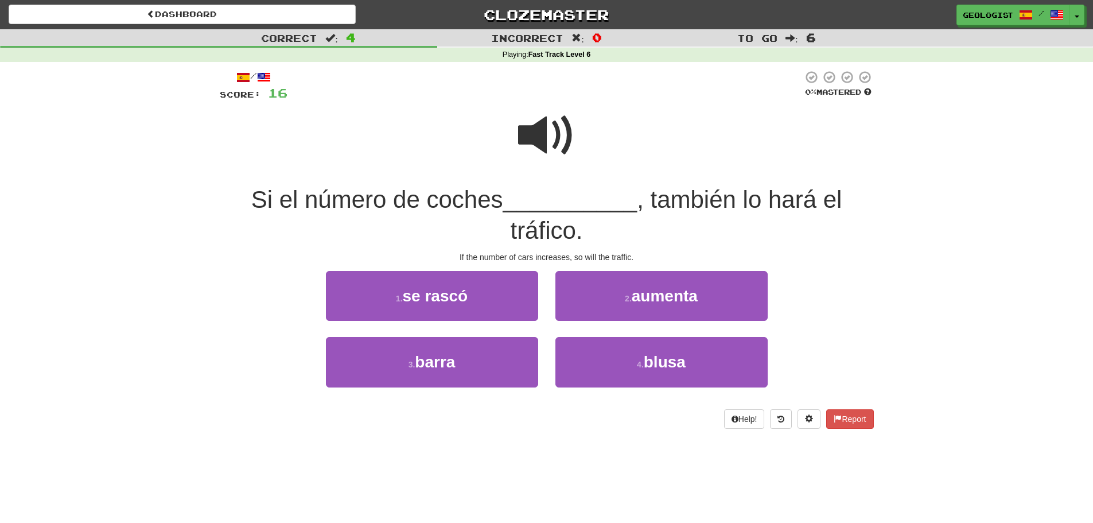
click at [531, 127] on span at bounding box center [546, 135] width 57 height 57
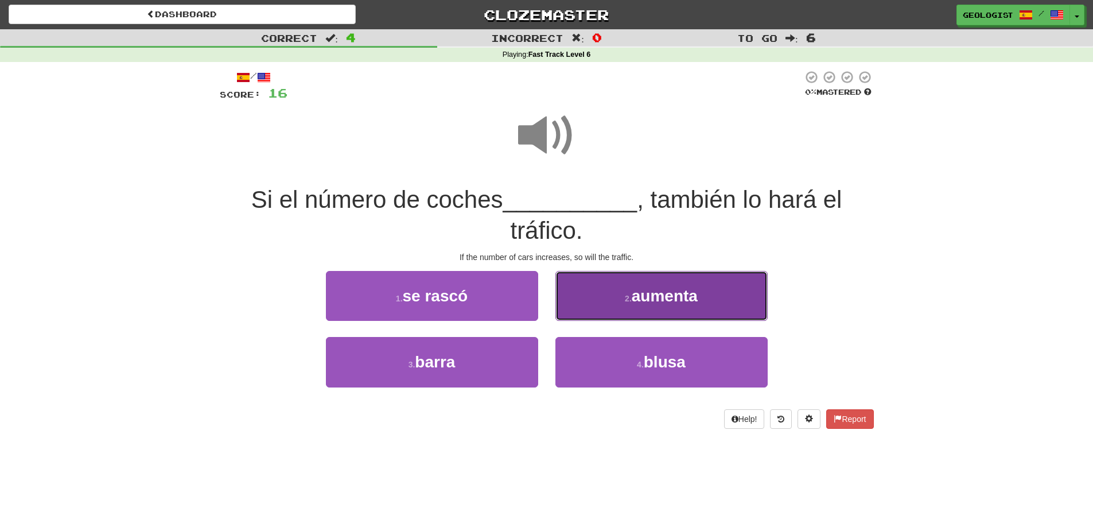
click at [645, 289] on span "aumenta" at bounding box center [665, 296] width 66 height 18
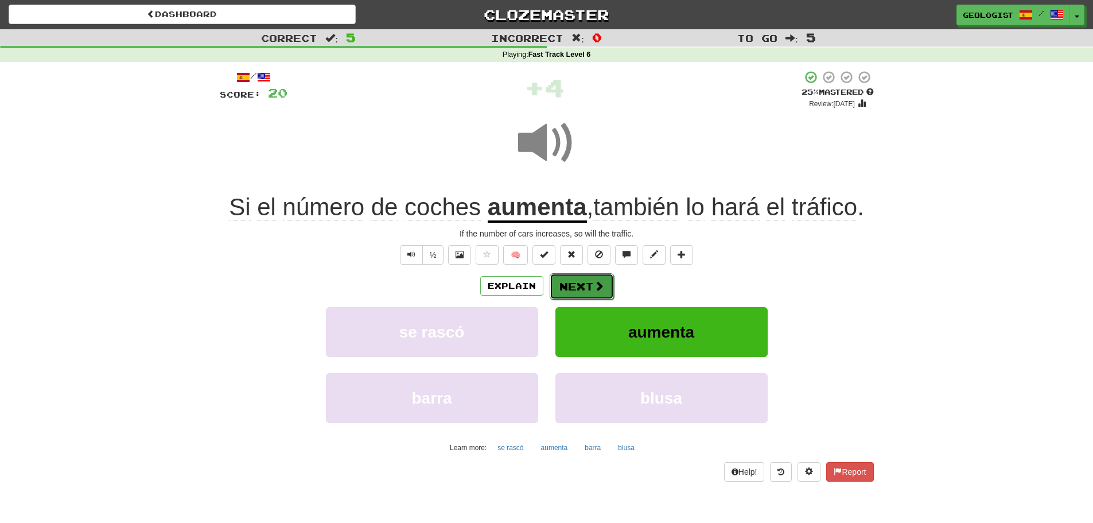
click at [572, 281] on button "Next" at bounding box center [582, 286] width 64 height 26
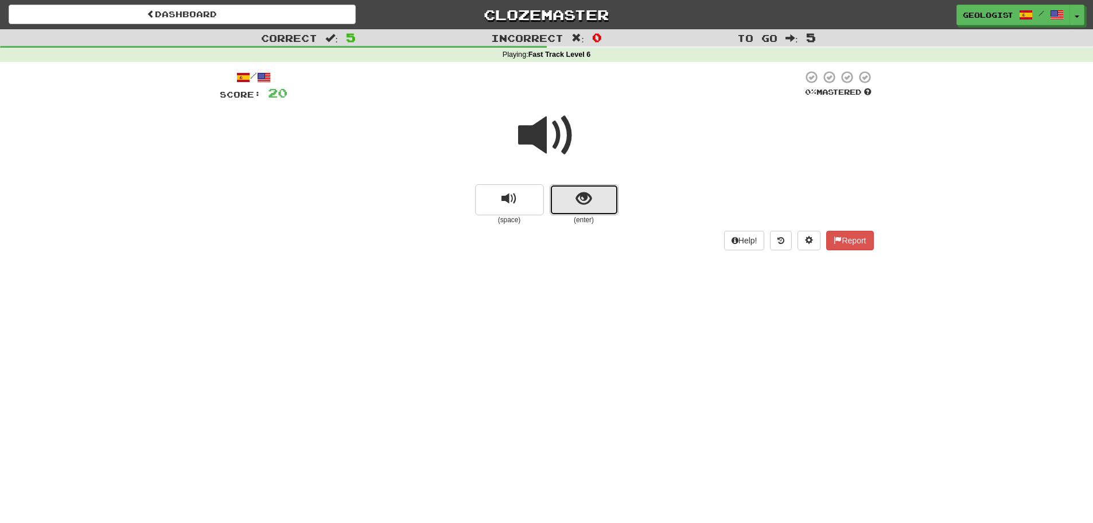
click at [599, 204] on button "show sentence" at bounding box center [584, 199] width 69 height 31
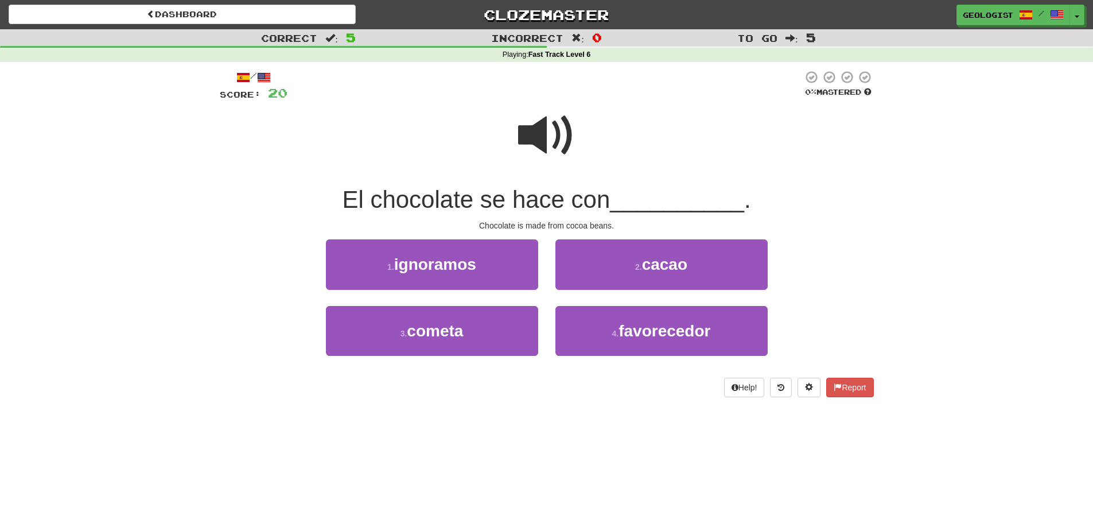
click at [529, 135] on span at bounding box center [546, 135] width 57 height 57
drag, startPoint x: 705, startPoint y: 267, endPoint x: 695, endPoint y: 261, distance: 12.1
click at [707, 268] on button "2 . cacao" at bounding box center [662, 264] width 212 height 50
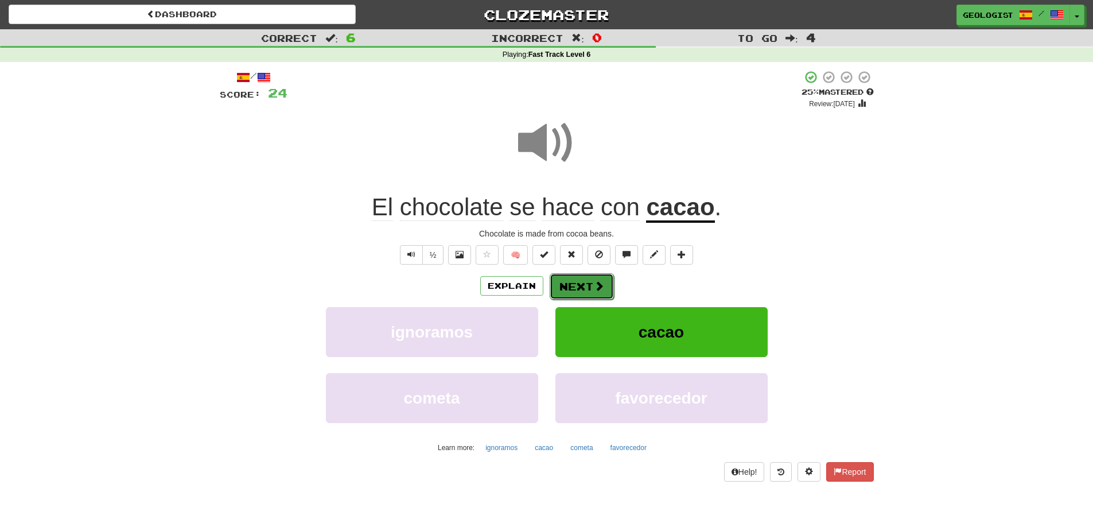
click at [594, 281] on span at bounding box center [599, 286] width 10 height 10
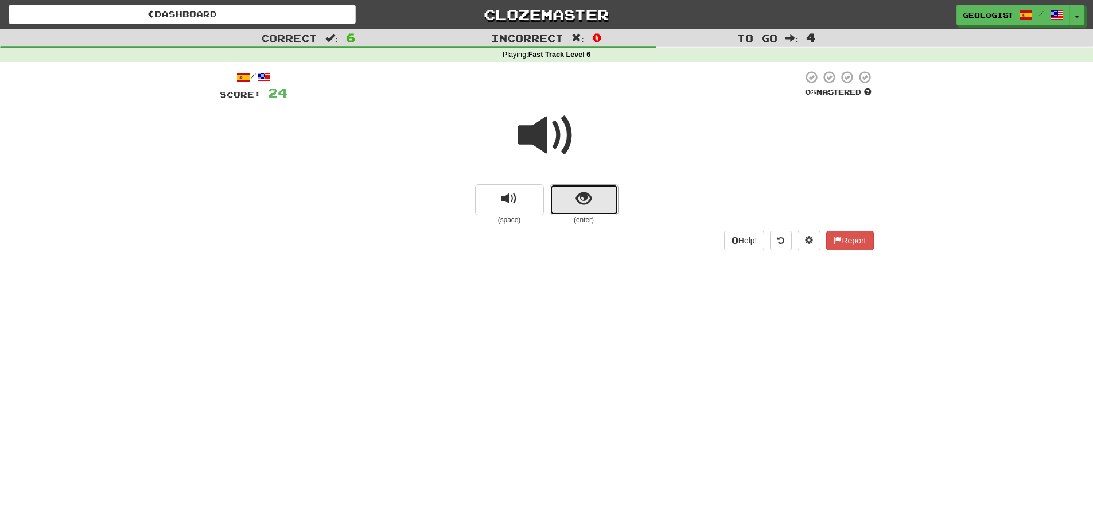
click at [616, 198] on button "show sentence" at bounding box center [584, 199] width 69 height 31
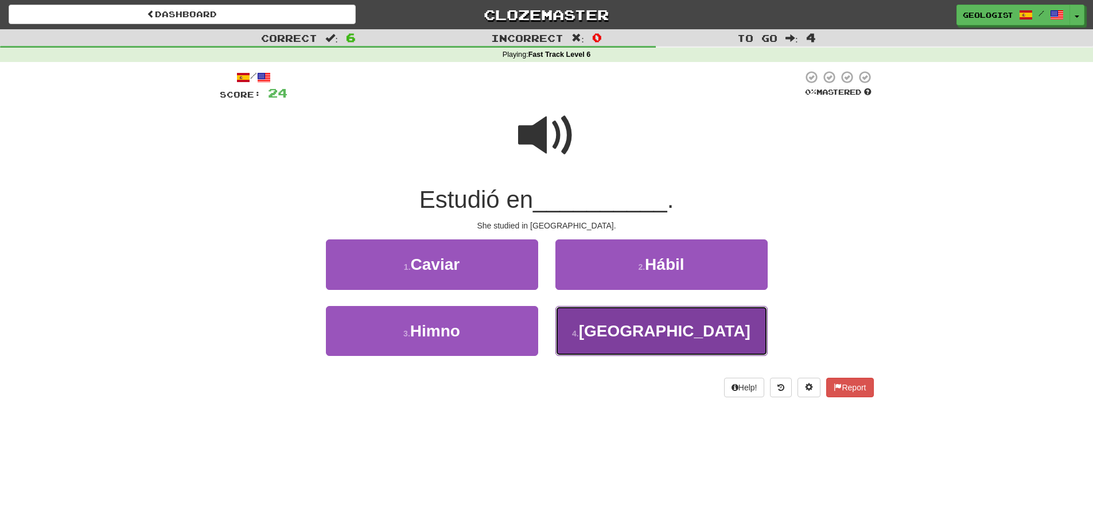
click at [661, 326] on span "Bélgica" at bounding box center [665, 331] width 172 height 18
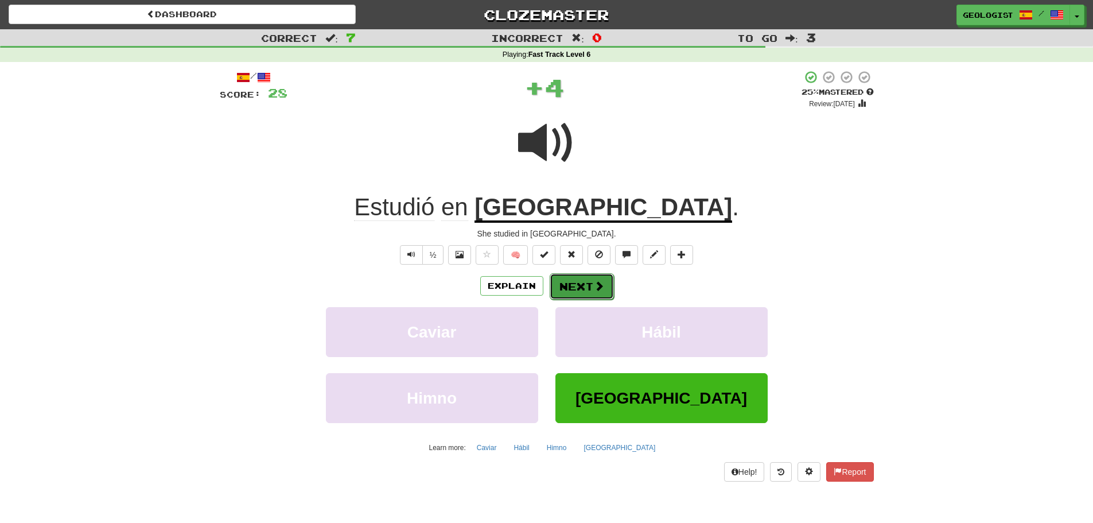
click at [574, 284] on button "Next" at bounding box center [582, 286] width 64 height 26
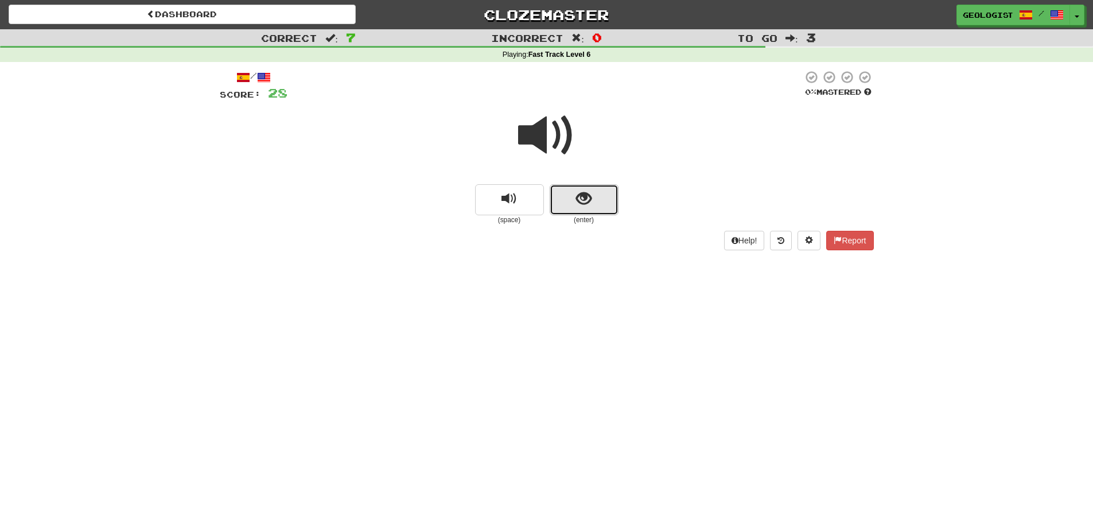
drag, startPoint x: 576, startPoint y: 201, endPoint x: 276, endPoint y: 163, distance: 302.1
click at [575, 200] on button "show sentence" at bounding box center [584, 199] width 69 height 31
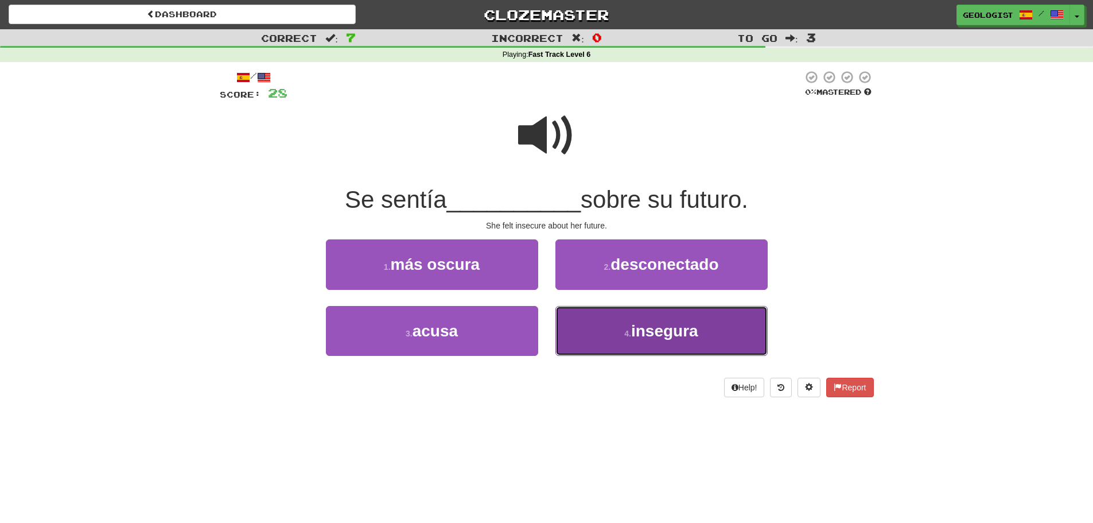
click at [643, 330] on span "insegura" at bounding box center [664, 331] width 67 height 18
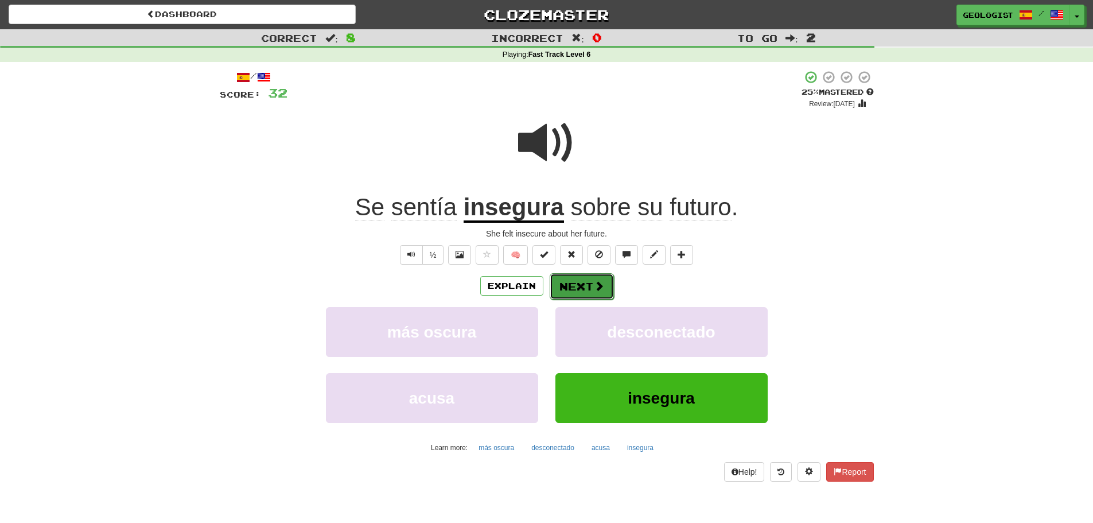
click at [594, 283] on span at bounding box center [599, 286] width 10 height 10
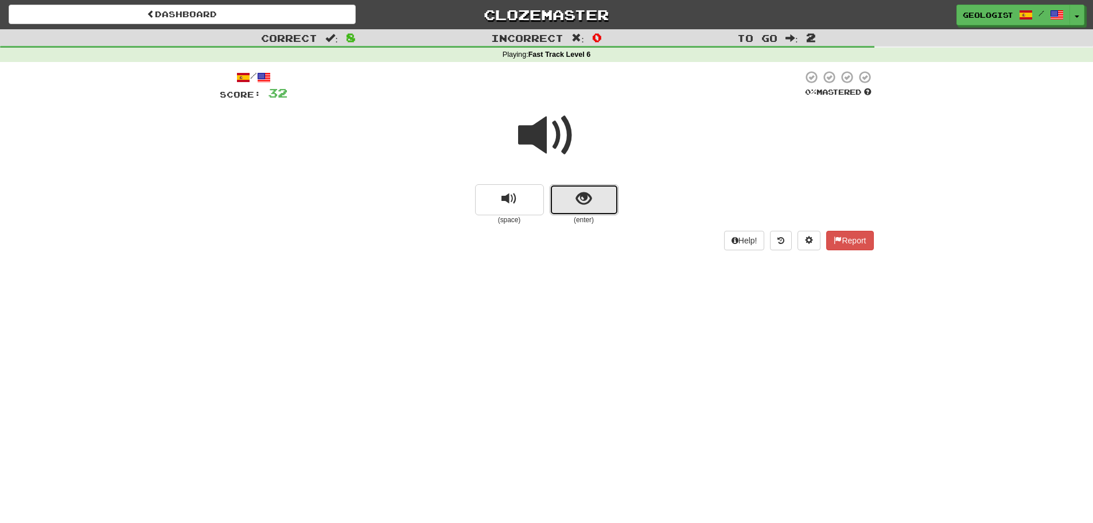
drag, startPoint x: 595, startPoint y: 204, endPoint x: 588, endPoint y: 196, distance: 10.6
click at [588, 196] on button "show sentence" at bounding box center [584, 199] width 69 height 31
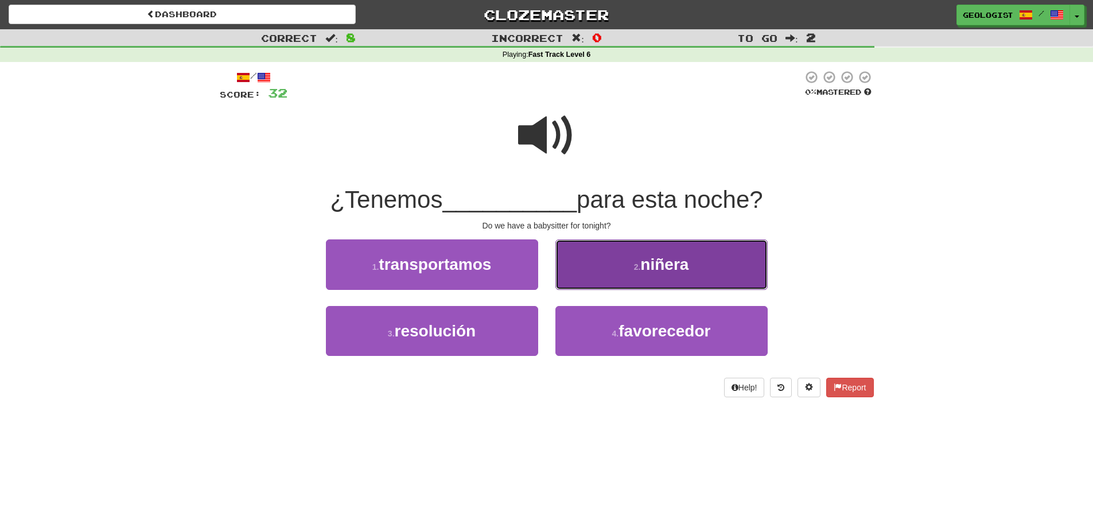
click at [622, 256] on button "2 . niñera" at bounding box center [662, 264] width 212 height 50
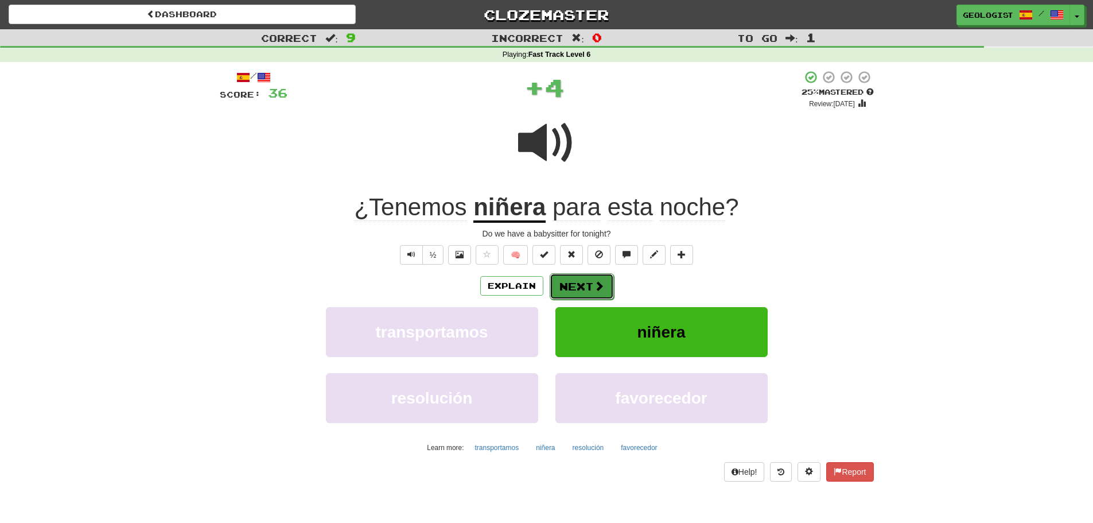
click at [595, 290] on span at bounding box center [599, 286] width 10 height 10
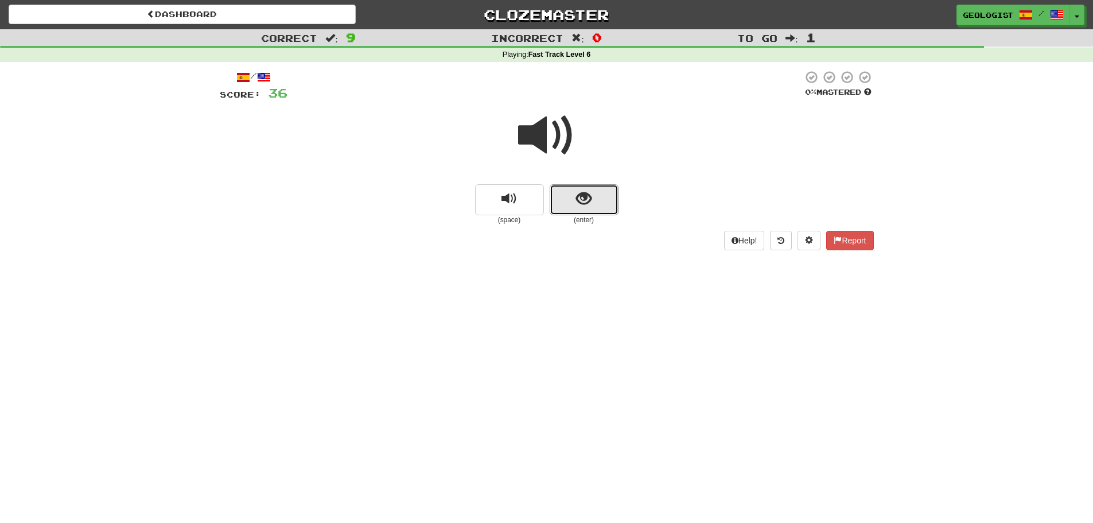
drag, startPoint x: 586, startPoint y: 205, endPoint x: 526, endPoint y: 152, distance: 80.5
click at [586, 204] on span "show sentence" at bounding box center [583, 198] width 15 height 15
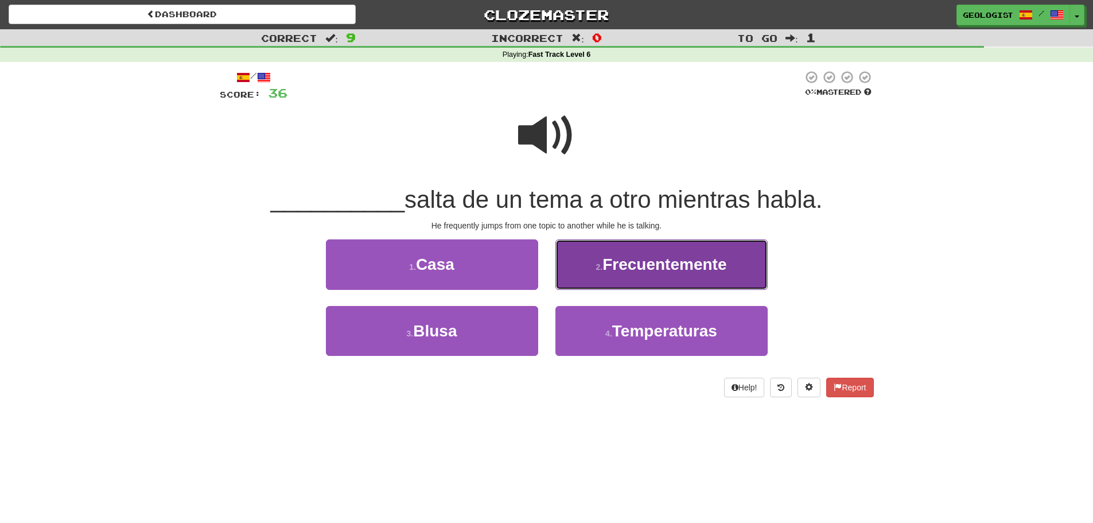
click at [722, 272] on span "Frecuentemente" at bounding box center [665, 264] width 124 height 18
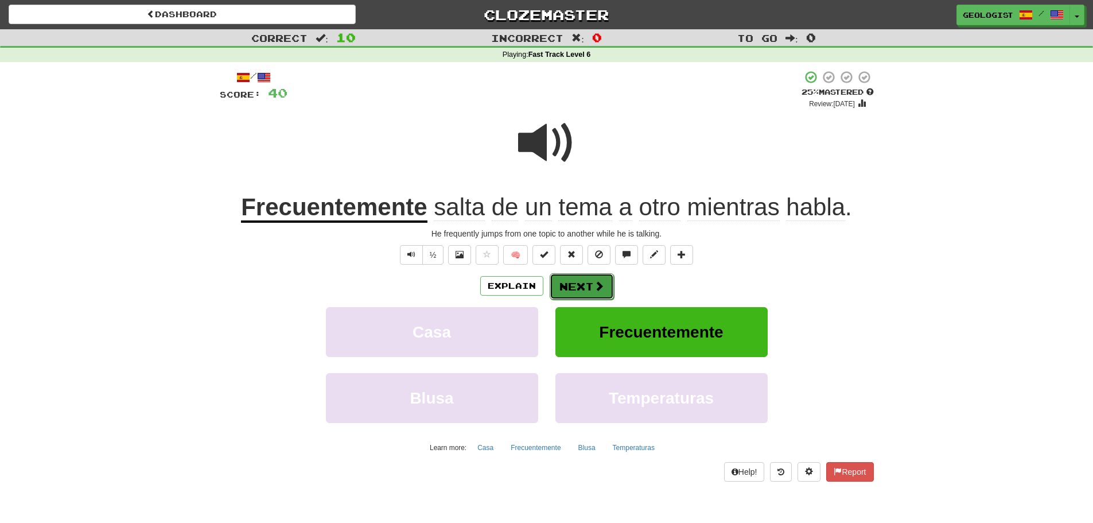
click at [588, 286] on button "Next" at bounding box center [582, 286] width 64 height 26
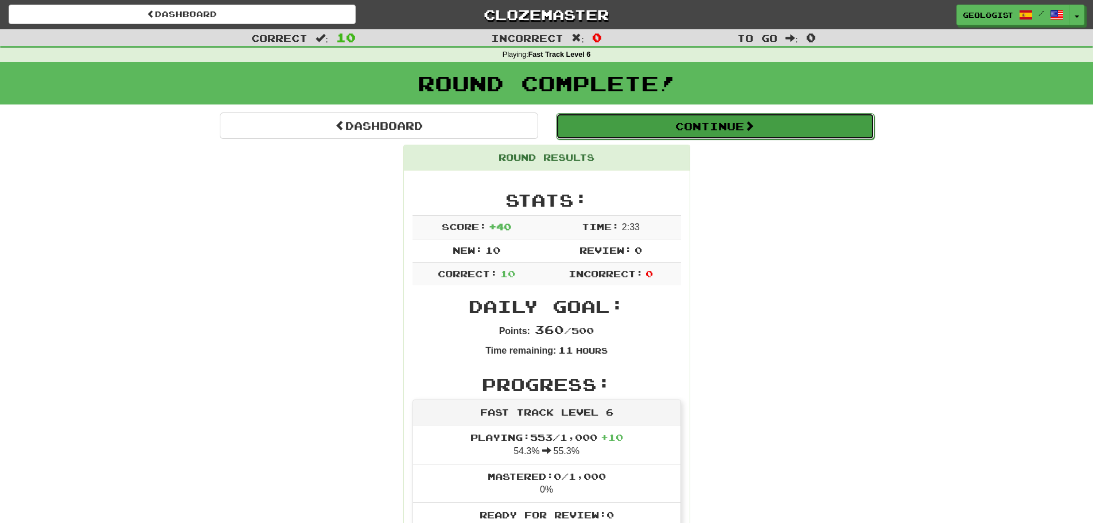
click at [793, 126] on button "Continue" at bounding box center [715, 126] width 319 height 26
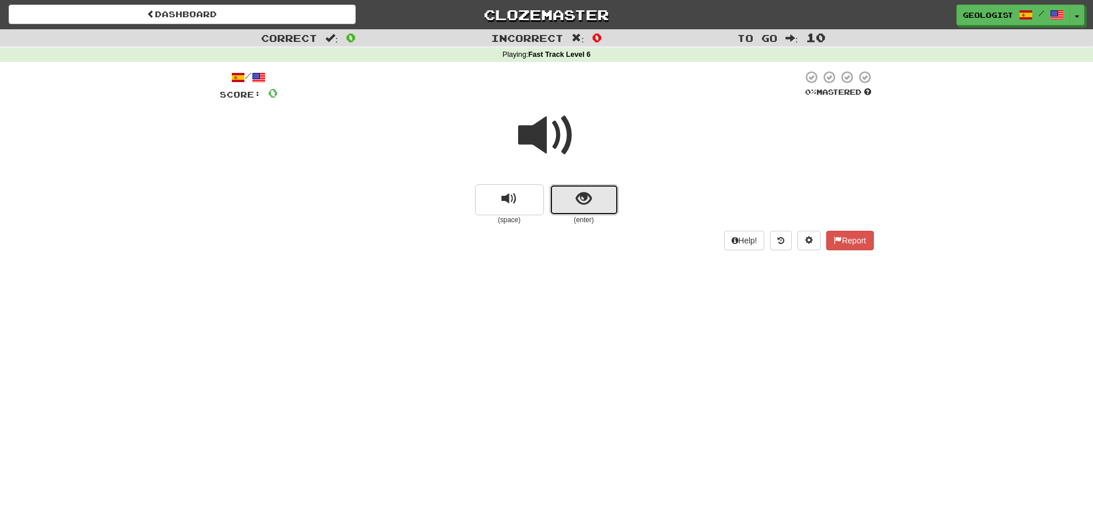
click at [585, 197] on span "show sentence" at bounding box center [583, 198] width 15 height 15
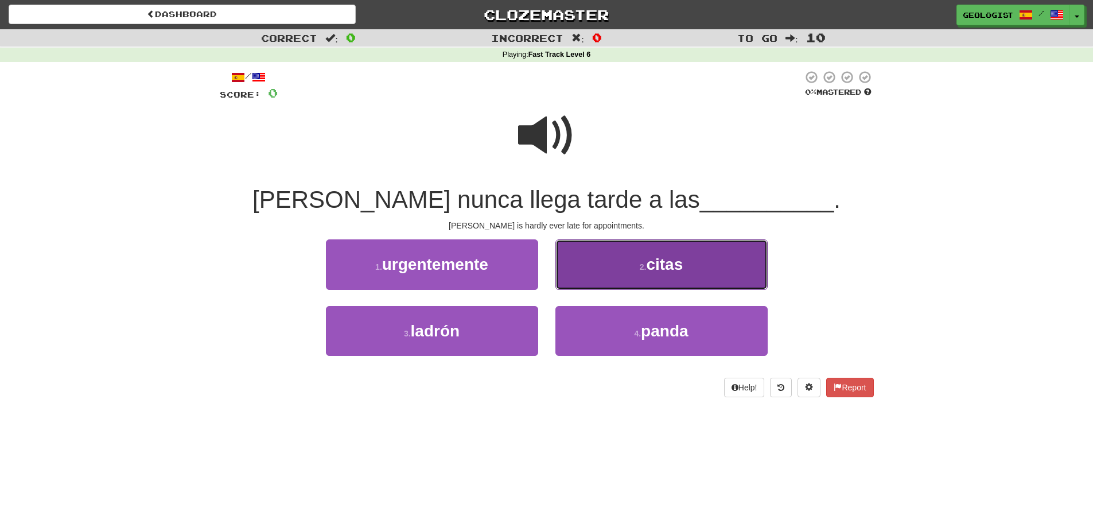
click at [658, 255] on button "2 . citas" at bounding box center [662, 264] width 212 height 50
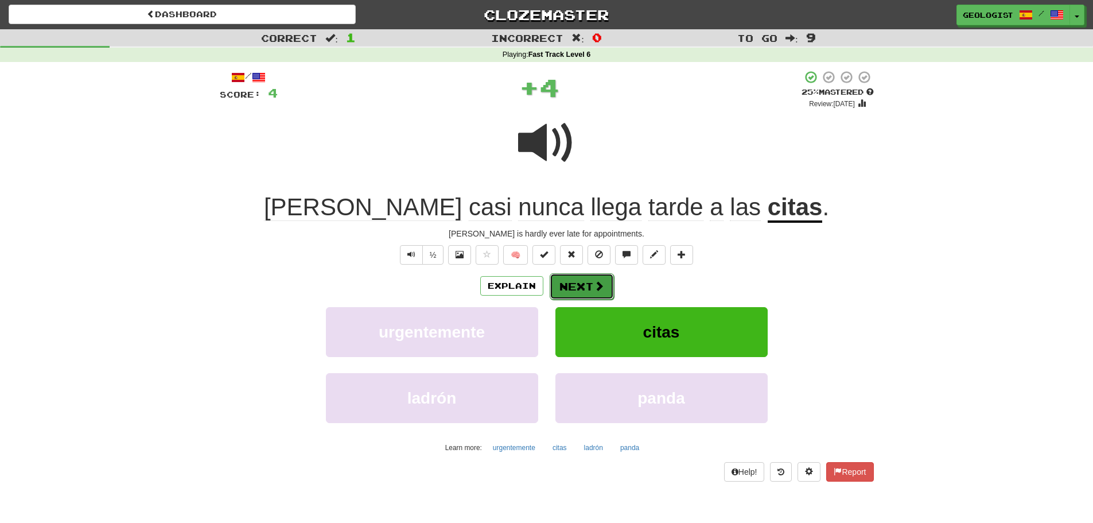
click at [577, 290] on button "Next" at bounding box center [582, 286] width 64 height 26
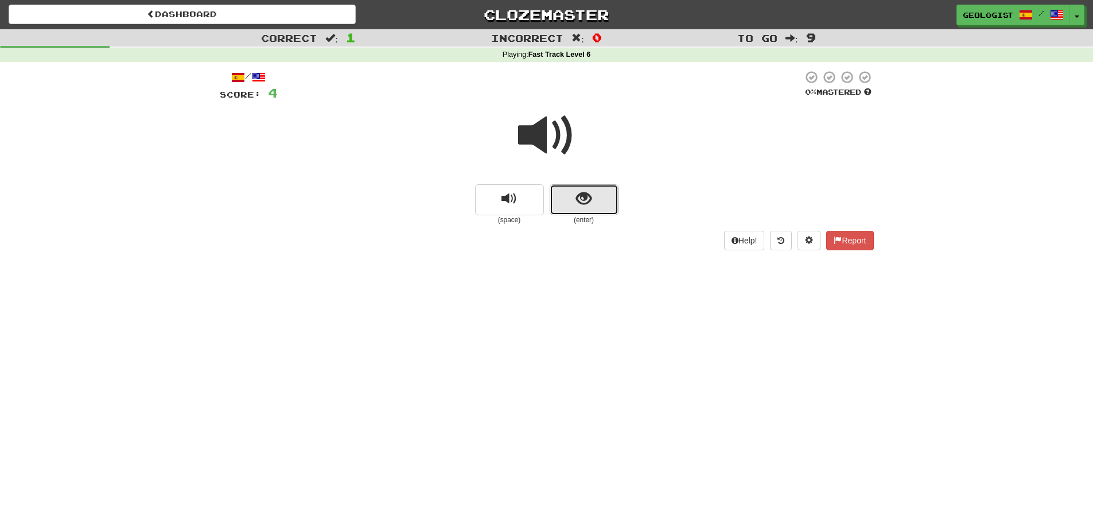
click at [599, 192] on button "show sentence" at bounding box center [584, 199] width 69 height 31
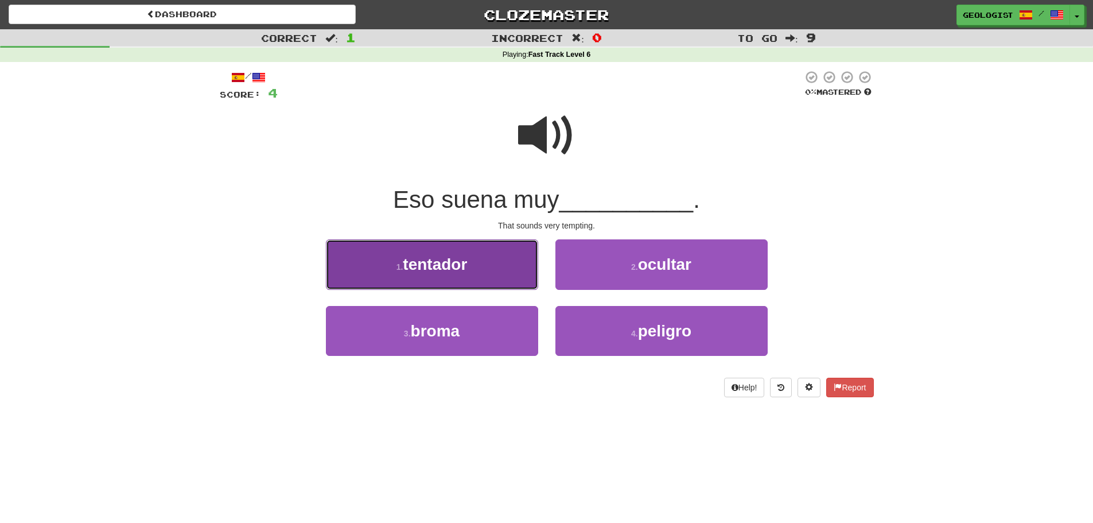
click at [390, 273] on button "1 . tentador" at bounding box center [432, 264] width 212 height 50
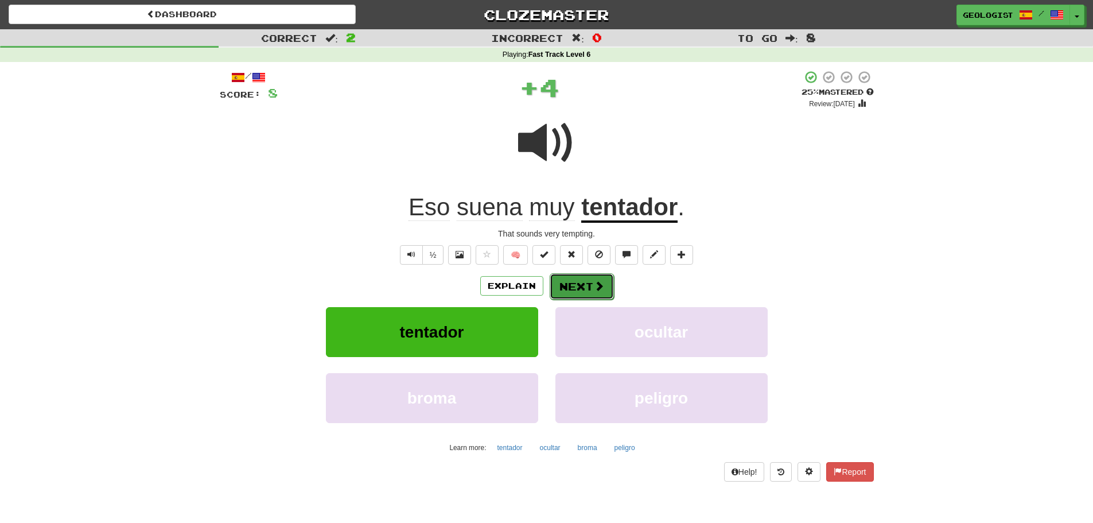
click at [602, 282] on span at bounding box center [599, 286] width 10 height 10
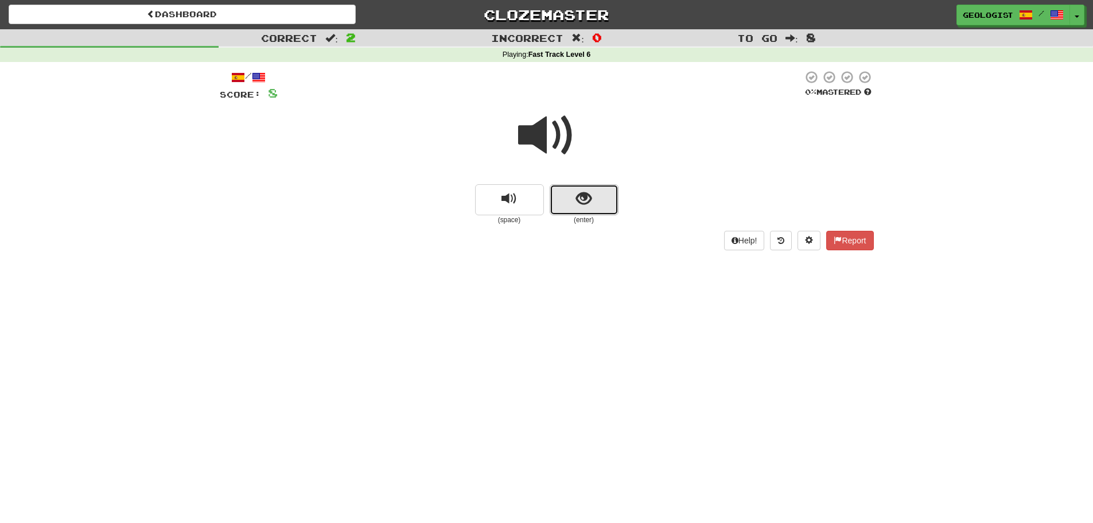
click at [589, 191] on span "show sentence" at bounding box center [583, 198] width 15 height 15
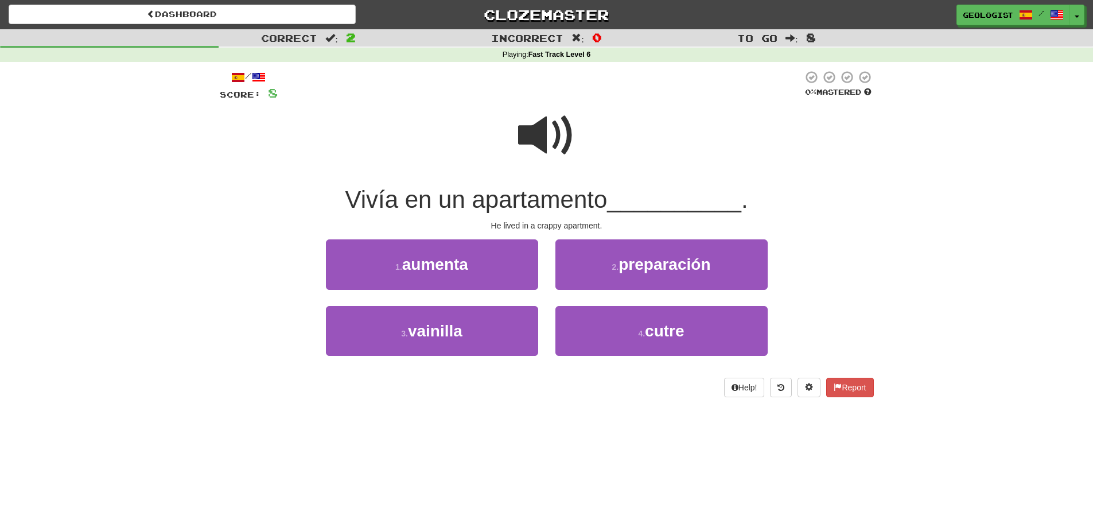
click at [541, 125] on span at bounding box center [546, 135] width 57 height 57
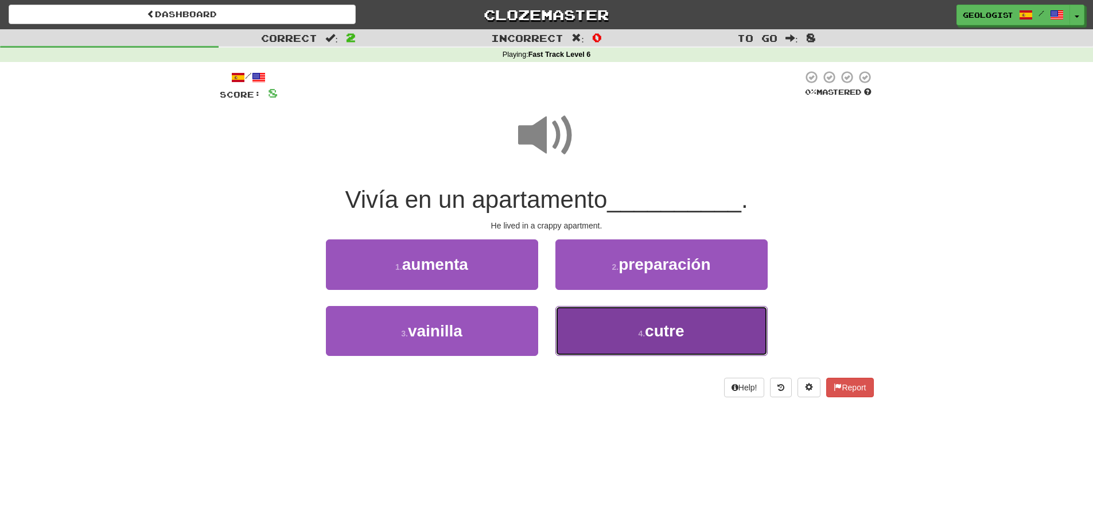
click at [676, 340] on button "4 . cutre" at bounding box center [662, 331] width 212 height 50
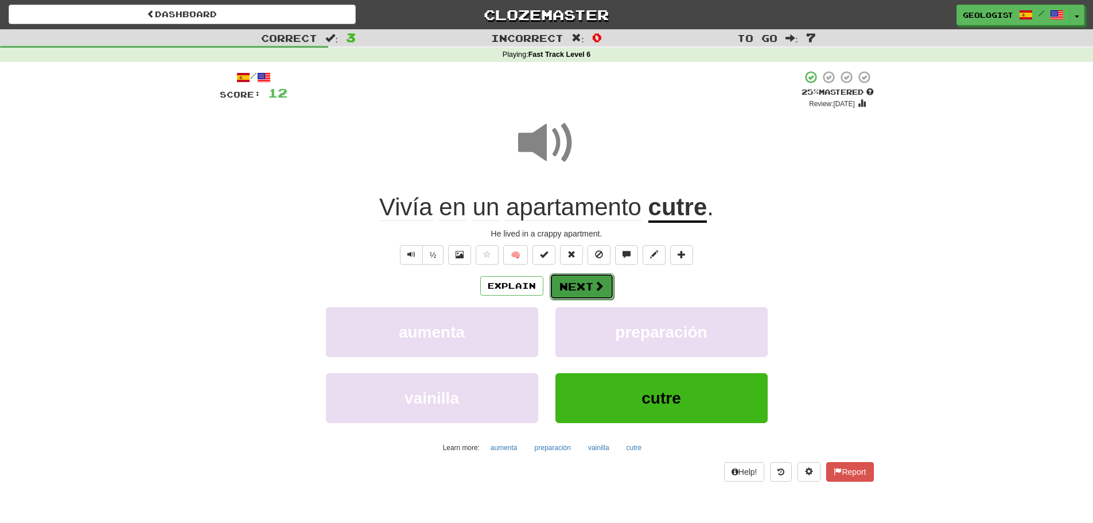
click at [594, 286] on span at bounding box center [599, 286] width 10 height 10
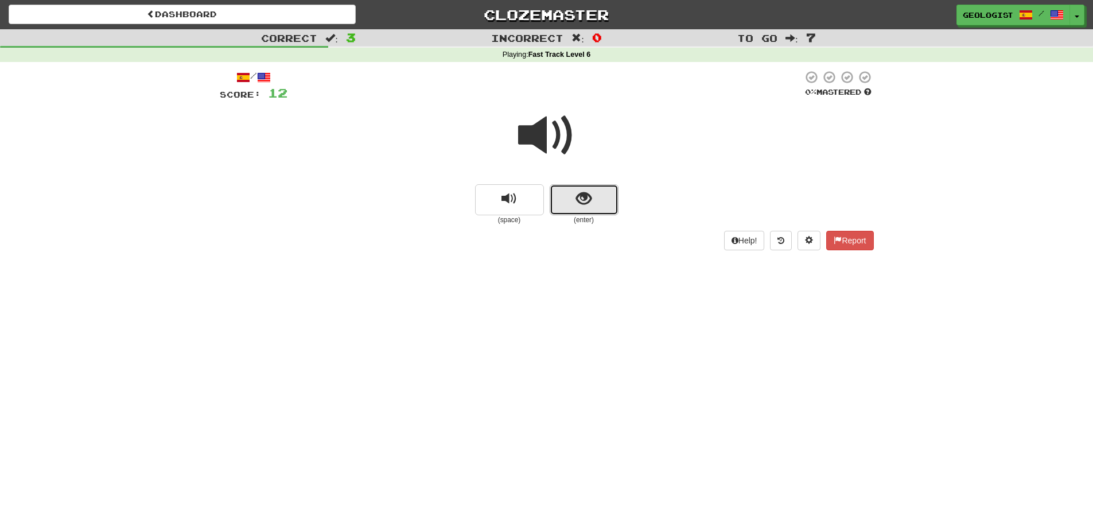
click at [590, 185] on button "show sentence" at bounding box center [584, 199] width 69 height 31
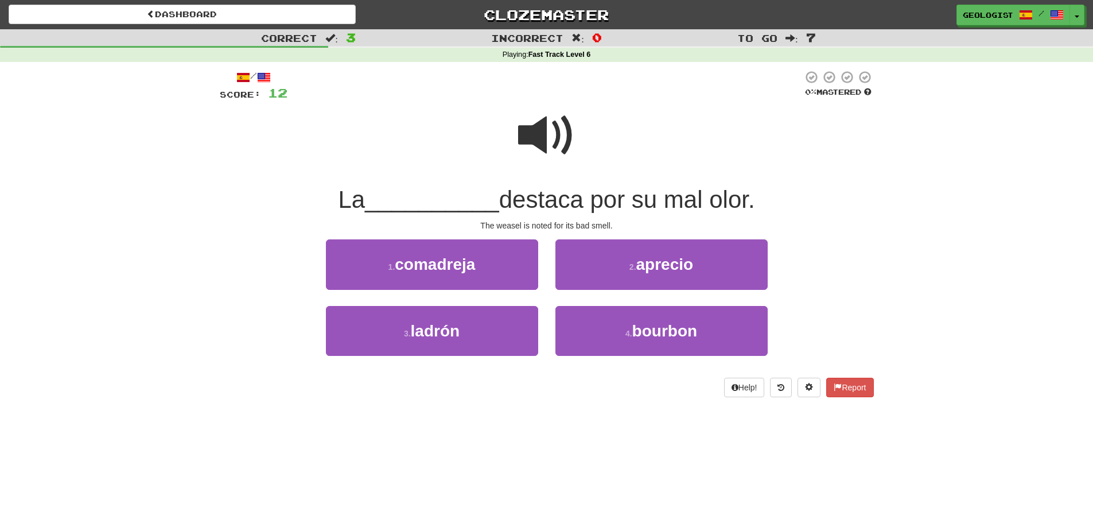
click at [542, 127] on span at bounding box center [546, 135] width 57 height 57
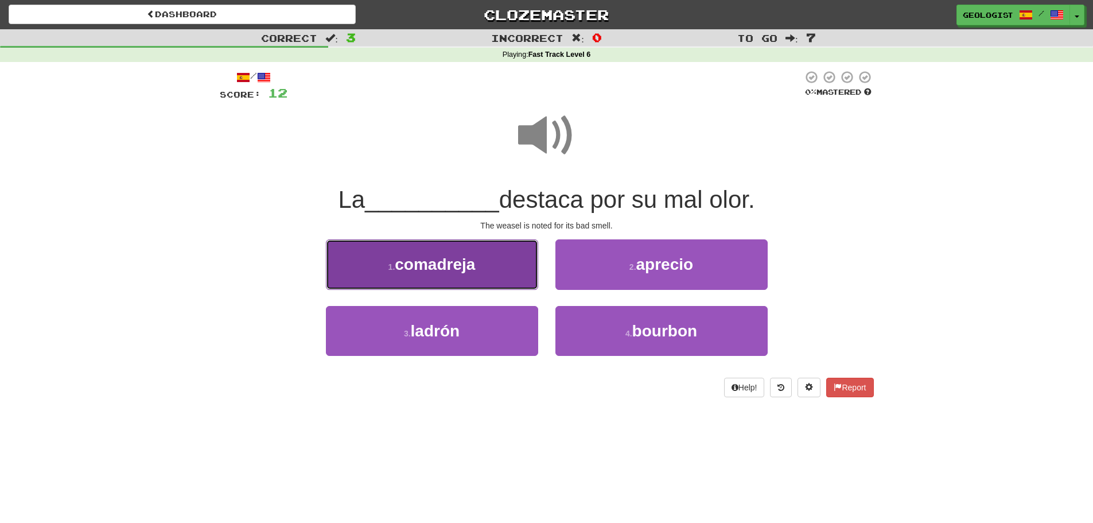
click at [375, 265] on button "1 . comadreja" at bounding box center [432, 264] width 212 height 50
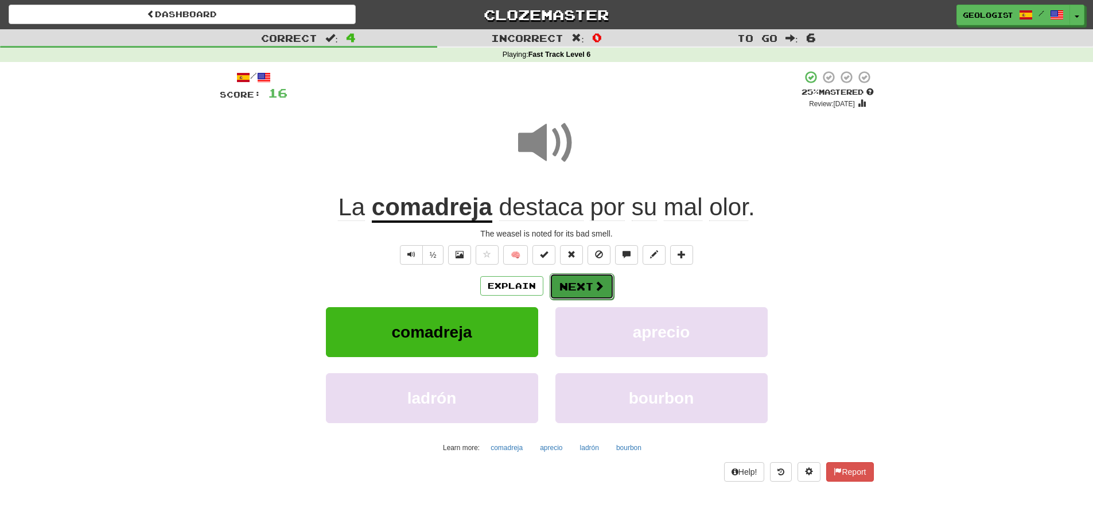
click at [583, 292] on button "Next" at bounding box center [582, 286] width 64 height 26
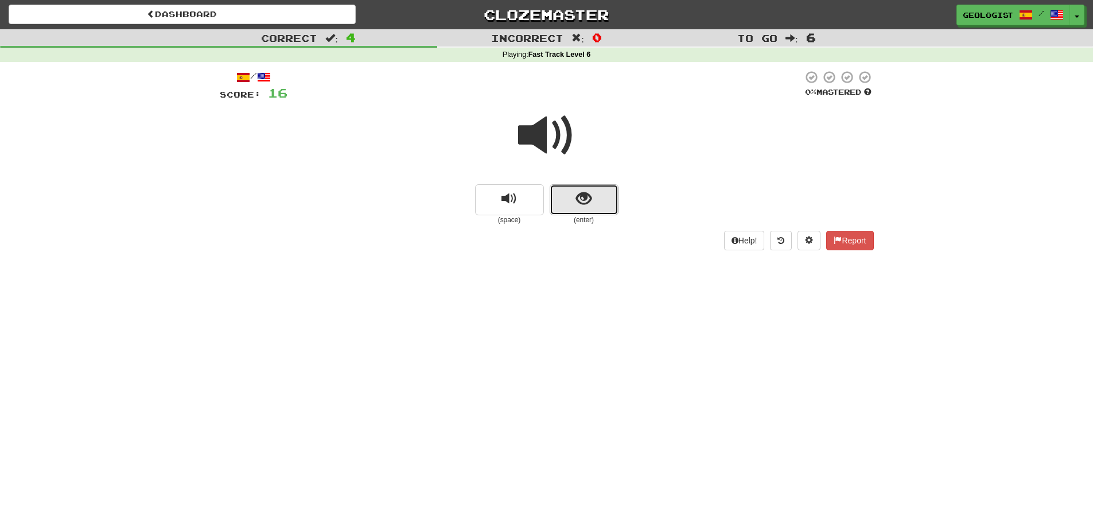
click at [600, 203] on button "show sentence" at bounding box center [584, 199] width 69 height 31
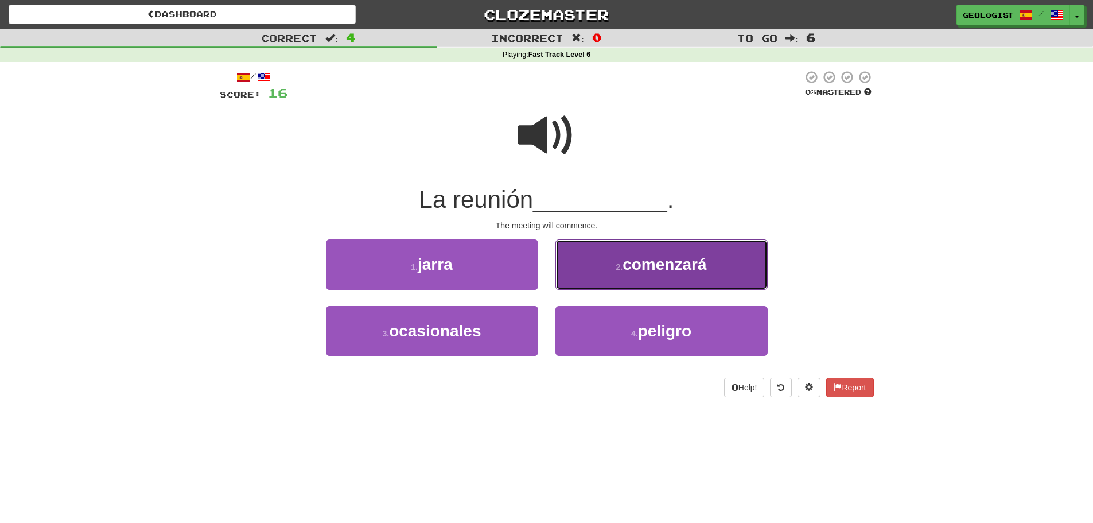
click at [675, 258] on span "comenzará" at bounding box center [665, 264] width 84 height 18
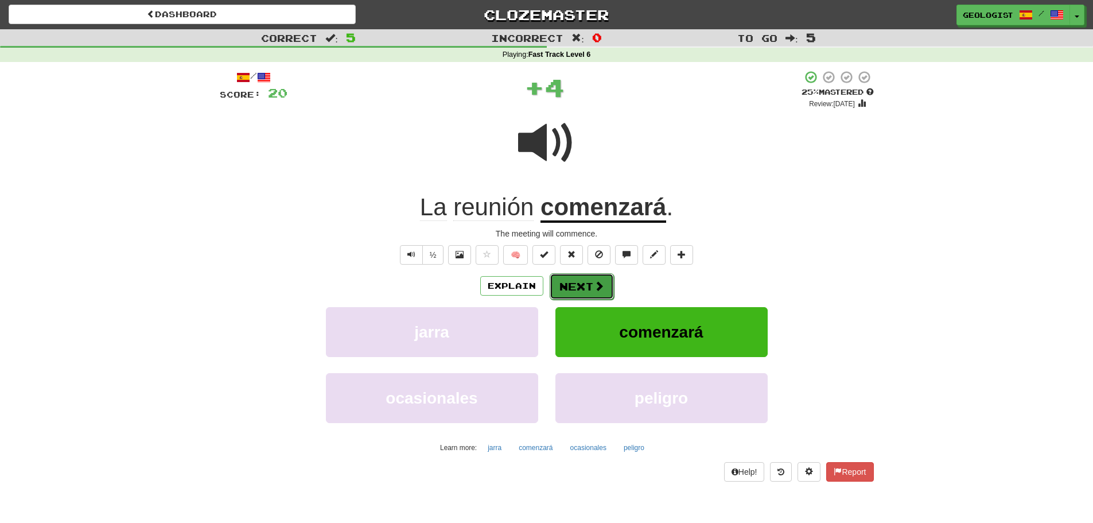
click at [595, 283] on span at bounding box center [599, 286] width 10 height 10
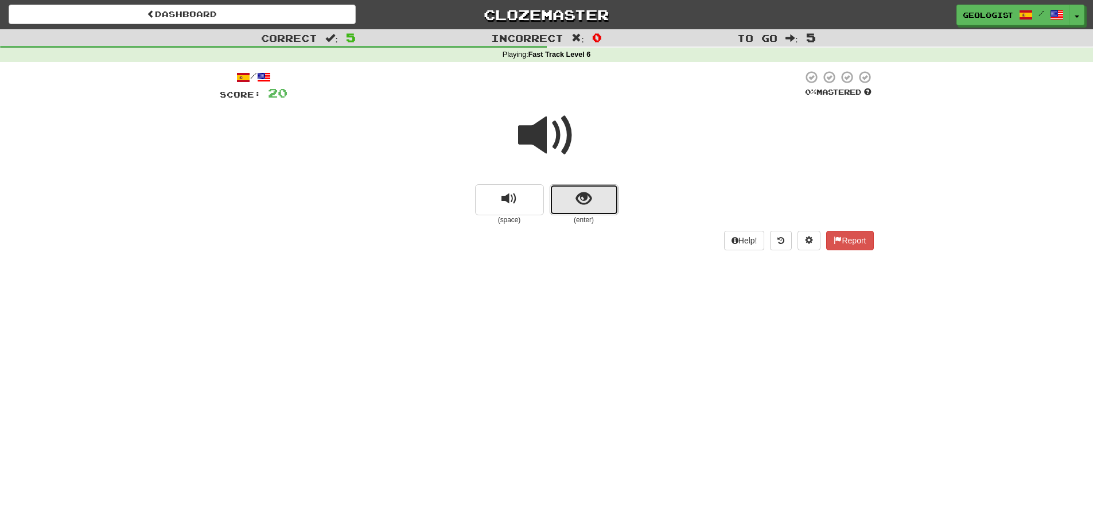
click at [599, 201] on button "show sentence" at bounding box center [584, 199] width 69 height 31
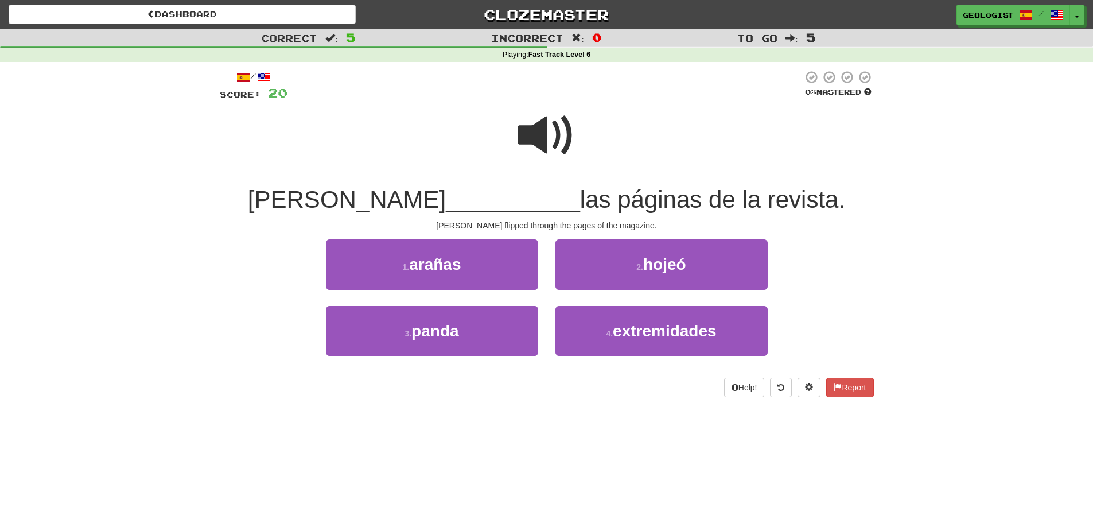
click at [545, 135] on span at bounding box center [546, 135] width 57 height 57
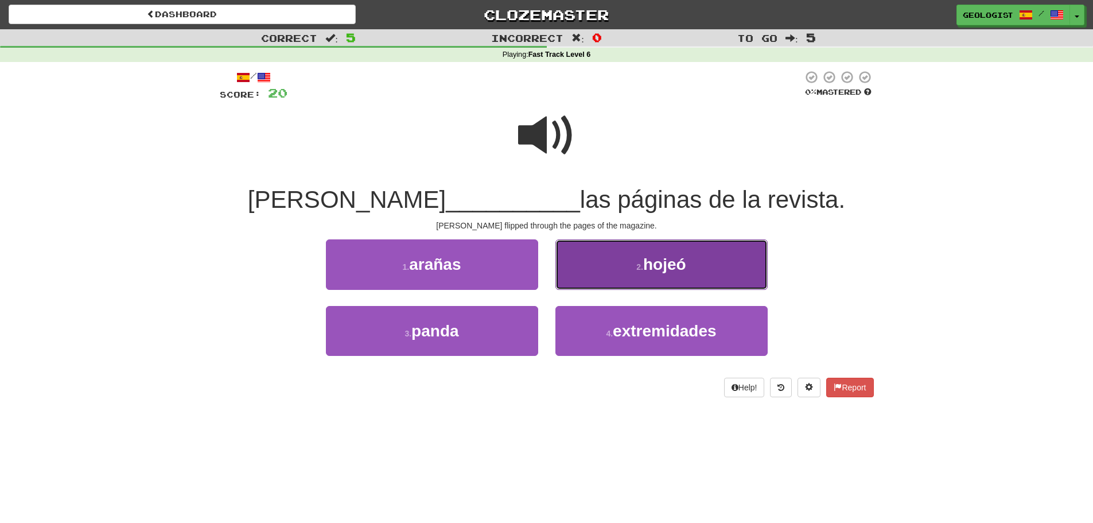
click at [643, 271] on small "2 ." at bounding box center [640, 266] width 7 height 9
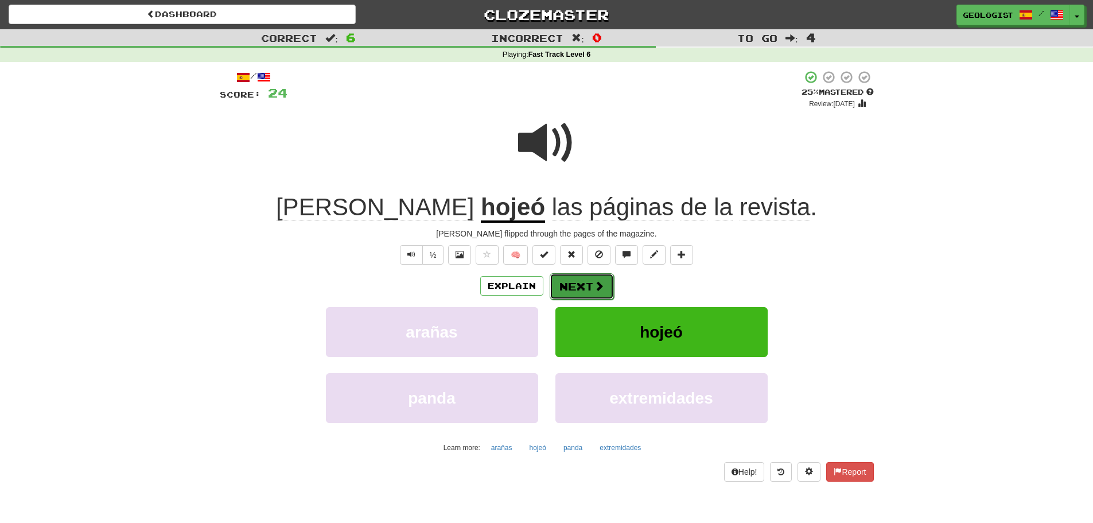
click at [591, 284] on button "Next" at bounding box center [582, 286] width 64 height 26
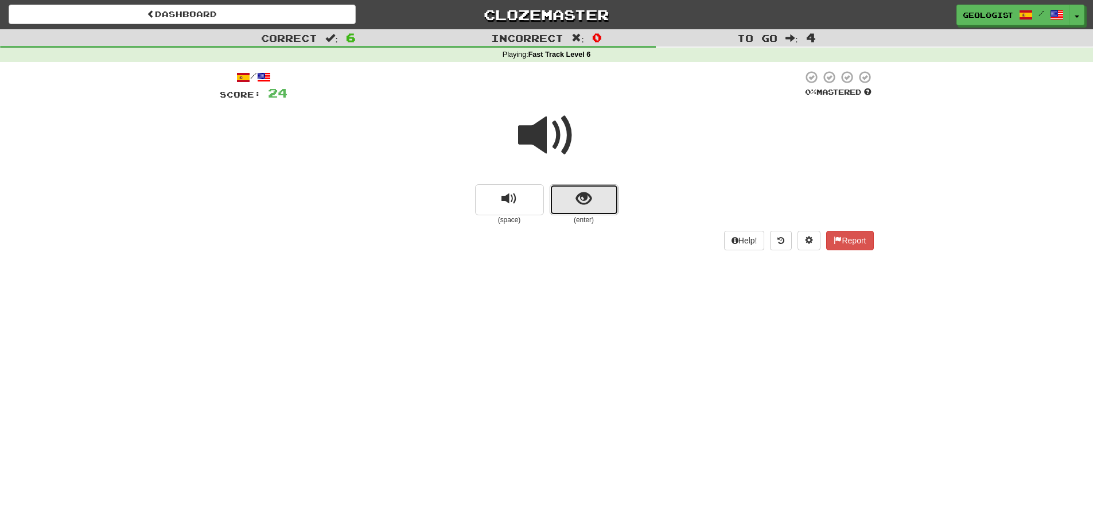
click at [584, 207] on span "show sentence" at bounding box center [583, 198] width 15 height 15
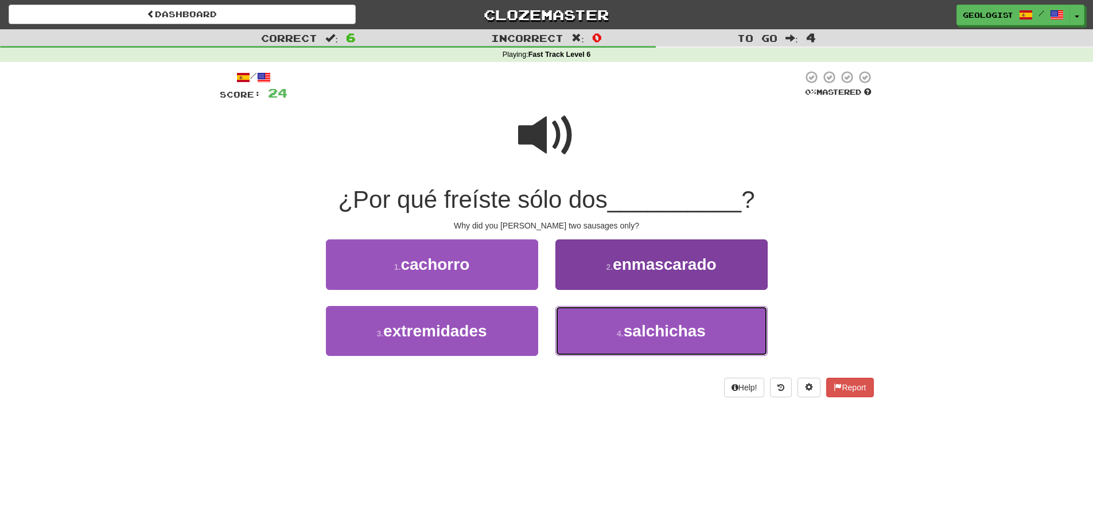
click at [634, 319] on button "4 . salchichas" at bounding box center [662, 331] width 212 height 50
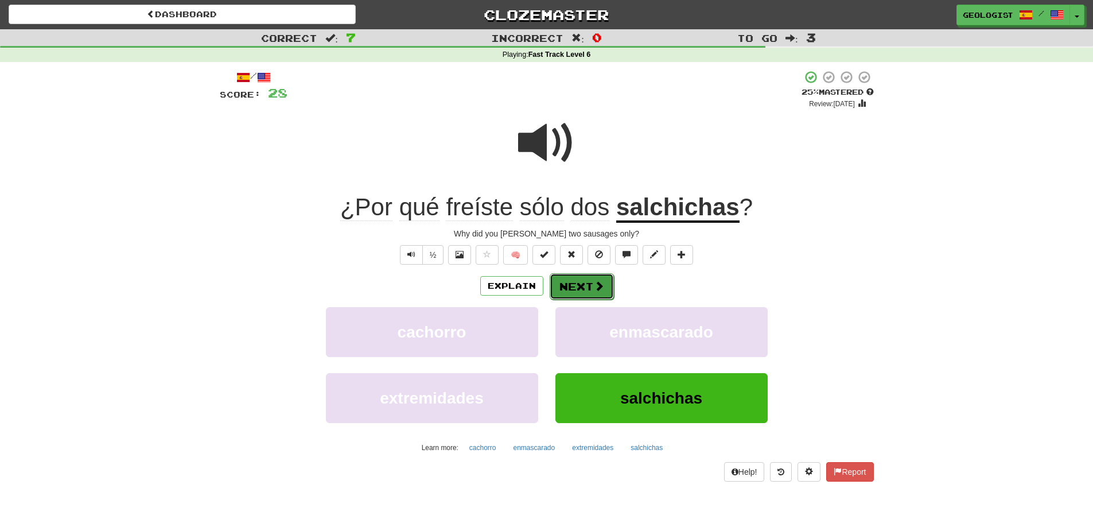
click at [584, 282] on button "Next" at bounding box center [582, 286] width 64 height 26
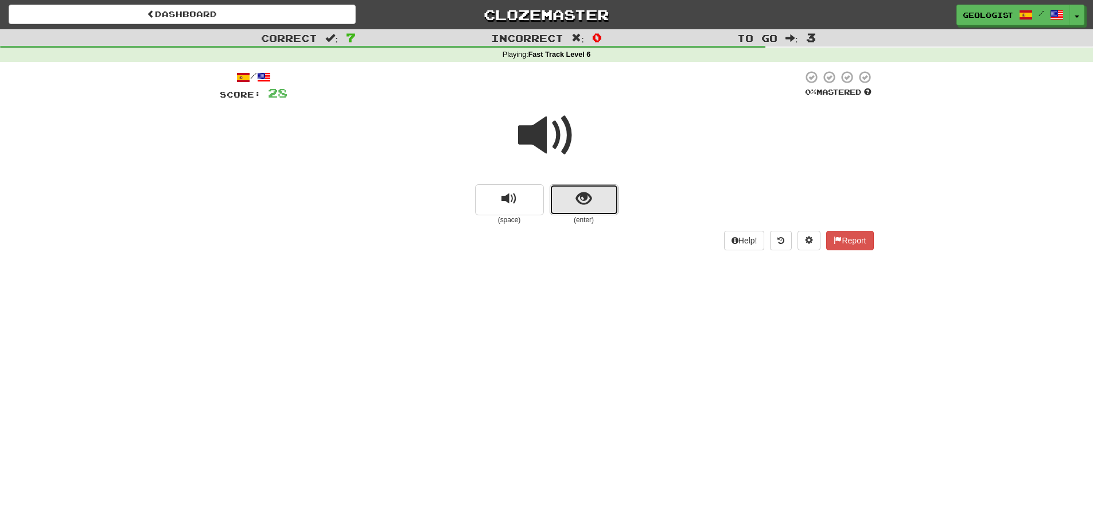
click at [597, 212] on button "show sentence" at bounding box center [584, 199] width 69 height 31
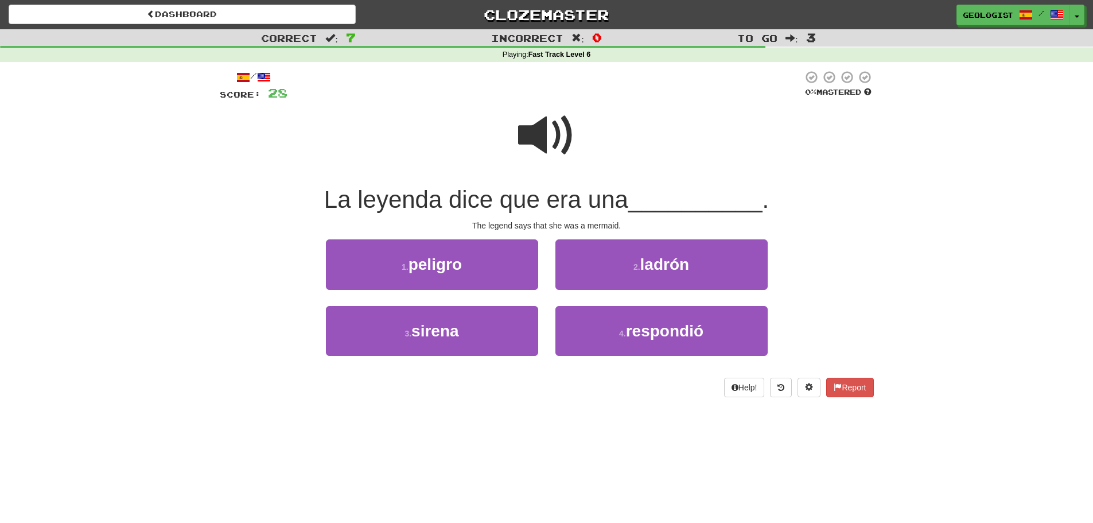
click at [544, 147] on span at bounding box center [546, 135] width 57 height 57
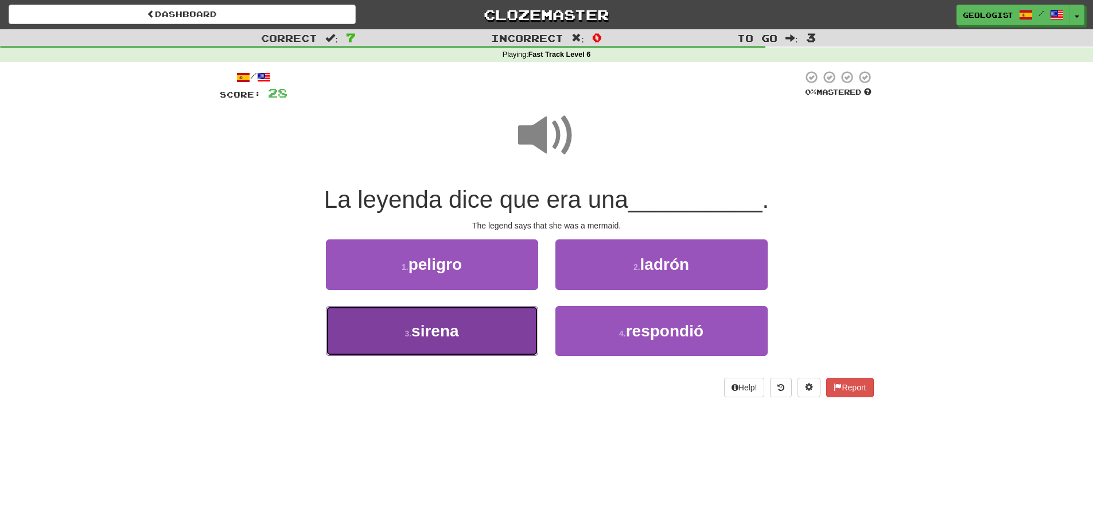
click at [418, 345] on button "3 . sirena" at bounding box center [432, 331] width 212 height 50
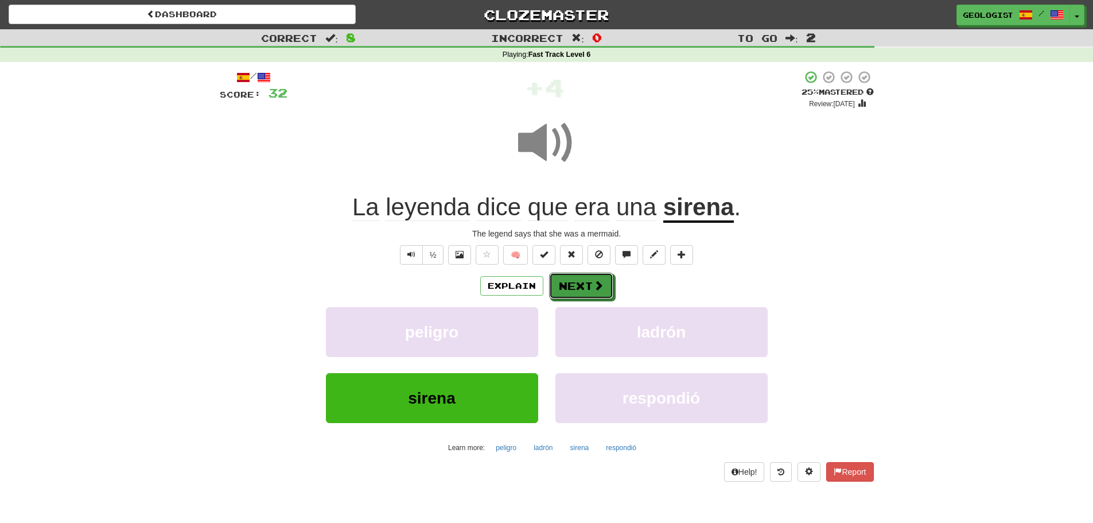
click at [591, 280] on button "Next" at bounding box center [581, 286] width 64 height 26
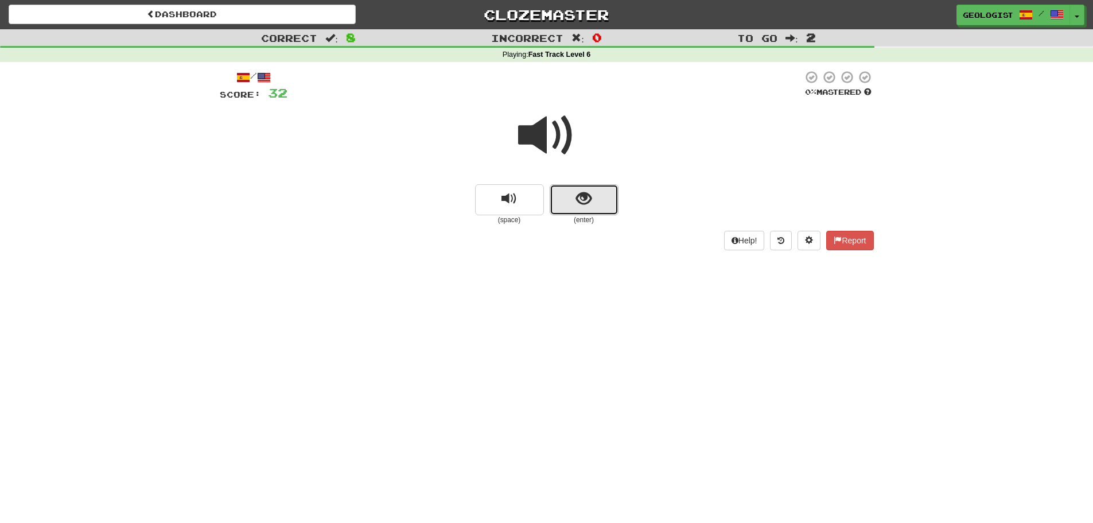
click at [602, 199] on button "show sentence" at bounding box center [584, 199] width 69 height 31
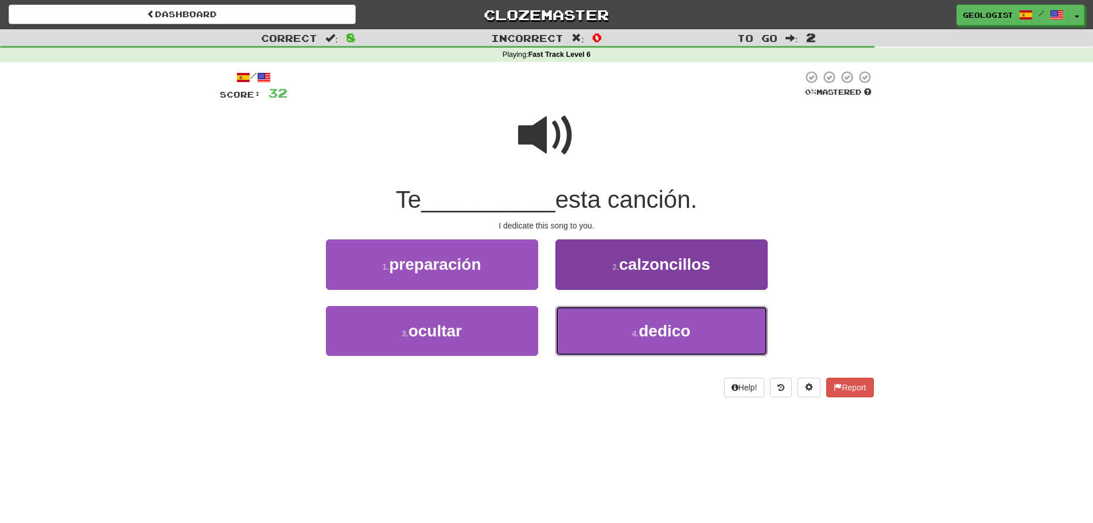
drag, startPoint x: 662, startPoint y: 331, endPoint x: 660, endPoint y: 325, distance: 6.2
click at [661, 331] on span "dedico" at bounding box center [665, 331] width 52 height 18
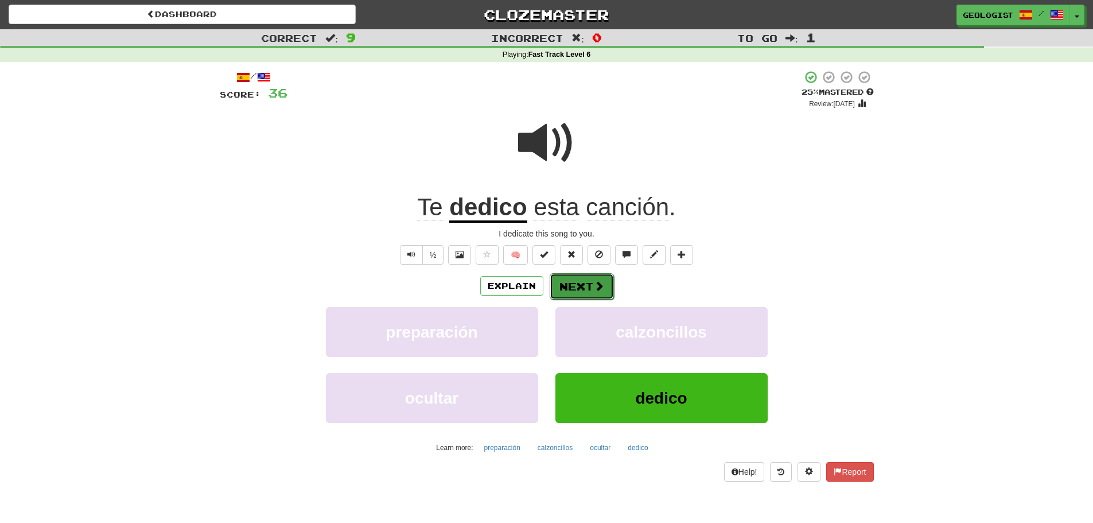
click at [573, 285] on button "Next" at bounding box center [582, 286] width 64 height 26
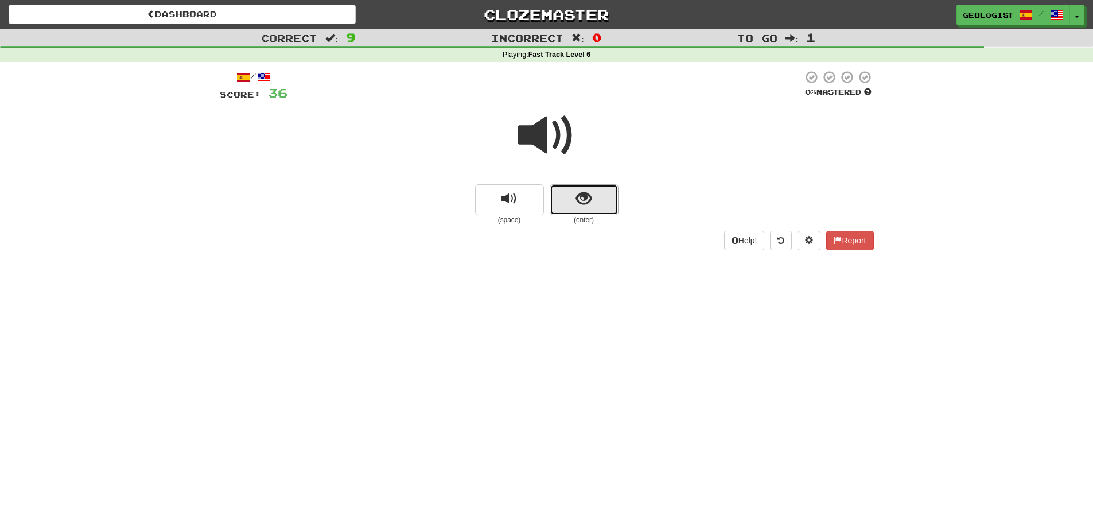
click at [597, 193] on button "show sentence" at bounding box center [584, 199] width 69 height 31
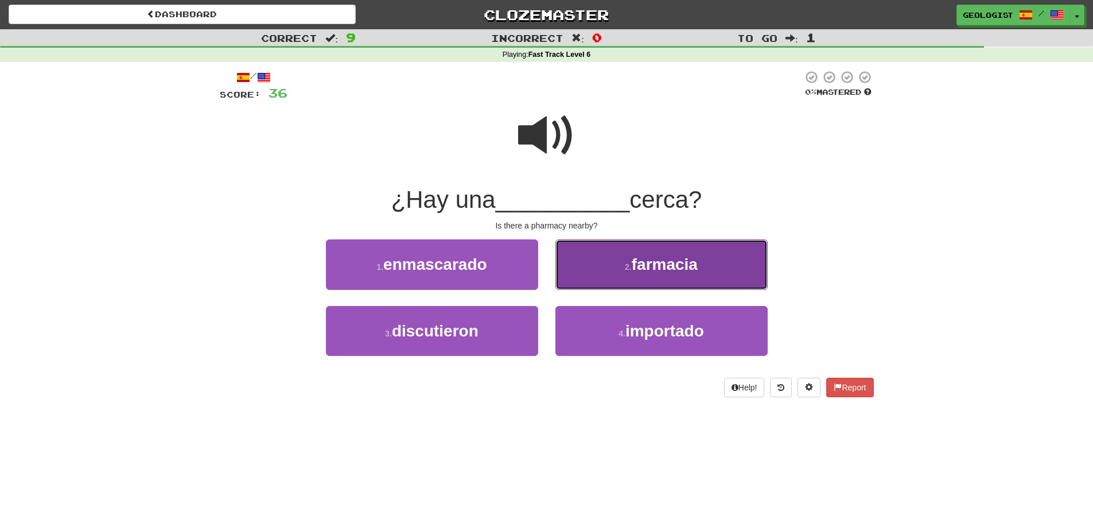
click at [688, 263] on span "farmacia" at bounding box center [665, 264] width 66 height 18
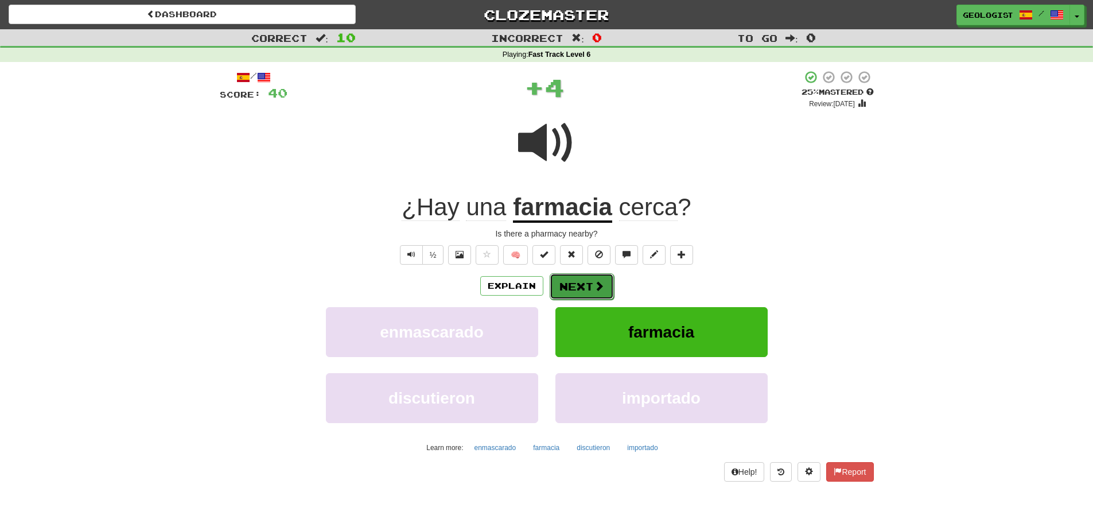
click at [590, 286] on button "Next" at bounding box center [582, 286] width 64 height 26
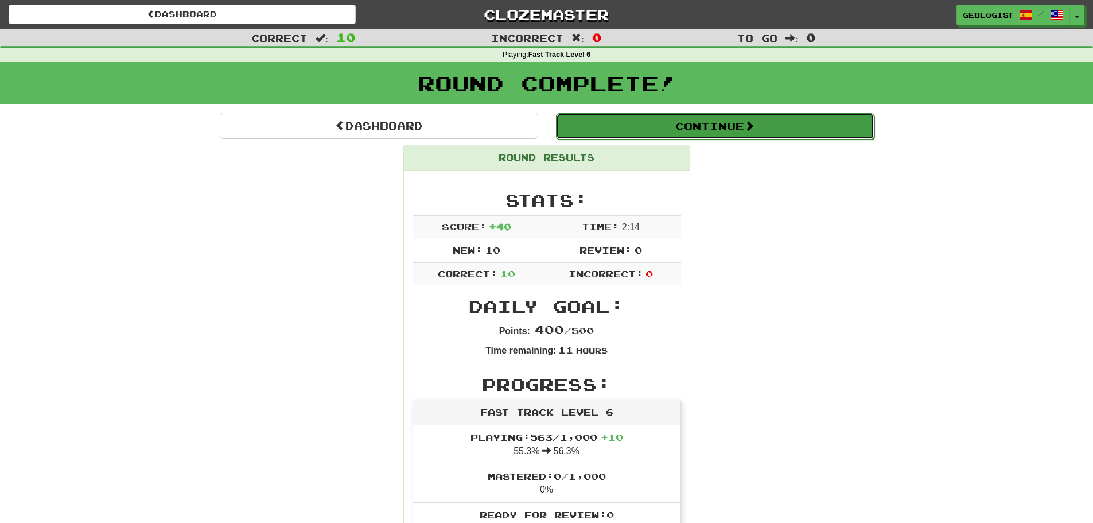
click at [709, 129] on button "Continue" at bounding box center [715, 126] width 319 height 26
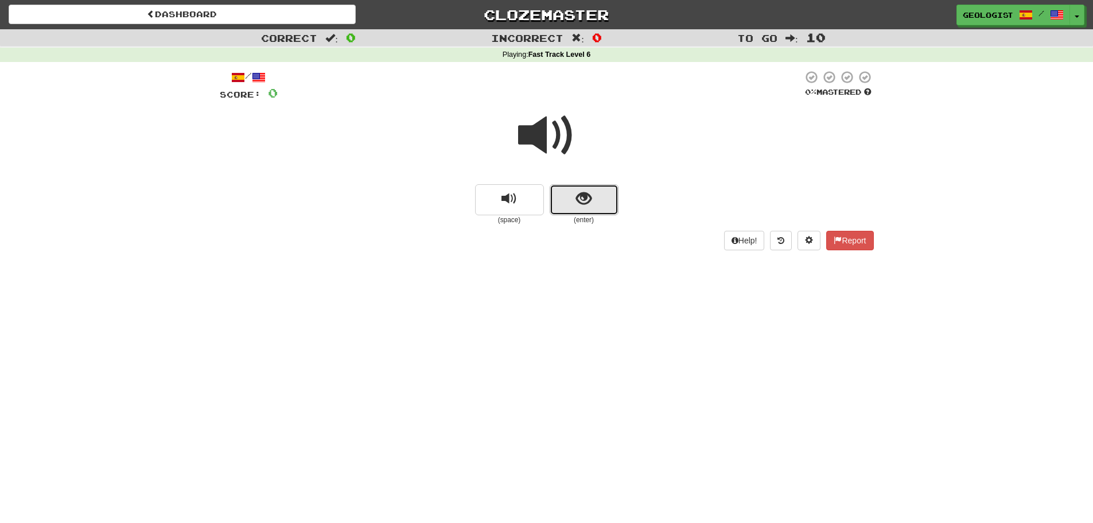
click at [575, 197] on button "show sentence" at bounding box center [584, 199] width 69 height 31
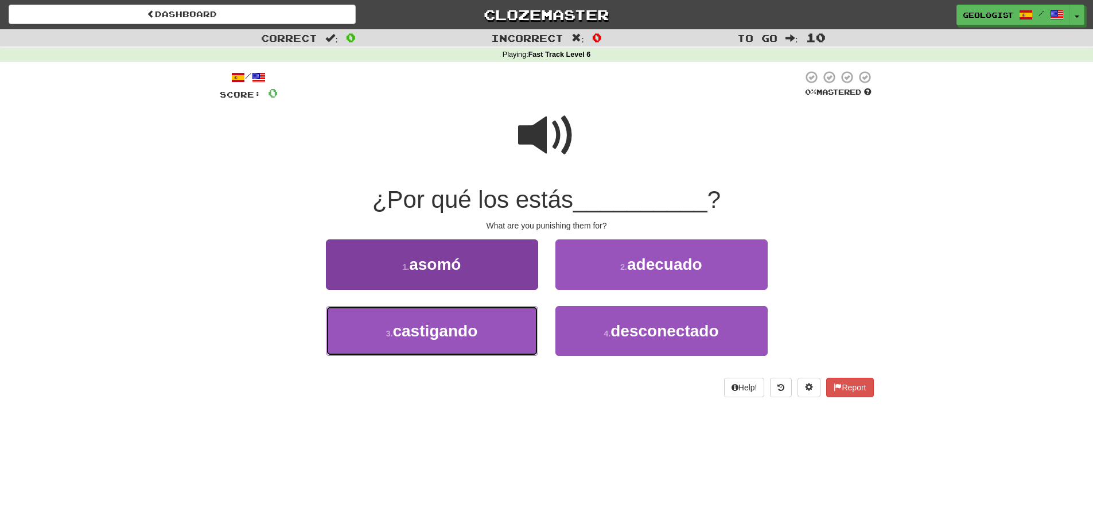
drag, startPoint x: 442, startPoint y: 334, endPoint x: 430, endPoint y: 327, distance: 13.9
click at [443, 335] on span "castigando" at bounding box center [435, 331] width 85 height 18
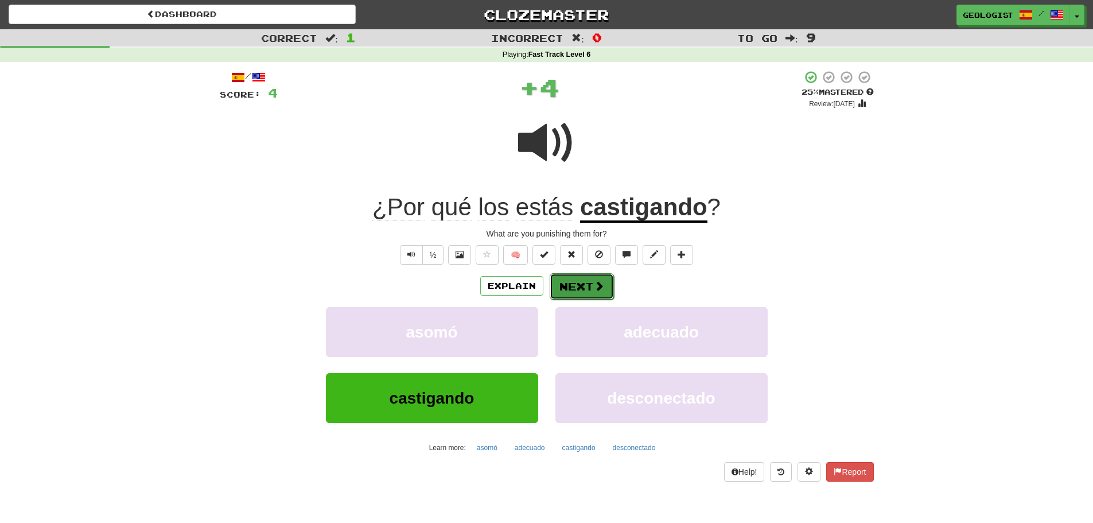
click at [588, 284] on button "Next" at bounding box center [582, 286] width 64 height 26
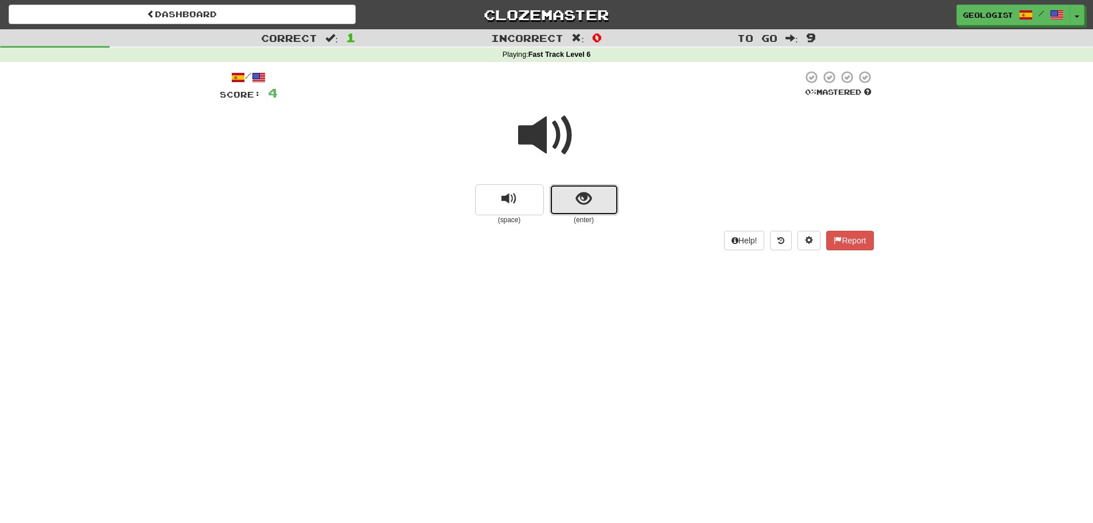
drag, startPoint x: 590, startPoint y: 196, endPoint x: 567, endPoint y: 181, distance: 27.4
click at [589, 196] on span "show sentence" at bounding box center [583, 198] width 15 height 15
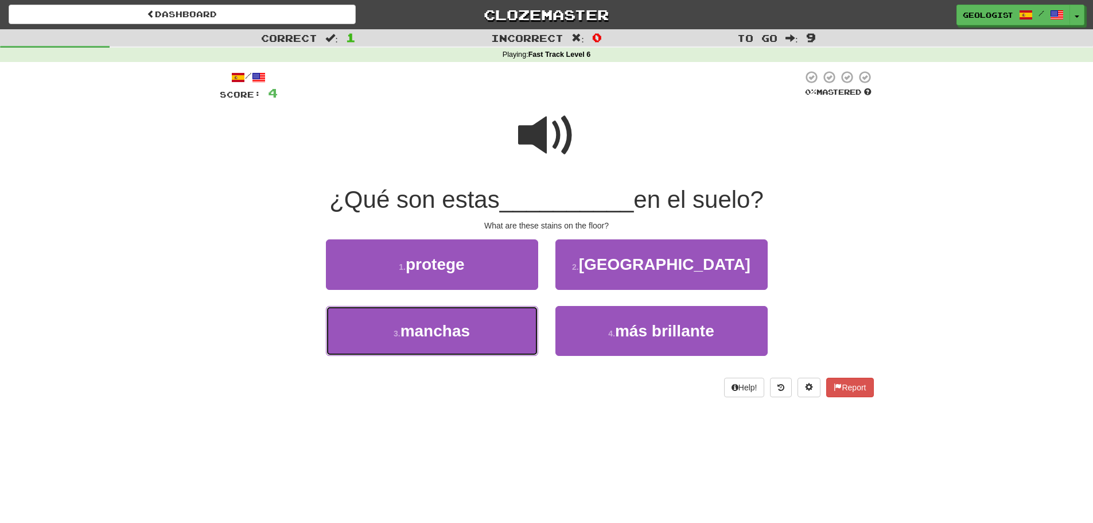
drag, startPoint x: 467, startPoint y: 327, endPoint x: 232, endPoint y: 191, distance: 271.0
click at [467, 323] on span "manchas" at bounding box center [435, 331] width 69 height 18
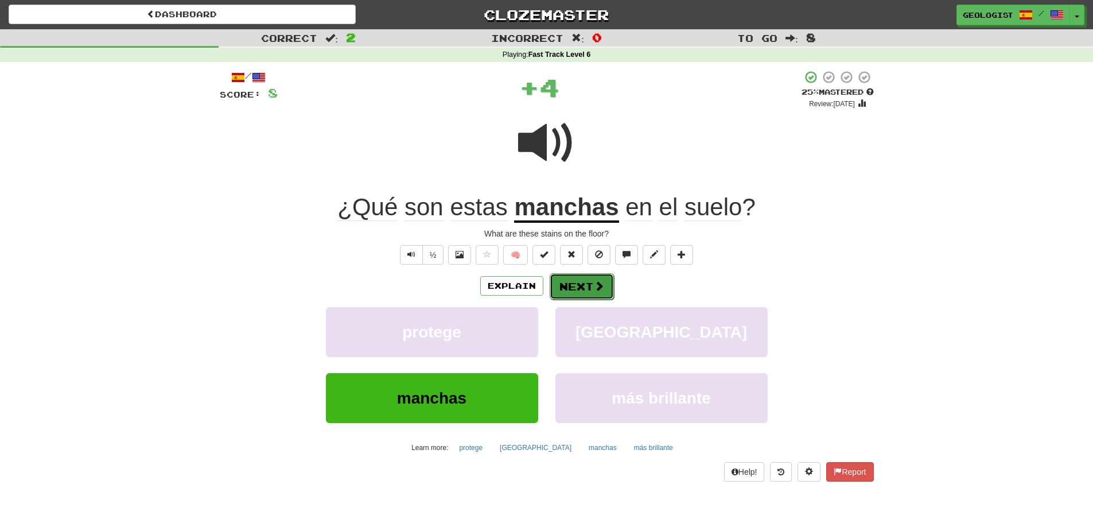
click at [583, 284] on button "Next" at bounding box center [582, 286] width 64 height 26
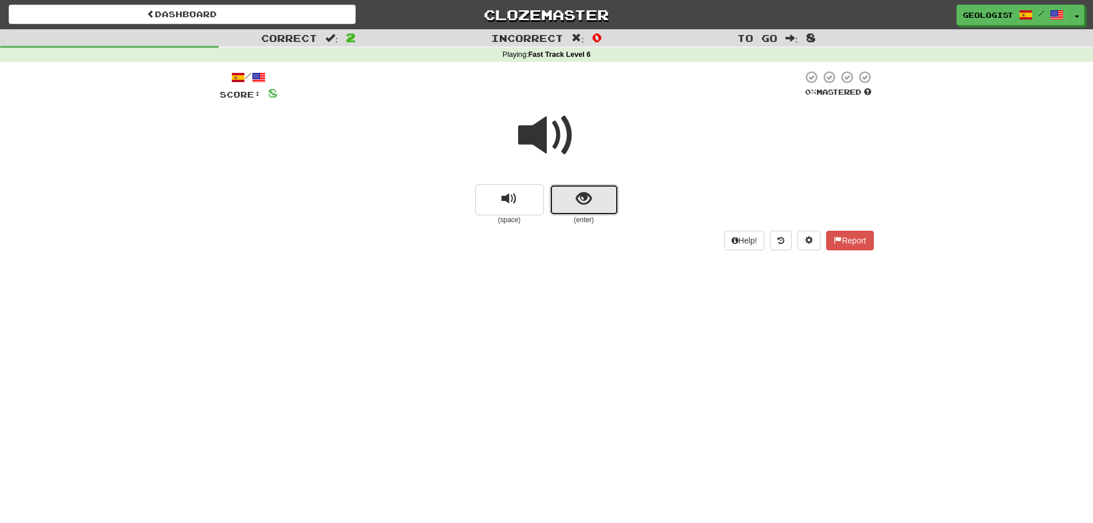
click at [598, 200] on button "show sentence" at bounding box center [584, 199] width 69 height 31
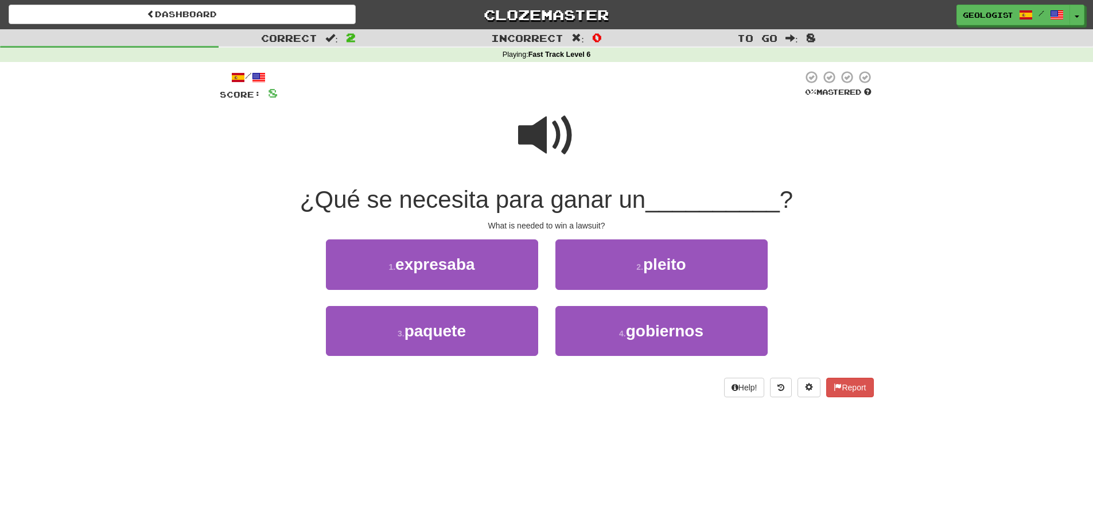
click at [529, 134] on span at bounding box center [546, 135] width 57 height 57
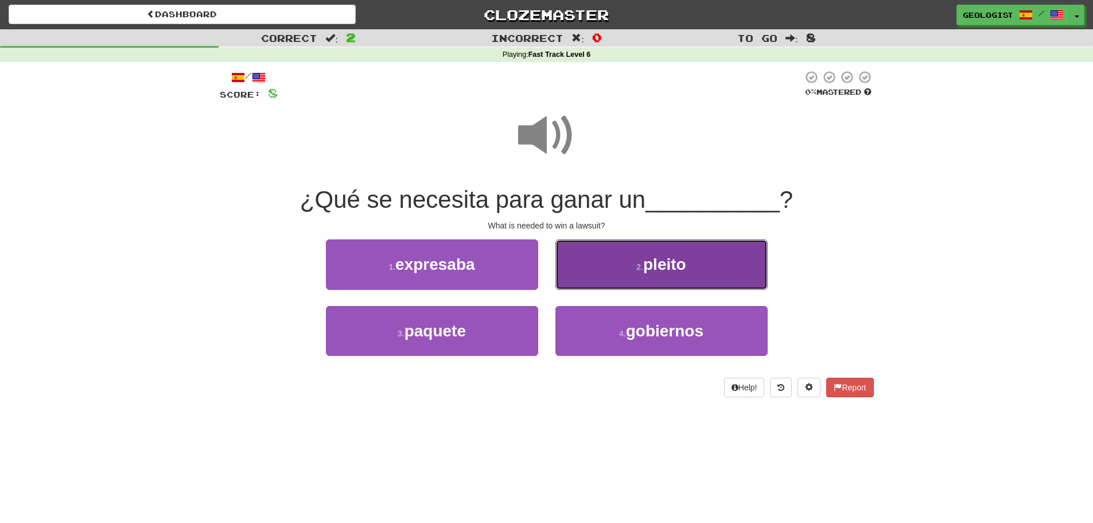
click at [641, 257] on button "2 . pleito" at bounding box center [662, 264] width 212 height 50
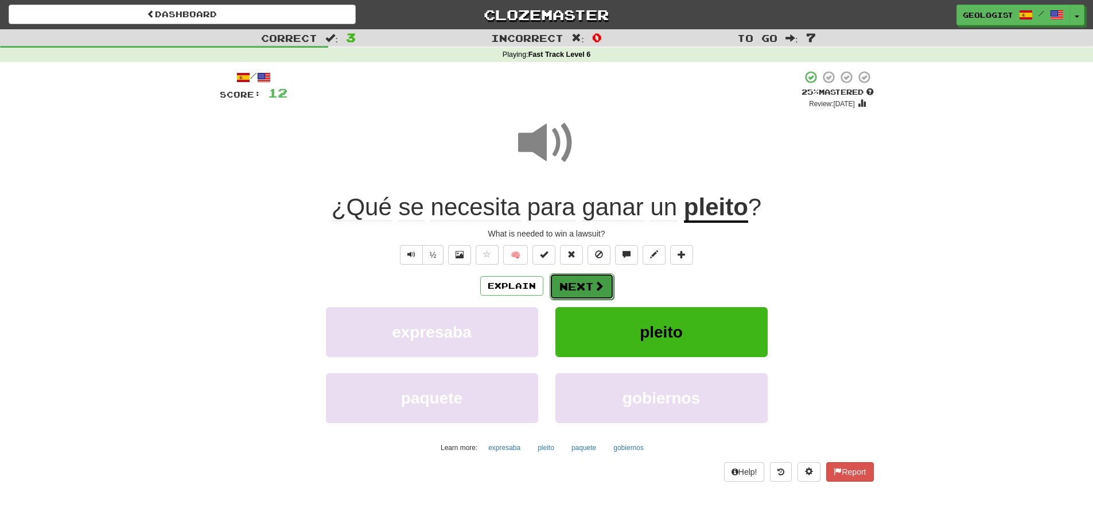
click at [597, 281] on span at bounding box center [599, 286] width 10 height 10
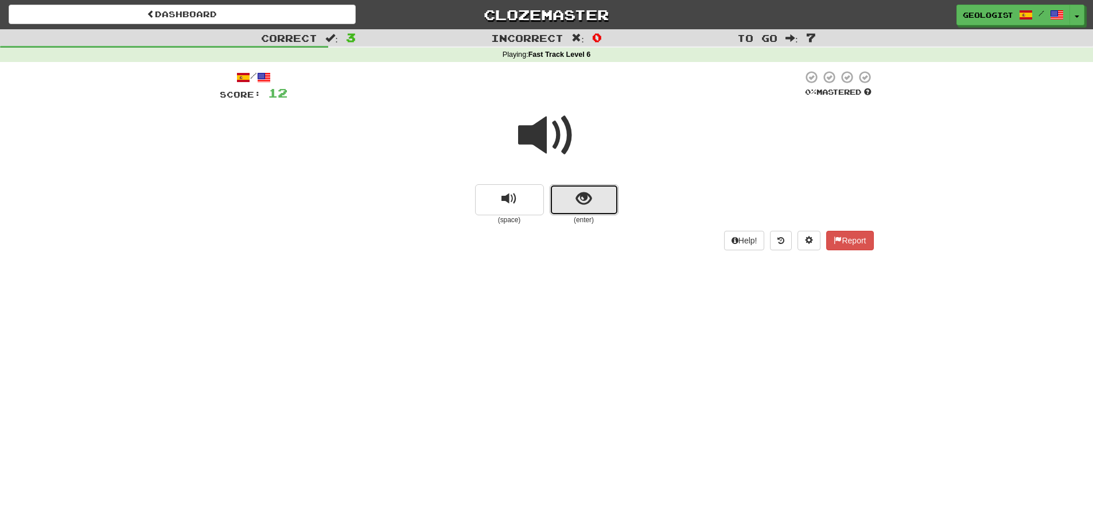
drag, startPoint x: 587, startPoint y: 203, endPoint x: 579, endPoint y: 201, distance: 7.7
click at [579, 201] on span "show sentence" at bounding box center [583, 198] width 15 height 15
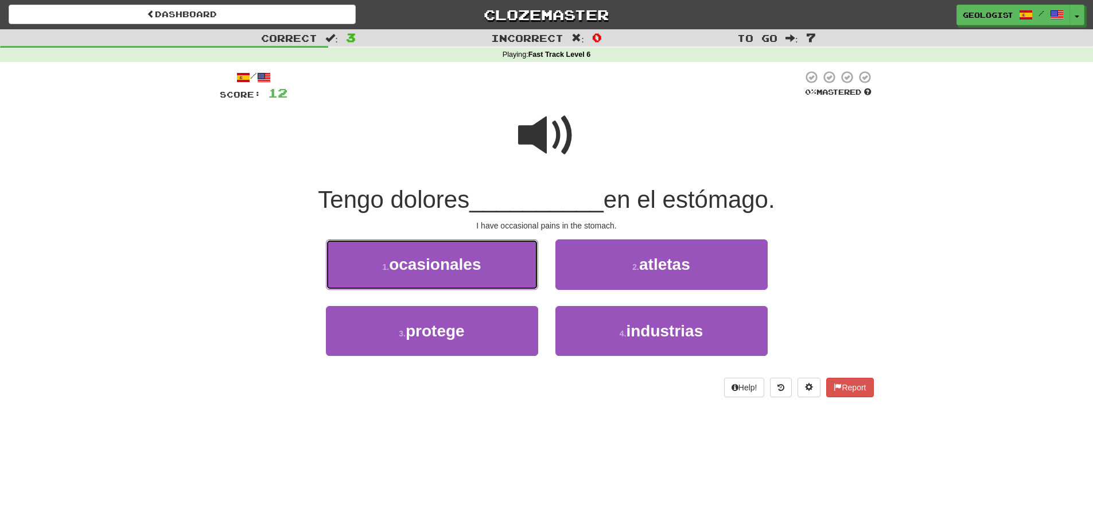
drag, startPoint x: 423, startPoint y: 259, endPoint x: 258, endPoint y: 236, distance: 167.0
click at [421, 259] on span "ocasionales" at bounding box center [435, 264] width 92 height 18
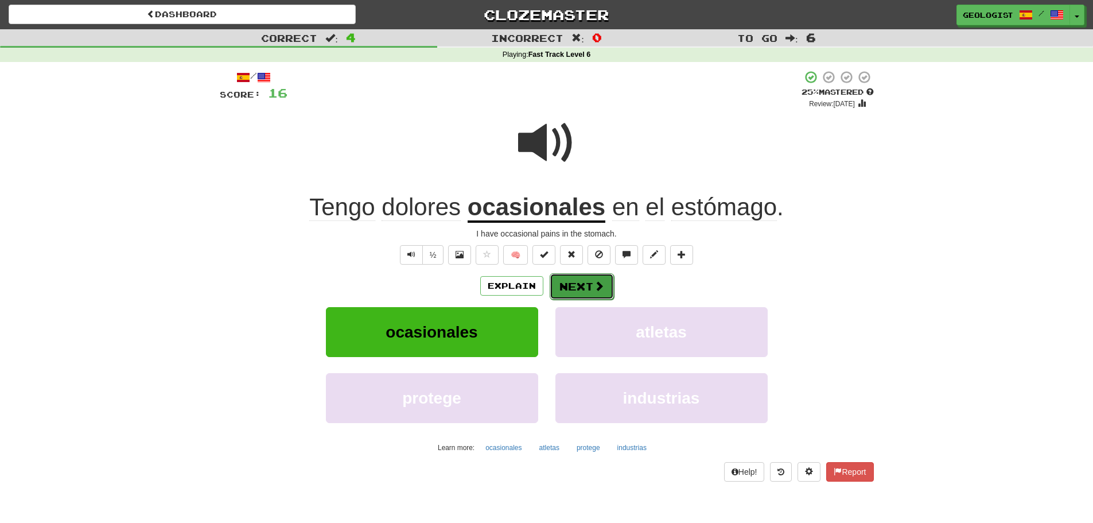
click at [595, 277] on button "Next" at bounding box center [582, 286] width 64 height 26
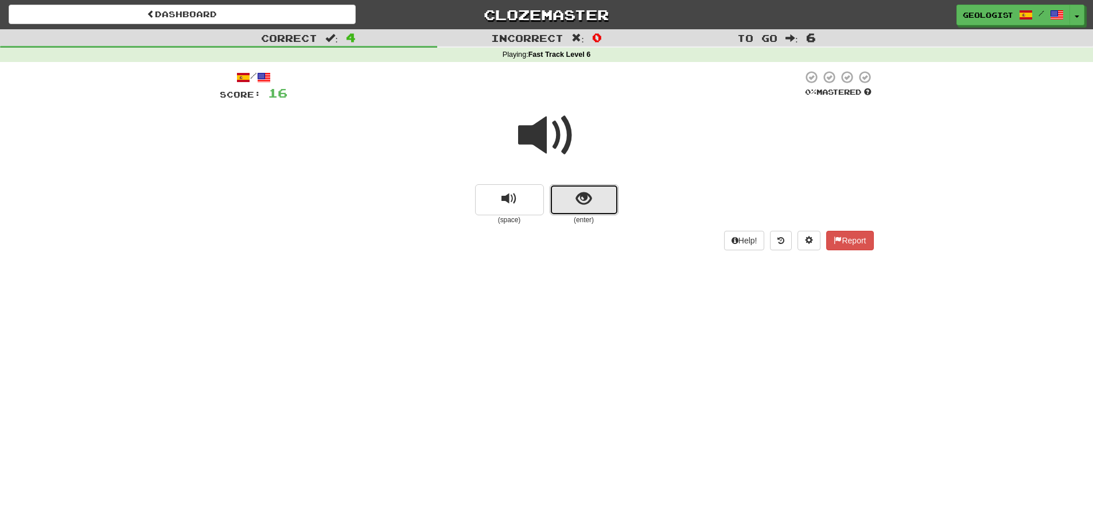
click at [601, 192] on button "show sentence" at bounding box center [584, 199] width 69 height 31
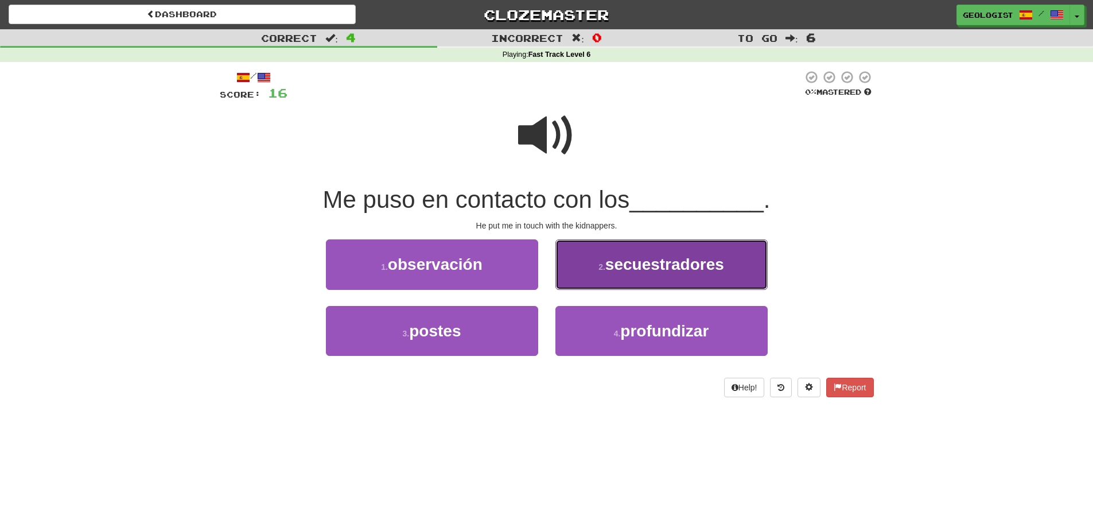
click at [638, 263] on span "secuestradores" at bounding box center [665, 264] width 119 height 18
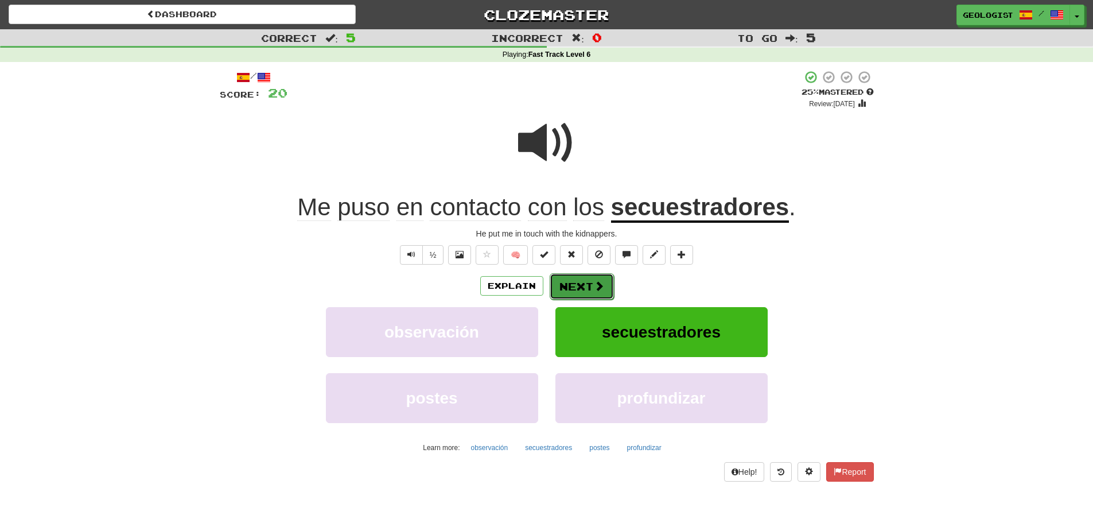
click at [568, 292] on button "Next" at bounding box center [582, 286] width 64 height 26
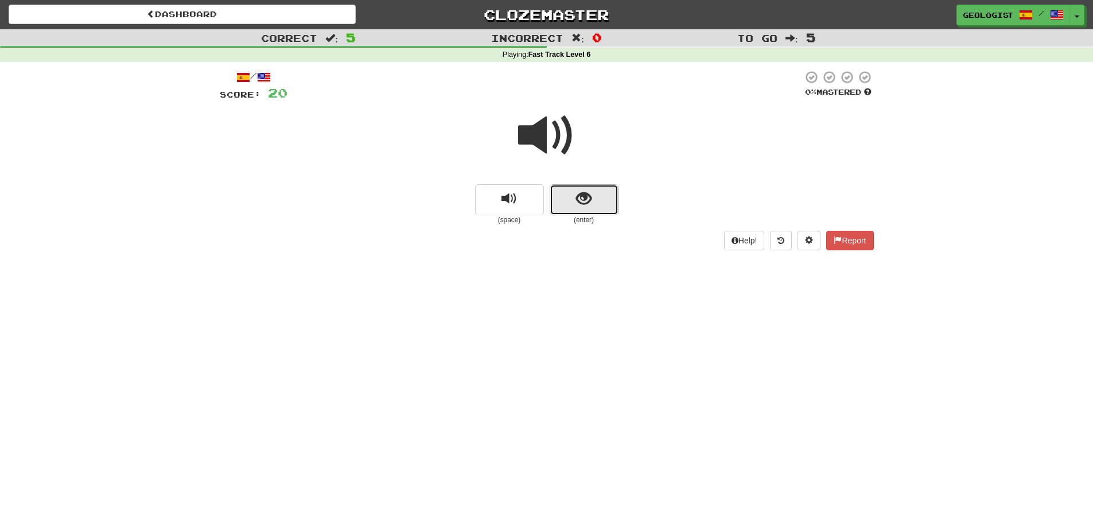
click at [565, 202] on button "show sentence" at bounding box center [584, 199] width 69 height 31
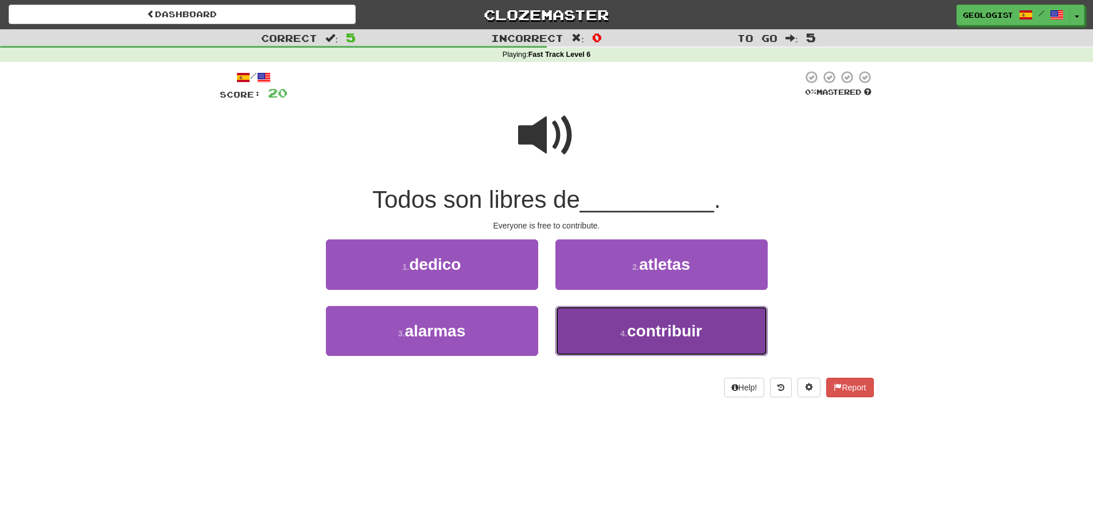
click at [688, 323] on span "contribuir" at bounding box center [664, 331] width 75 height 18
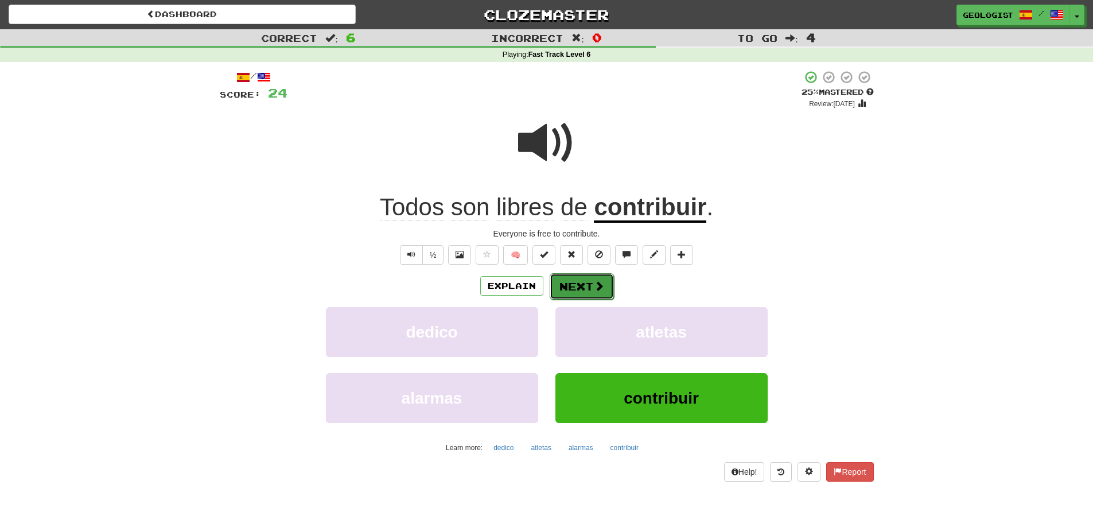
click at [583, 281] on button "Next" at bounding box center [582, 286] width 64 height 26
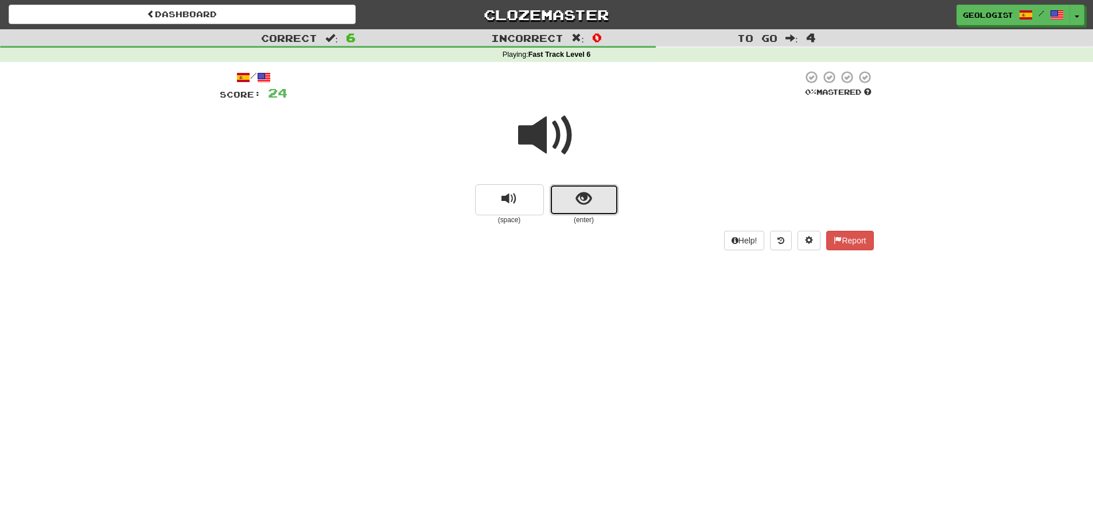
click at [572, 208] on button "show sentence" at bounding box center [584, 199] width 69 height 31
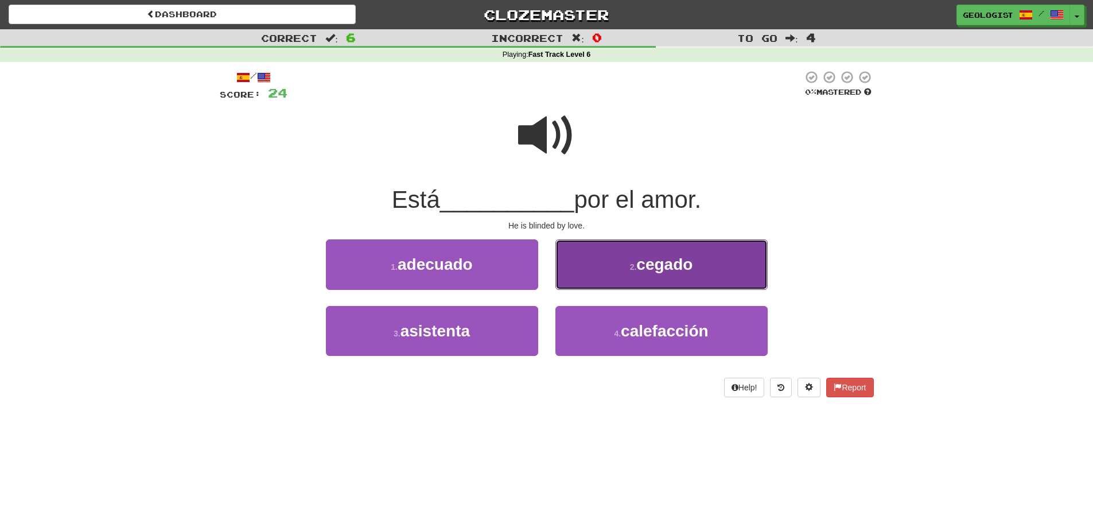
click at [639, 253] on button "2 . cegado" at bounding box center [662, 264] width 212 height 50
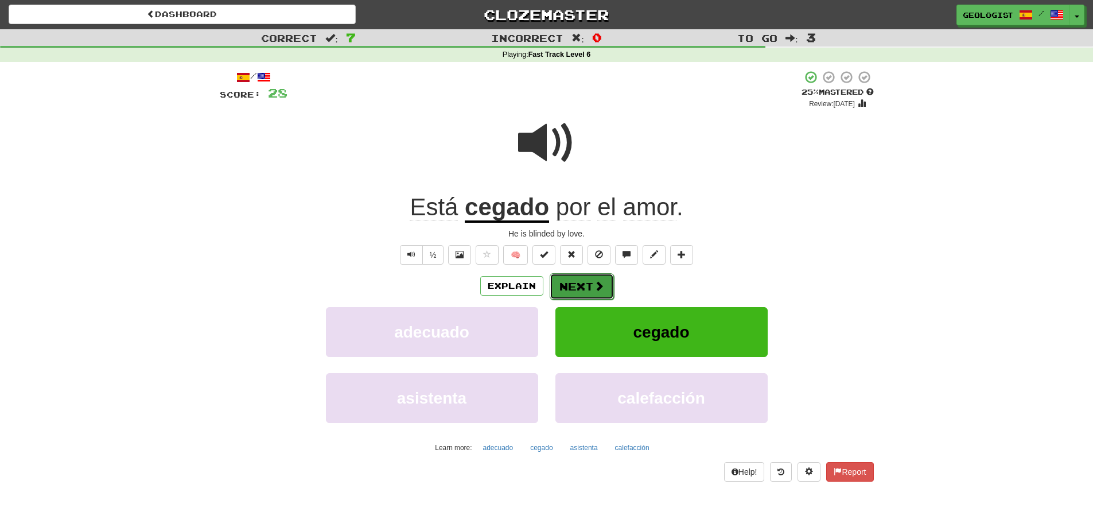
click at [565, 290] on button "Next" at bounding box center [582, 286] width 64 height 26
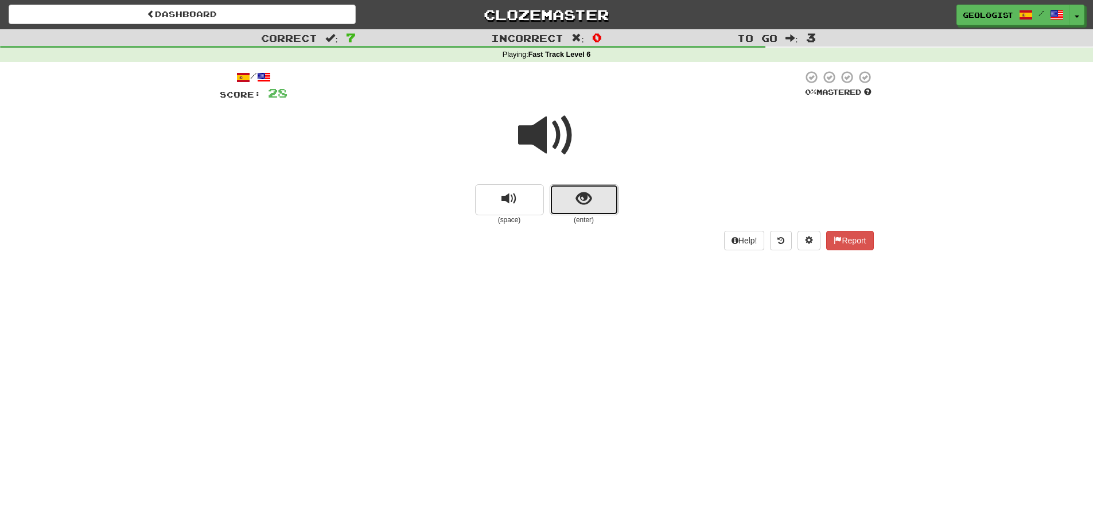
click at [585, 196] on span "show sentence" at bounding box center [583, 198] width 15 height 15
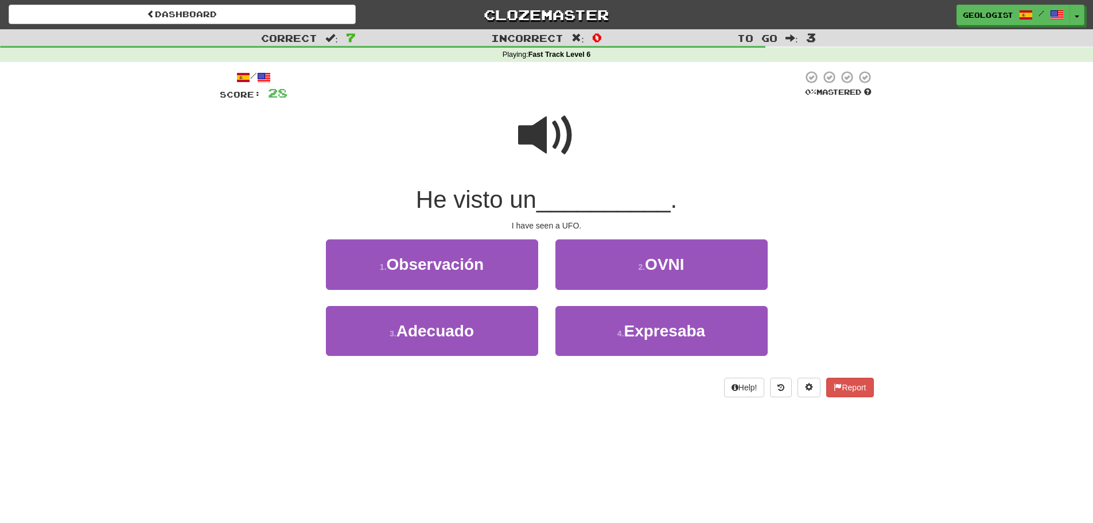
click at [532, 132] on span at bounding box center [546, 135] width 57 height 57
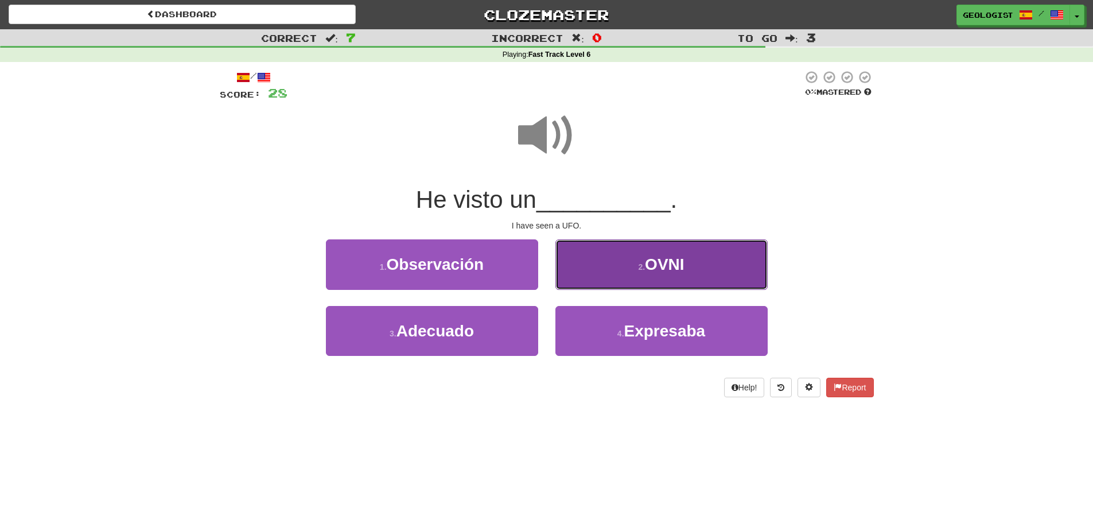
click at [653, 264] on span "OVNI" at bounding box center [664, 264] width 39 height 18
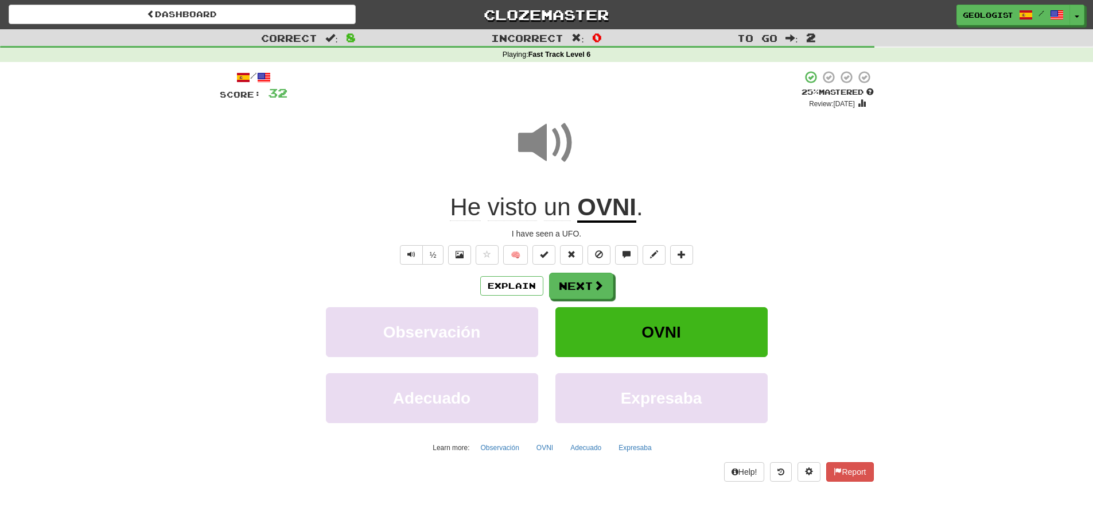
click at [538, 138] on span at bounding box center [546, 142] width 57 height 57
click at [579, 282] on button "Next" at bounding box center [582, 286] width 64 height 26
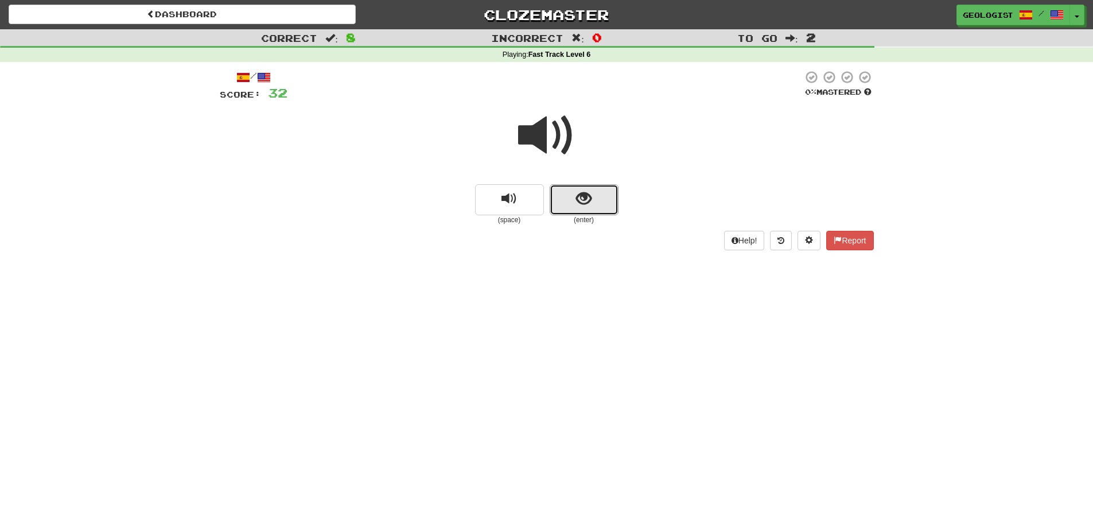
drag, startPoint x: 592, startPoint y: 190, endPoint x: 135, endPoint y: 162, distance: 458.3
click at [591, 190] on button "show sentence" at bounding box center [584, 199] width 69 height 31
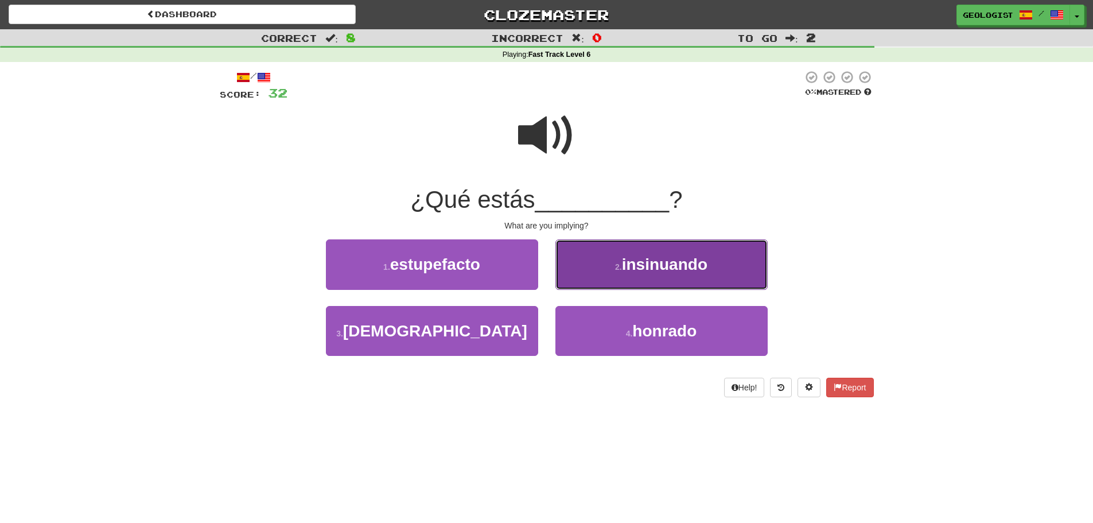
click at [609, 260] on button "2 . insinuando" at bounding box center [662, 264] width 212 height 50
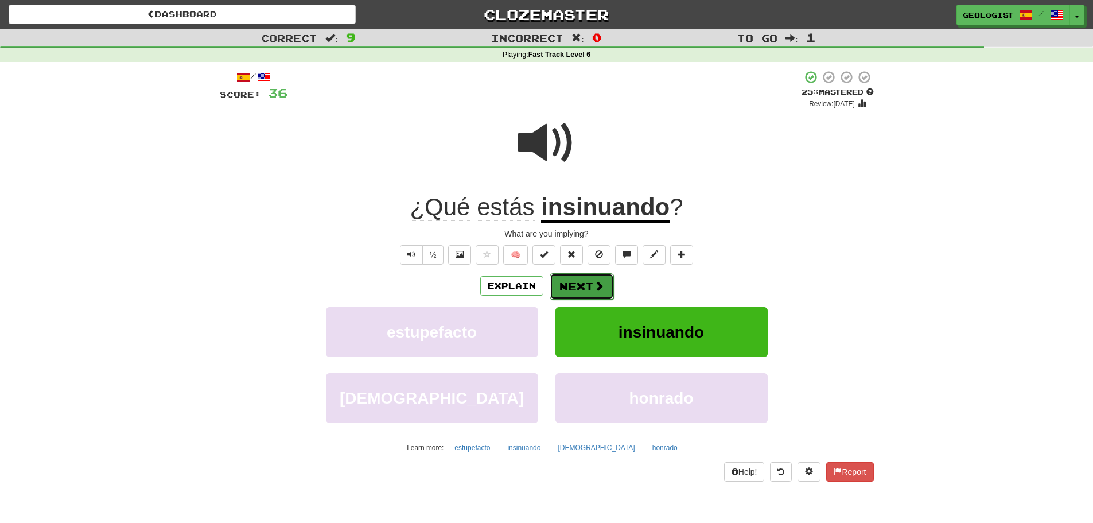
click at [584, 285] on button "Next" at bounding box center [582, 286] width 64 height 26
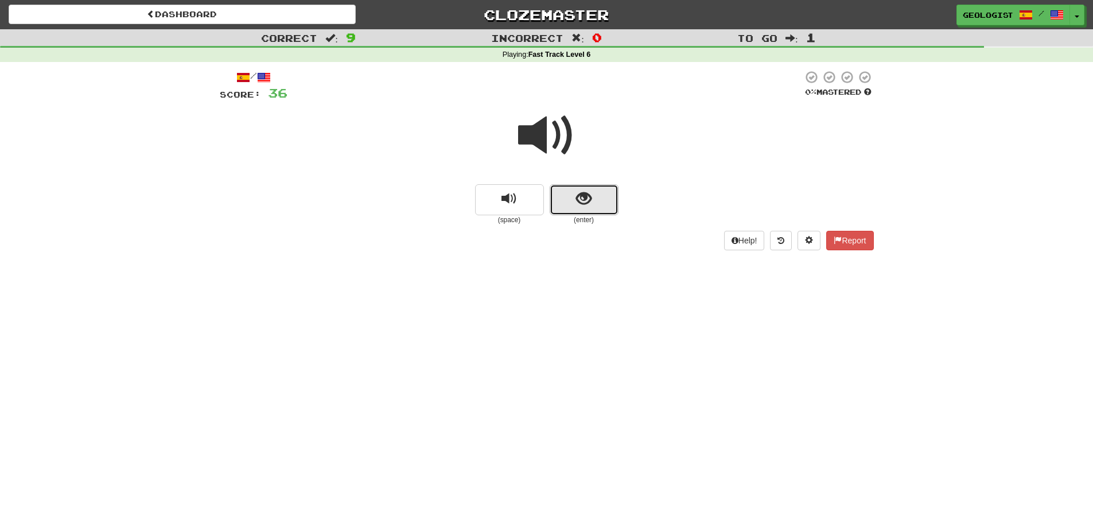
click at [586, 198] on span "show sentence" at bounding box center [583, 198] width 15 height 15
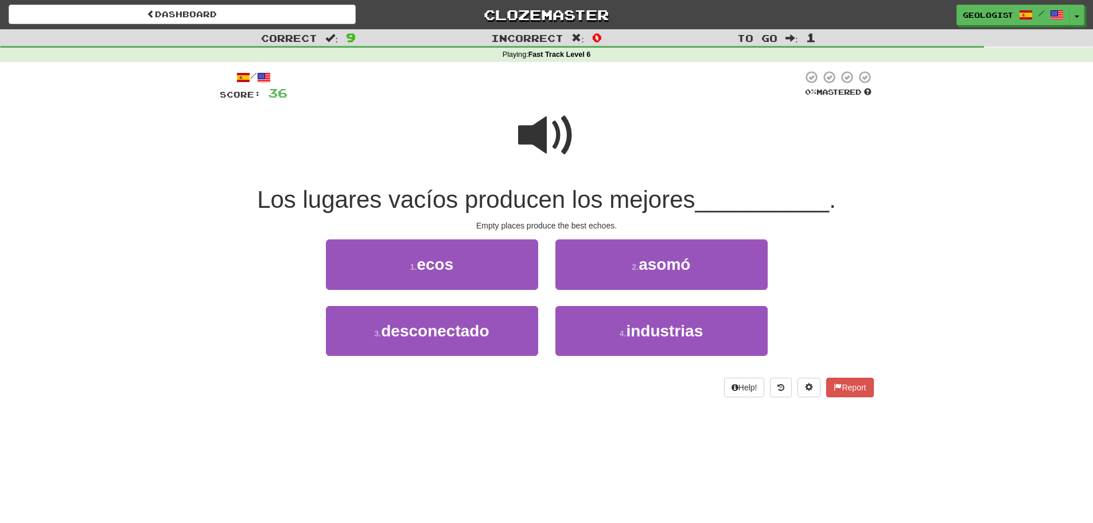
click at [415, 236] on div "/ Score: 36 0 % Mastered Los lugares vacíos producen los mejores __________ . E…" at bounding box center [547, 233] width 654 height 327
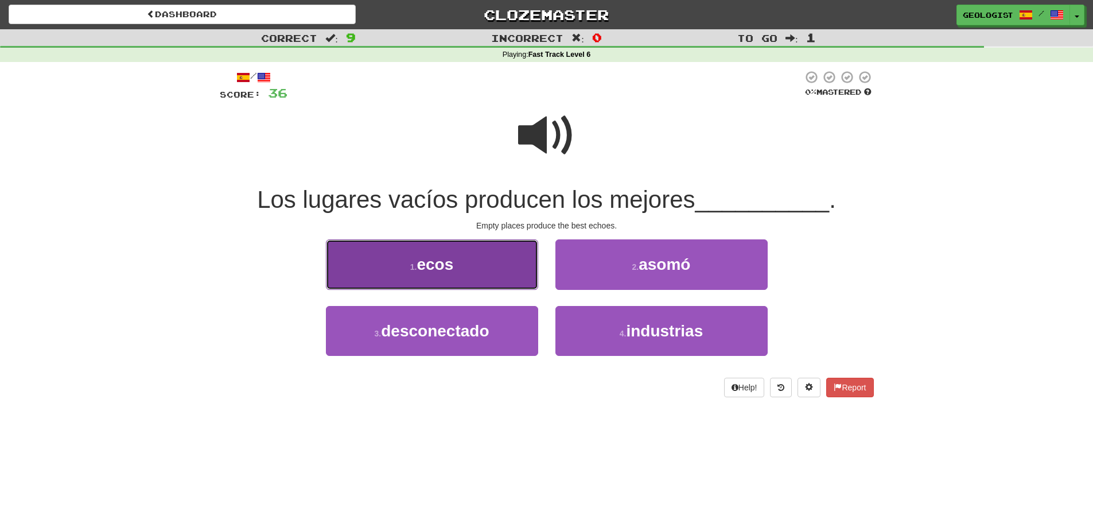
click at [419, 255] on span "ecos" at bounding box center [435, 264] width 37 height 18
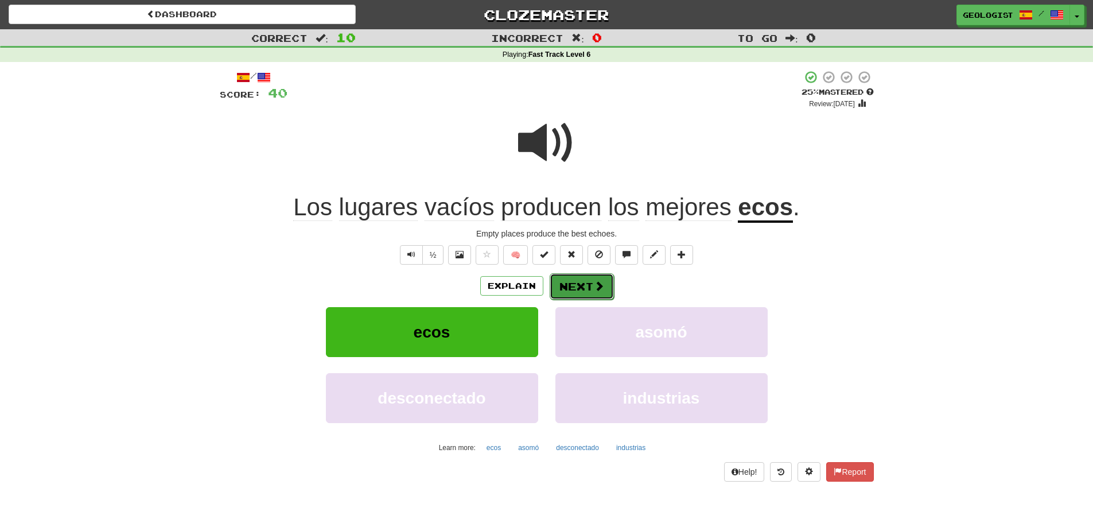
click at [590, 285] on button "Next" at bounding box center [582, 286] width 64 height 26
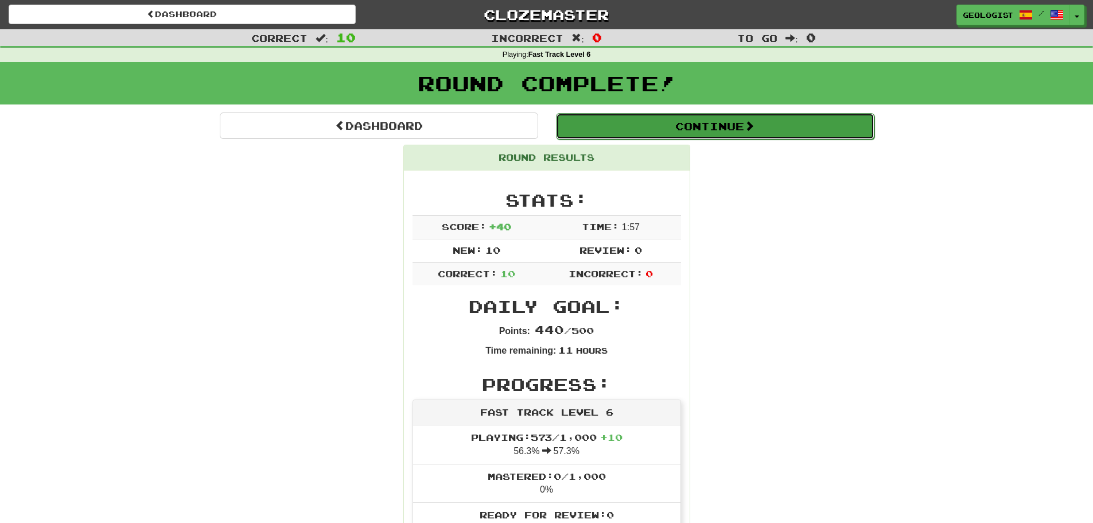
click at [755, 121] on span at bounding box center [749, 126] width 10 height 10
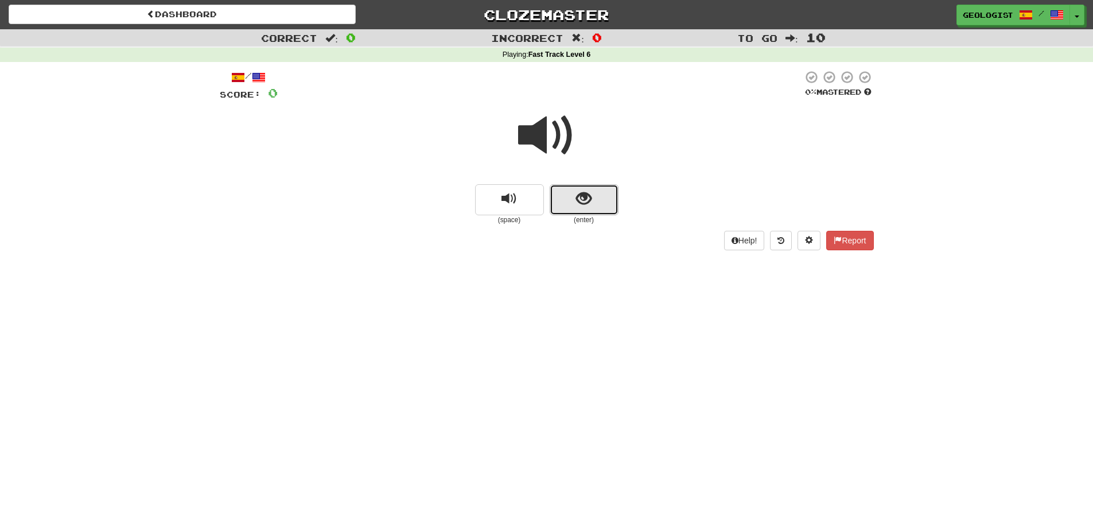
click at [569, 195] on button "show sentence" at bounding box center [584, 199] width 69 height 31
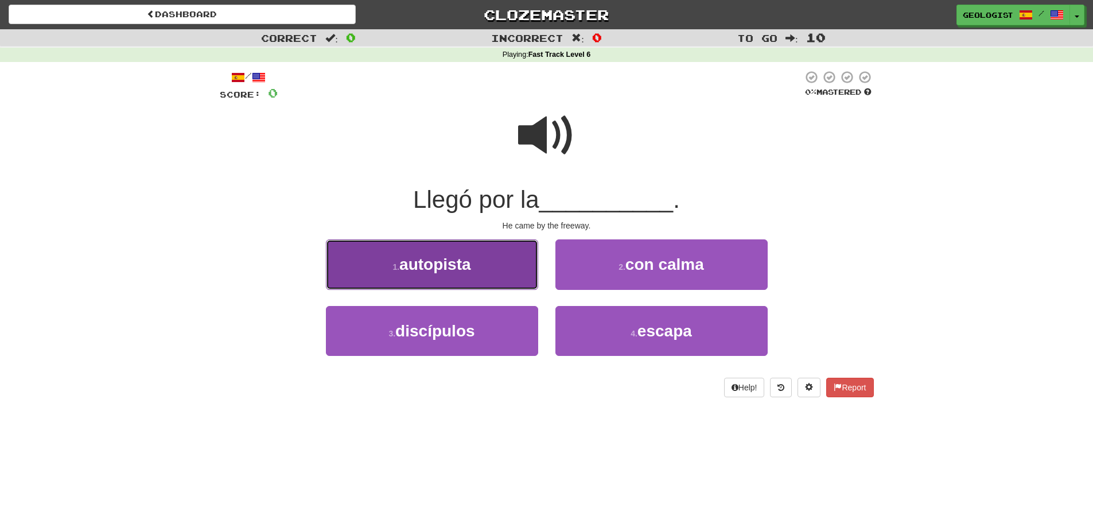
click at [403, 257] on span "autopista" at bounding box center [434, 264] width 71 height 18
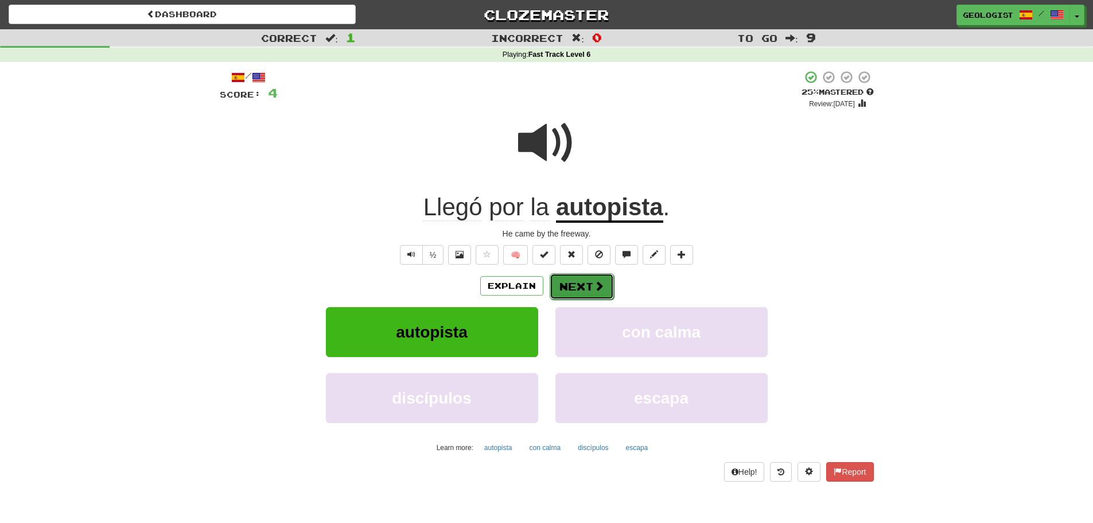
click at [588, 286] on button "Next" at bounding box center [582, 286] width 64 height 26
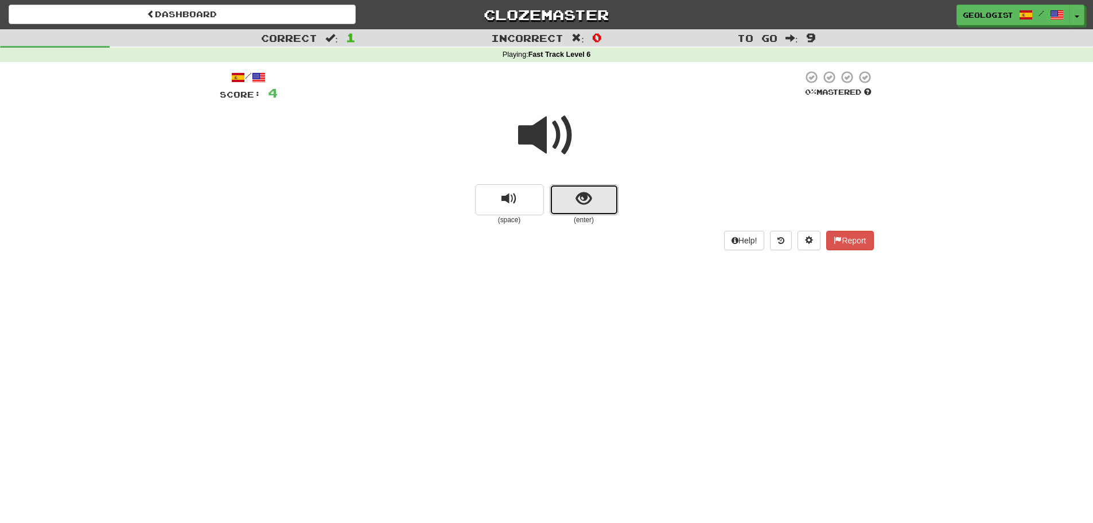
click at [599, 193] on button "show sentence" at bounding box center [584, 199] width 69 height 31
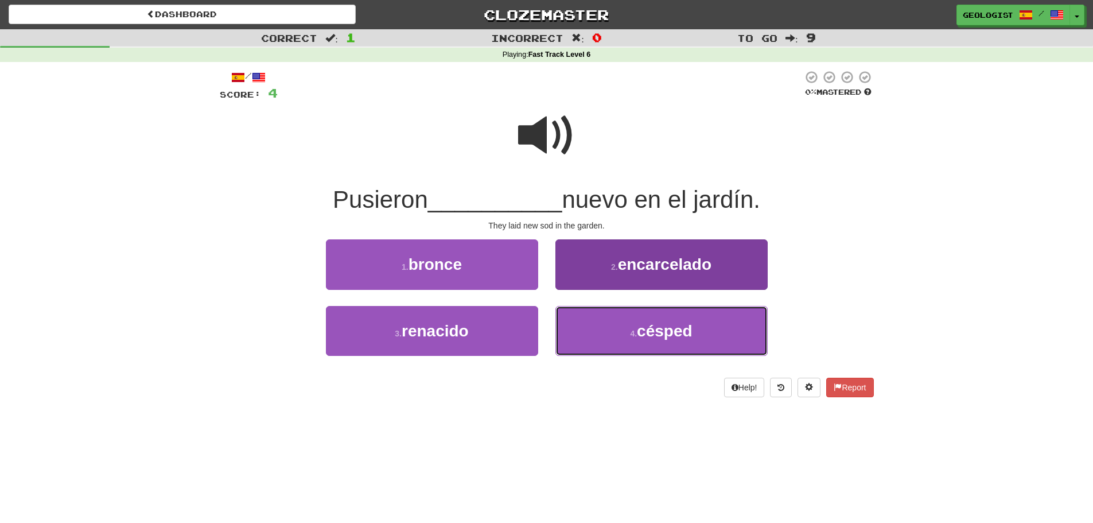
click at [611, 340] on button "4 . césped" at bounding box center [662, 331] width 212 height 50
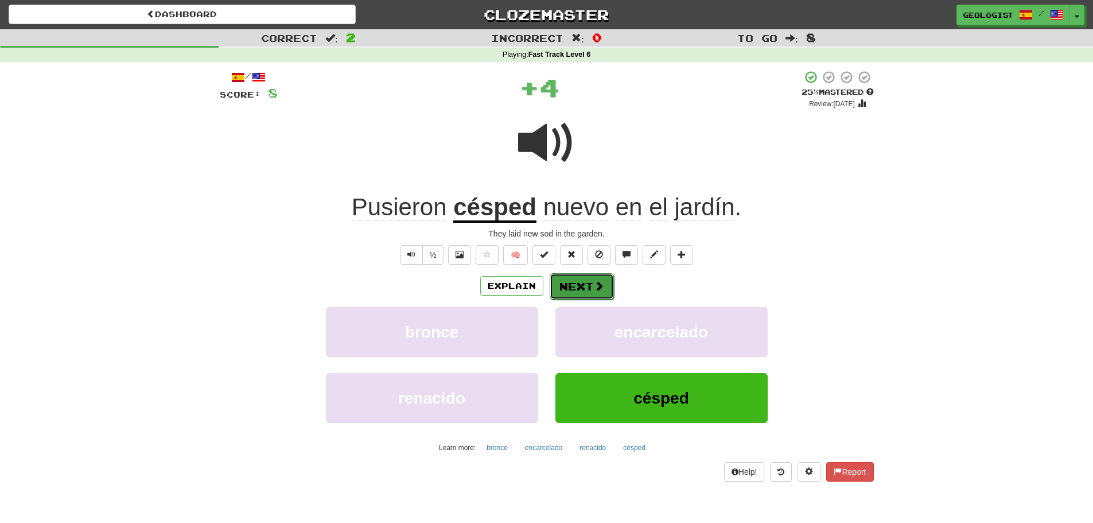
click at [605, 290] on button "Next" at bounding box center [582, 286] width 64 height 26
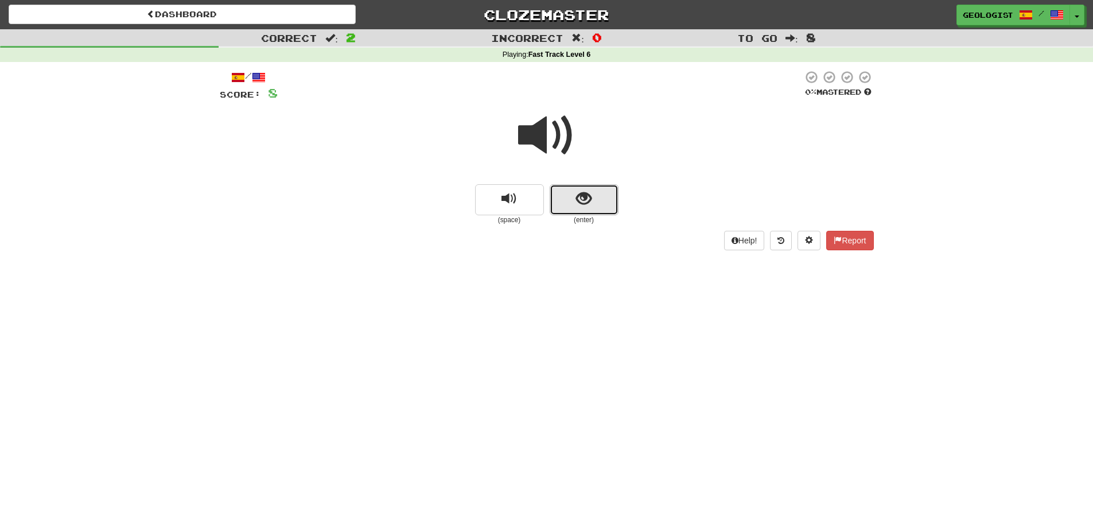
click at [591, 205] on span "show sentence" at bounding box center [583, 198] width 15 height 15
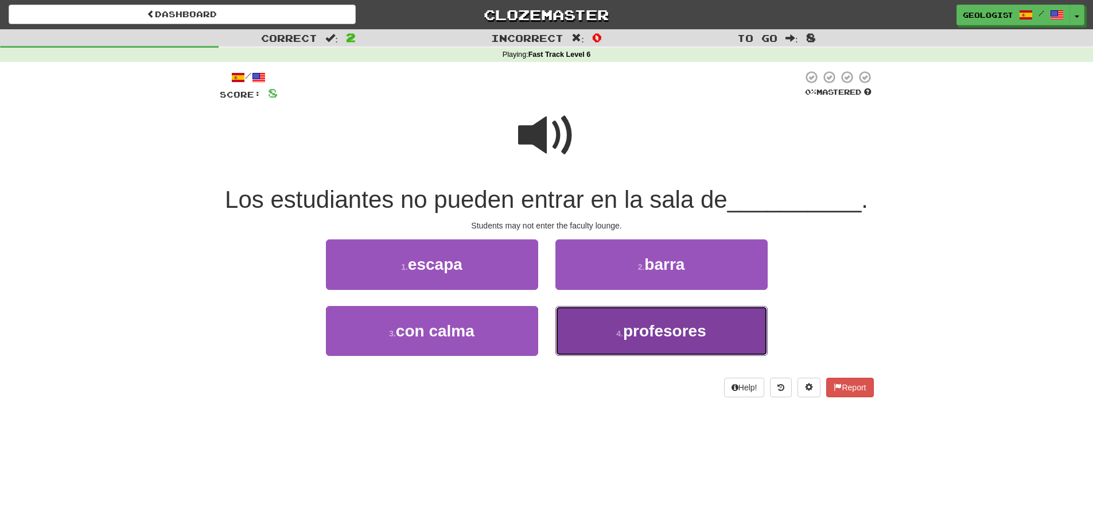
click at [670, 335] on span "profesores" at bounding box center [664, 331] width 83 height 18
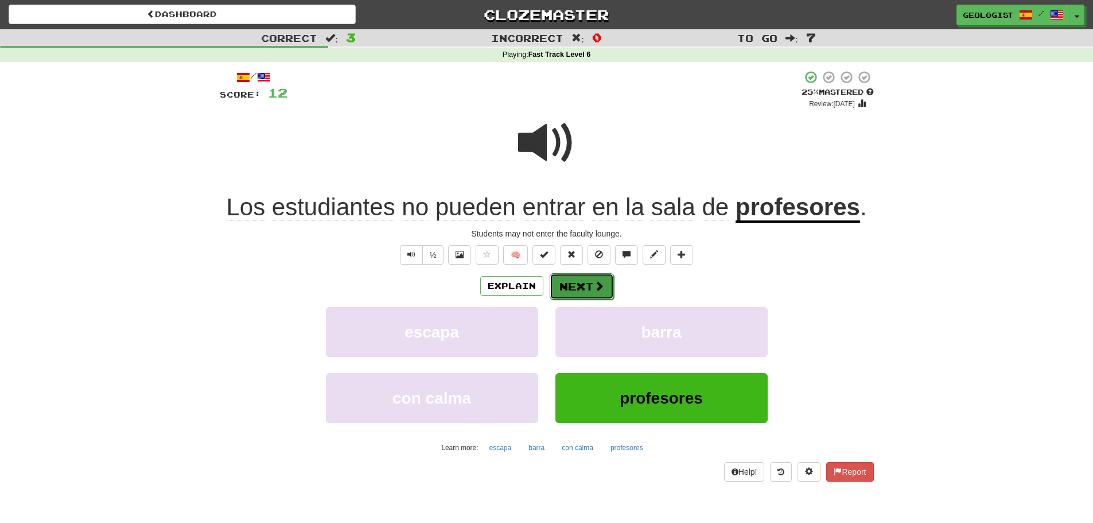
click at [580, 282] on button "Next" at bounding box center [582, 286] width 64 height 26
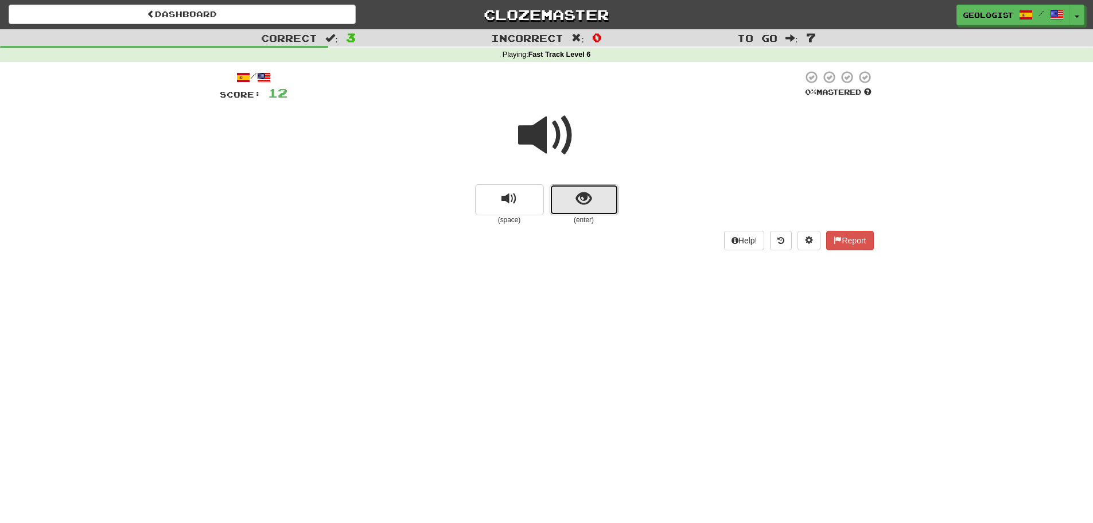
click at [607, 207] on button "show sentence" at bounding box center [584, 199] width 69 height 31
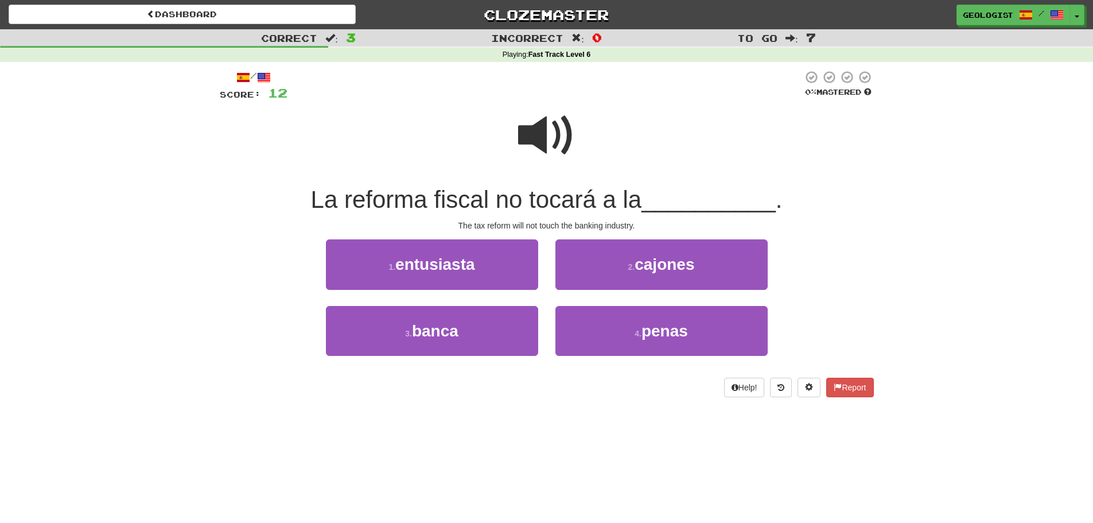
click at [538, 139] on span at bounding box center [546, 135] width 57 height 57
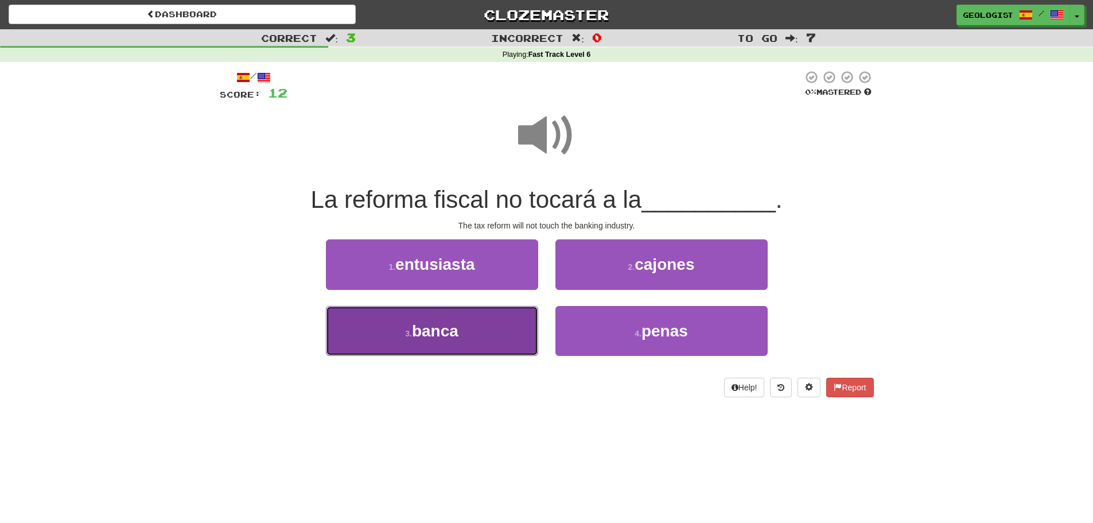
click at [394, 342] on button "3 . banca" at bounding box center [432, 331] width 212 height 50
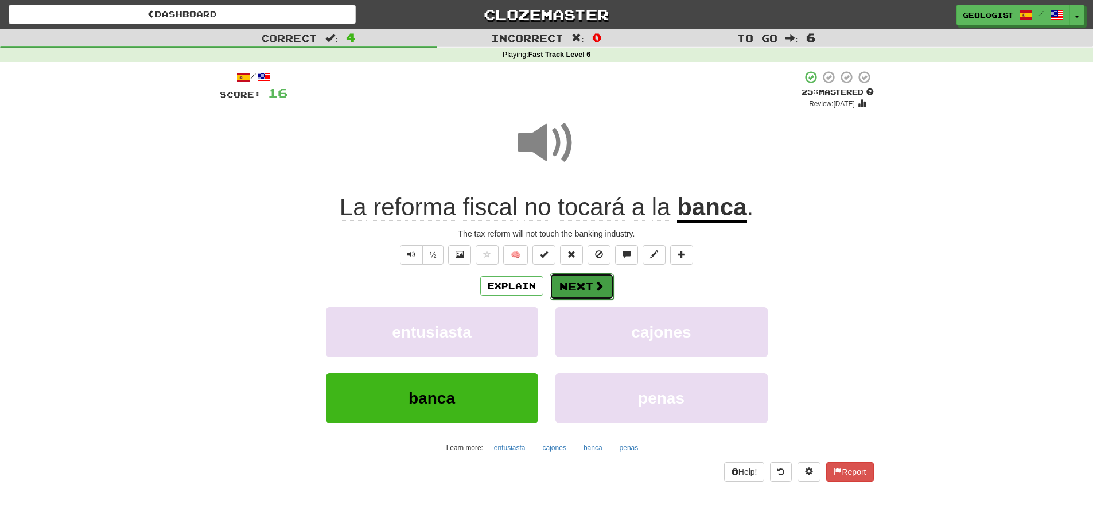
click at [590, 280] on button "Next" at bounding box center [582, 286] width 64 height 26
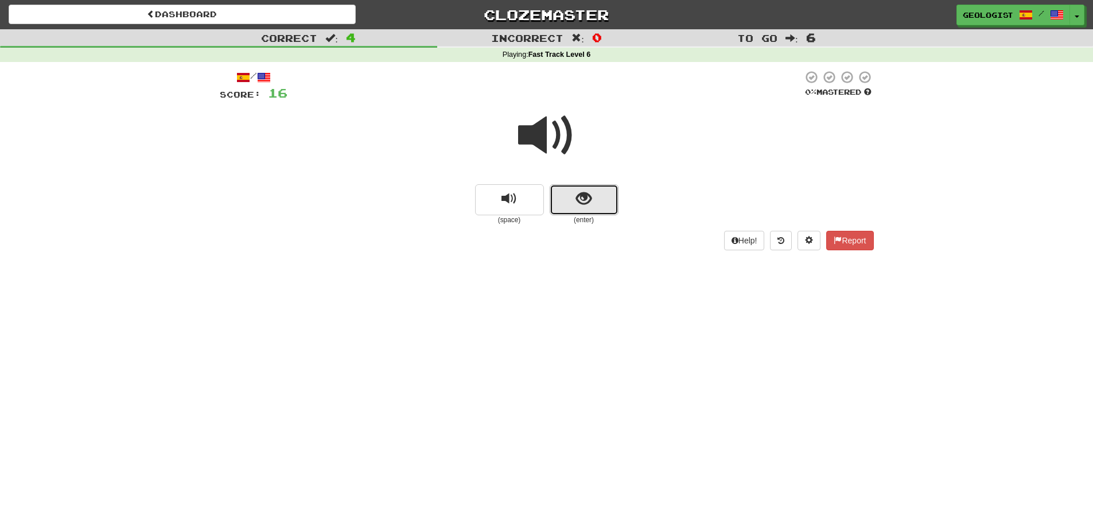
click at [593, 202] on button "show sentence" at bounding box center [584, 199] width 69 height 31
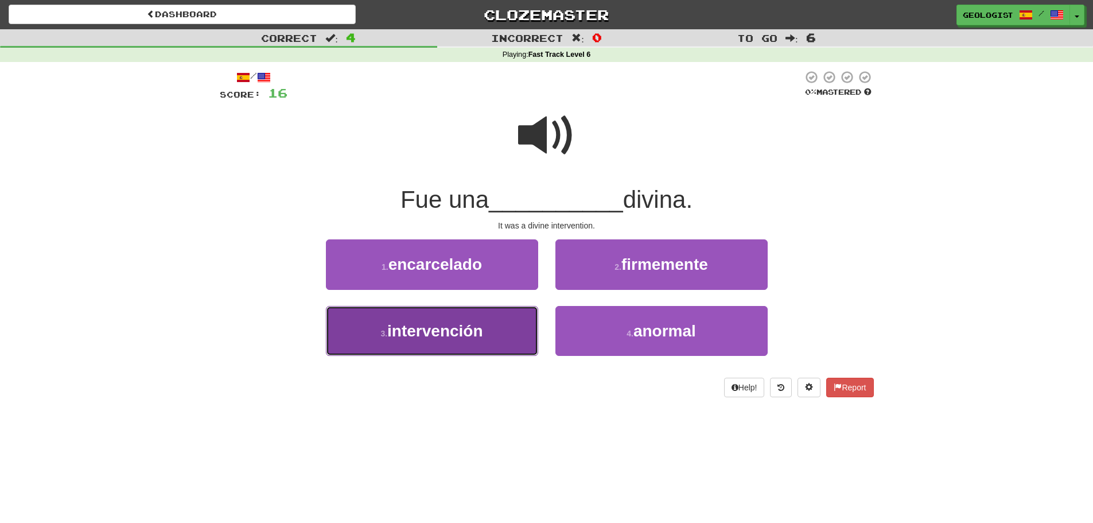
click at [439, 335] on span "intervención" at bounding box center [434, 331] width 95 height 18
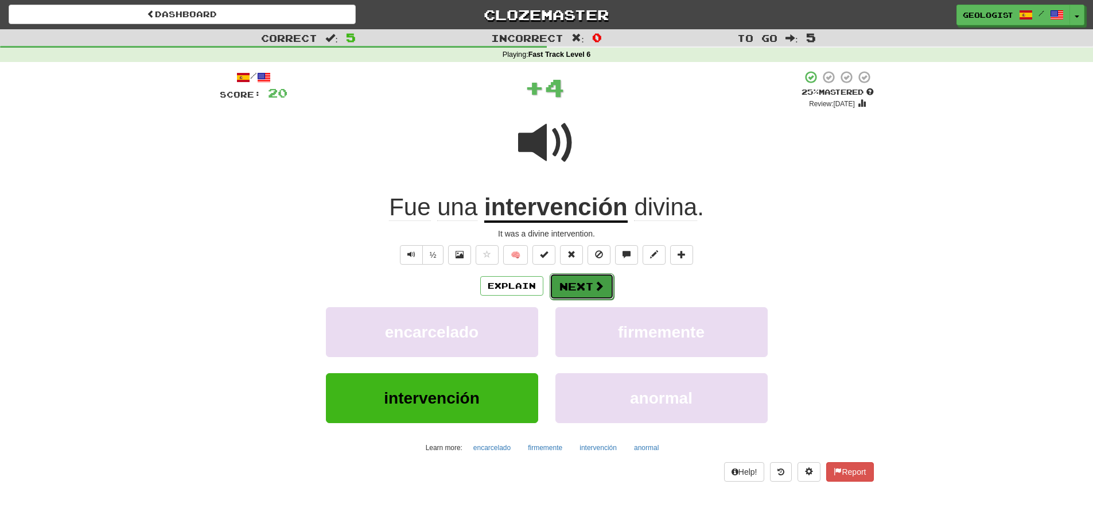
click at [584, 284] on button "Next" at bounding box center [582, 286] width 64 height 26
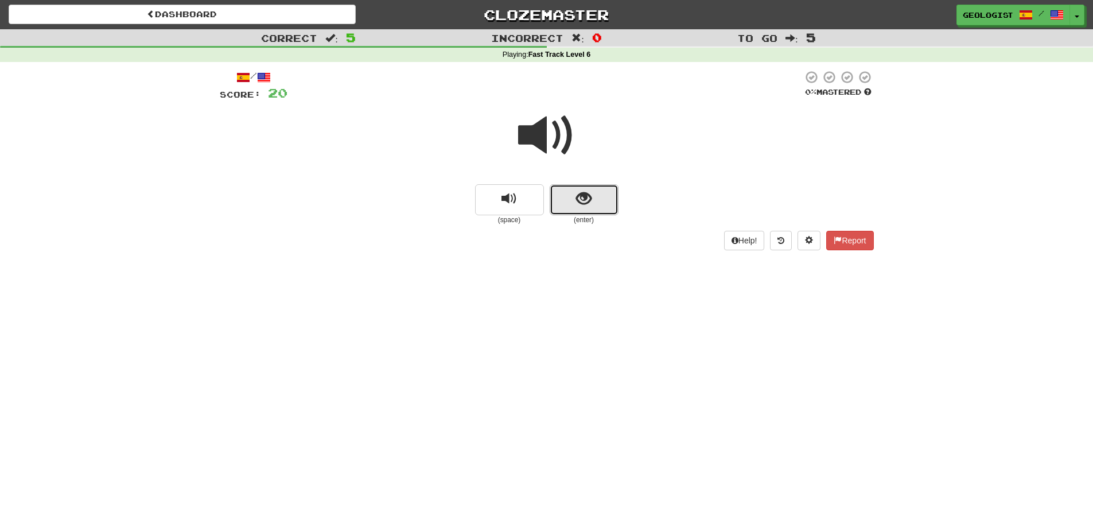
click at [597, 204] on button "show sentence" at bounding box center [584, 199] width 69 height 31
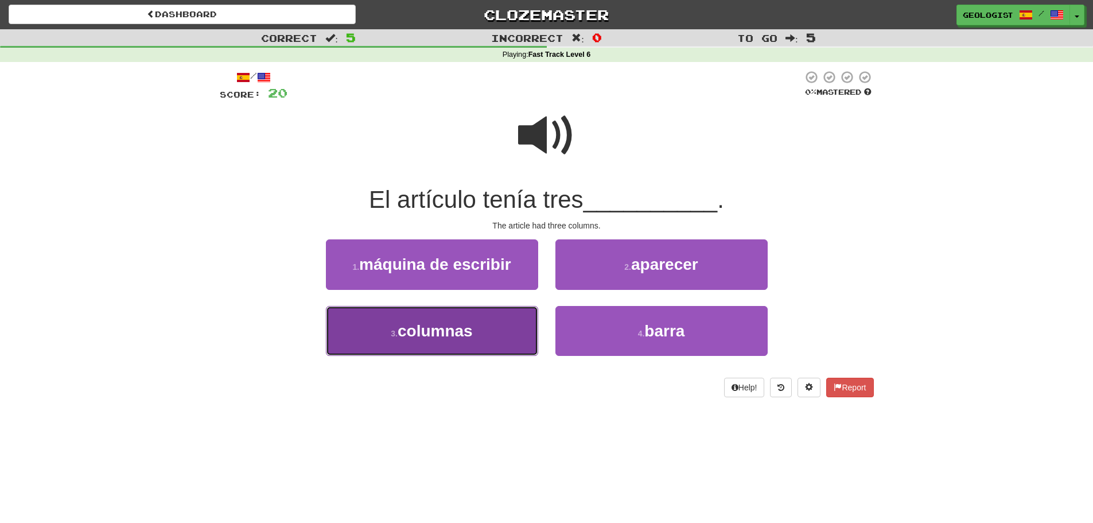
click at [464, 336] on span "columnas" at bounding box center [435, 331] width 75 height 18
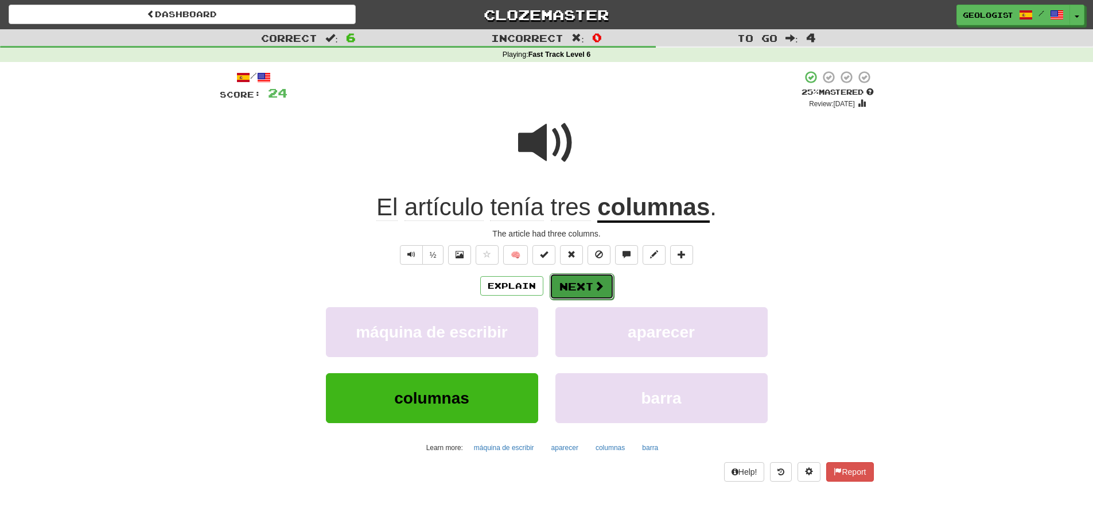
click at [594, 288] on span at bounding box center [599, 286] width 10 height 10
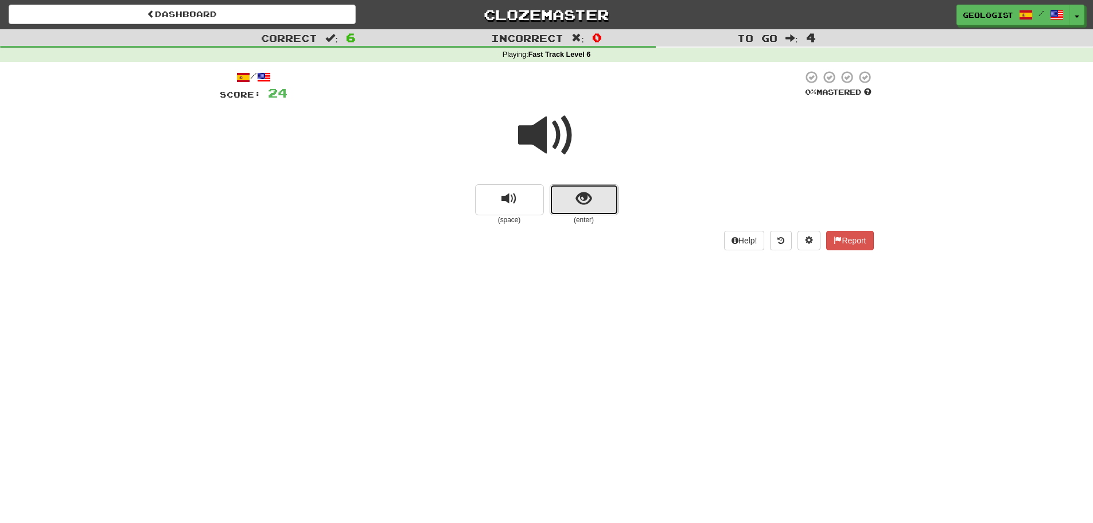
click at [593, 205] on button "show sentence" at bounding box center [584, 199] width 69 height 31
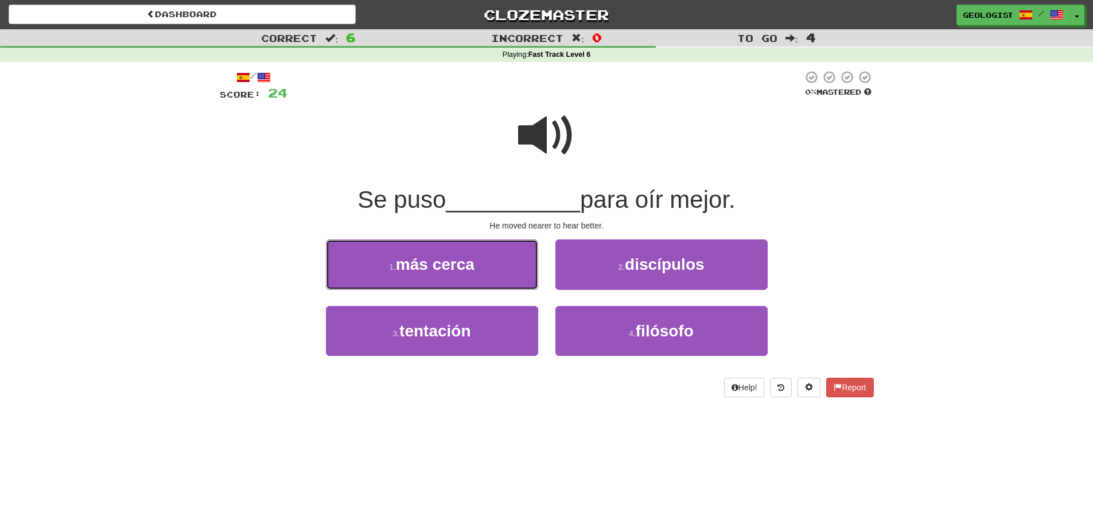
click at [449, 268] on span "más cerca" at bounding box center [435, 264] width 79 height 18
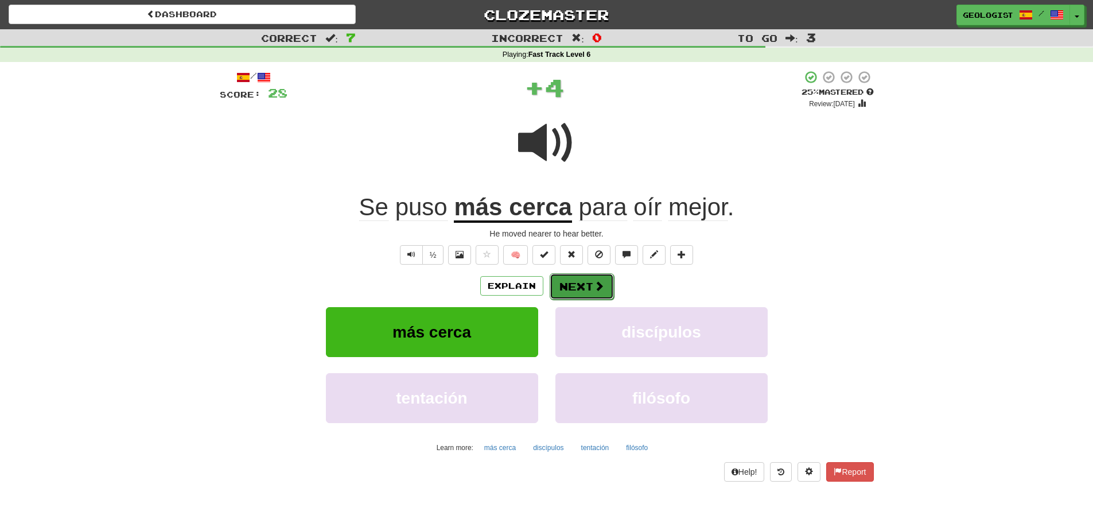
click at [585, 283] on button "Next" at bounding box center [582, 286] width 64 height 26
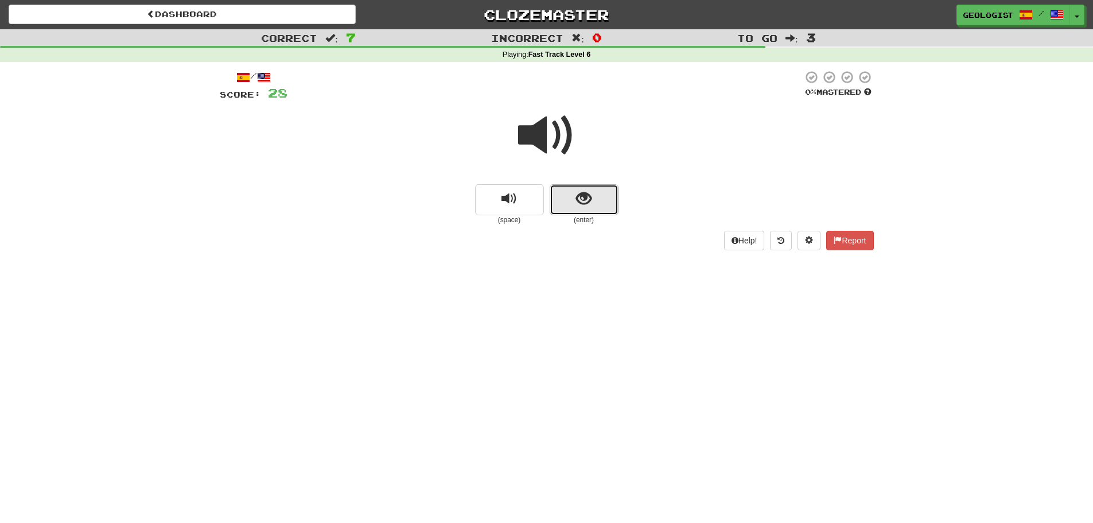
click at [597, 197] on button "show sentence" at bounding box center [584, 199] width 69 height 31
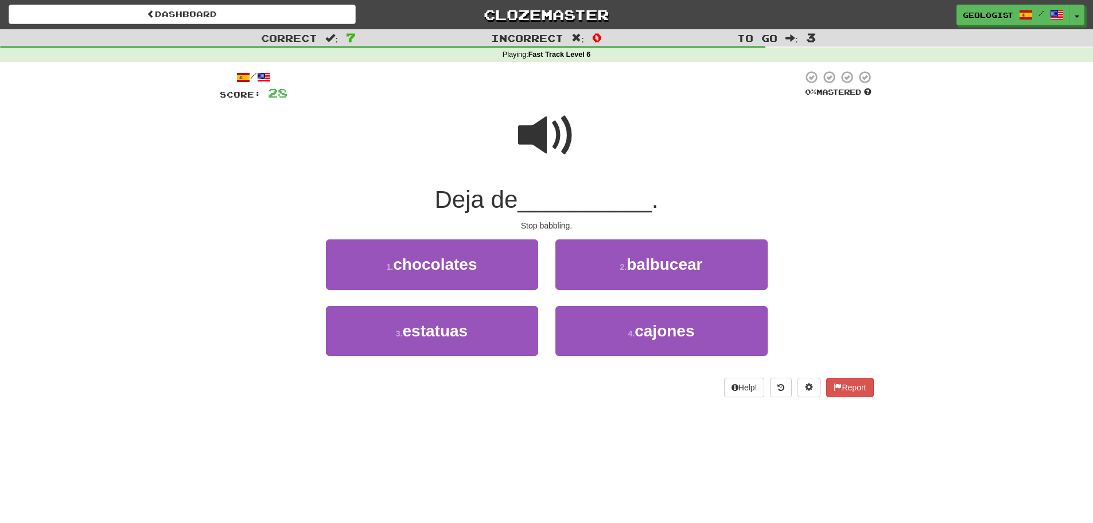
click at [545, 137] on span at bounding box center [546, 135] width 57 height 57
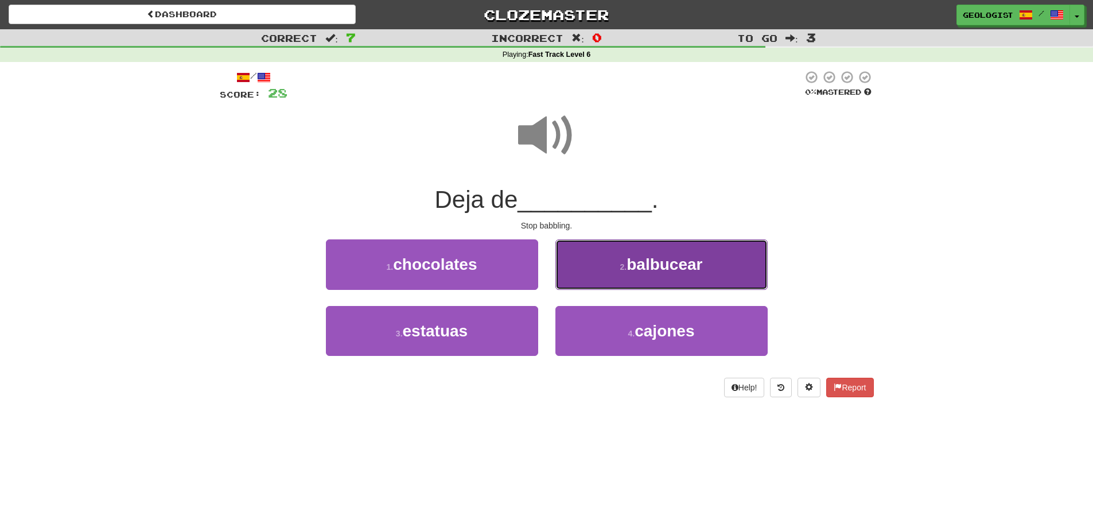
click at [676, 271] on span "balbucear" at bounding box center [665, 264] width 76 height 18
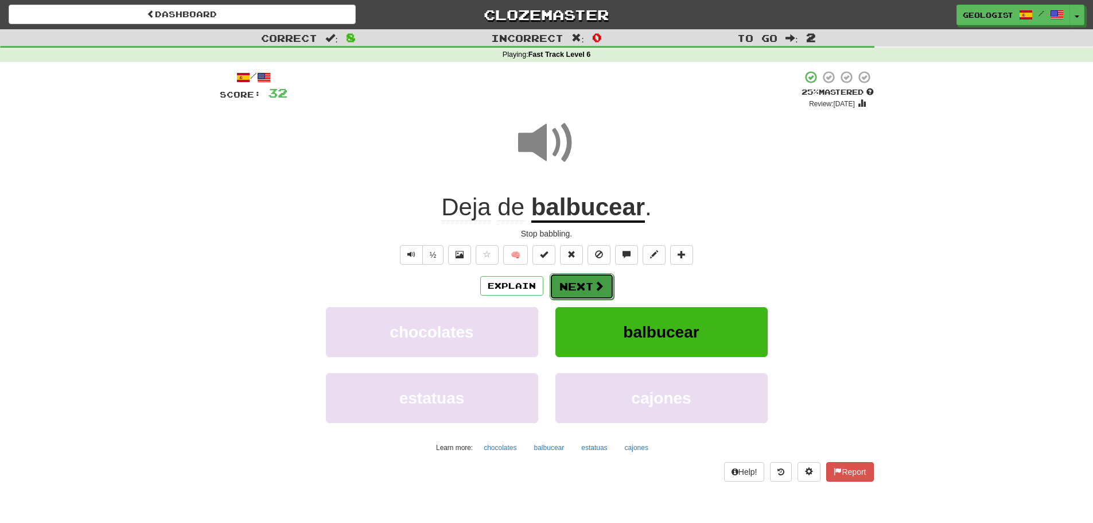
click at [586, 281] on button "Next" at bounding box center [582, 286] width 64 height 26
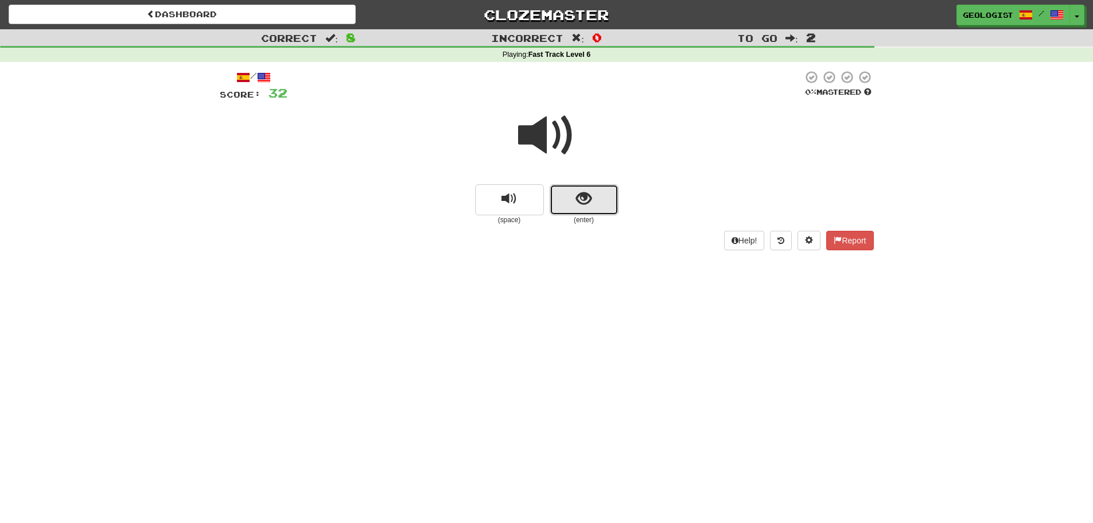
click at [599, 207] on button "show sentence" at bounding box center [584, 199] width 69 height 31
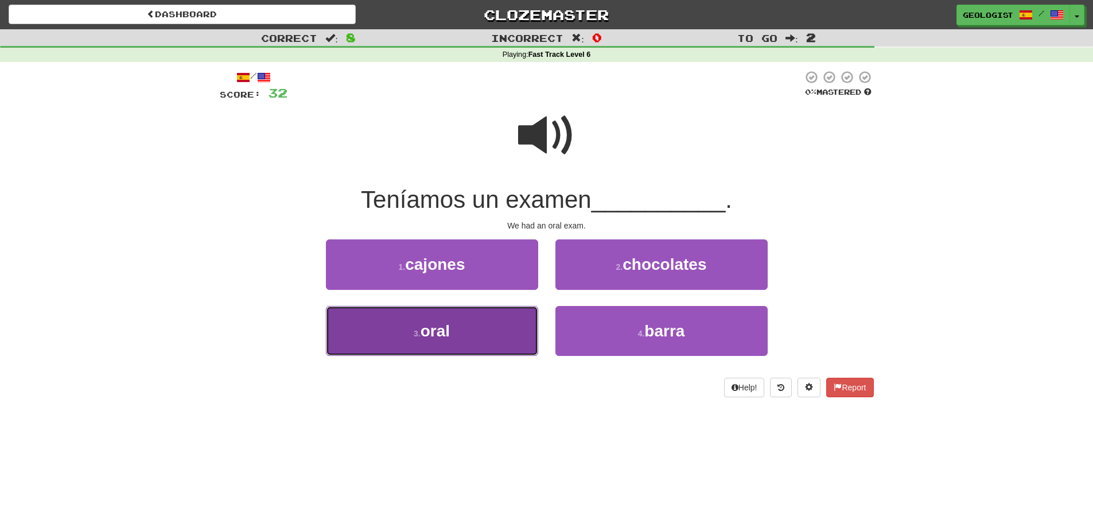
click at [467, 339] on button "3 . oral" at bounding box center [432, 331] width 212 height 50
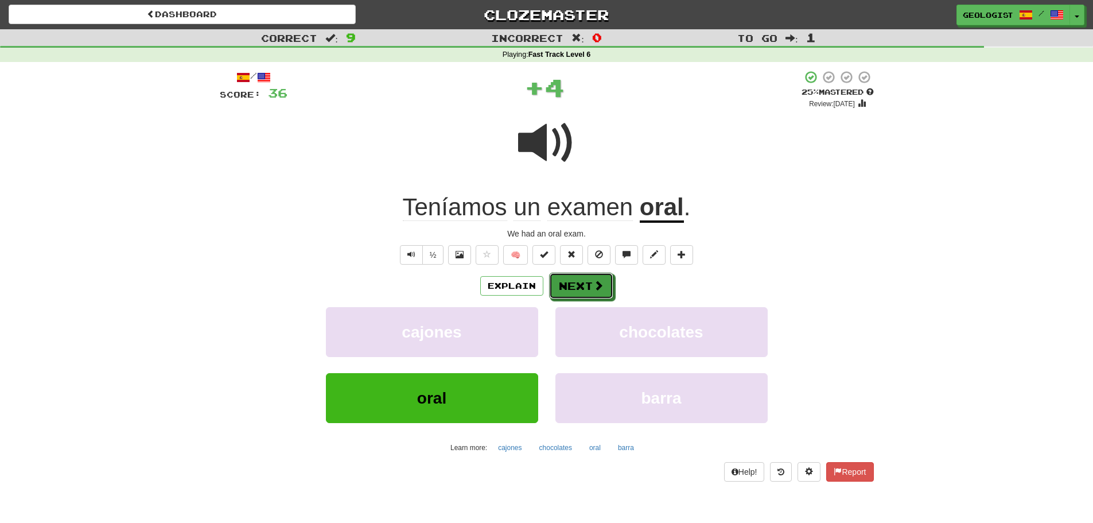
click at [595, 292] on button "Next" at bounding box center [581, 286] width 64 height 26
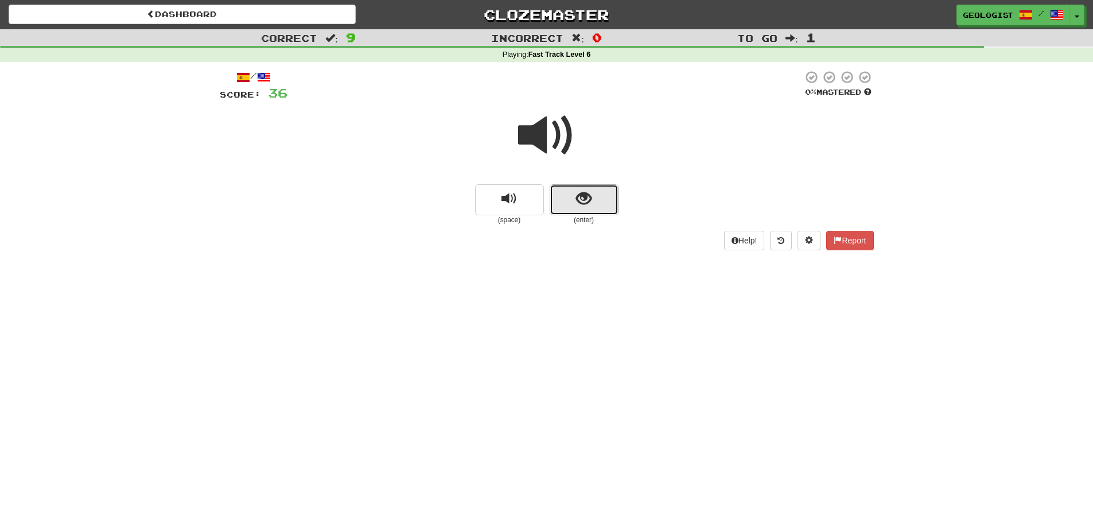
click at [591, 205] on button "show sentence" at bounding box center [584, 199] width 69 height 31
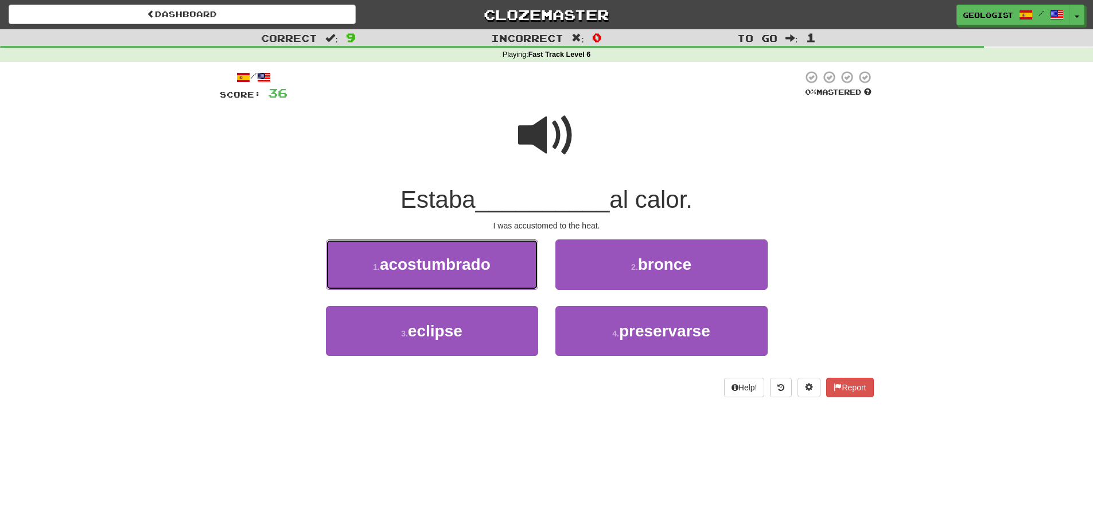
drag, startPoint x: 387, startPoint y: 269, endPoint x: 381, endPoint y: 270, distance: 7.0
click at [389, 270] on span "acostumbrado" at bounding box center [435, 264] width 111 height 18
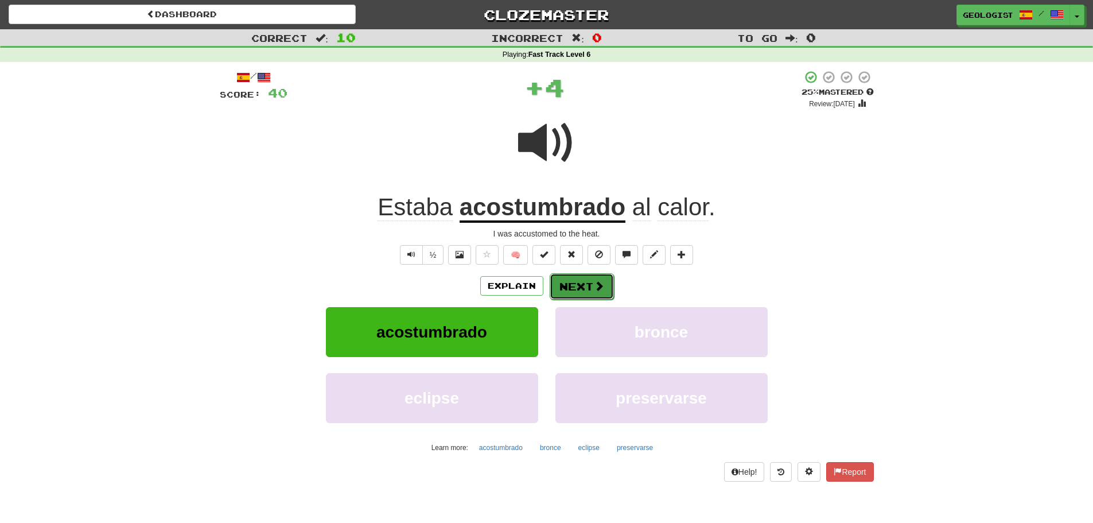
click at [582, 284] on button "Next" at bounding box center [582, 286] width 64 height 26
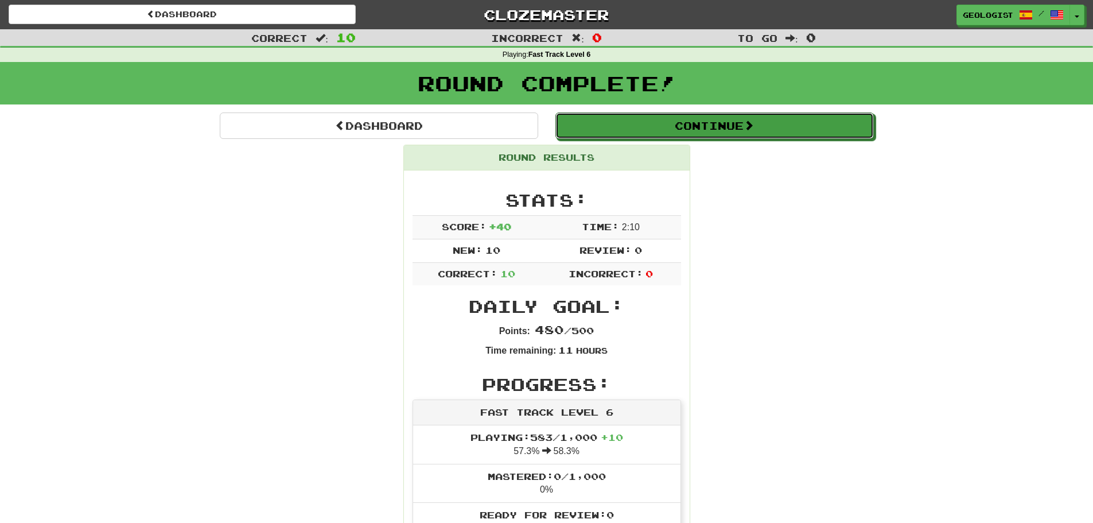
drag, startPoint x: 696, startPoint y: 123, endPoint x: 616, endPoint y: 162, distance: 88.0
click at [696, 124] on button "Continue" at bounding box center [715, 125] width 319 height 26
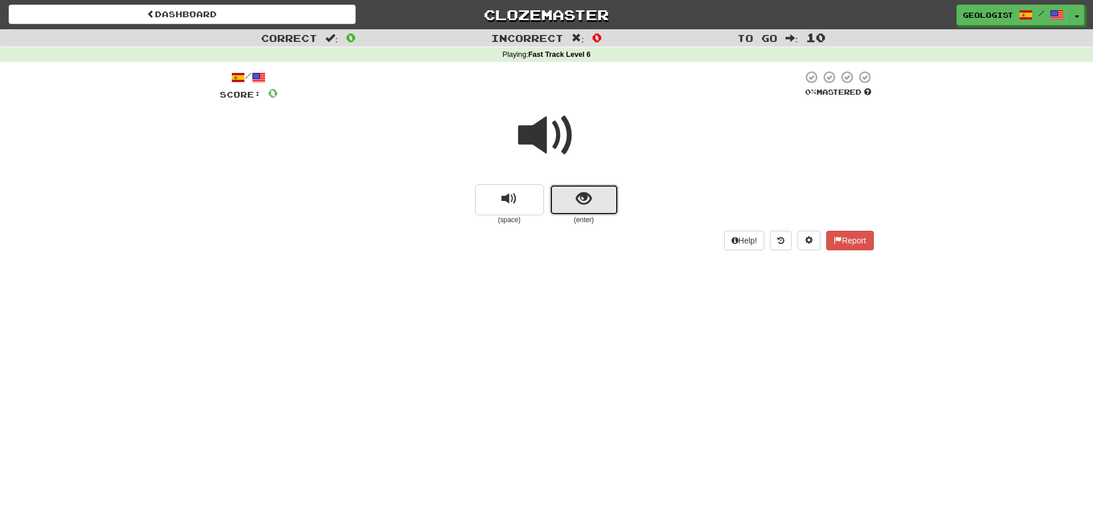
click at [593, 208] on button "show sentence" at bounding box center [584, 199] width 69 height 31
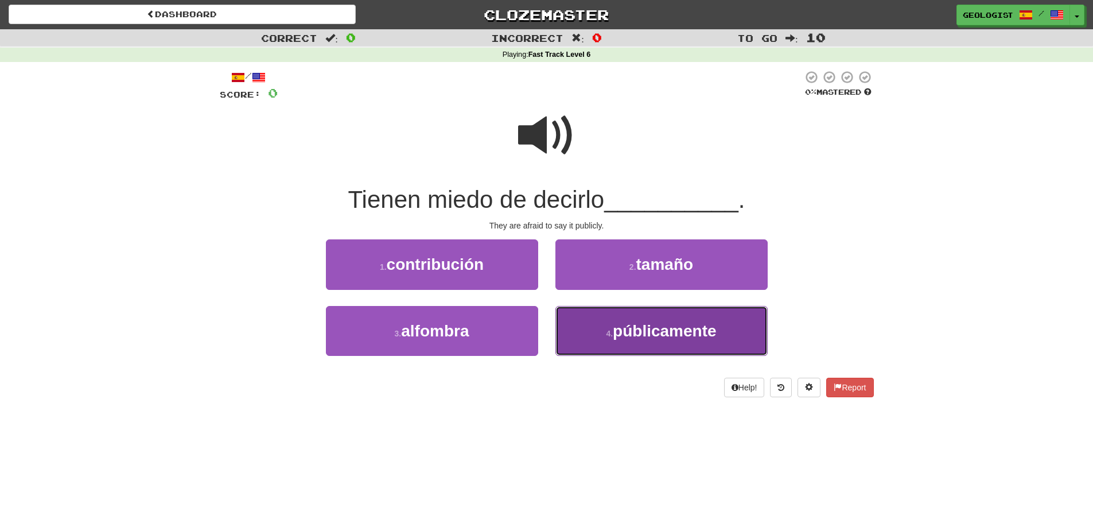
click at [643, 331] on span "públicamente" at bounding box center [664, 331] width 103 height 18
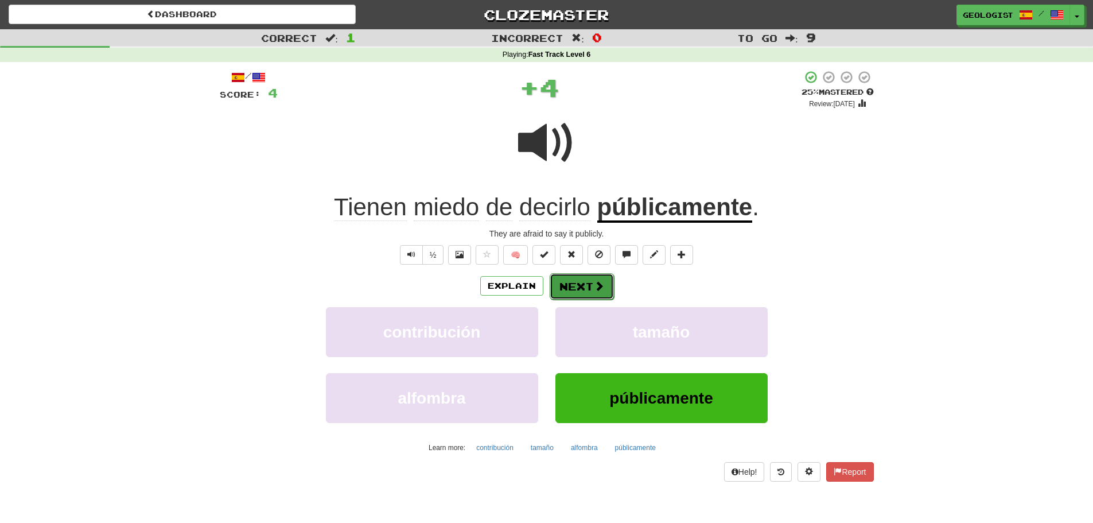
drag, startPoint x: 592, startPoint y: 284, endPoint x: 22, endPoint y: 285, distance: 570.5
click at [591, 284] on button "Next" at bounding box center [582, 286] width 64 height 26
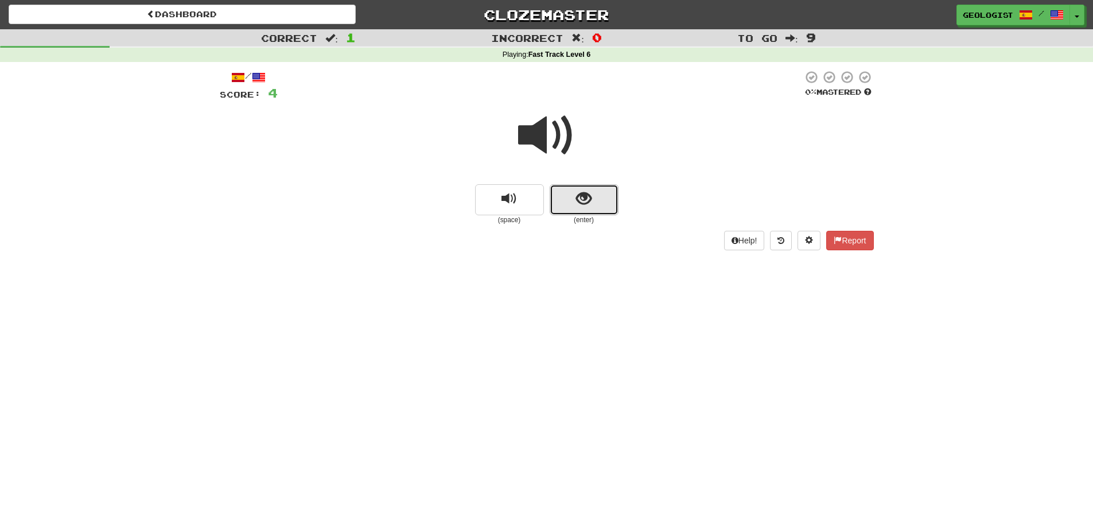
click at [598, 199] on button "show sentence" at bounding box center [584, 199] width 69 height 31
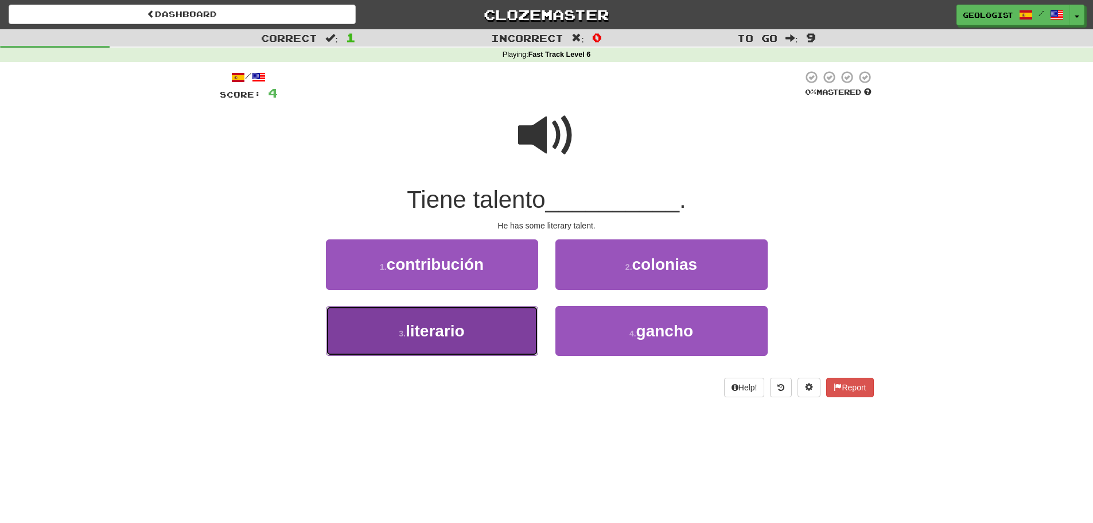
click at [374, 335] on button "3 . literario" at bounding box center [432, 331] width 212 height 50
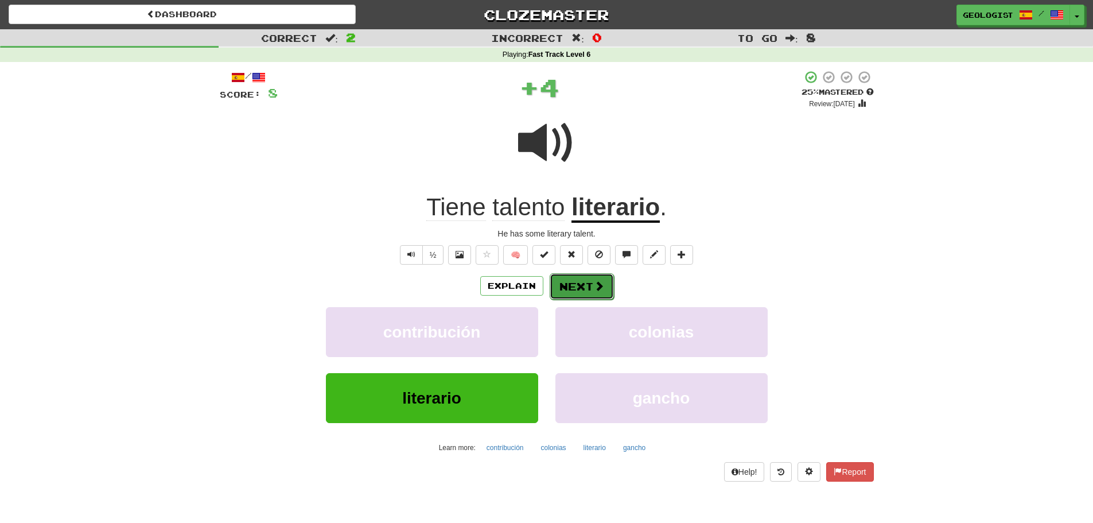
click at [603, 282] on span at bounding box center [599, 286] width 10 height 10
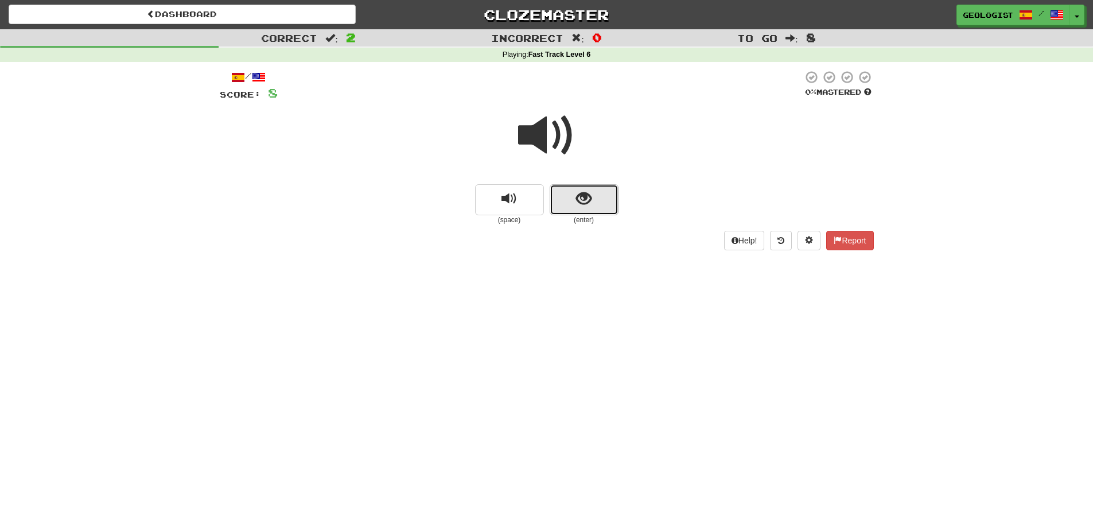
click at [580, 209] on button "show sentence" at bounding box center [584, 199] width 69 height 31
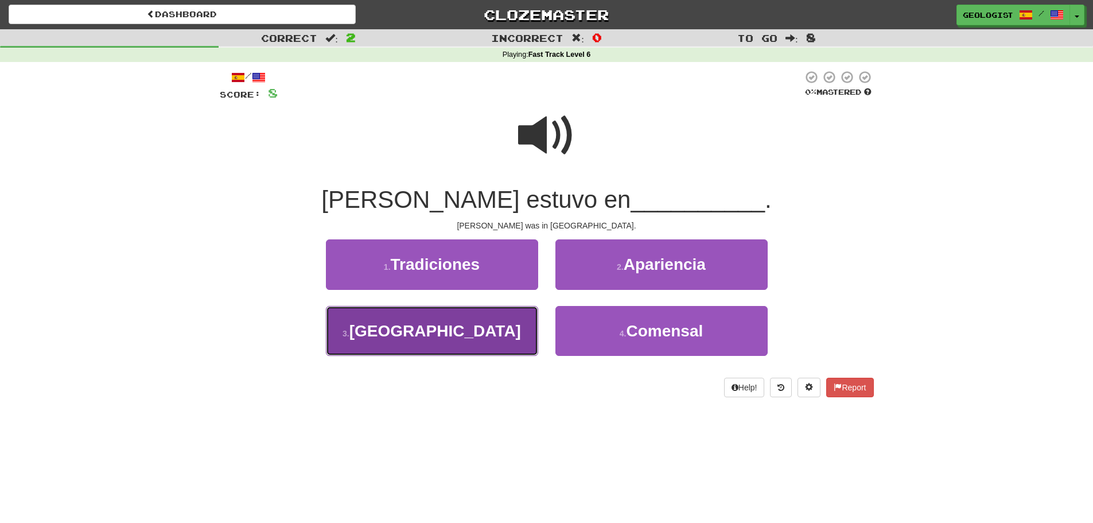
click at [424, 336] on span "Hungría" at bounding box center [436, 331] width 172 height 18
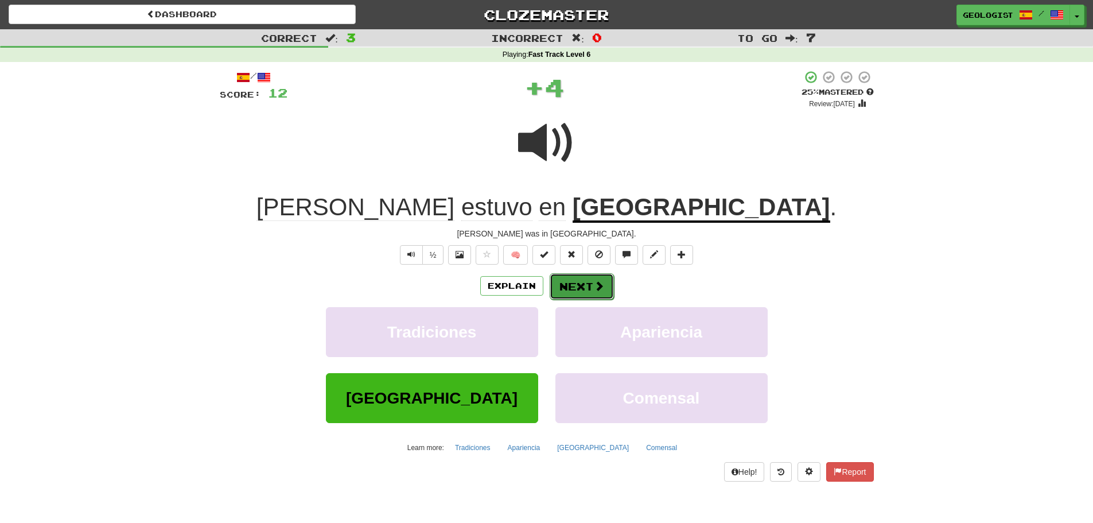
click at [574, 286] on button "Next" at bounding box center [582, 286] width 64 height 26
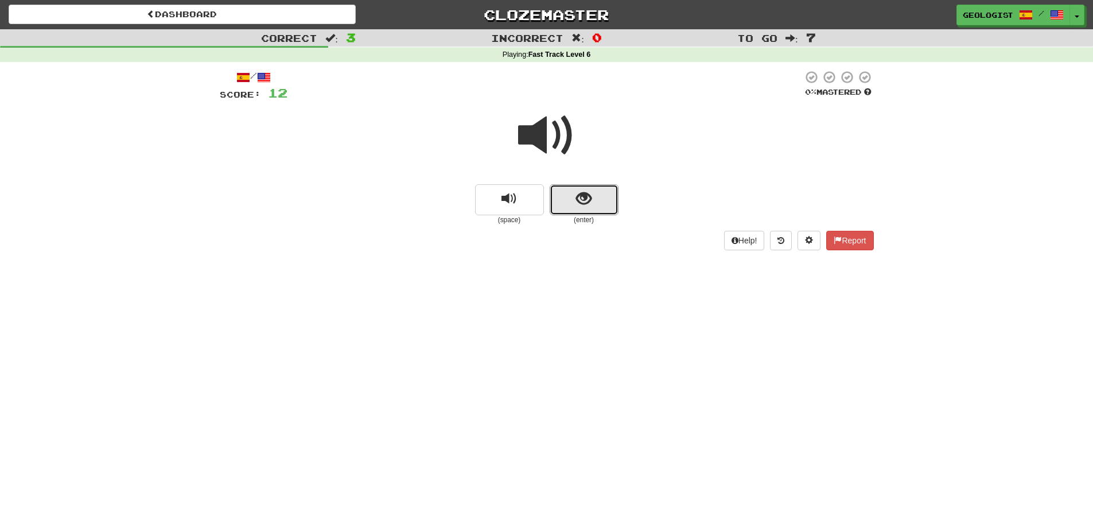
drag, startPoint x: 604, startPoint y: 204, endPoint x: 163, endPoint y: 231, distance: 442.2
click at [600, 204] on button "show sentence" at bounding box center [584, 199] width 69 height 31
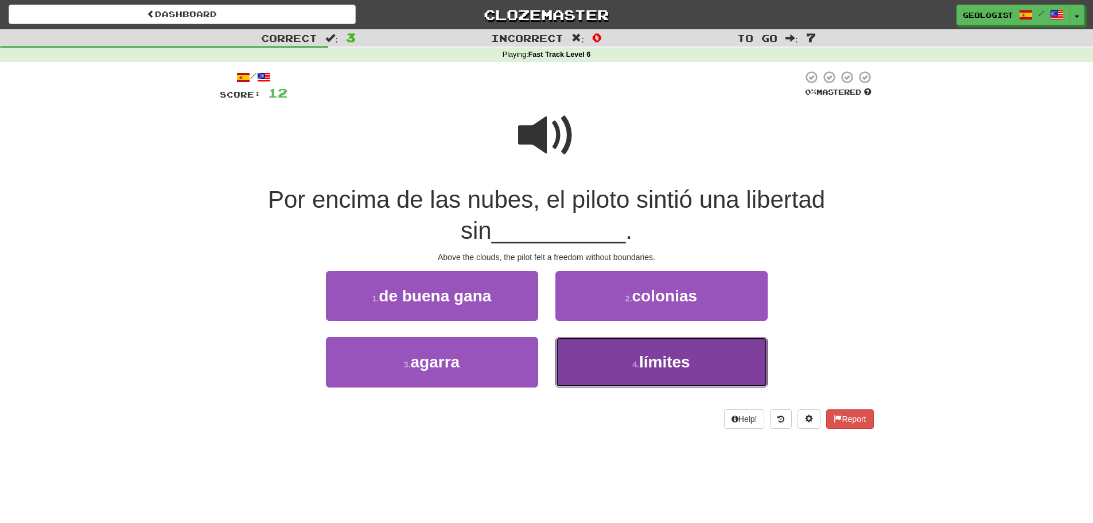
click at [599, 366] on button "4 . límites" at bounding box center [662, 362] width 212 height 50
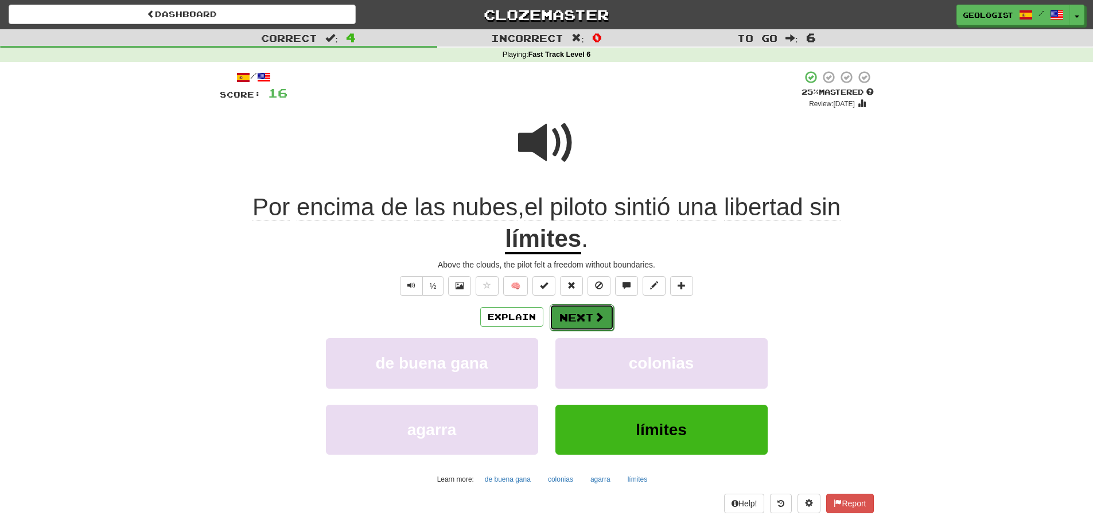
click at [595, 312] on span at bounding box center [599, 317] width 10 height 10
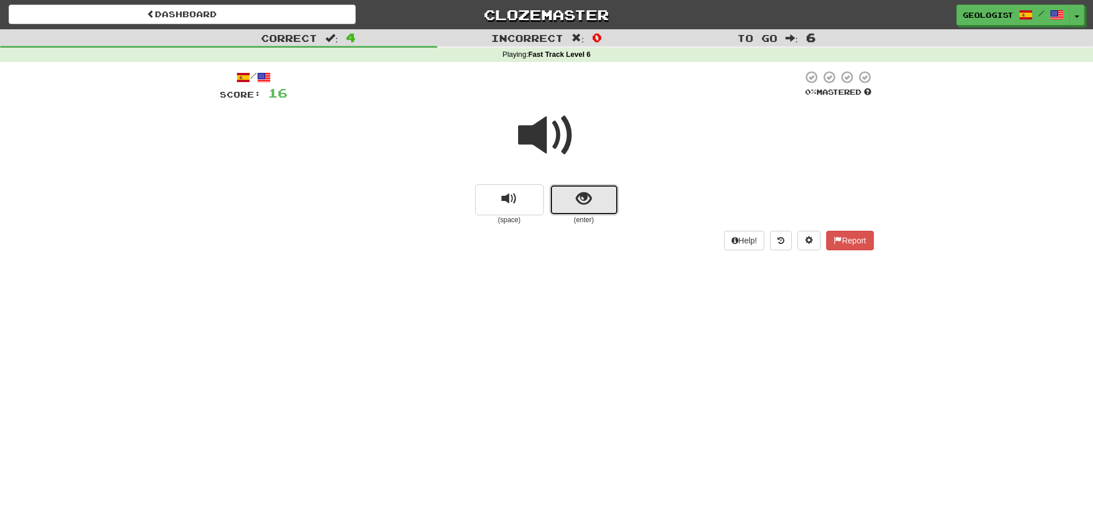
click at [579, 207] on span "show sentence" at bounding box center [583, 198] width 15 height 15
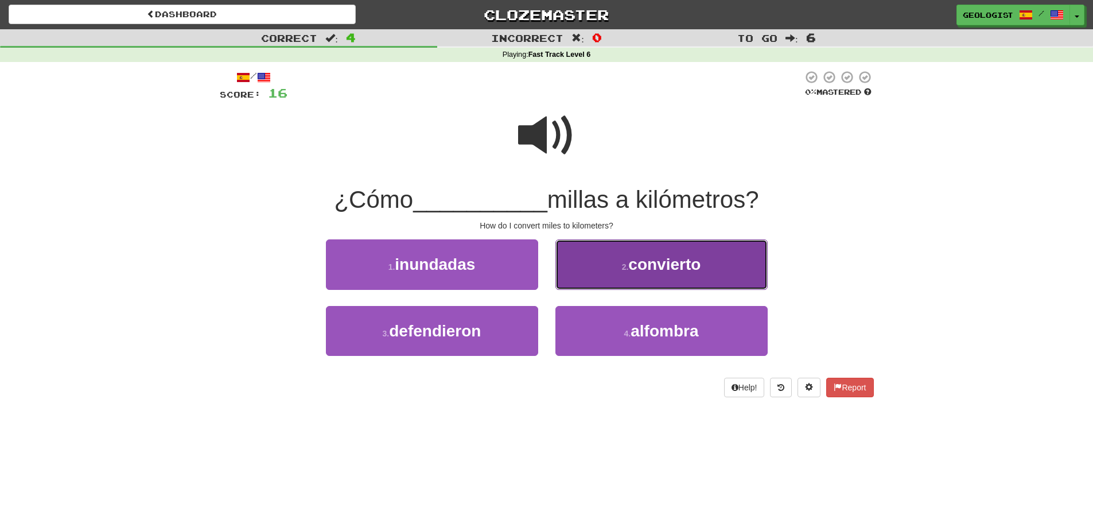
click at [624, 255] on button "2 . convierto" at bounding box center [662, 264] width 212 height 50
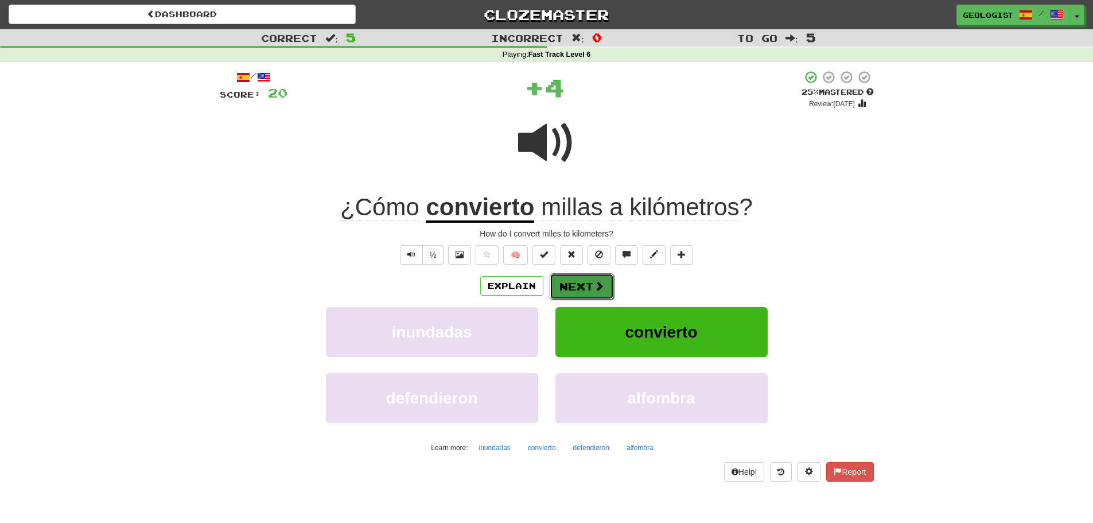
click at [579, 279] on button "Next" at bounding box center [582, 286] width 64 height 26
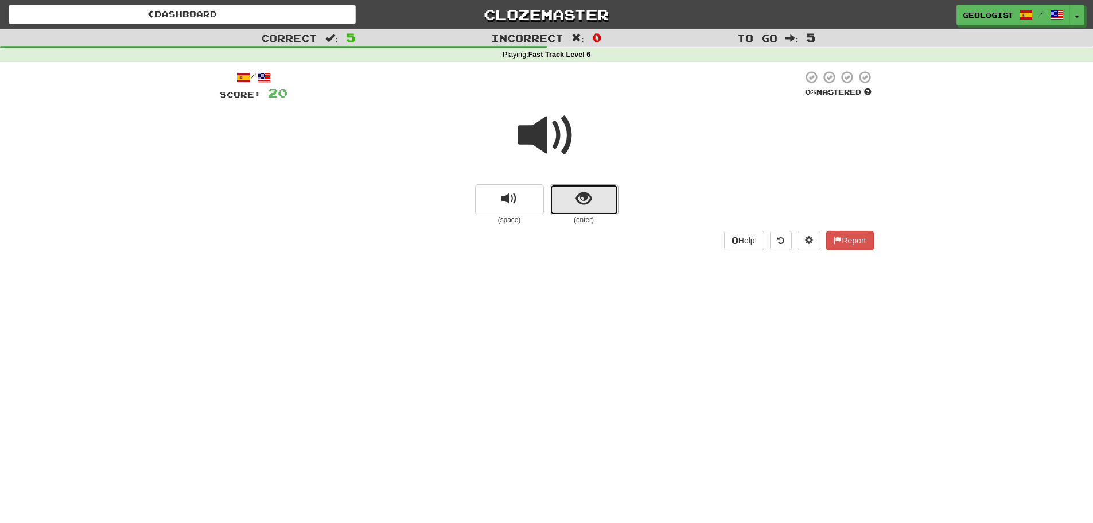
click at [596, 195] on button "show sentence" at bounding box center [584, 199] width 69 height 31
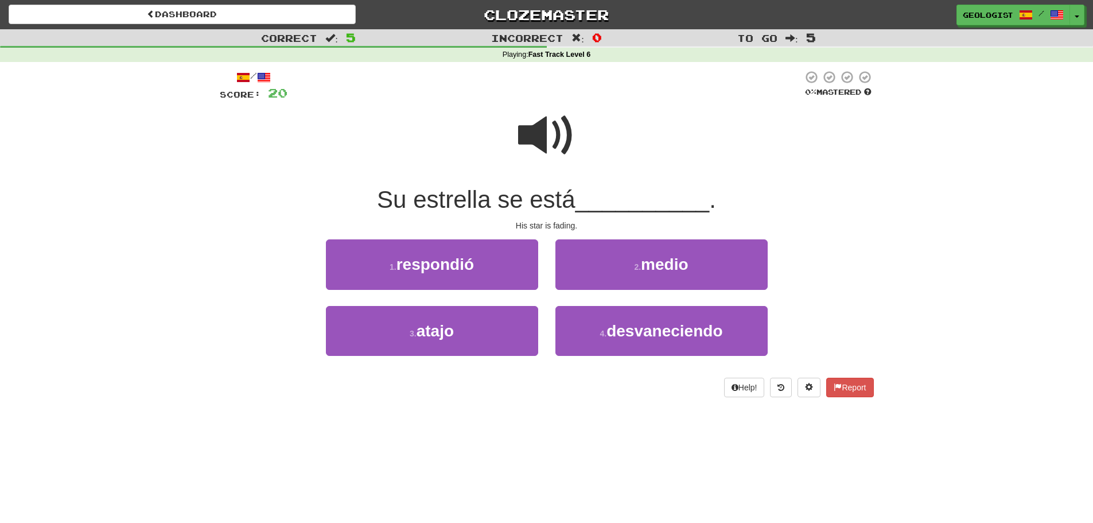
click at [544, 133] on span at bounding box center [546, 135] width 57 height 57
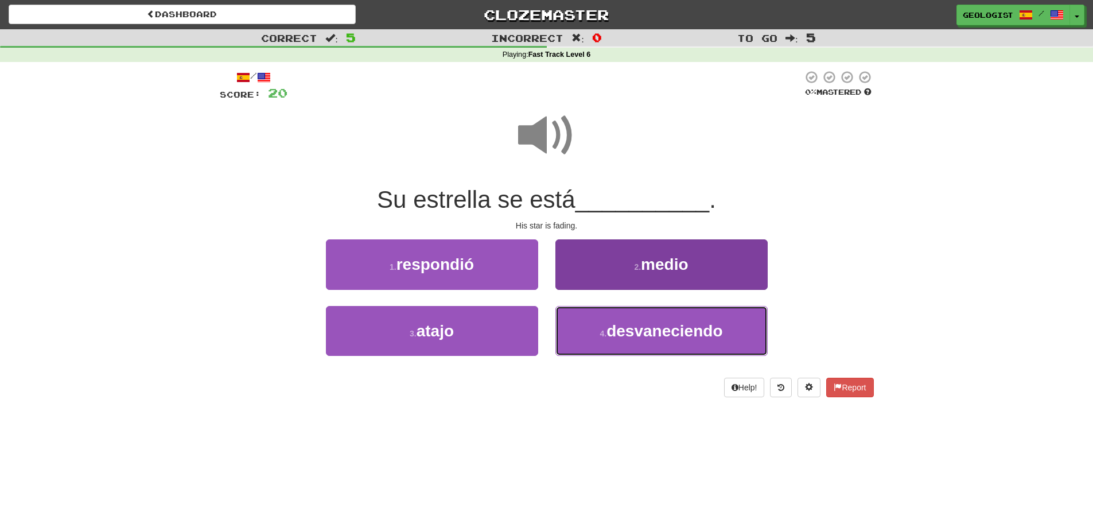
click at [692, 329] on span "desvaneciendo" at bounding box center [665, 331] width 116 height 18
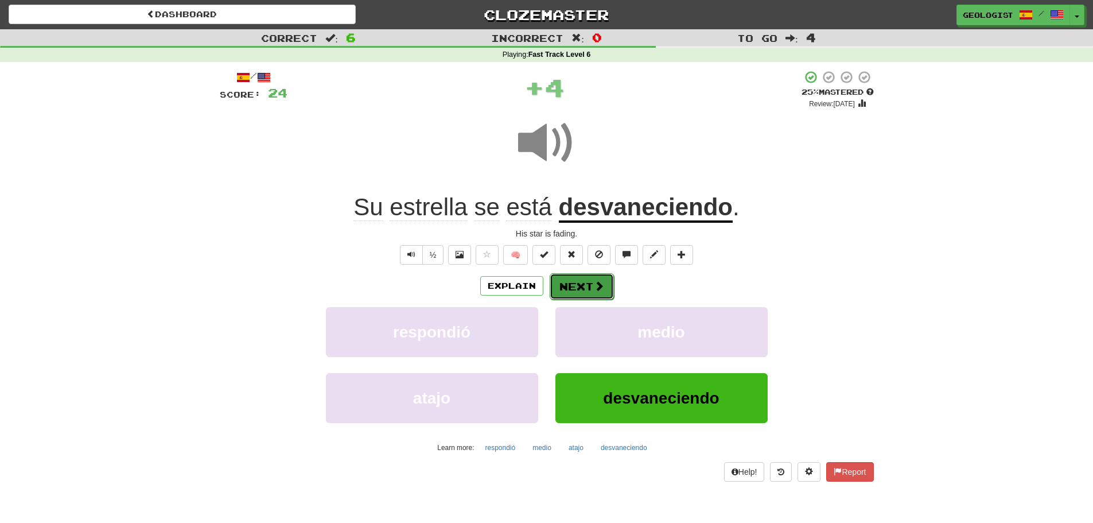
click at [575, 287] on button "Next" at bounding box center [582, 286] width 64 height 26
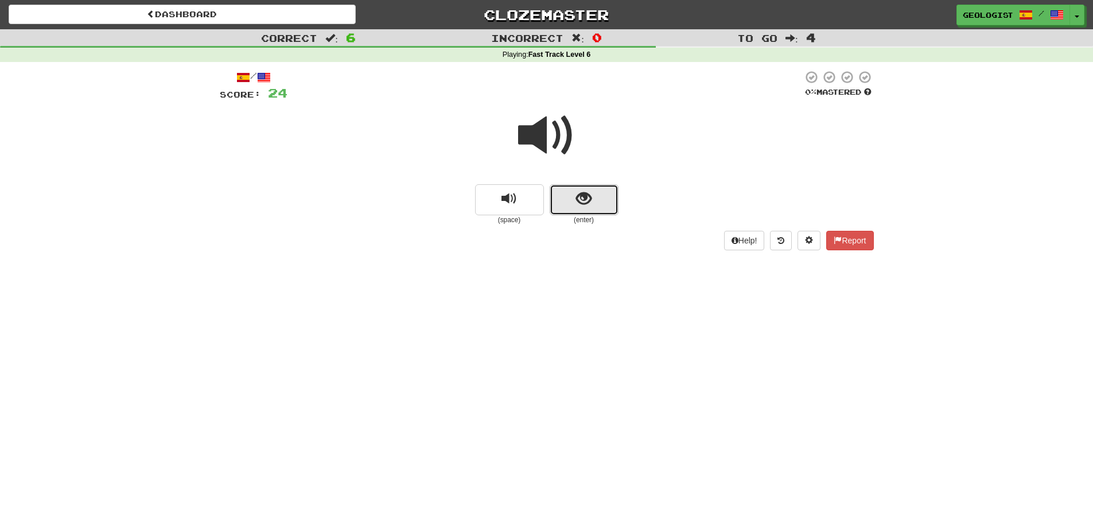
click at [569, 203] on button "show sentence" at bounding box center [584, 199] width 69 height 31
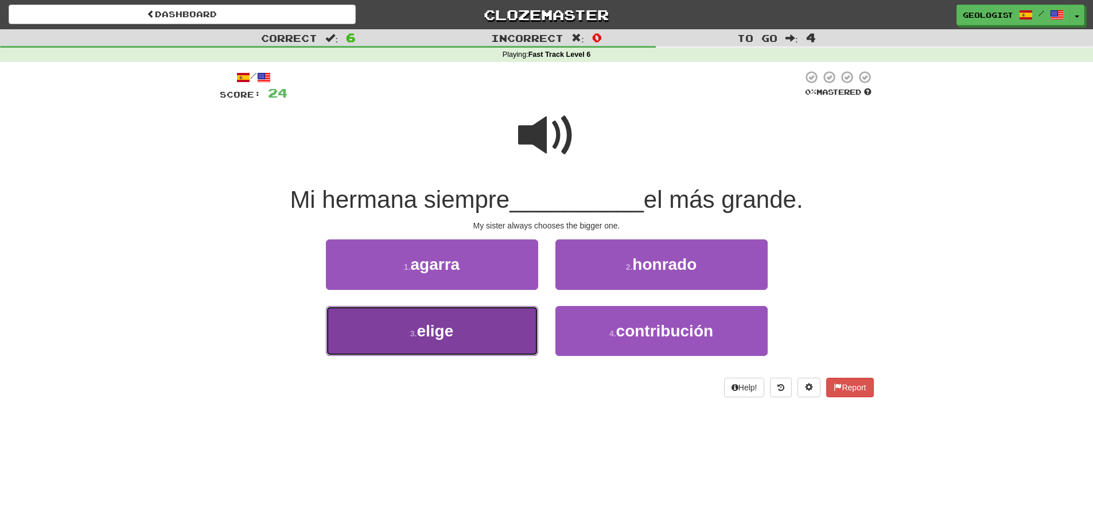
click at [439, 333] on span "elige" at bounding box center [435, 331] width 37 height 18
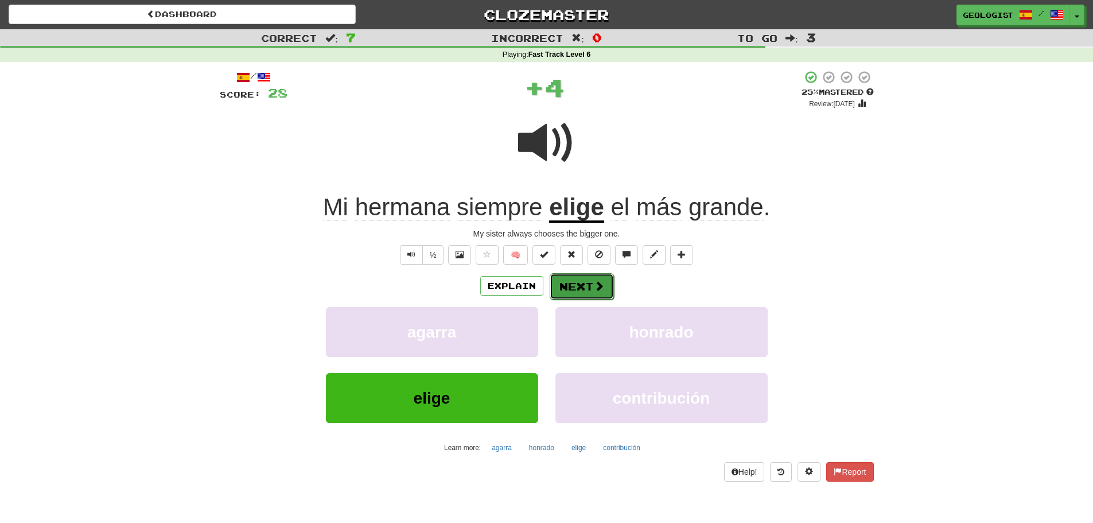
click at [585, 282] on button "Next" at bounding box center [582, 286] width 64 height 26
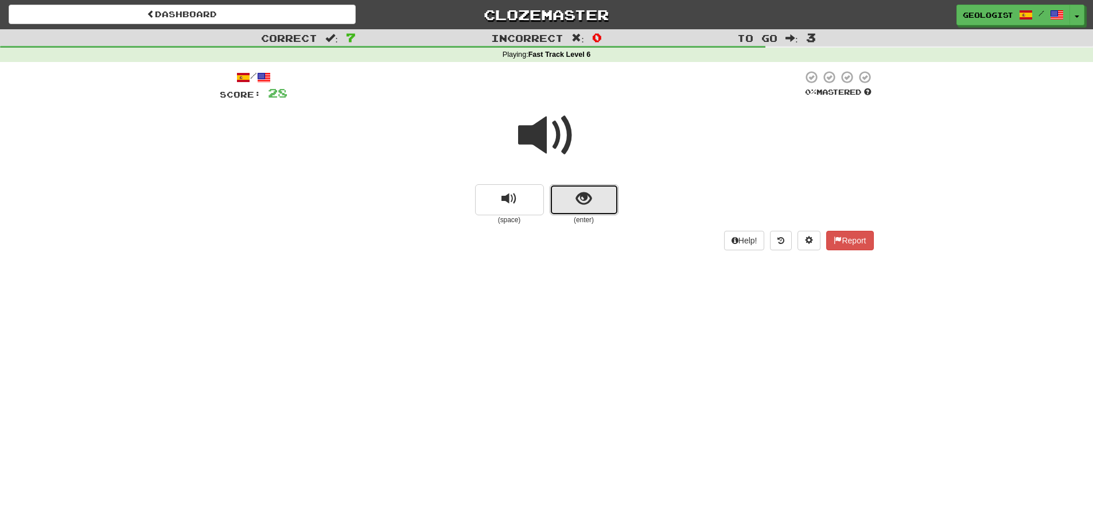
click at [573, 208] on button "show sentence" at bounding box center [584, 199] width 69 height 31
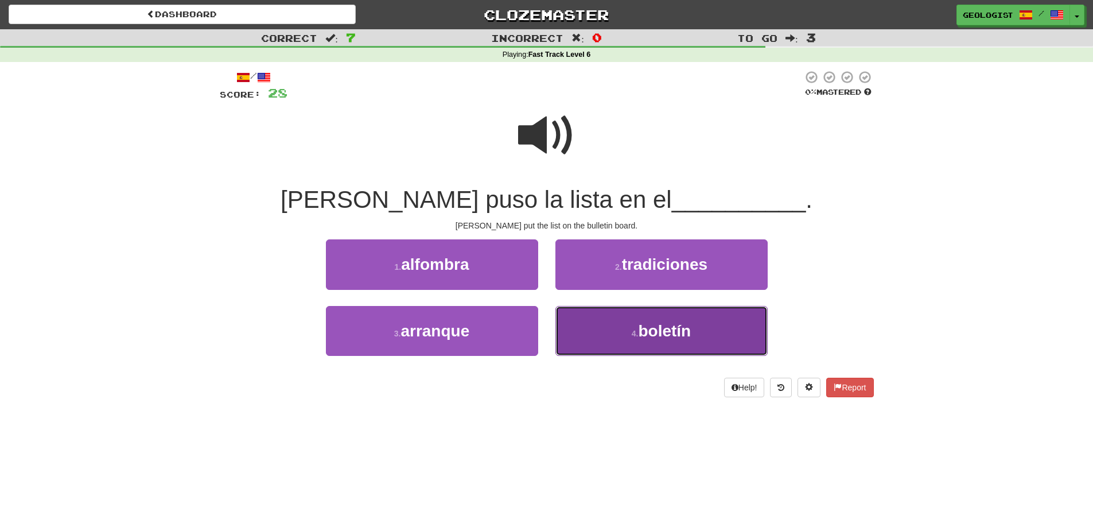
click at [652, 331] on span "boletín" at bounding box center [664, 331] width 53 height 18
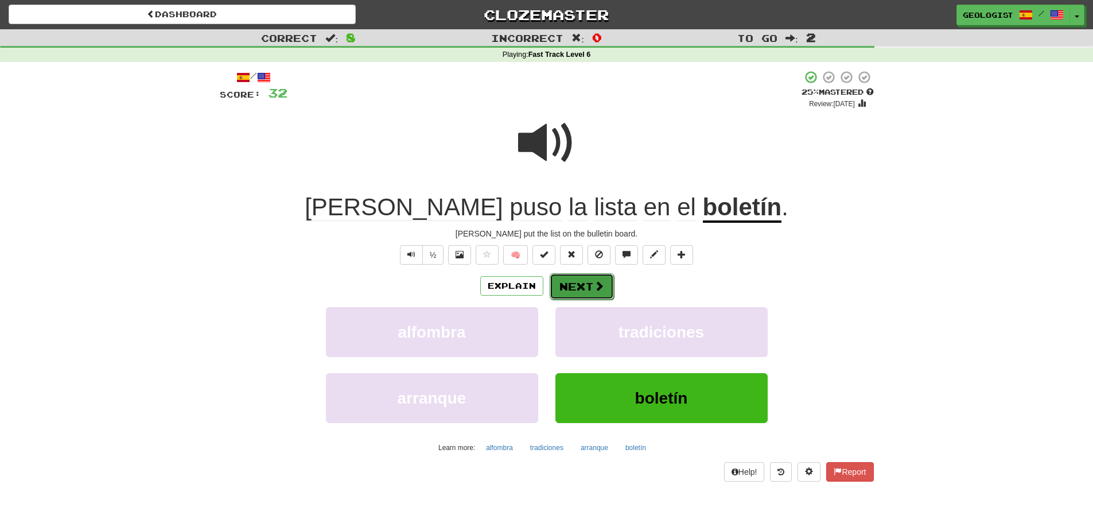
click at [585, 284] on button "Next" at bounding box center [582, 286] width 64 height 26
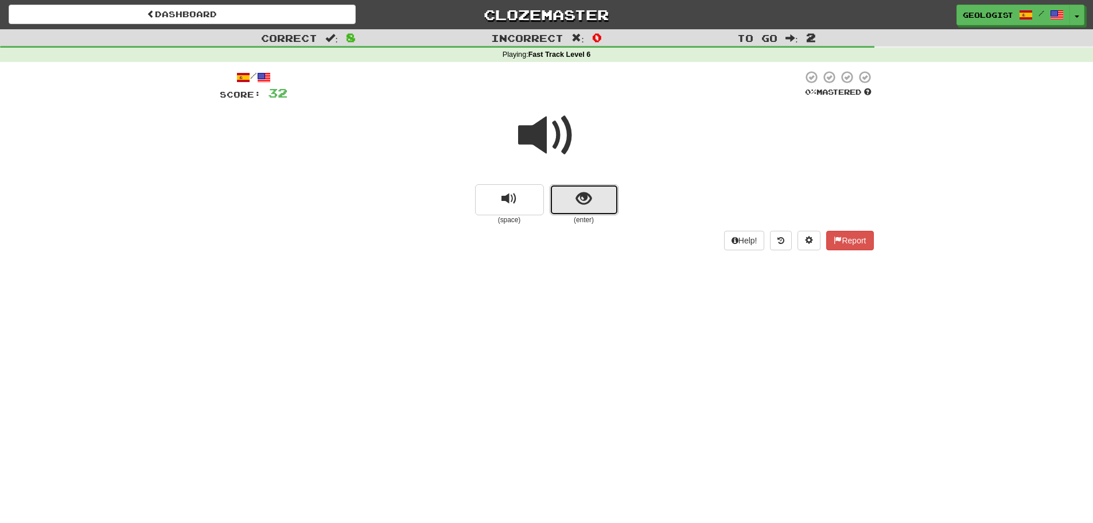
click at [587, 204] on span "show sentence" at bounding box center [583, 198] width 15 height 15
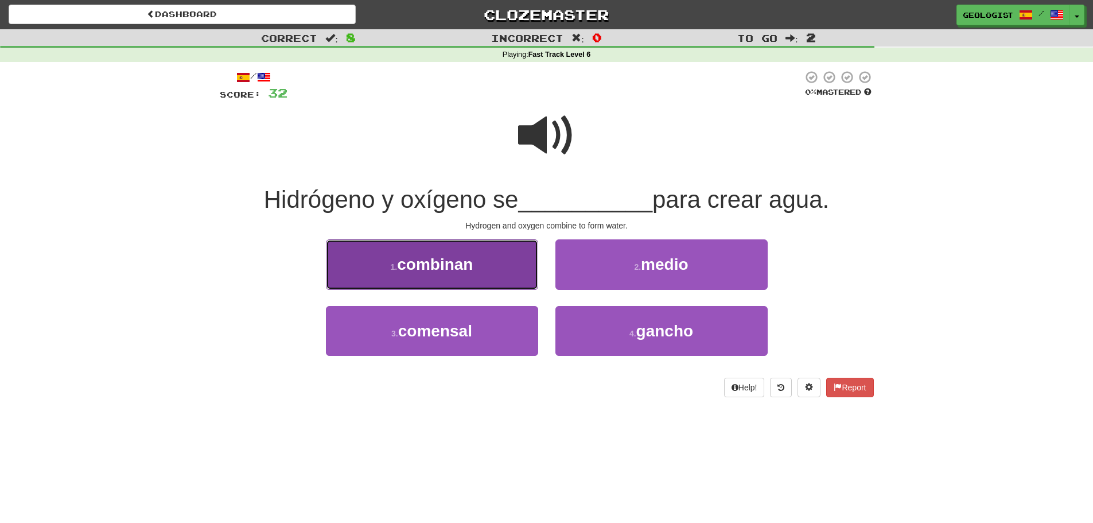
click at [435, 265] on span "combinan" at bounding box center [435, 264] width 76 height 18
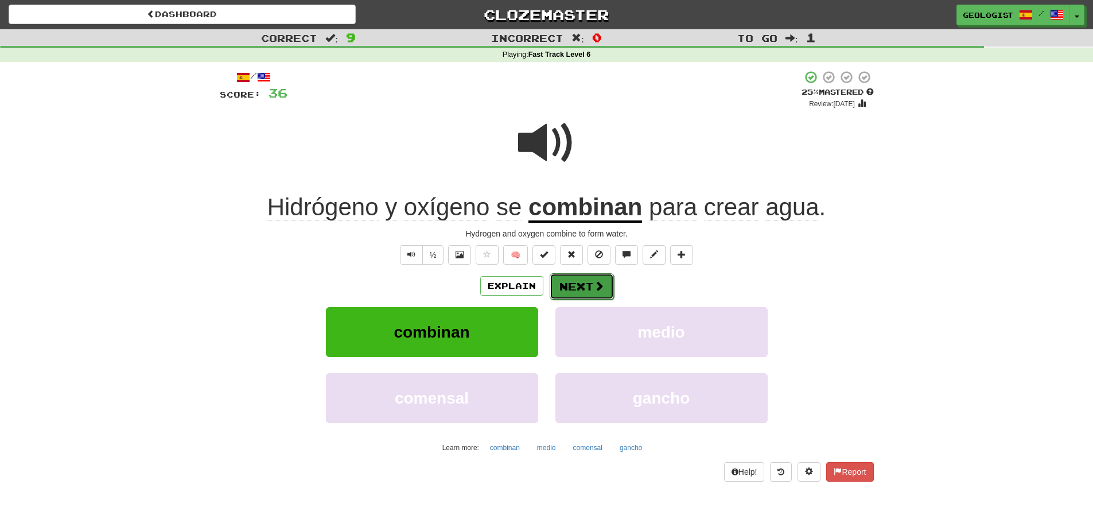
click at [579, 278] on button "Next" at bounding box center [582, 286] width 64 height 26
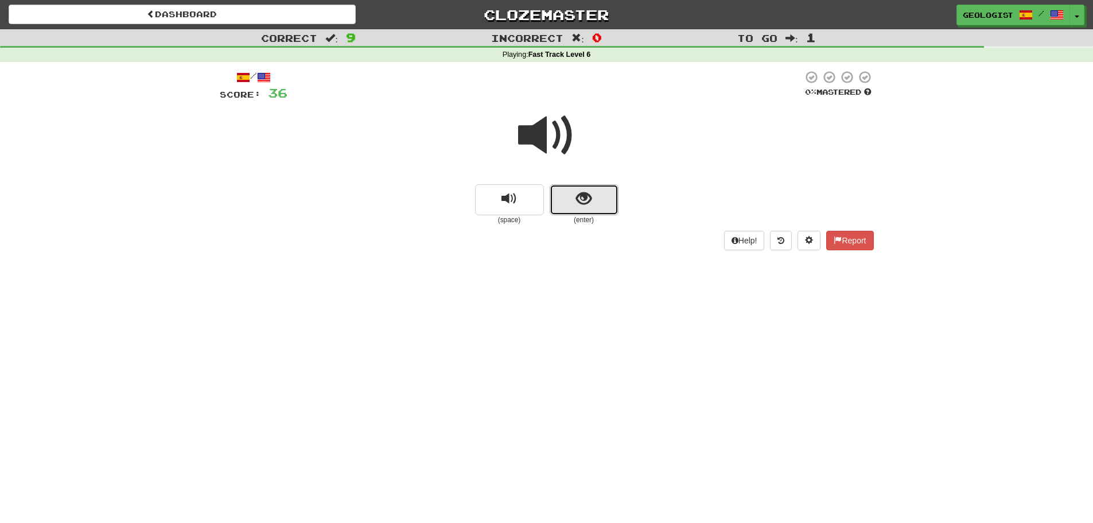
click at [599, 207] on button "show sentence" at bounding box center [584, 199] width 69 height 31
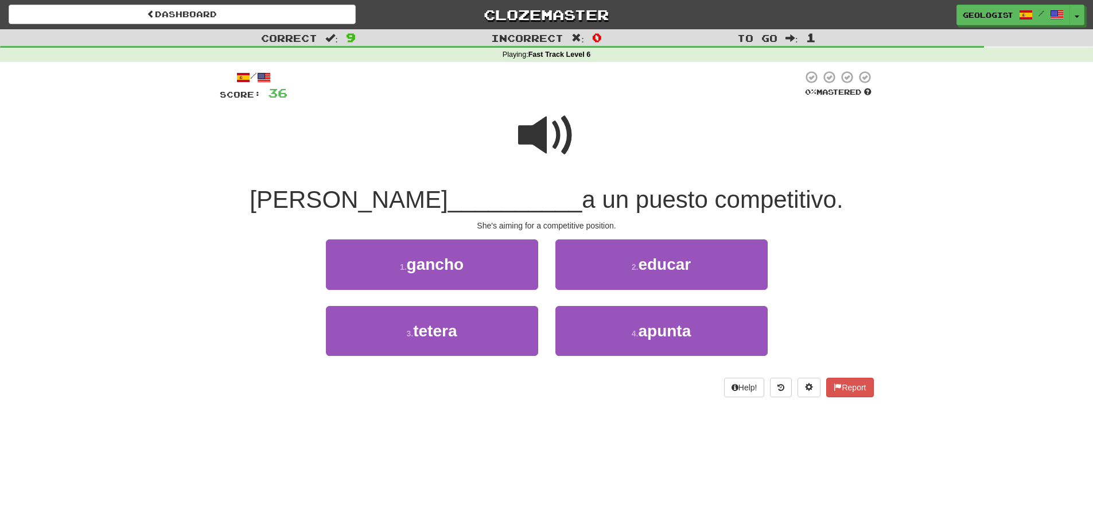
click at [542, 131] on span at bounding box center [546, 135] width 57 height 57
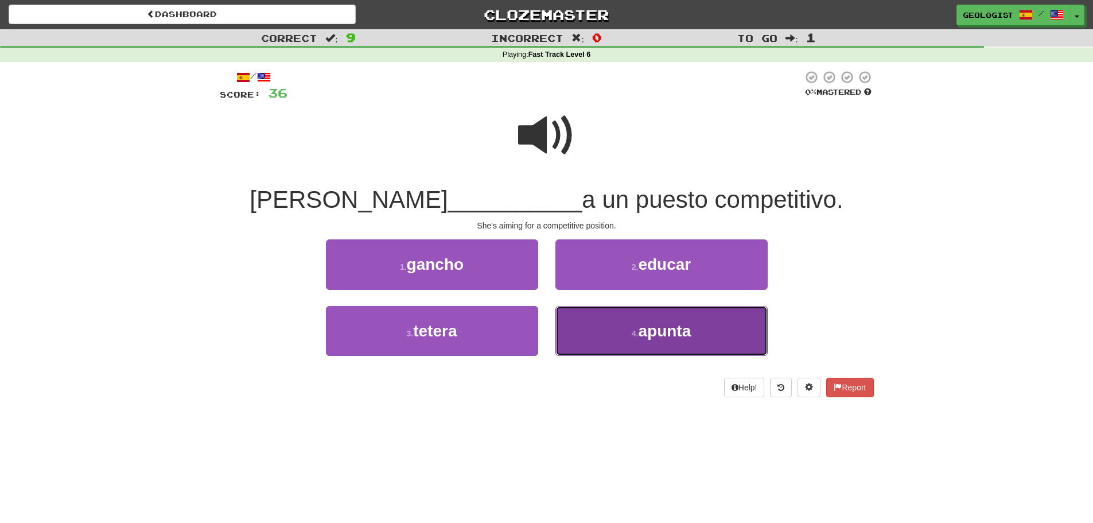
click at [646, 333] on span "apunta" at bounding box center [664, 331] width 53 height 18
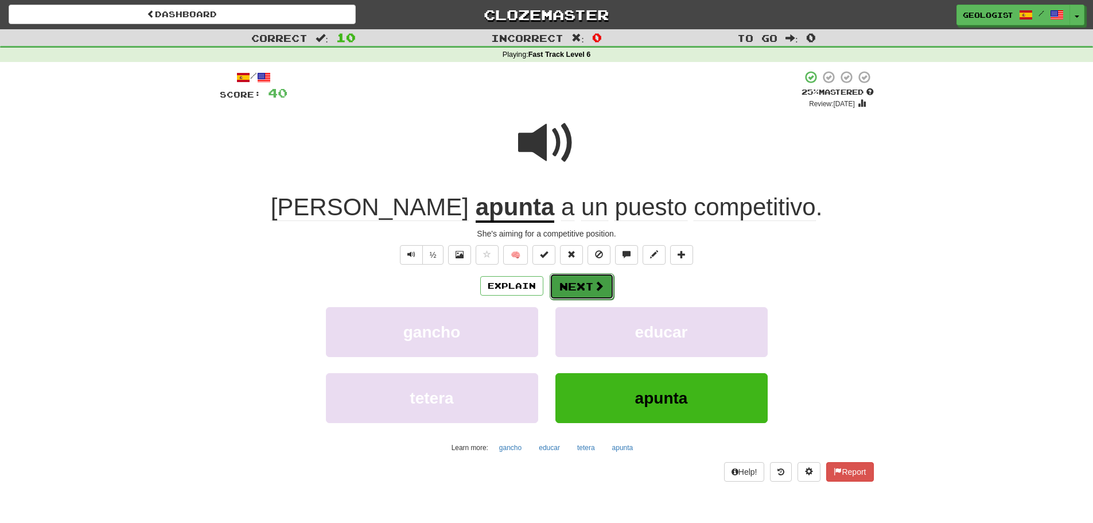
click at [592, 280] on button "Next" at bounding box center [582, 286] width 64 height 26
